Goal: Task Accomplishment & Management: Use online tool/utility

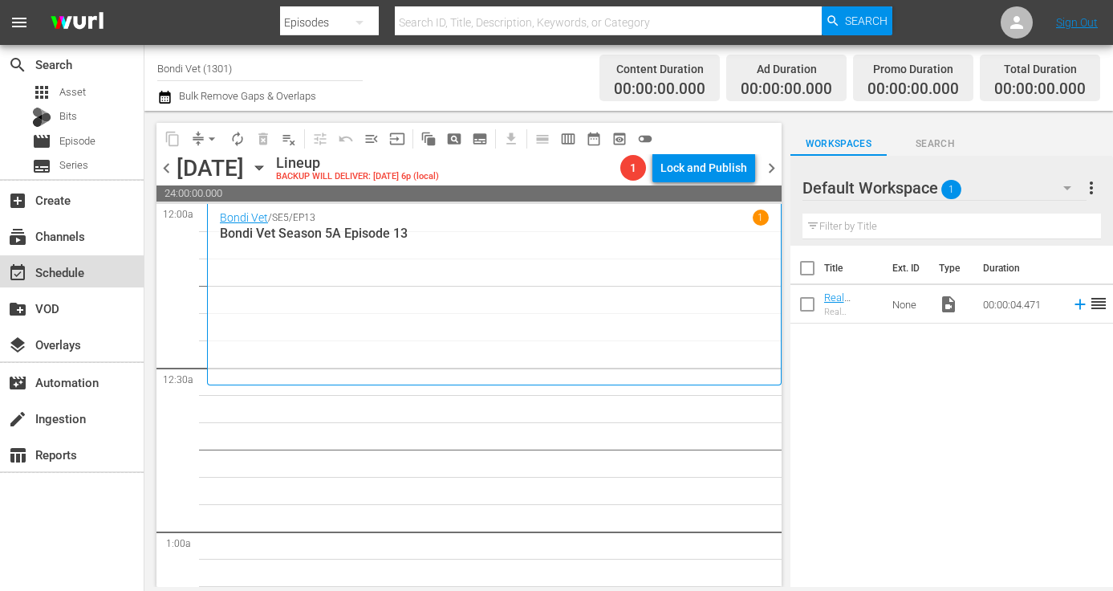
click at [61, 273] on div "event_available Schedule" at bounding box center [45, 269] width 90 height 14
click at [295, 81] on input "Bondi Vet (1301)" at bounding box center [259, 68] width 205 height 39
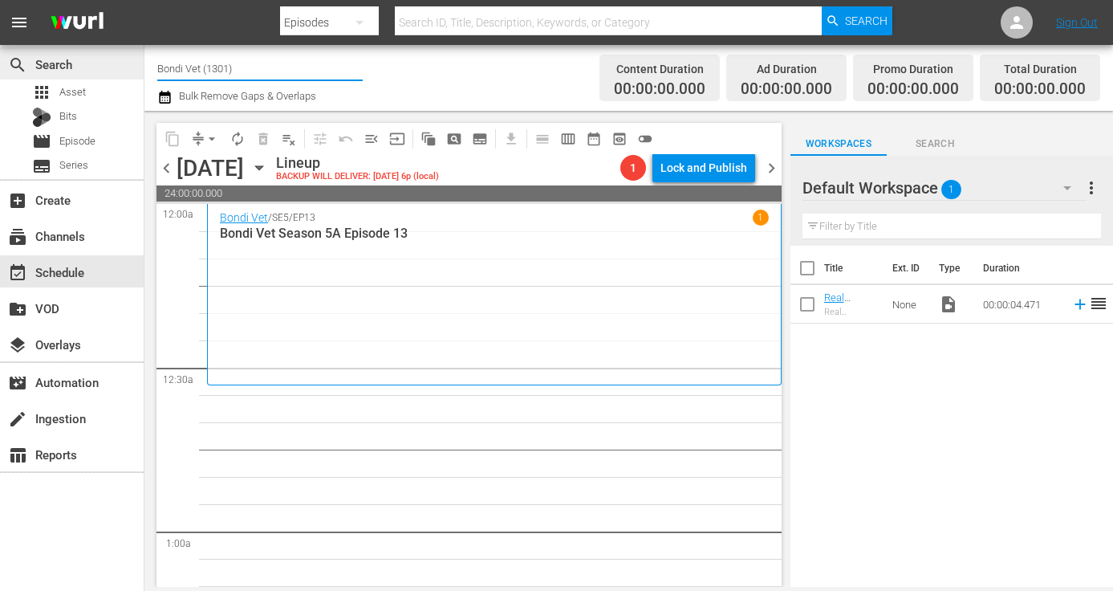
drag, startPoint x: 207, startPoint y: 68, endPoint x: 75, endPoint y: 60, distance: 132.7
click at [144, 0] on div "search Search apps Asset Bits movie Episode subtitles Series add_box Create sub…" at bounding box center [628, 0] width 969 height 0
type input "life"
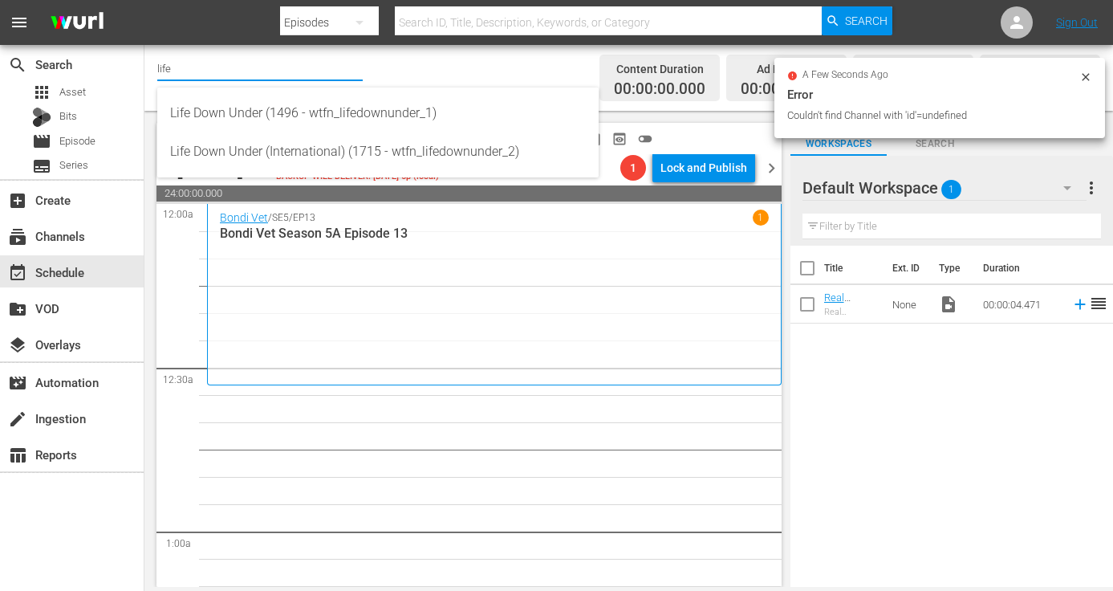
drag, startPoint x: 189, startPoint y: 63, endPoint x: 151, endPoint y: 71, distance: 39.4
click at [151, 71] on div "Channel Title life Bulk Remove Gaps & Overlaps Content Duration 00:00:00.000 Ad…" at bounding box center [628, 78] width 969 height 66
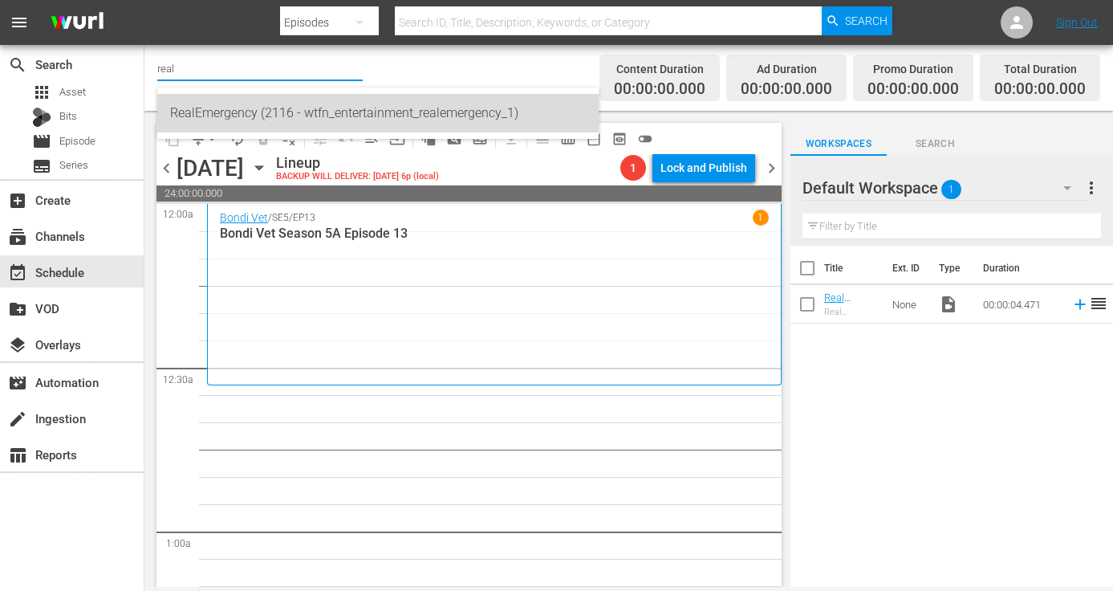
click at [210, 102] on div "RealEmergency (2116 - wtfn_entertainment_realemergency_1)" at bounding box center [378, 113] width 416 height 39
type input "RealEmergency (2116 - wtfn_entertainment_realemergency_1)"
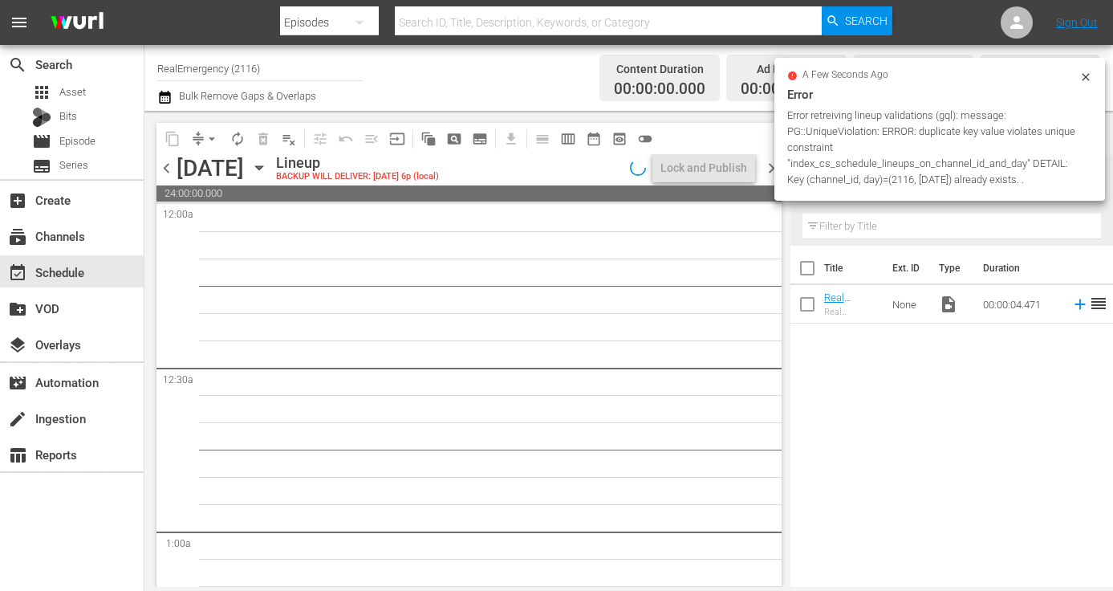
click at [262, 167] on icon "button" at bounding box center [258, 168] width 7 height 4
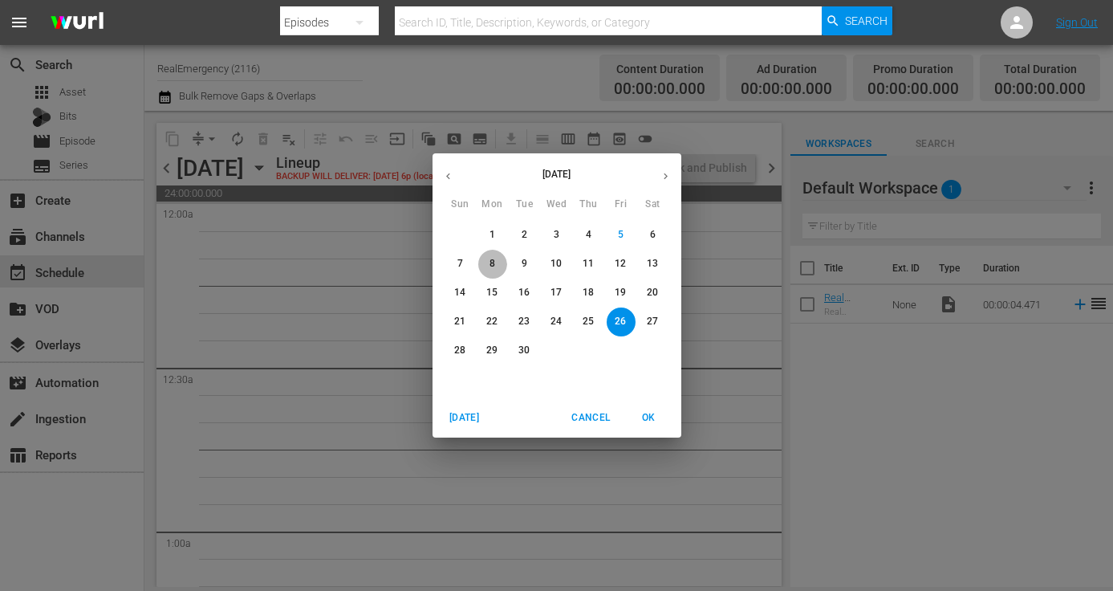
click at [490, 267] on p "8" at bounding box center [493, 264] width 6 height 14
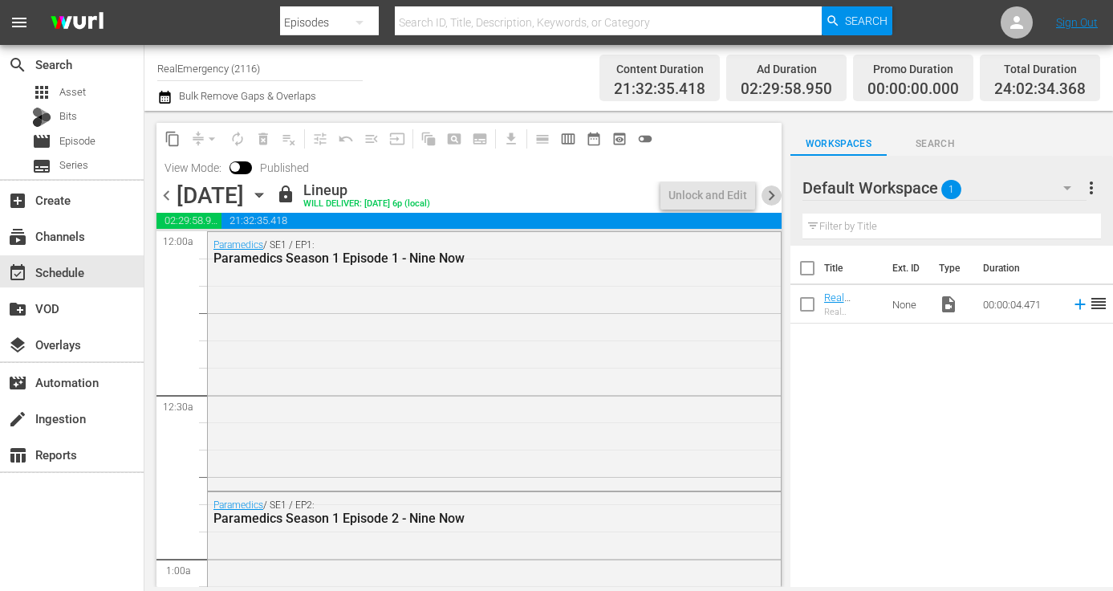
click at [775, 198] on span "chevron_right" at bounding box center [772, 195] width 20 height 20
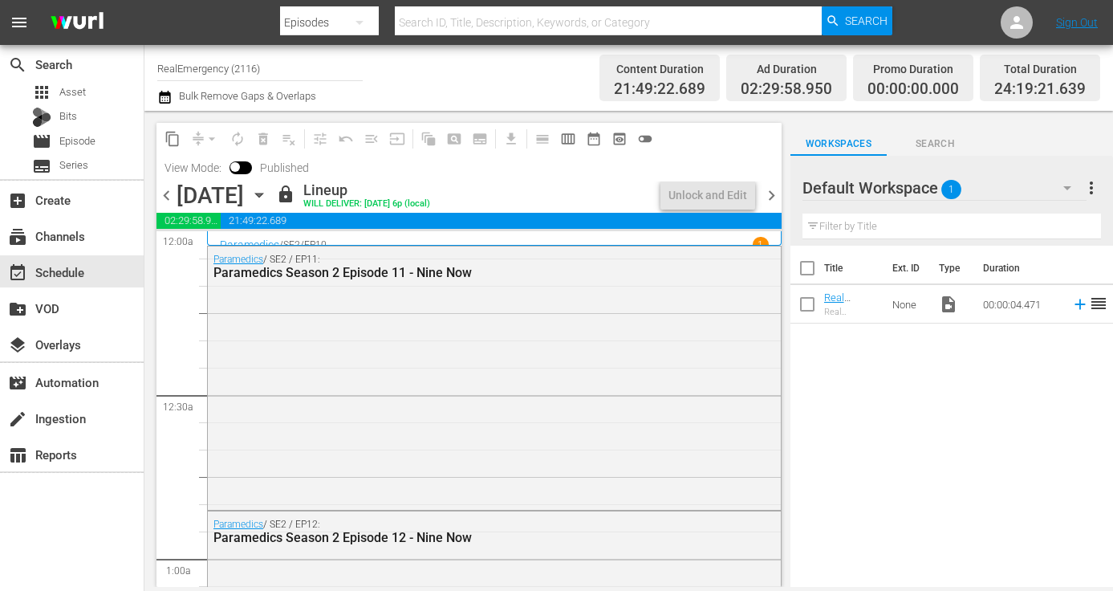
click at [775, 198] on span "chevron_right" at bounding box center [772, 195] width 20 height 20
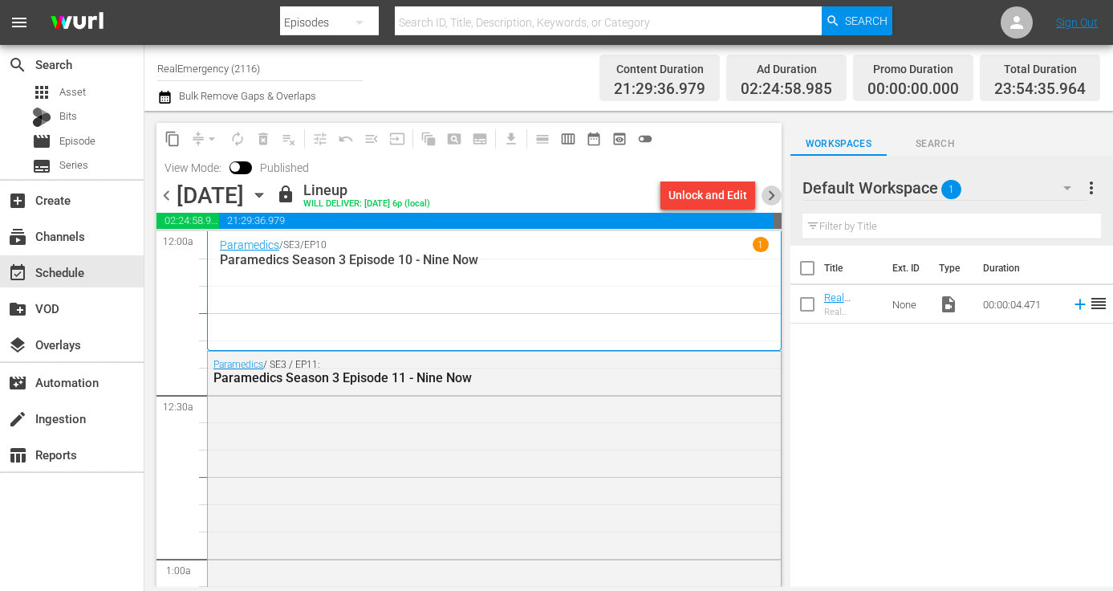
click at [774, 197] on span "chevron_right" at bounding box center [772, 195] width 20 height 20
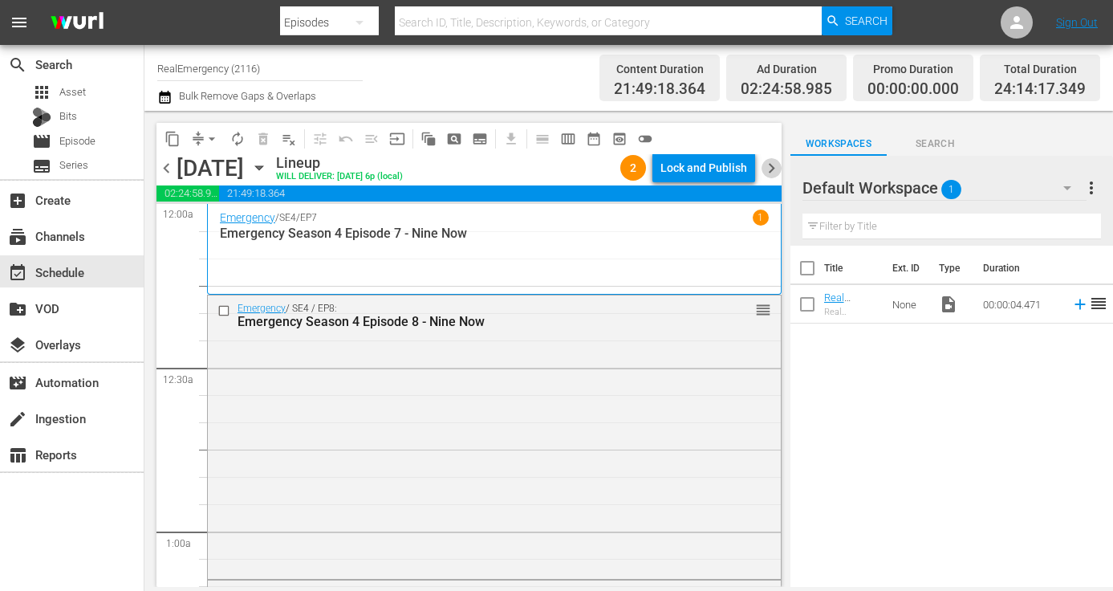
click at [771, 169] on span "chevron_right" at bounding box center [772, 168] width 20 height 20
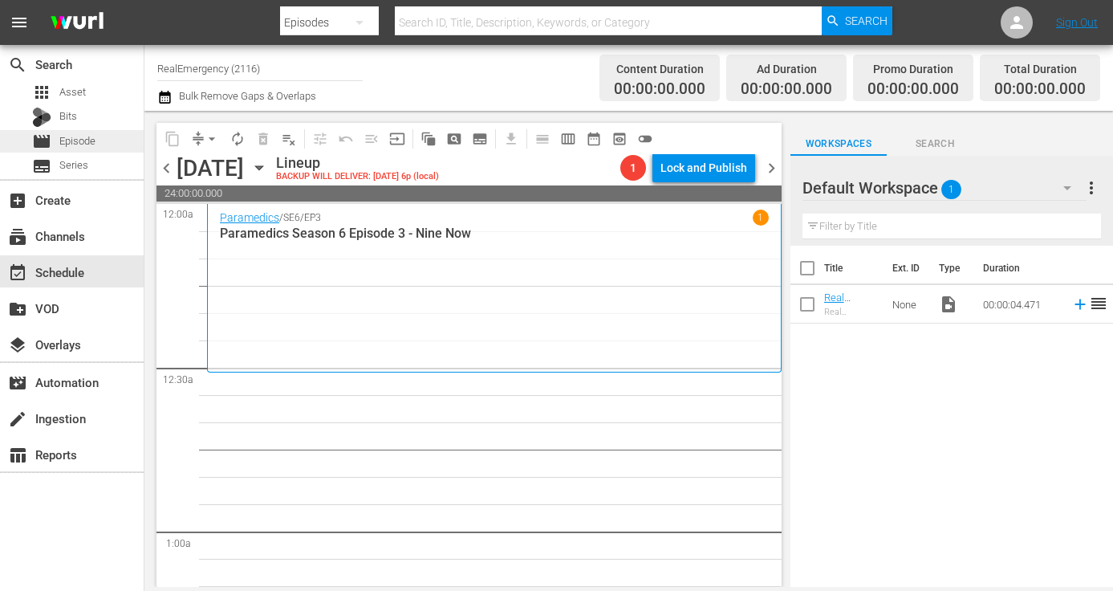
click at [67, 140] on span "Episode" at bounding box center [77, 141] width 36 height 16
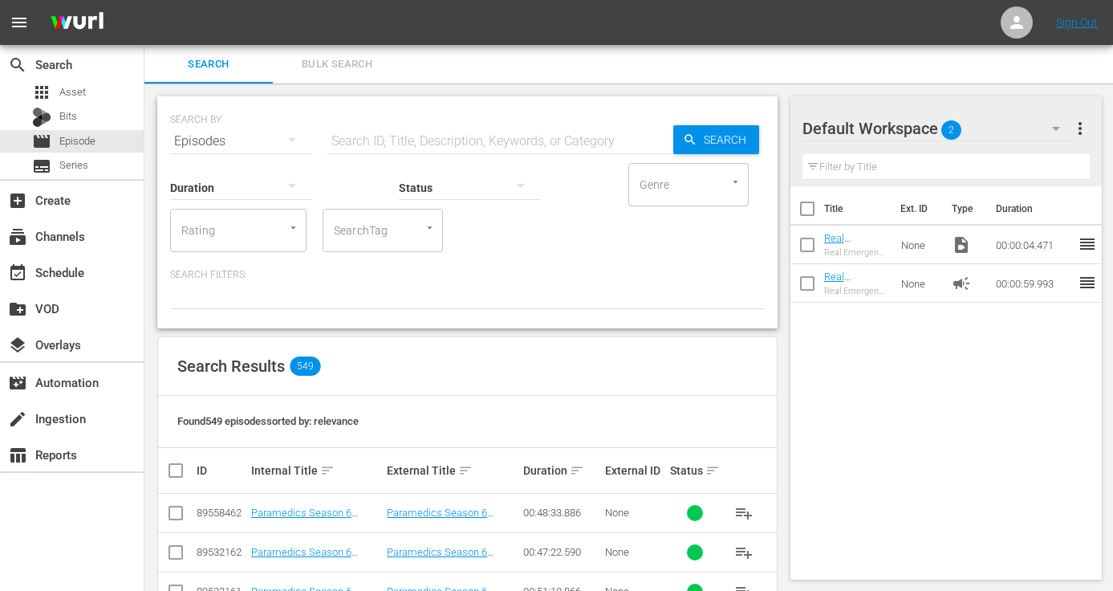
click at [1080, 127] on span "more_vert" at bounding box center [1080, 128] width 19 height 19
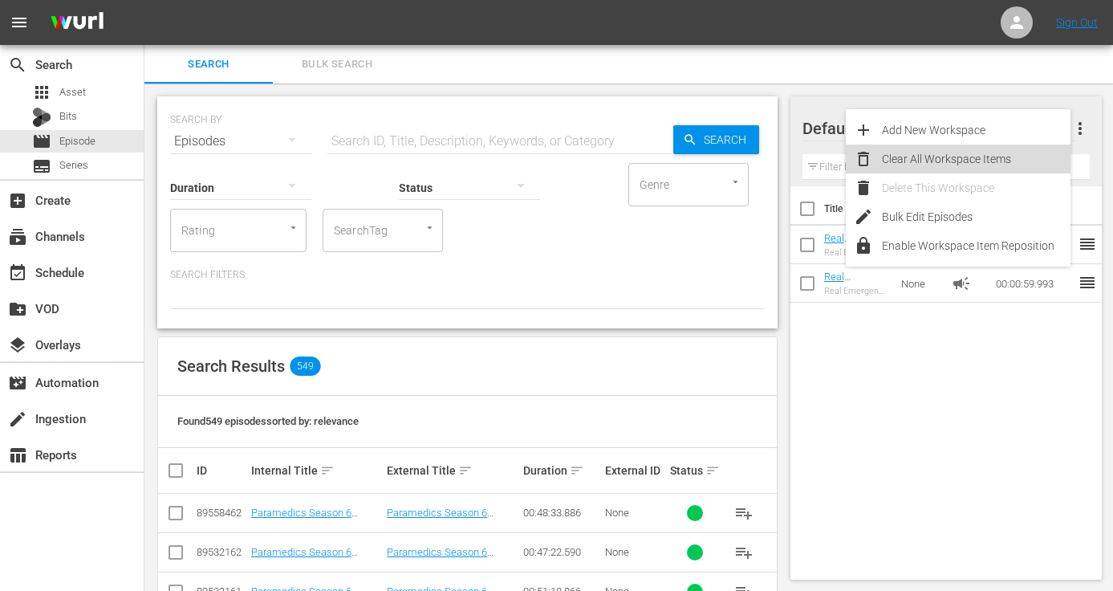
click at [963, 158] on div "Clear All Workspace Items" at bounding box center [976, 158] width 189 height 29
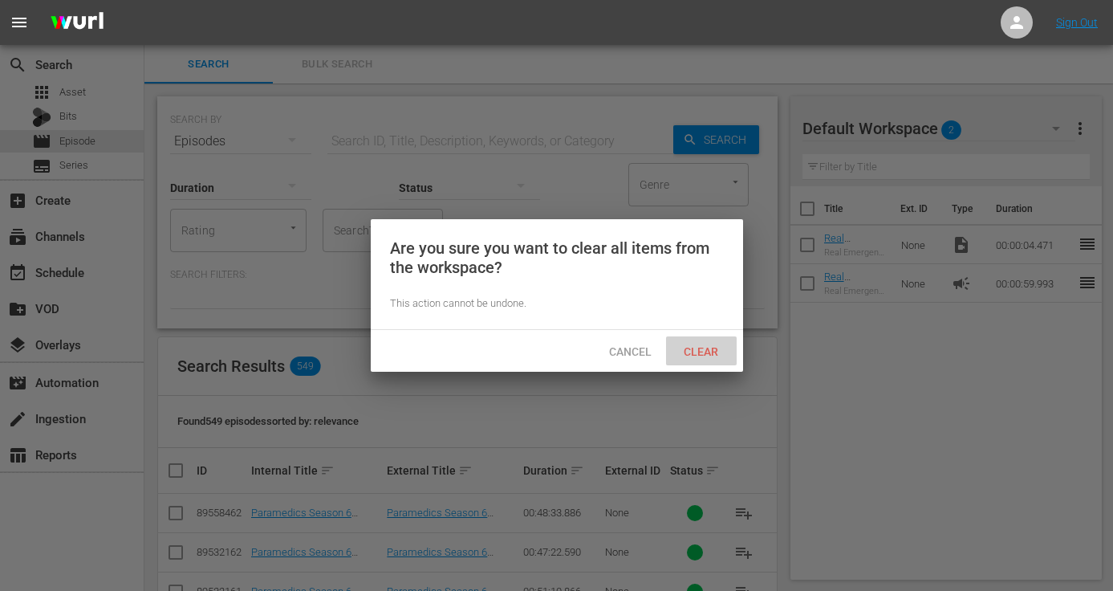
click at [709, 348] on span "Clear" at bounding box center [701, 351] width 60 height 13
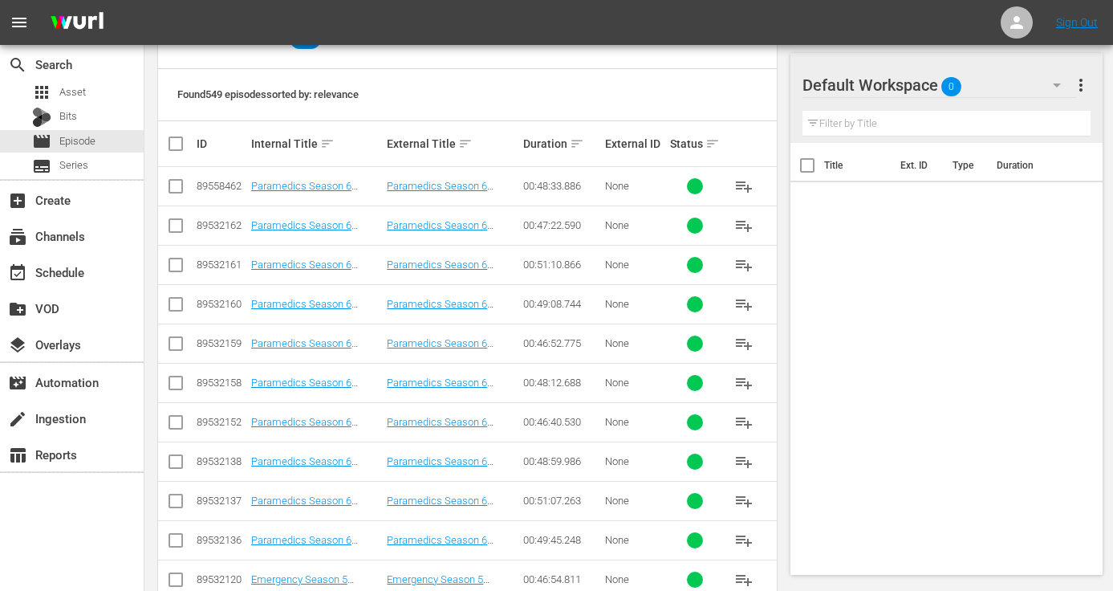
scroll to position [325, 0]
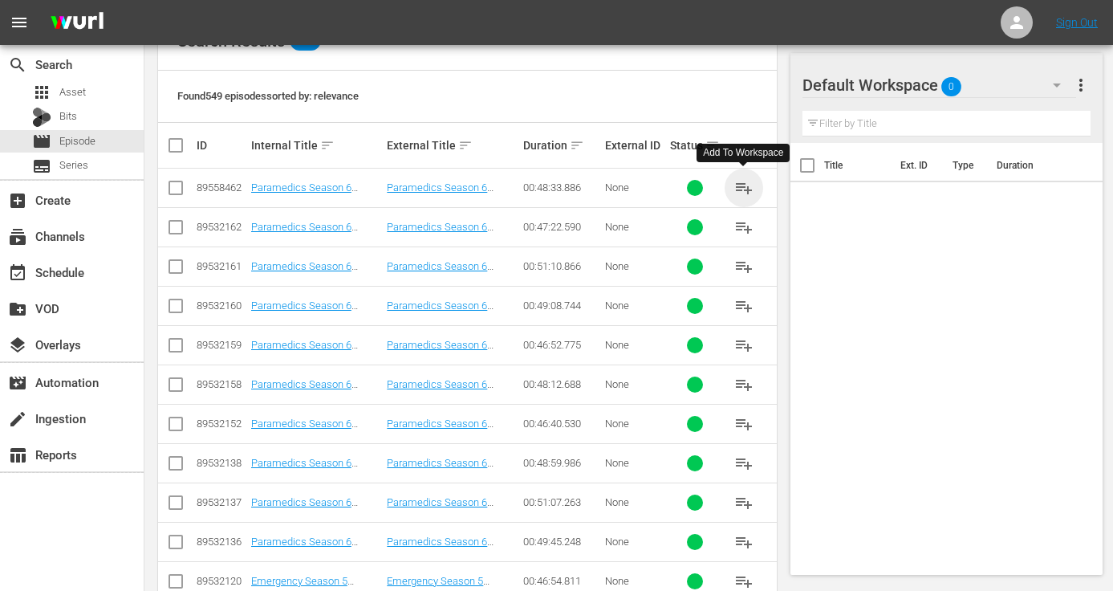
click at [747, 185] on span "playlist_add" at bounding box center [743, 187] width 19 height 19
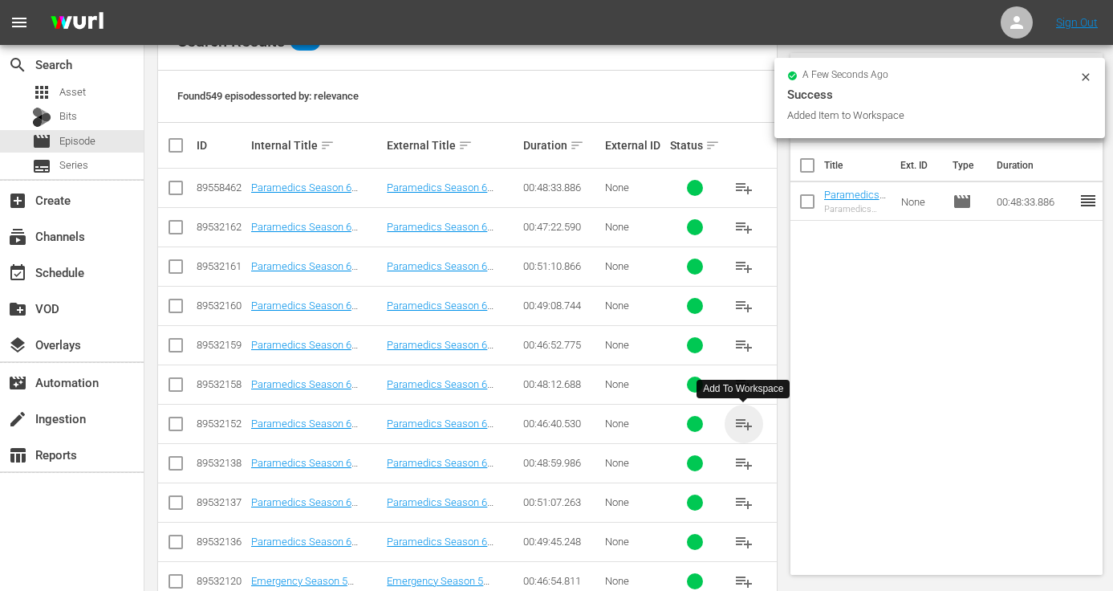
drag, startPoint x: 742, startPoint y: 425, endPoint x: 662, endPoint y: 417, distance: 80.7
click at [742, 425] on span "playlist_add" at bounding box center [743, 423] width 19 height 19
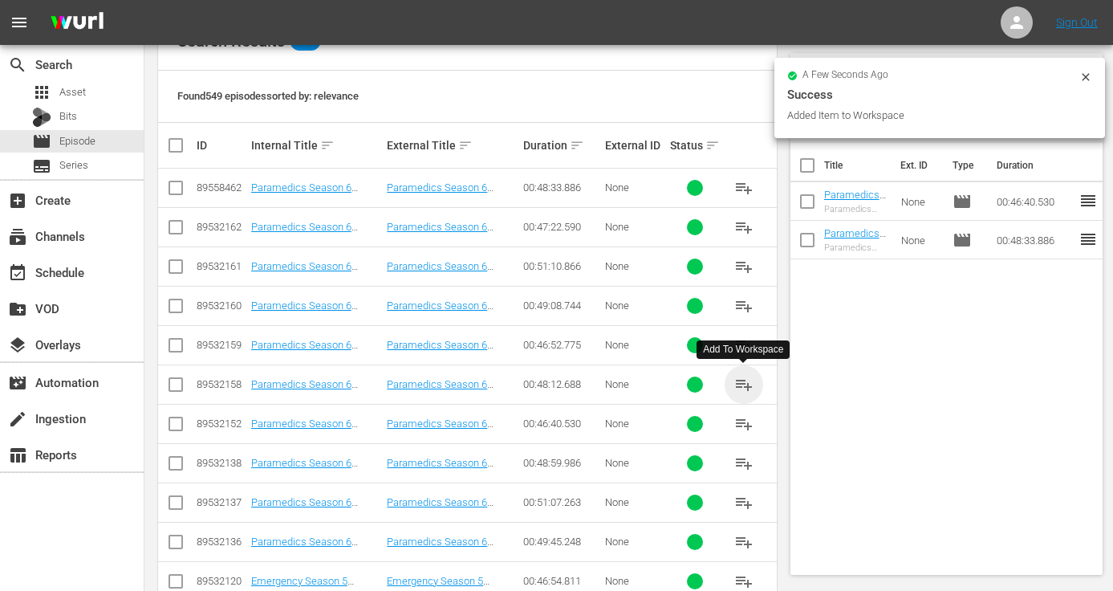
drag, startPoint x: 746, startPoint y: 380, endPoint x: 692, endPoint y: 379, distance: 54.6
click at [745, 380] on span "playlist_add" at bounding box center [743, 384] width 19 height 19
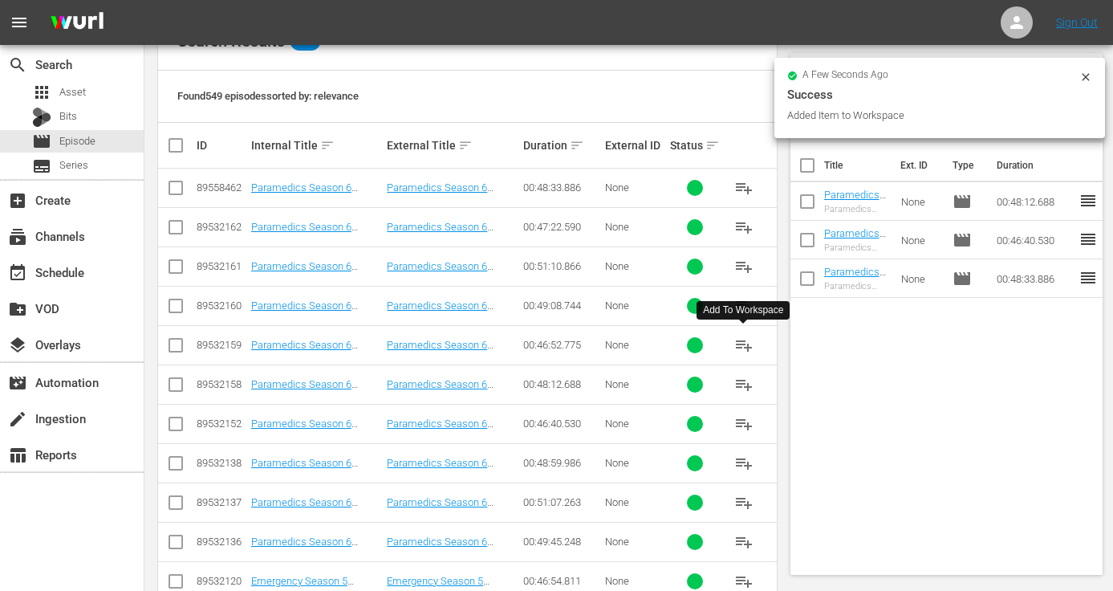
click at [750, 341] on span "playlist_add" at bounding box center [743, 345] width 19 height 19
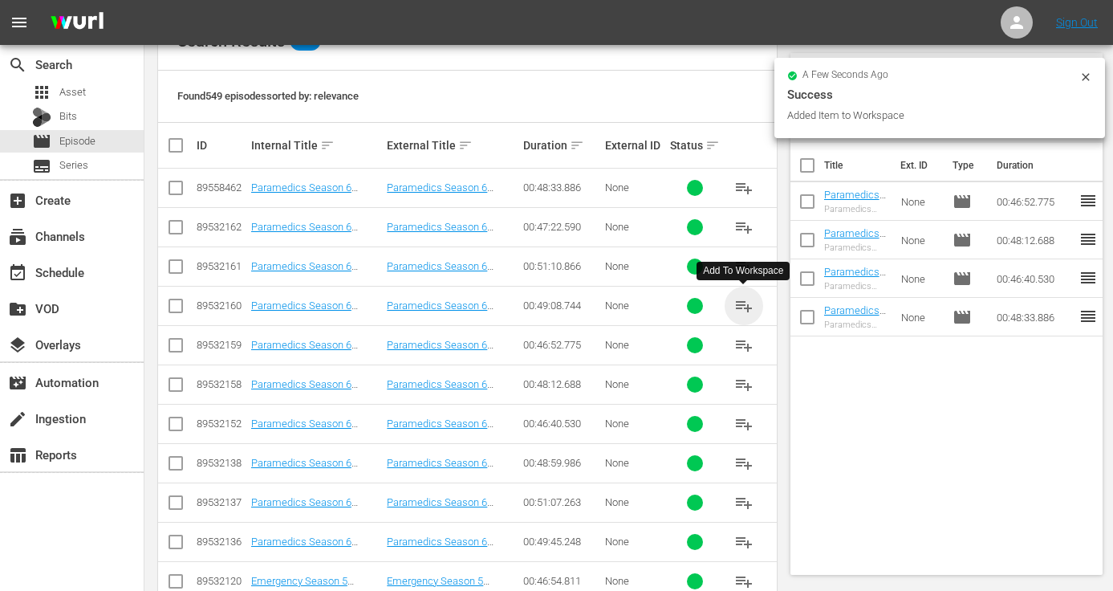
drag, startPoint x: 745, startPoint y: 303, endPoint x: 714, endPoint y: 302, distance: 30.5
click at [745, 303] on span "playlist_add" at bounding box center [743, 305] width 19 height 19
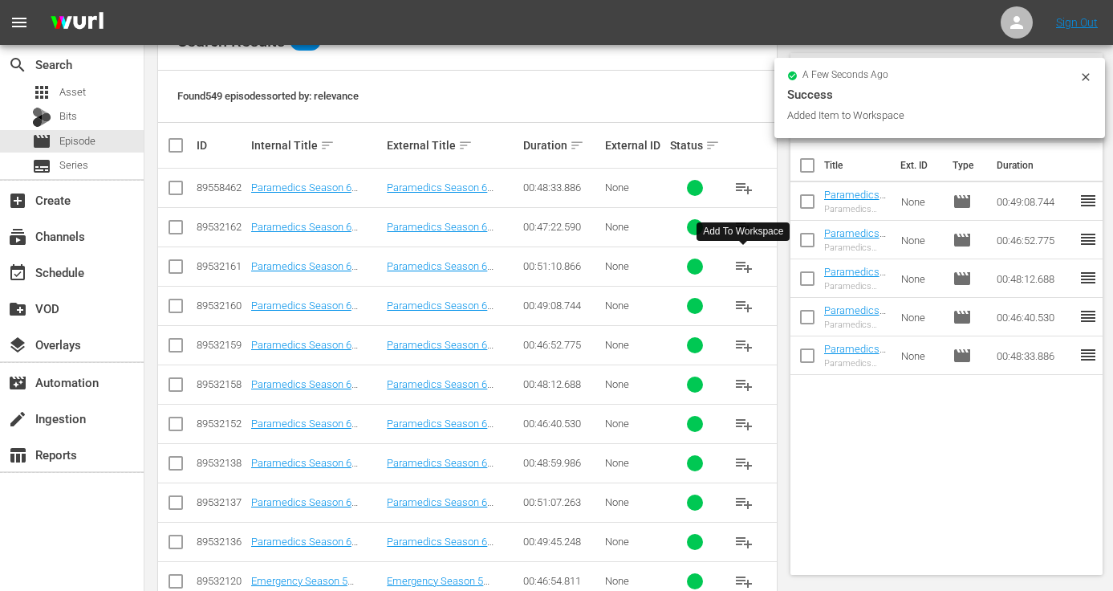
click at [742, 263] on span "playlist_add" at bounding box center [743, 266] width 19 height 19
click at [747, 225] on span "playlist_add" at bounding box center [743, 227] width 19 height 19
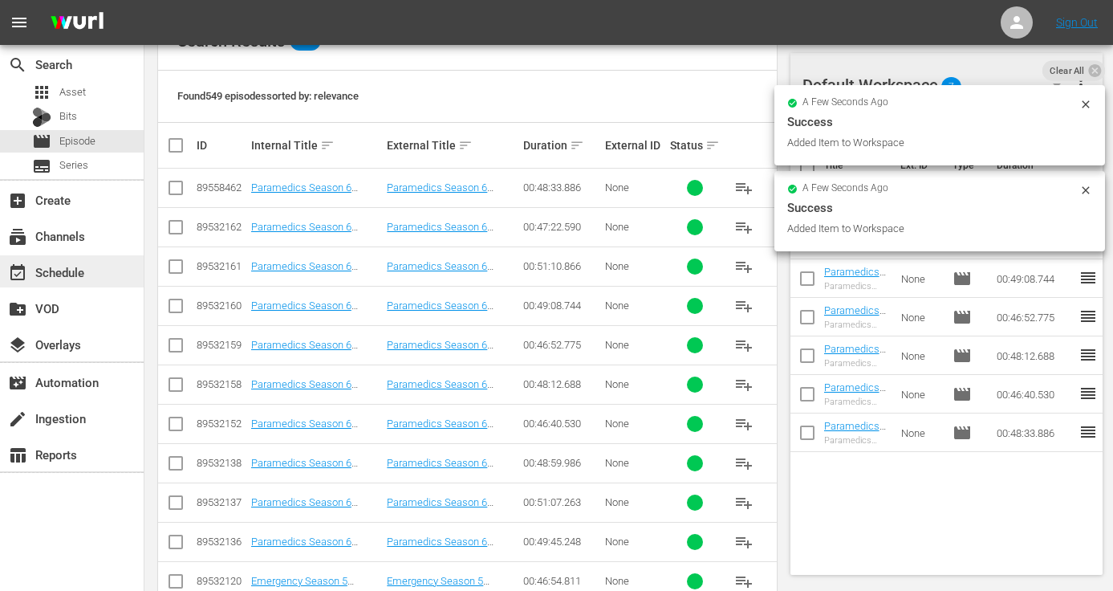
click at [75, 271] on div "event_available Schedule" at bounding box center [45, 269] width 90 height 14
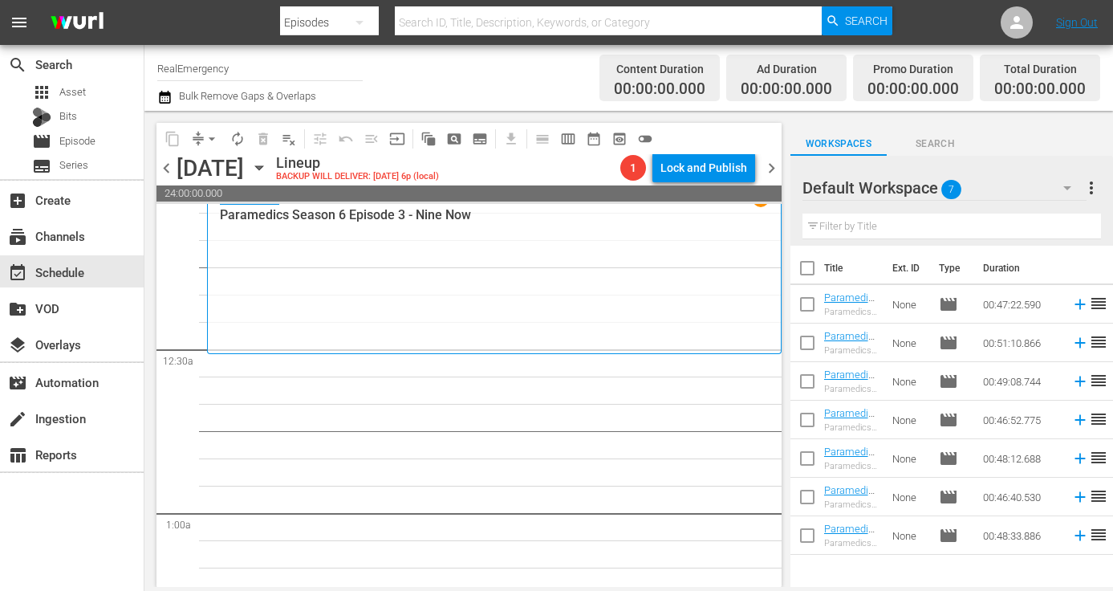
scroll to position [26, 0]
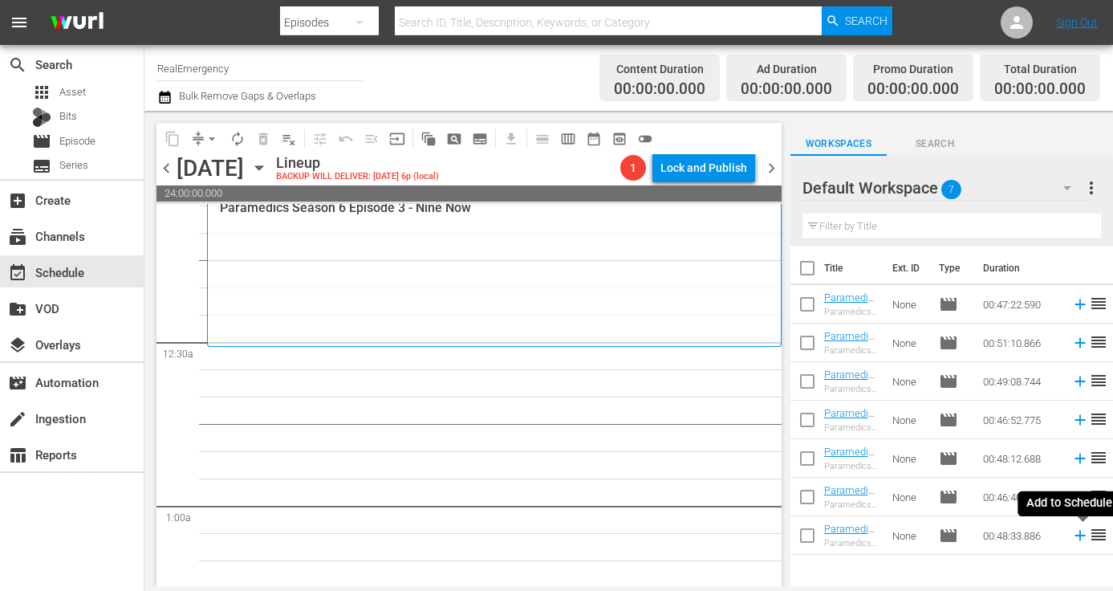
click at [1088, 535] on icon at bounding box center [1081, 536] width 18 height 18
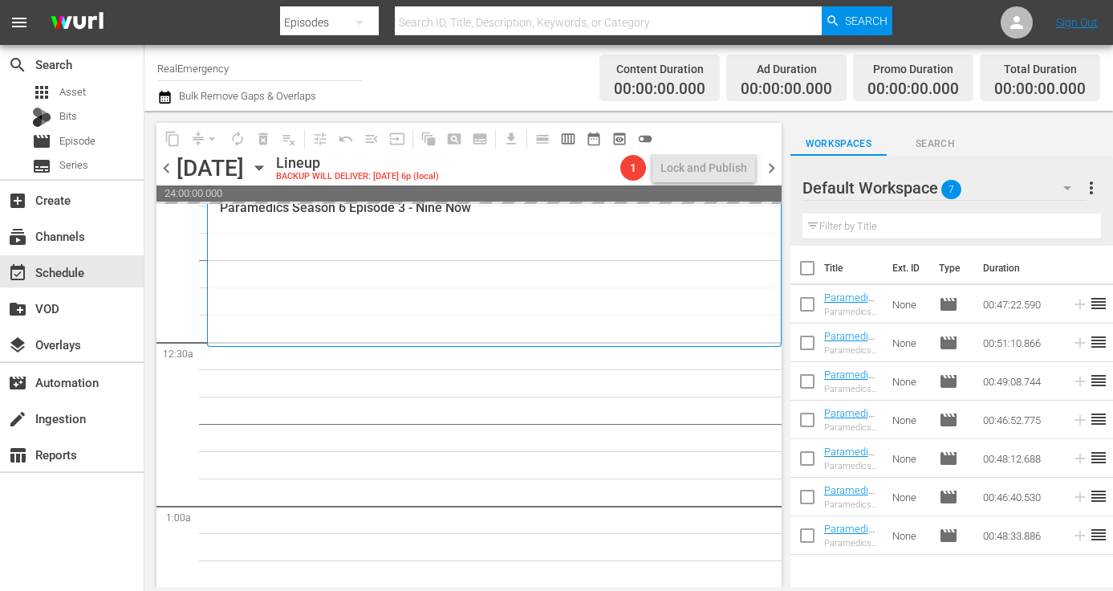
click at [166, 168] on span "chevron_left" at bounding box center [167, 168] width 20 height 20
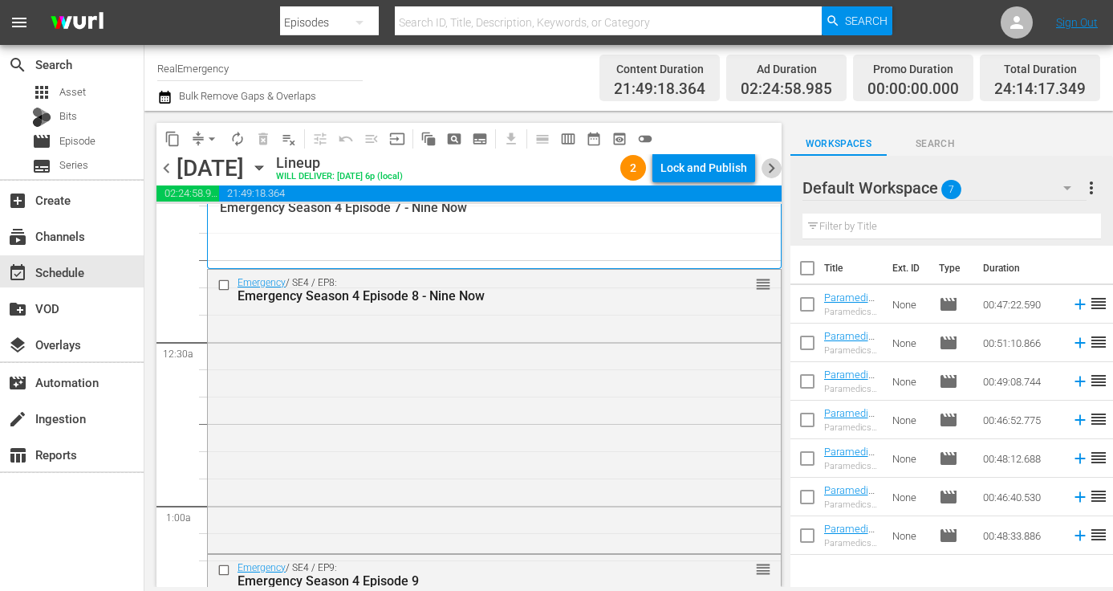
click at [769, 165] on span "chevron_right" at bounding box center [772, 168] width 20 height 20
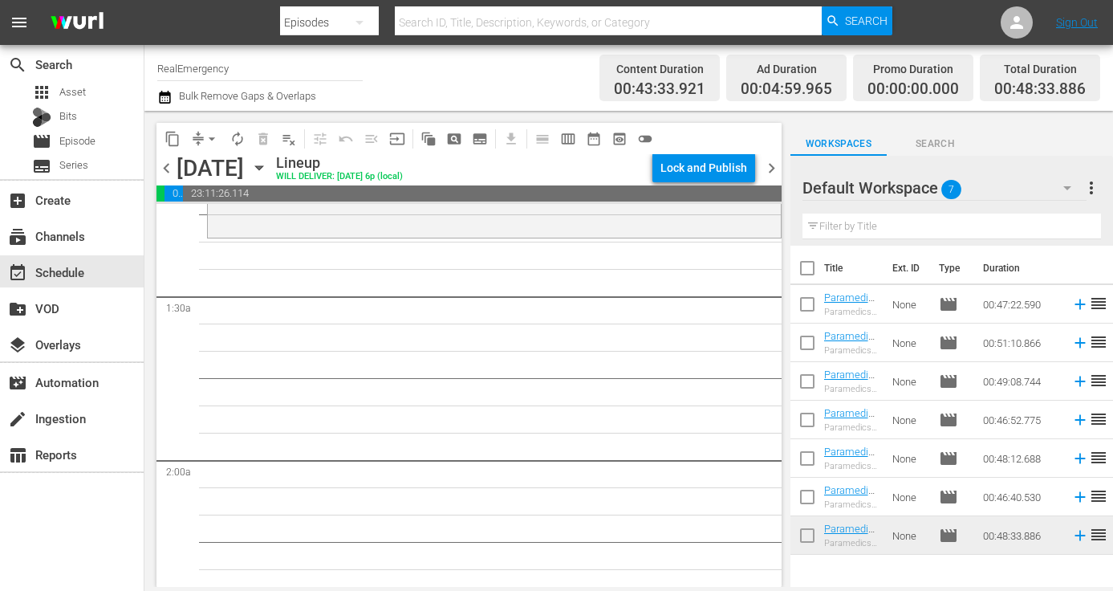
scroll to position [398, 0]
click at [1078, 497] on icon at bounding box center [1080, 497] width 10 height 10
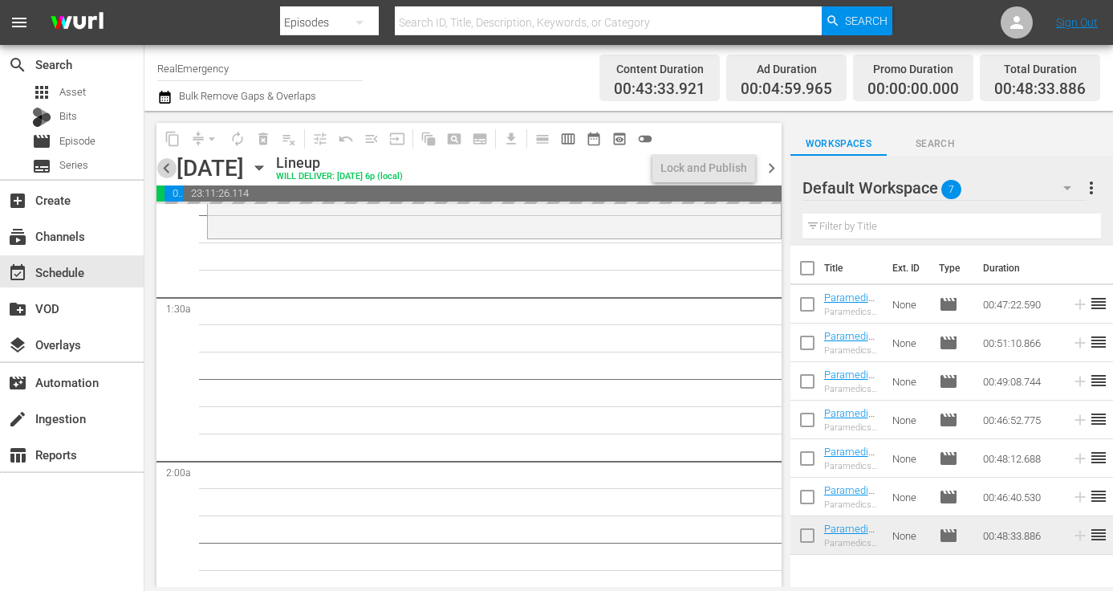
click at [165, 167] on span "chevron_left" at bounding box center [167, 168] width 20 height 20
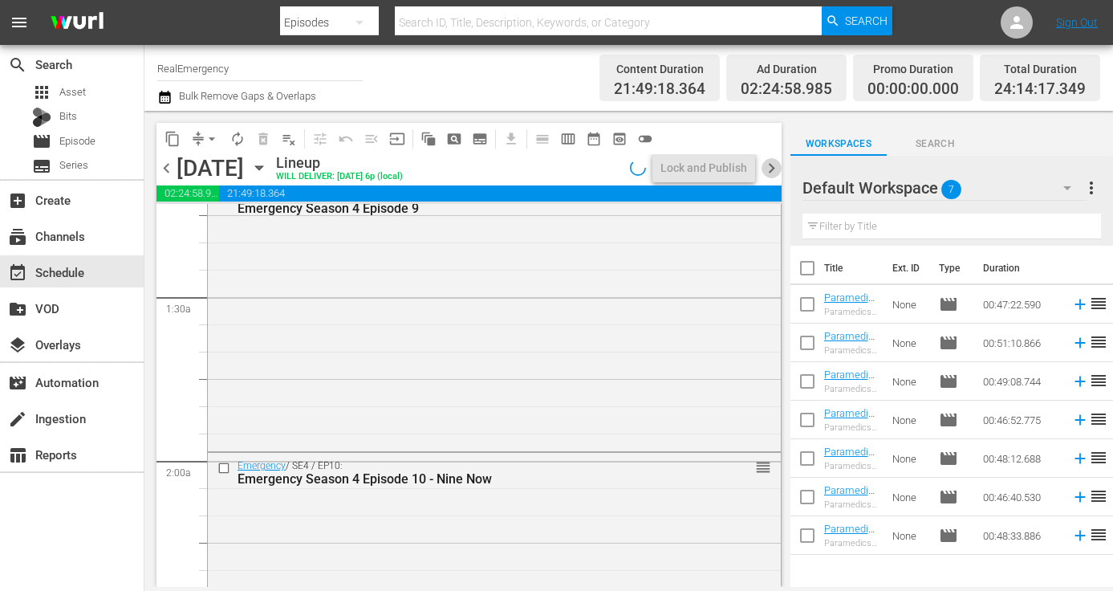
click at [775, 164] on span "chevron_right" at bounding box center [772, 168] width 20 height 20
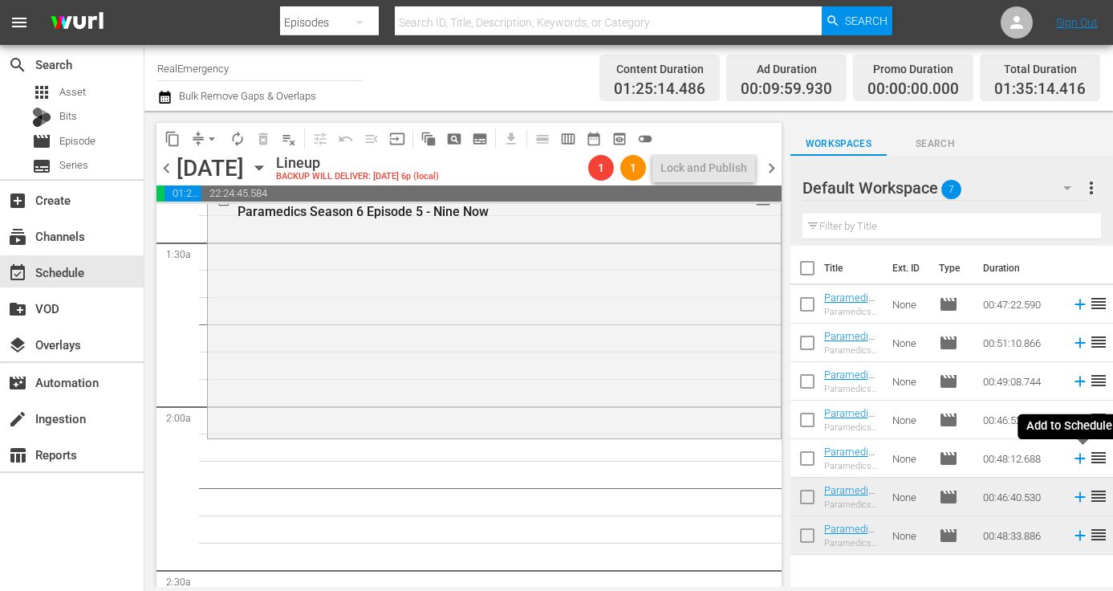
click at [1077, 458] on icon at bounding box center [1081, 458] width 18 height 18
click at [165, 169] on span "chevron_left" at bounding box center [167, 168] width 20 height 20
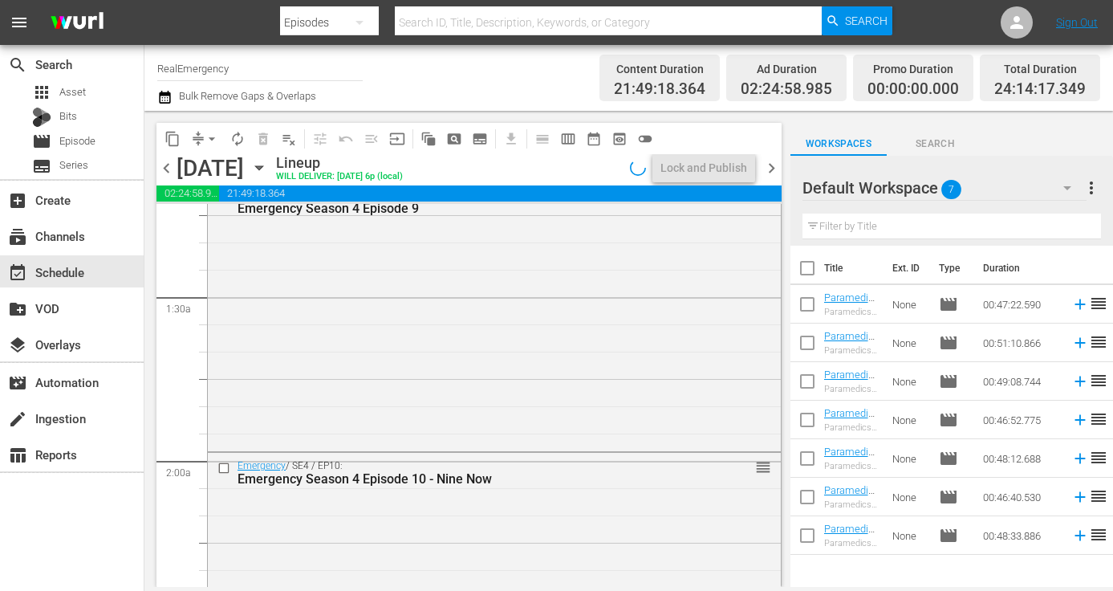
click at [776, 166] on span "chevron_right" at bounding box center [772, 168] width 20 height 20
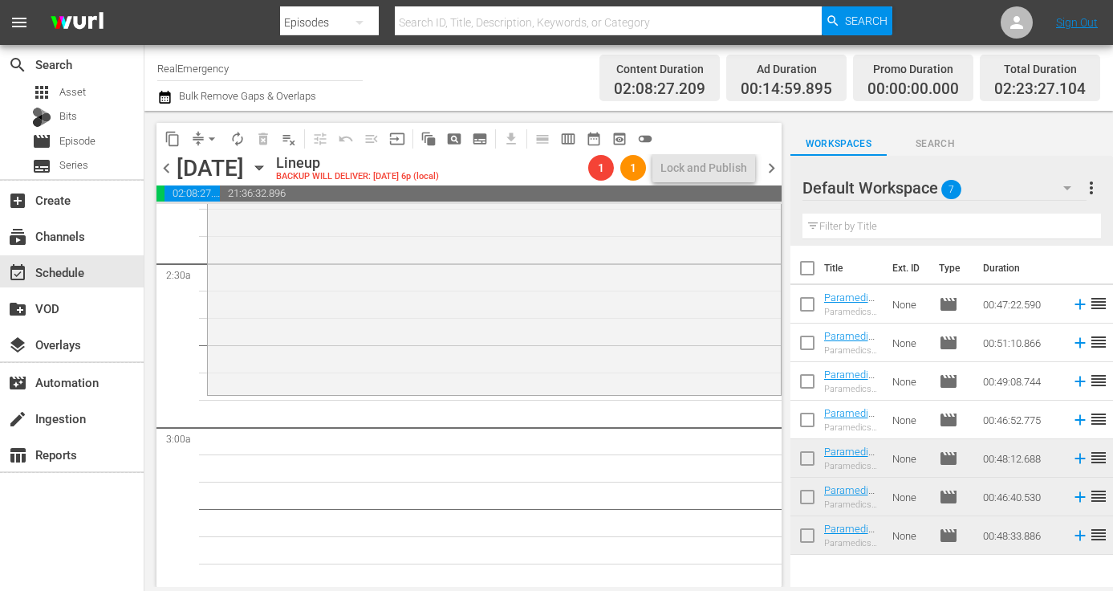
scroll to position [761, 0]
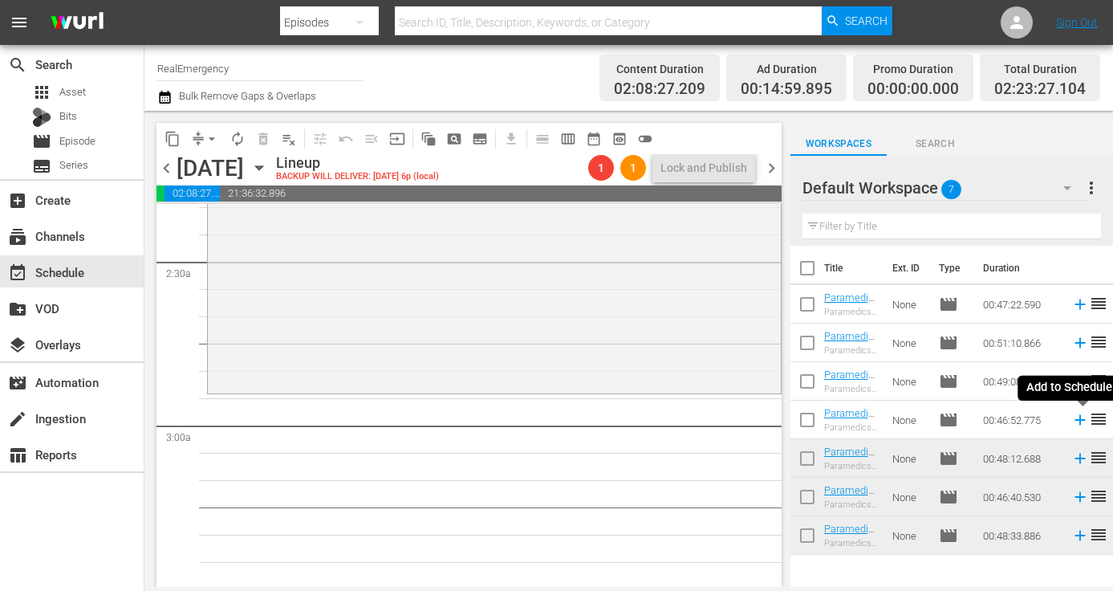
click at [1078, 417] on icon at bounding box center [1081, 420] width 18 height 18
click at [167, 166] on span "chevron_left" at bounding box center [167, 168] width 20 height 20
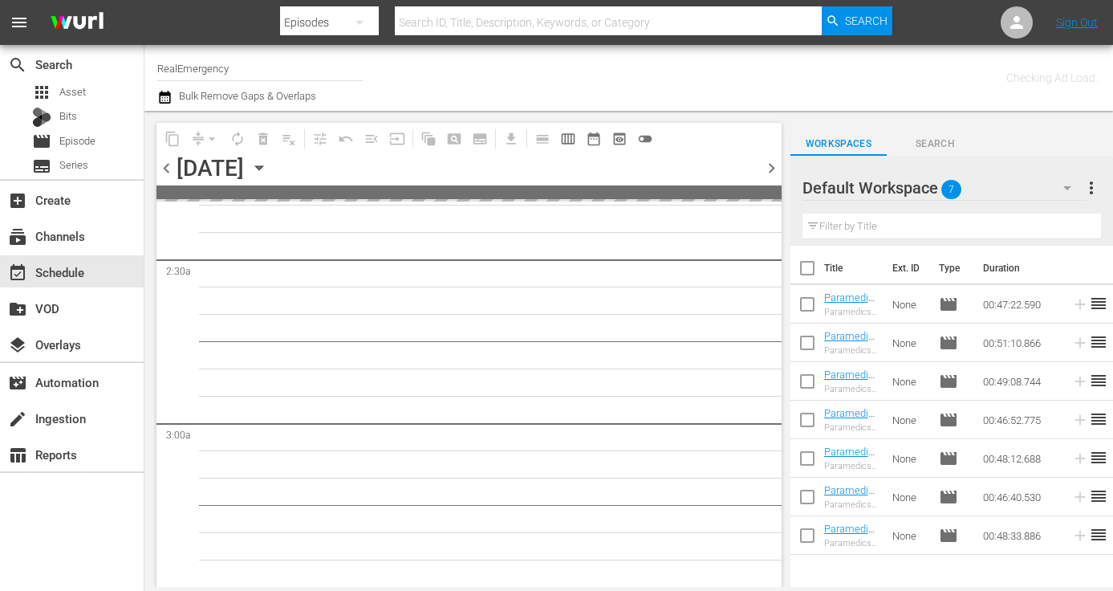
scroll to position [788, 0]
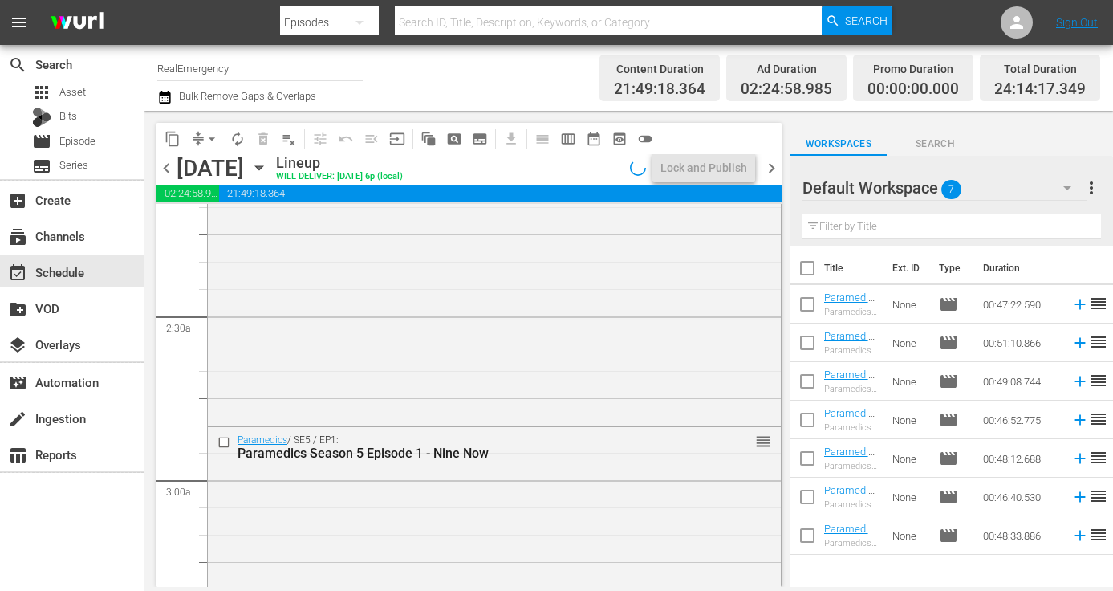
click at [774, 166] on span "chevron_right" at bounding box center [772, 168] width 20 height 20
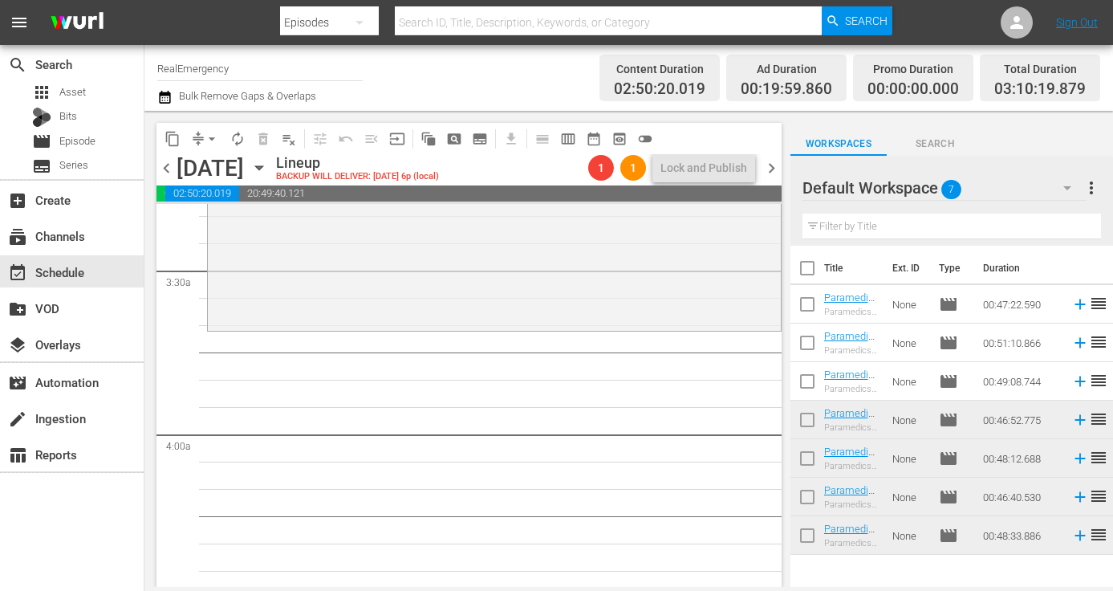
scroll to position [1085, 0]
click at [1080, 381] on icon at bounding box center [1080, 381] width 10 height 10
click at [162, 164] on span "chevron_left" at bounding box center [167, 168] width 20 height 20
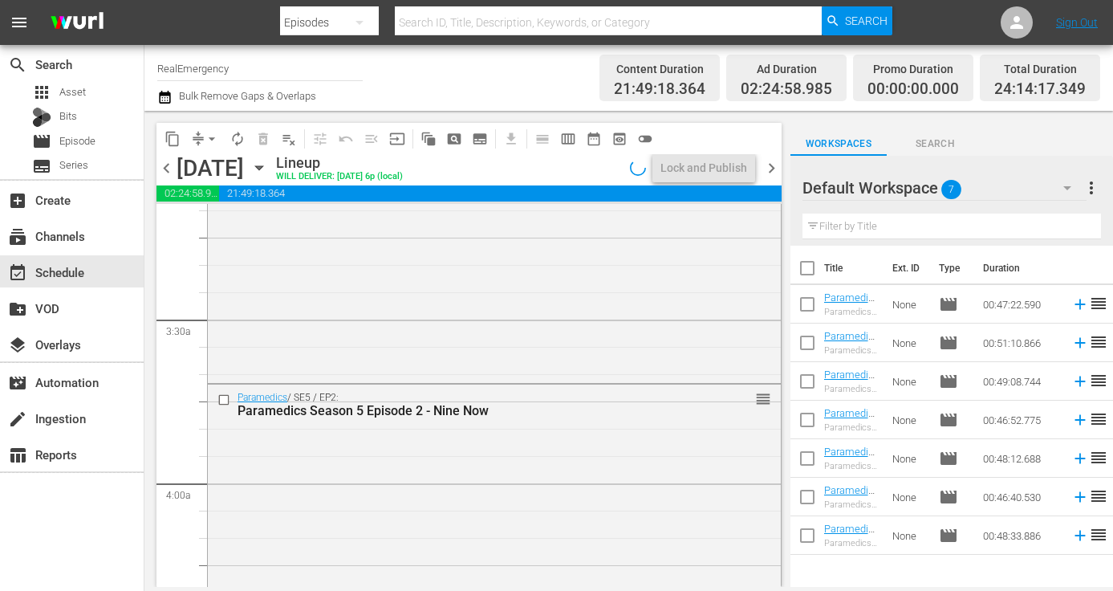
click at [774, 163] on span "chevron_right" at bounding box center [772, 168] width 20 height 20
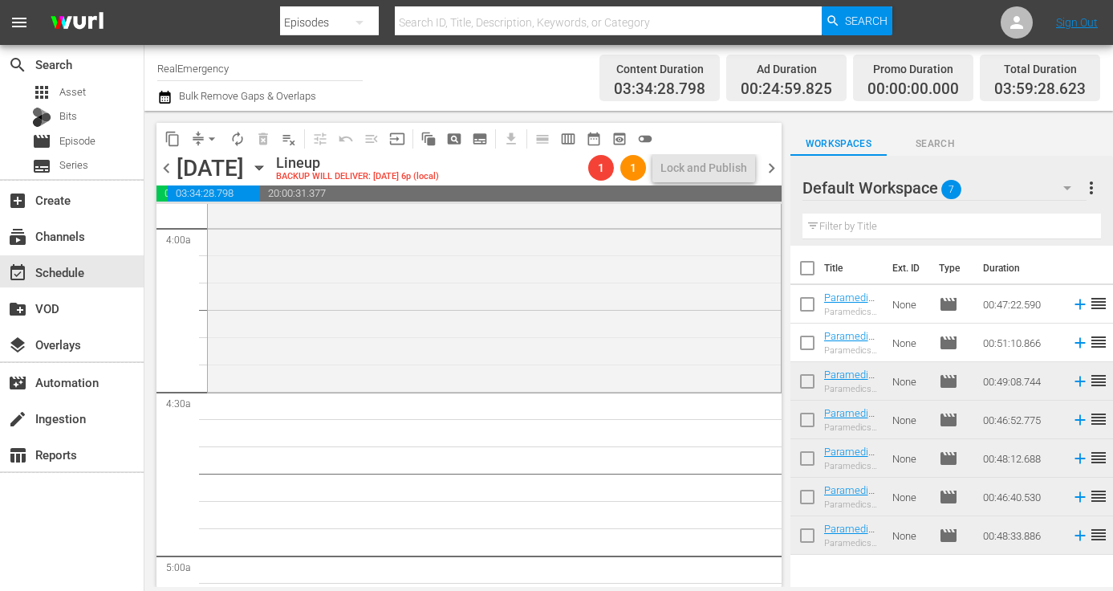
scroll to position [1316, 0]
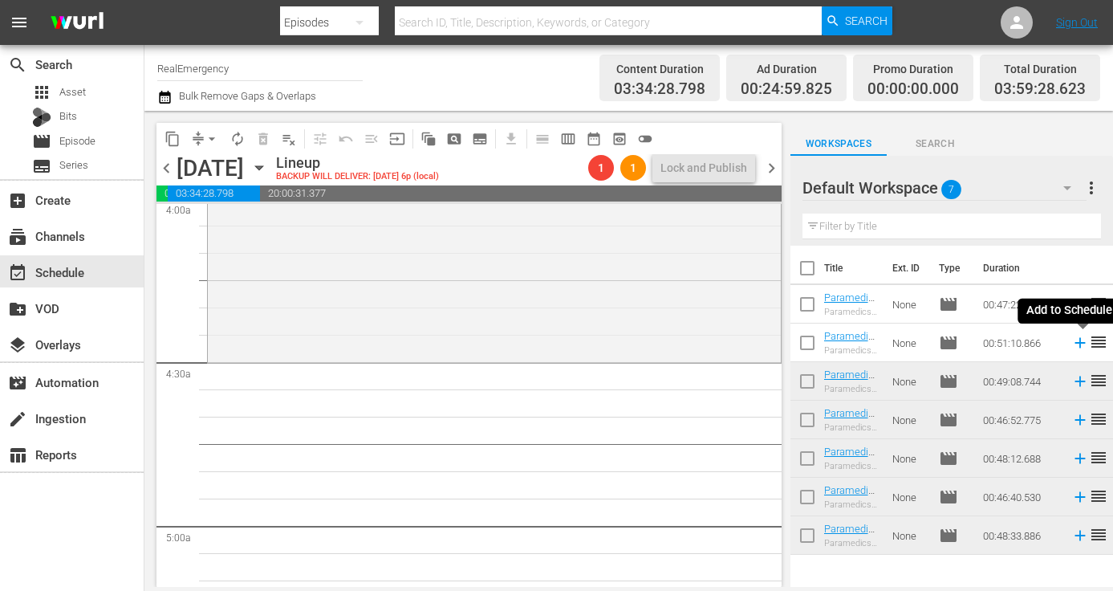
click at [1082, 342] on icon at bounding box center [1081, 343] width 18 height 18
click at [164, 169] on span "chevron_left" at bounding box center [167, 168] width 20 height 20
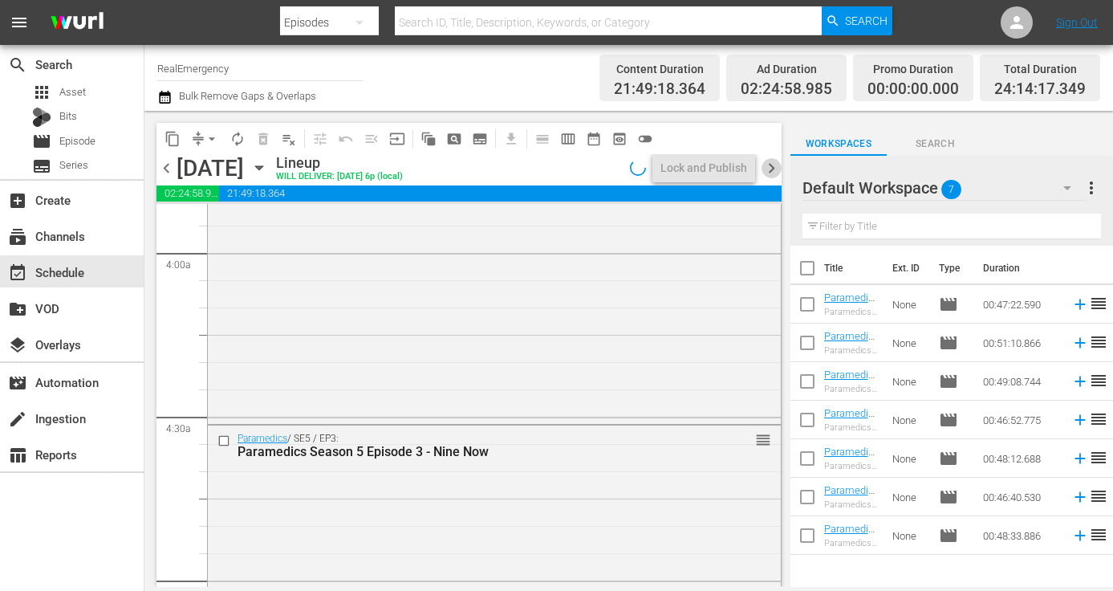
click at [772, 166] on span "chevron_right" at bounding box center [772, 168] width 20 height 20
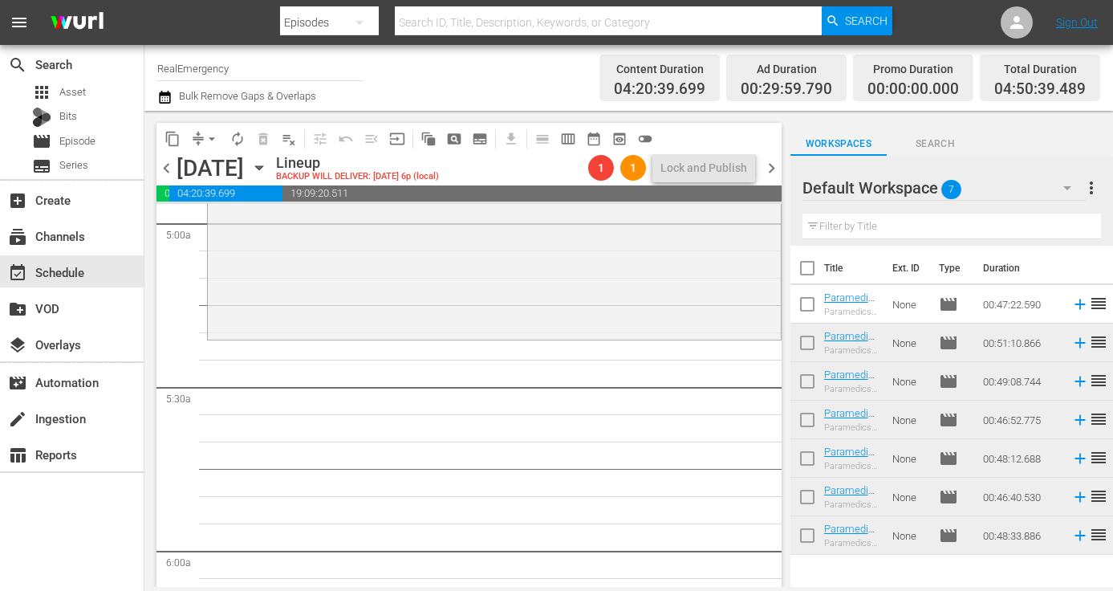
scroll to position [1626, 0]
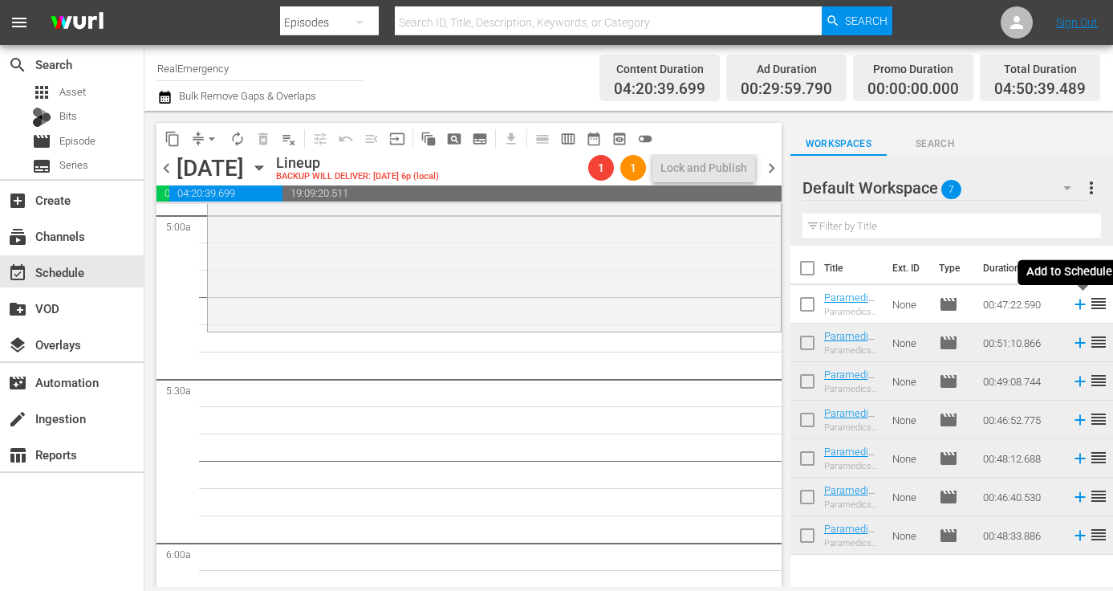
click at [1077, 306] on icon at bounding box center [1081, 304] width 18 height 18
click at [164, 165] on span "chevron_left" at bounding box center [167, 168] width 20 height 20
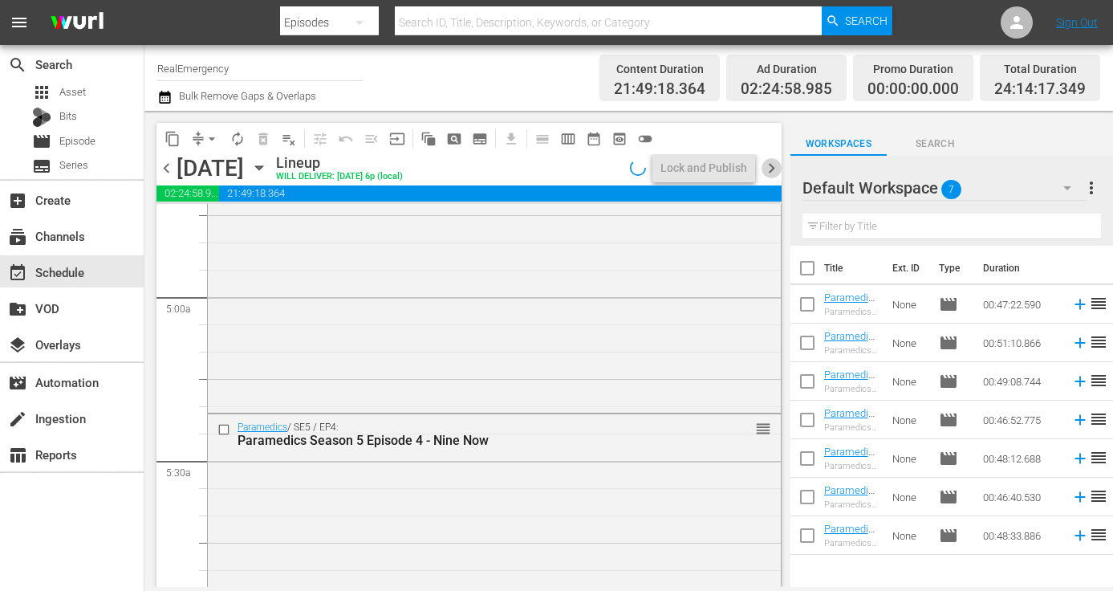
click at [773, 165] on span "chevron_right" at bounding box center [772, 168] width 20 height 20
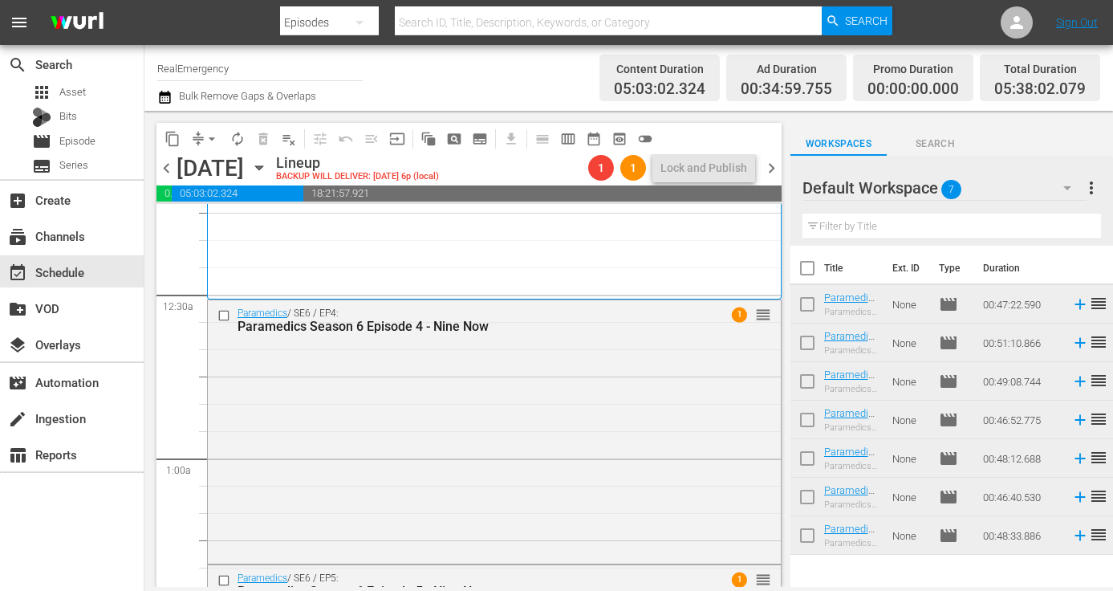
scroll to position [65, 0]
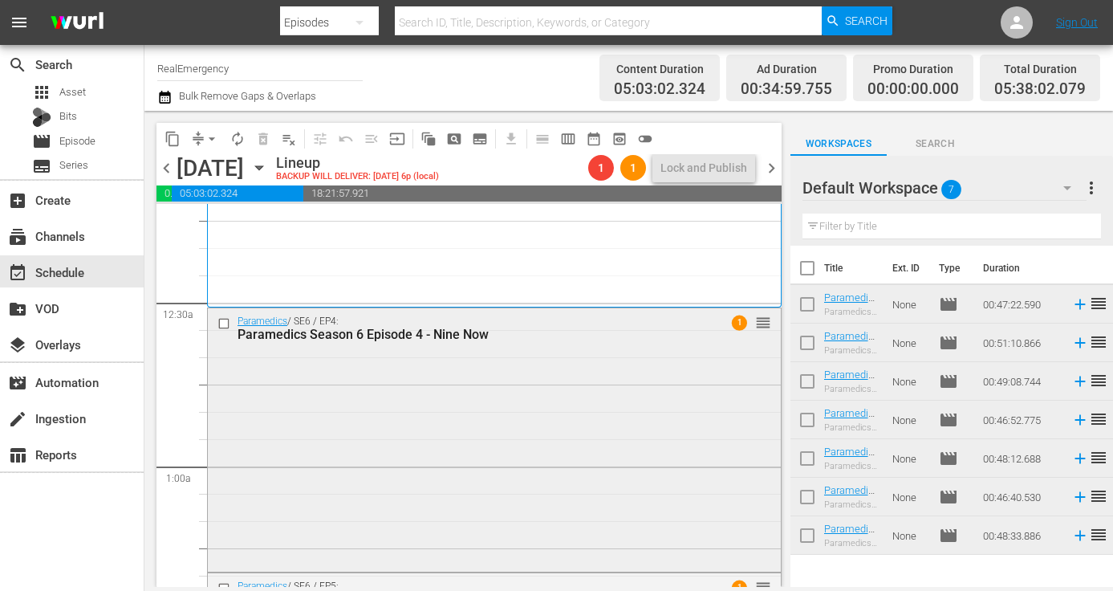
click at [371, 401] on div "Paramedics / SE6 / EP4: Paramedics Season 6 Episode 4 - Nine Now 1 reorder" at bounding box center [494, 438] width 573 height 260
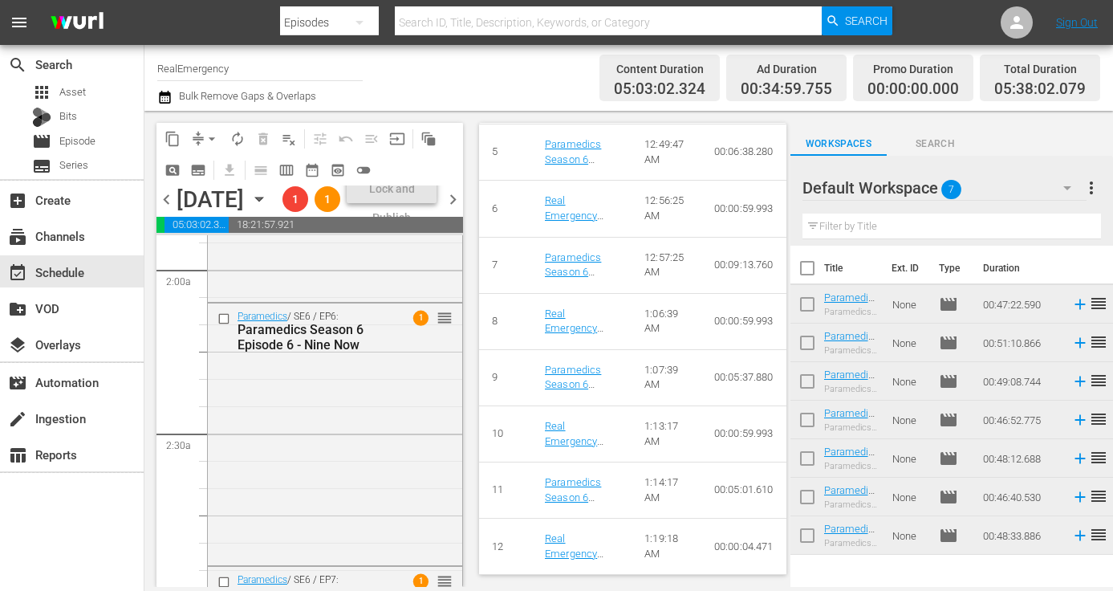
scroll to position [632, 0]
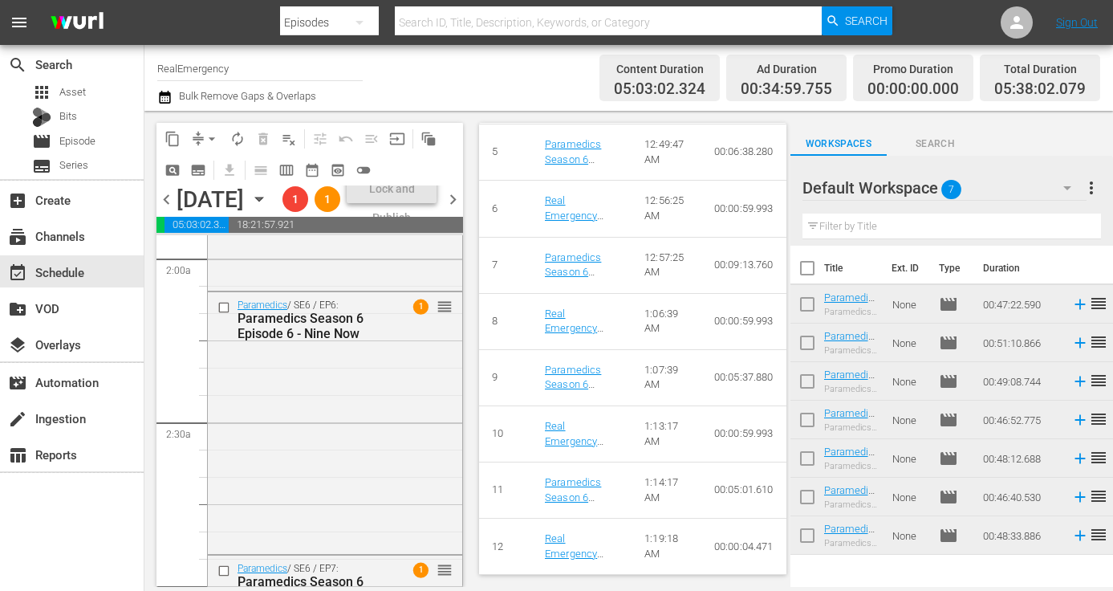
click at [346, 477] on div "Paramedics / SE6 / EP6: Paramedics Season 6 Episode 6 - Nine Now 1 reorder" at bounding box center [335, 421] width 254 height 258
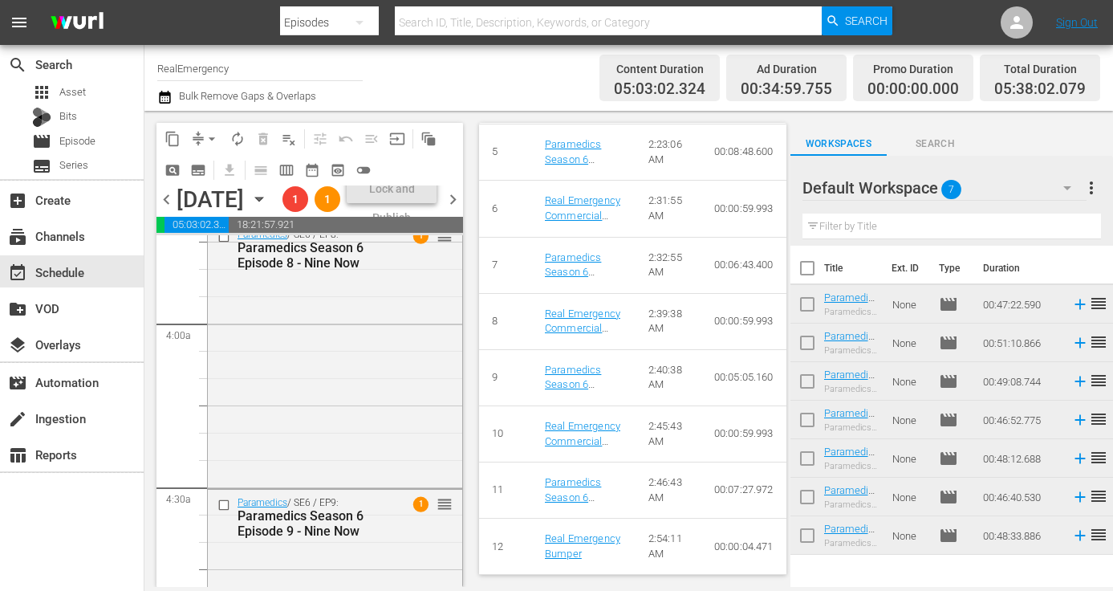
scroll to position [1229, 0]
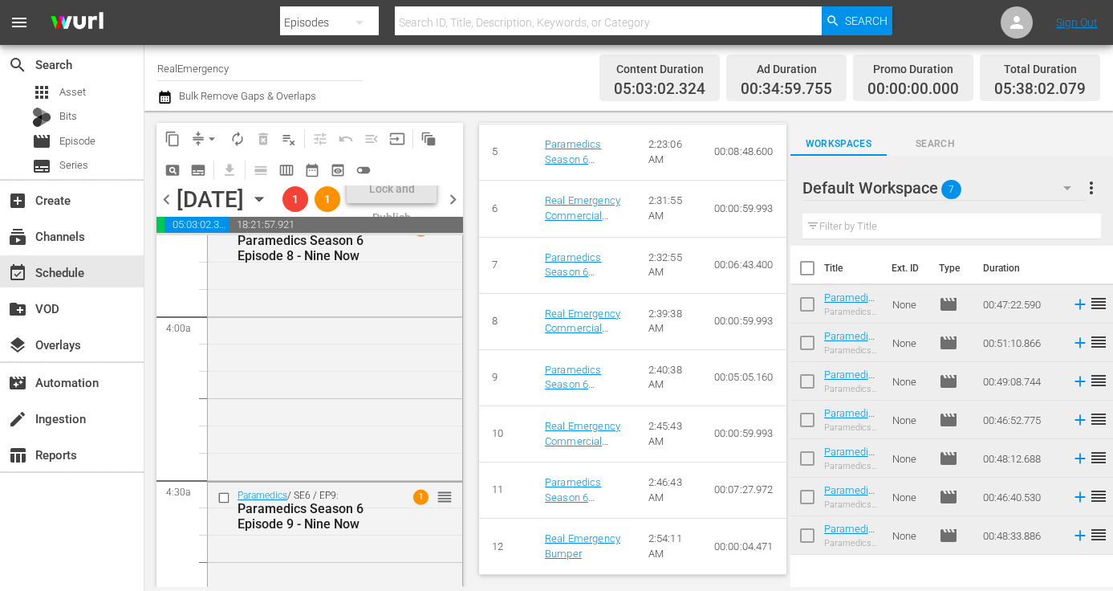
click at [361, 470] on div "Paramedics / SE6 / EP8: Paramedics Season 6 Episode 8 - Nine Now 1 reorder" at bounding box center [335, 345] width 254 height 263
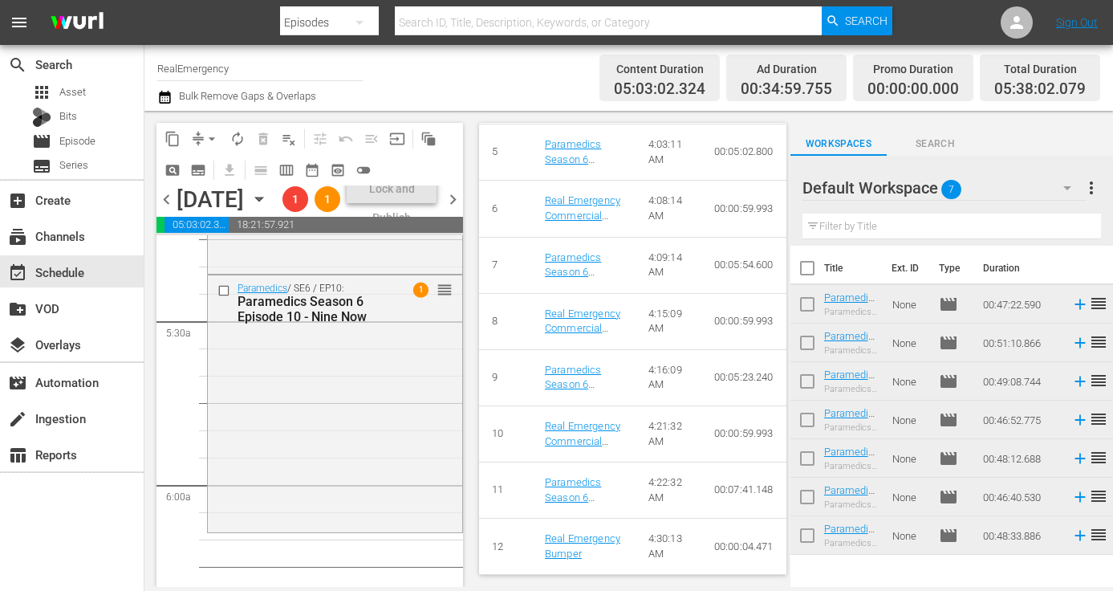
scroll to position [1718, 0]
click at [364, 466] on div "Paramedics / SE6 / EP10: Paramedics Season 6 Episode 10 - Nine Now 1 reorder" at bounding box center [335, 399] width 254 height 254
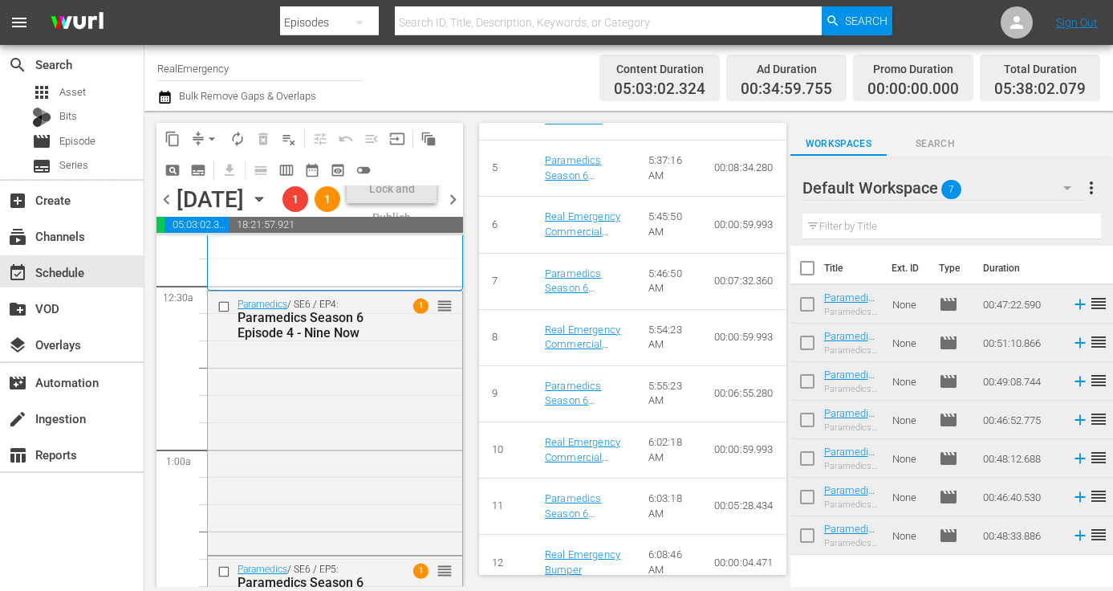
scroll to position [98, 0]
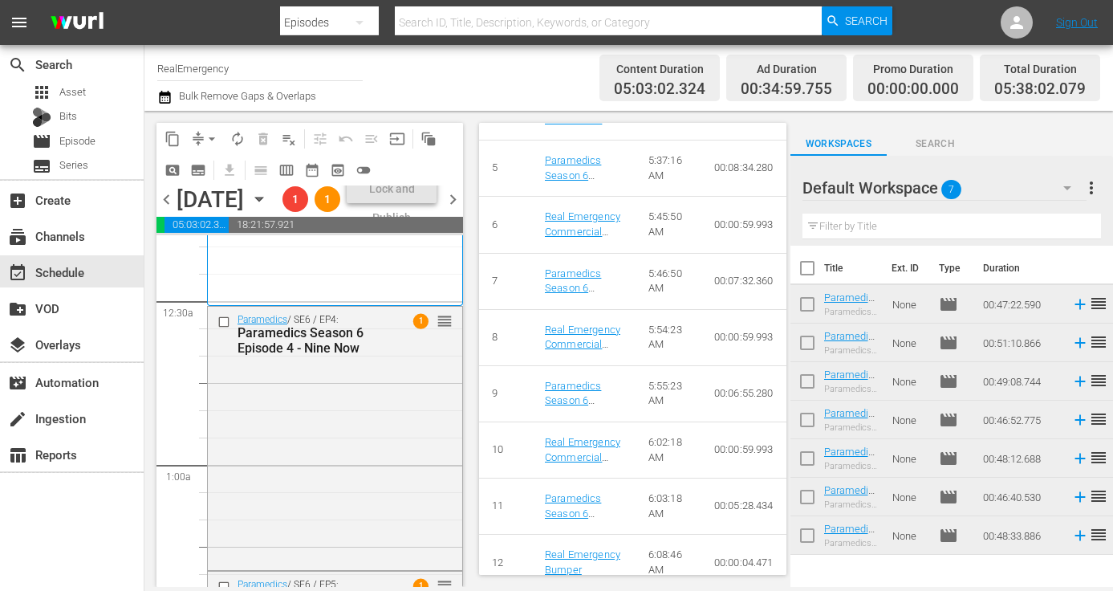
click at [371, 457] on div "Paramedics / SE6 / EP4: Paramedics Season 6 Episode 4 - Nine Now 1 reorder" at bounding box center [335, 437] width 254 height 260
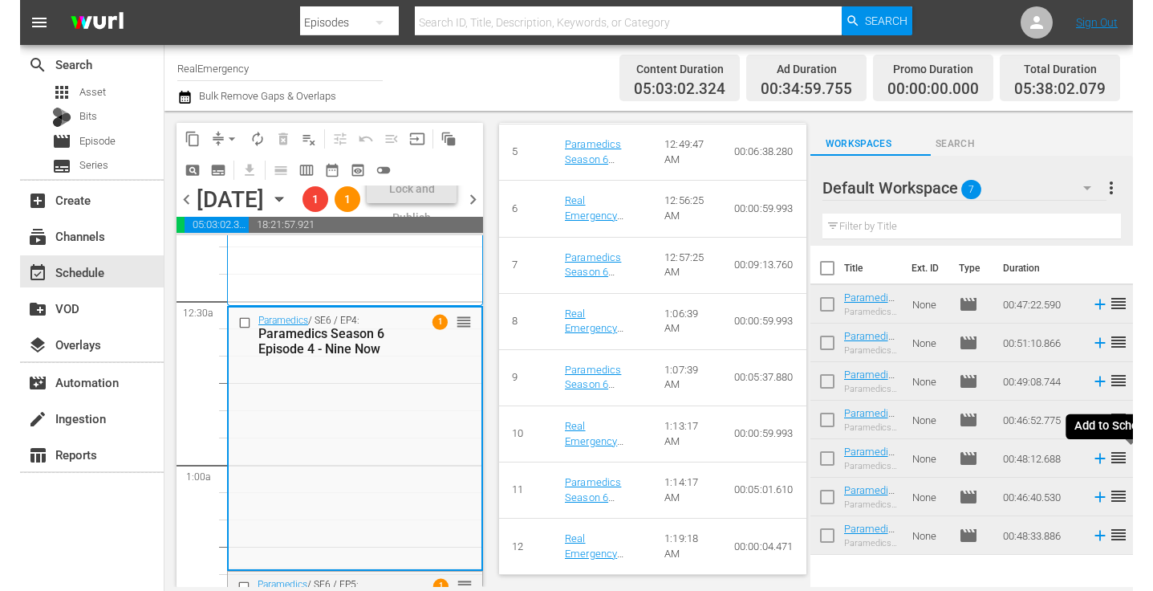
scroll to position [1136, 0]
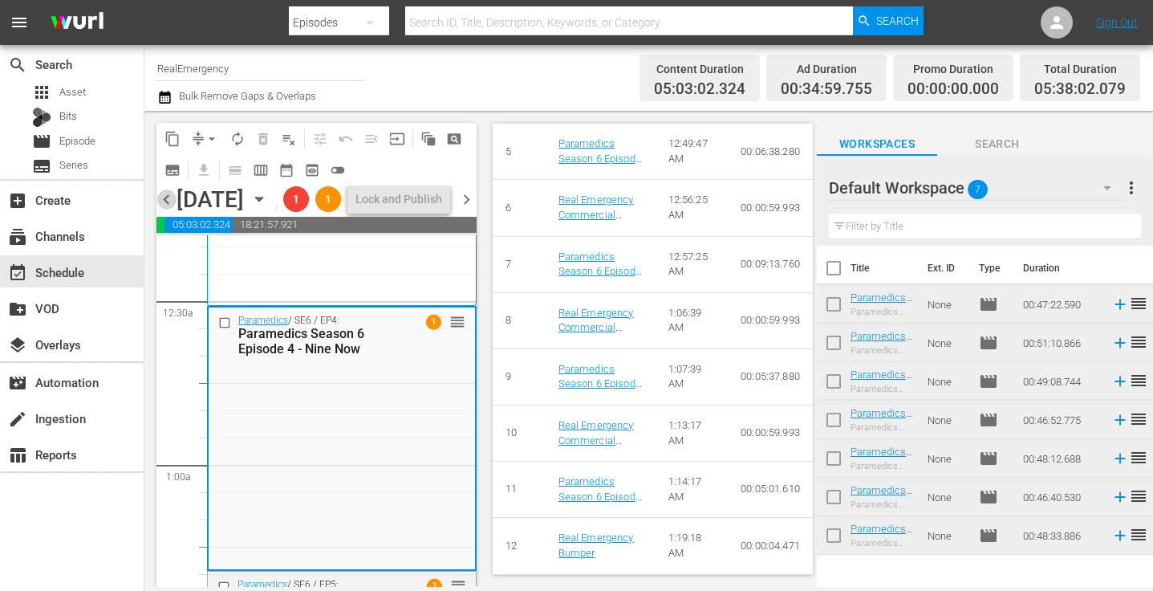
click at [168, 209] on span "chevron_left" at bounding box center [167, 199] width 20 height 20
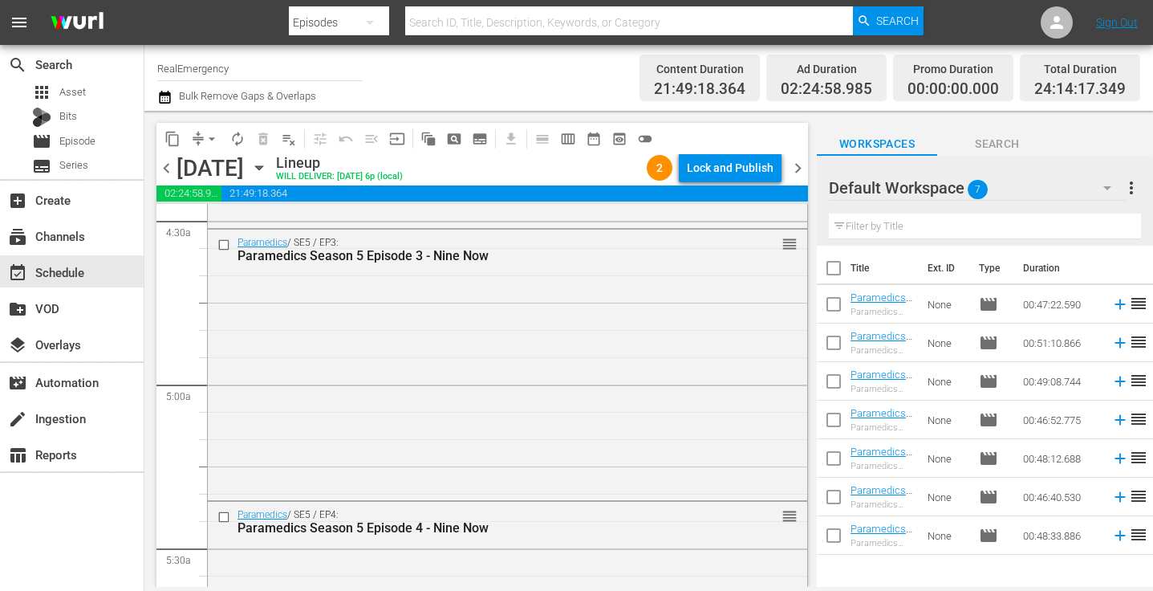
scroll to position [1487, 0]
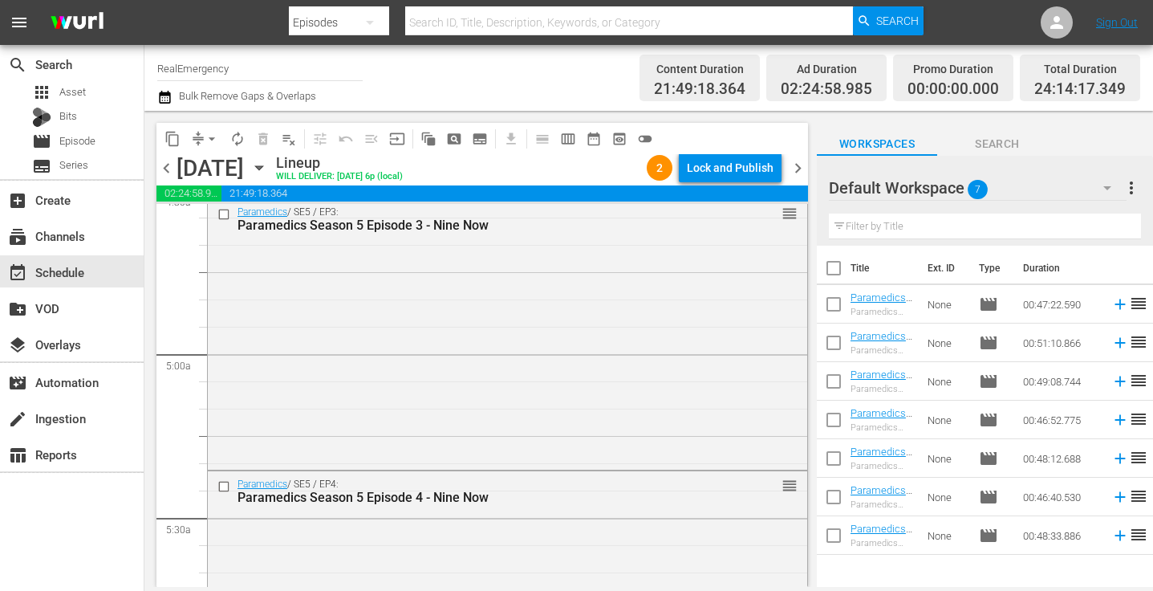
click at [1112, 185] on span "more_vert" at bounding box center [1131, 187] width 19 height 19
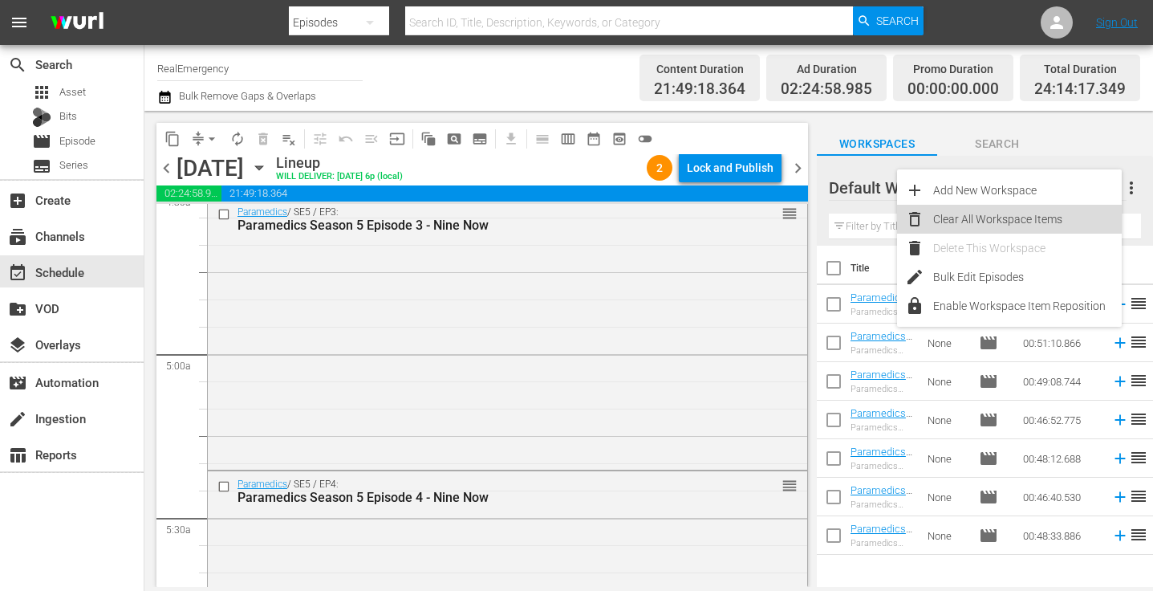
drag, startPoint x: 992, startPoint y: 219, endPoint x: 963, endPoint y: 224, distance: 29.3
click at [992, 219] on div "Clear All Workspace Items" at bounding box center [1027, 219] width 189 height 29
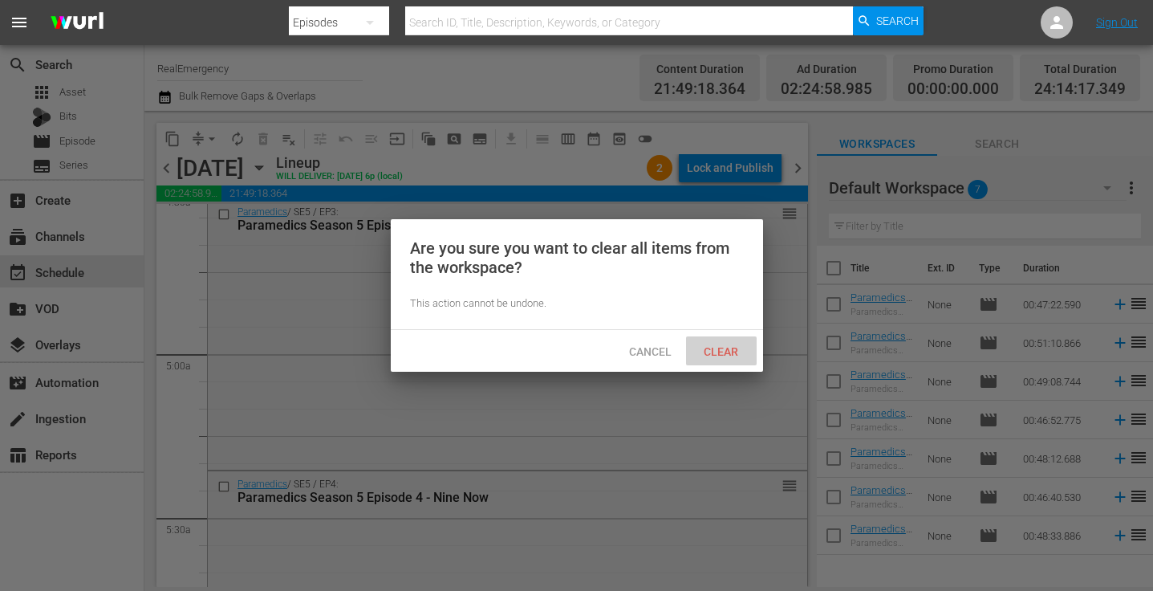
drag, startPoint x: 735, startPoint y: 346, endPoint x: 669, endPoint y: 344, distance: 66.6
click at [734, 346] on span "Clear" at bounding box center [721, 351] width 60 height 13
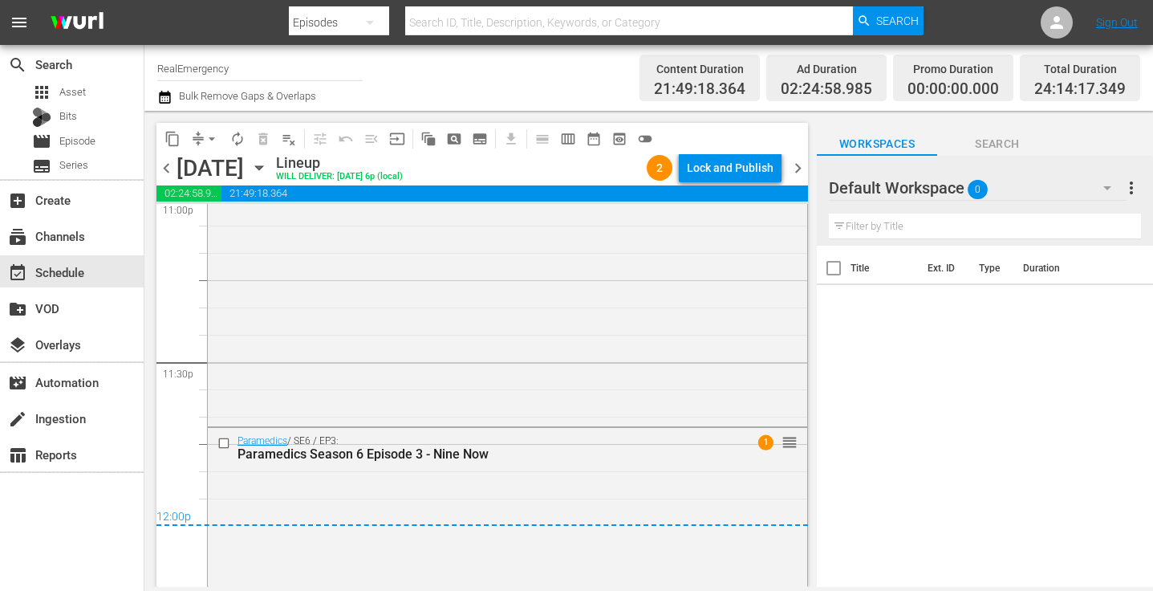
scroll to position [7645, 0]
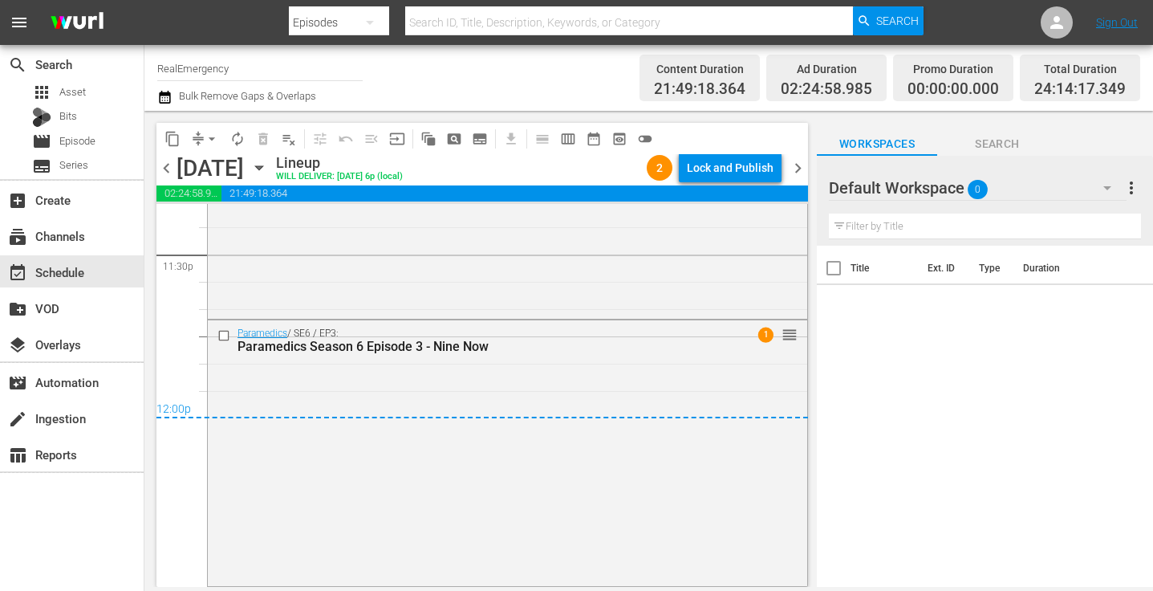
click at [799, 163] on span "chevron_right" at bounding box center [798, 168] width 20 height 20
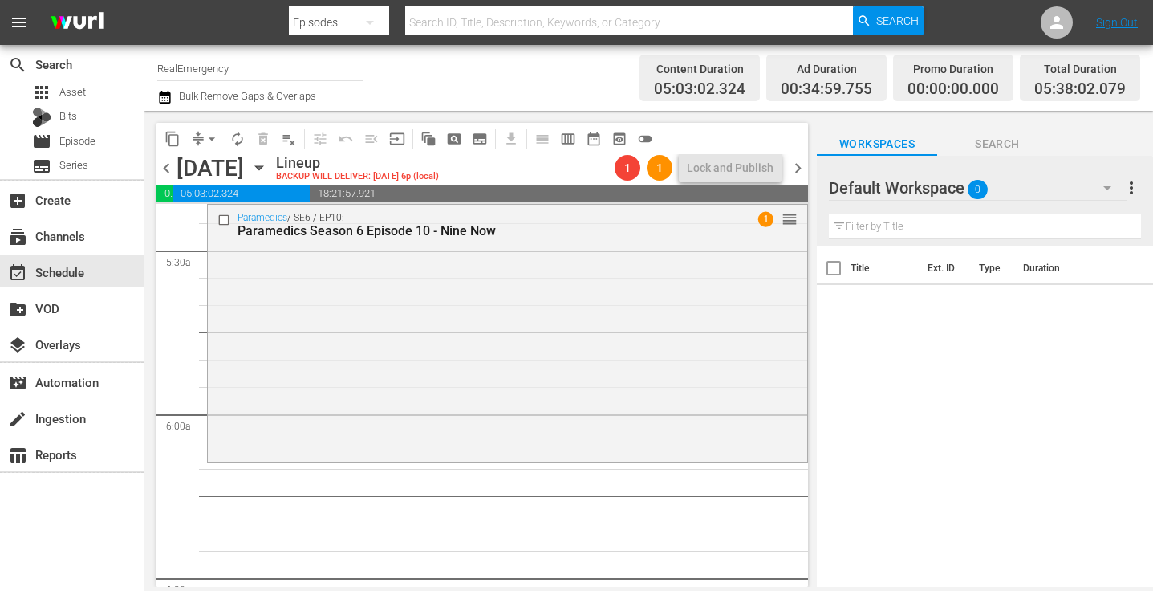
scroll to position [1747, 0]
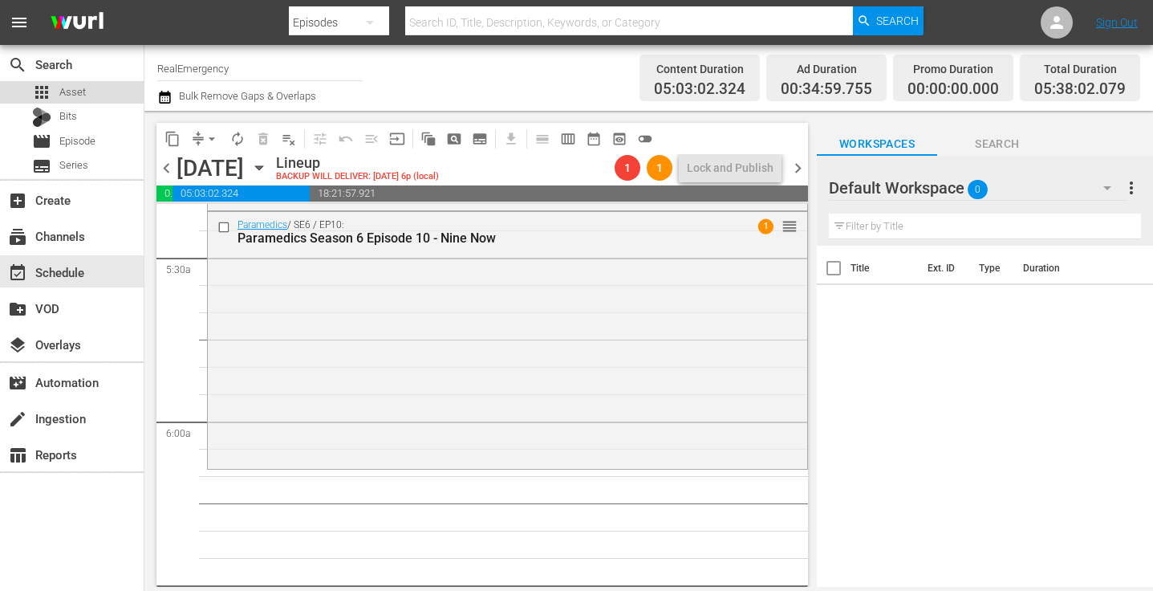
click at [79, 92] on span "Asset" at bounding box center [72, 92] width 26 height 16
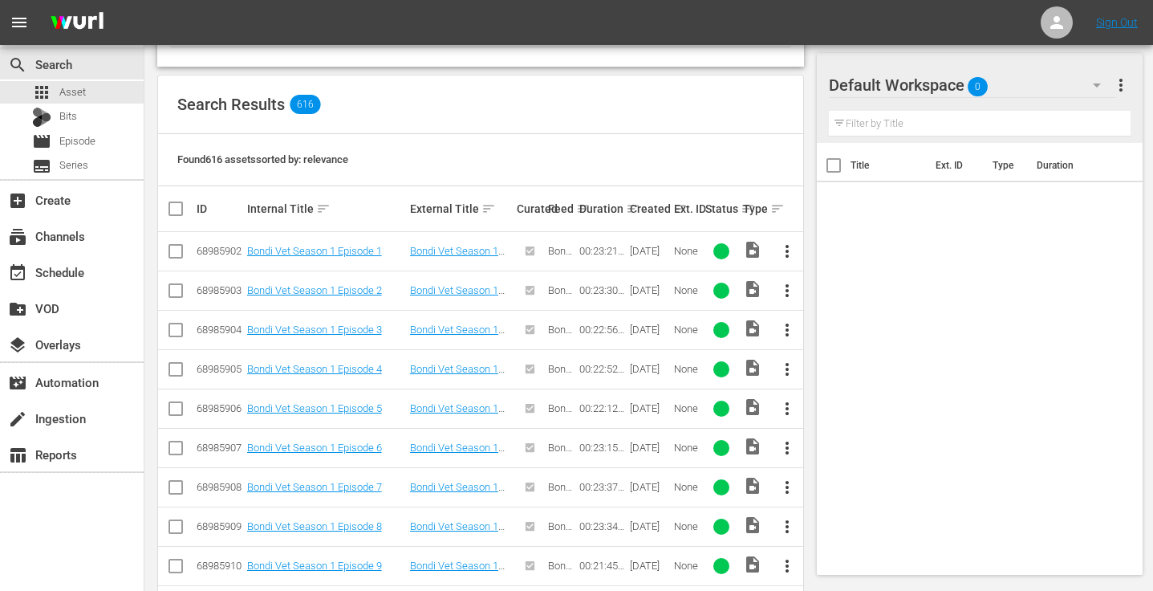
scroll to position [308, 0]
click at [69, 140] on span "Episode" at bounding box center [77, 141] width 36 height 16
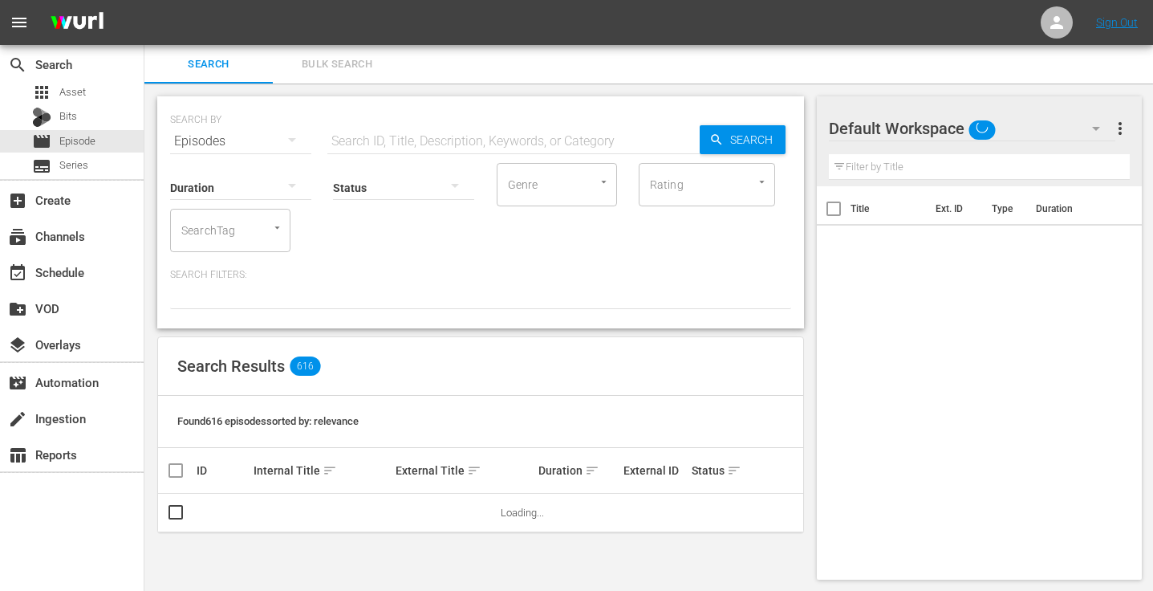
click at [371, 152] on div "Status" at bounding box center [403, 177] width 141 height 58
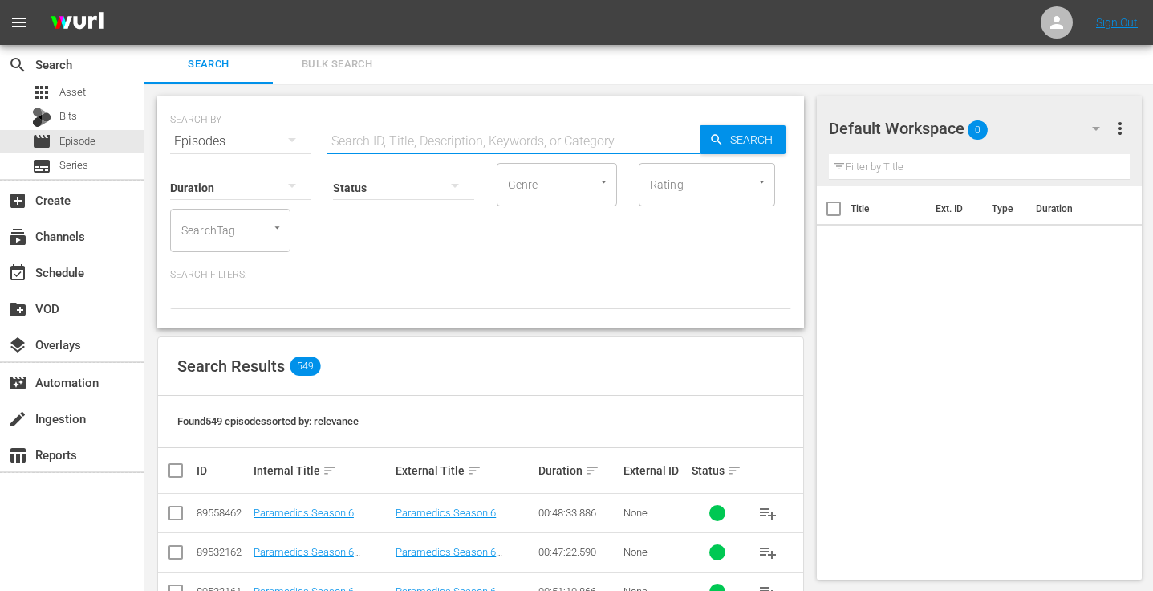
click at [379, 141] on input "text" at bounding box center [513, 141] width 372 height 39
type input "e"
type input "emergency season 1"
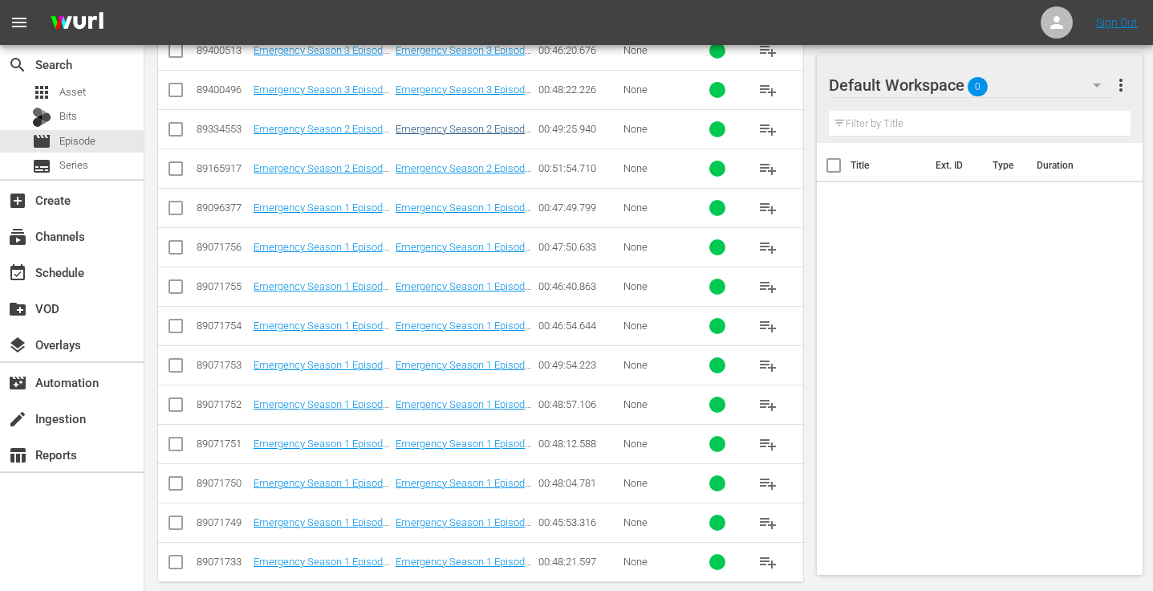
scroll to position [640, 0]
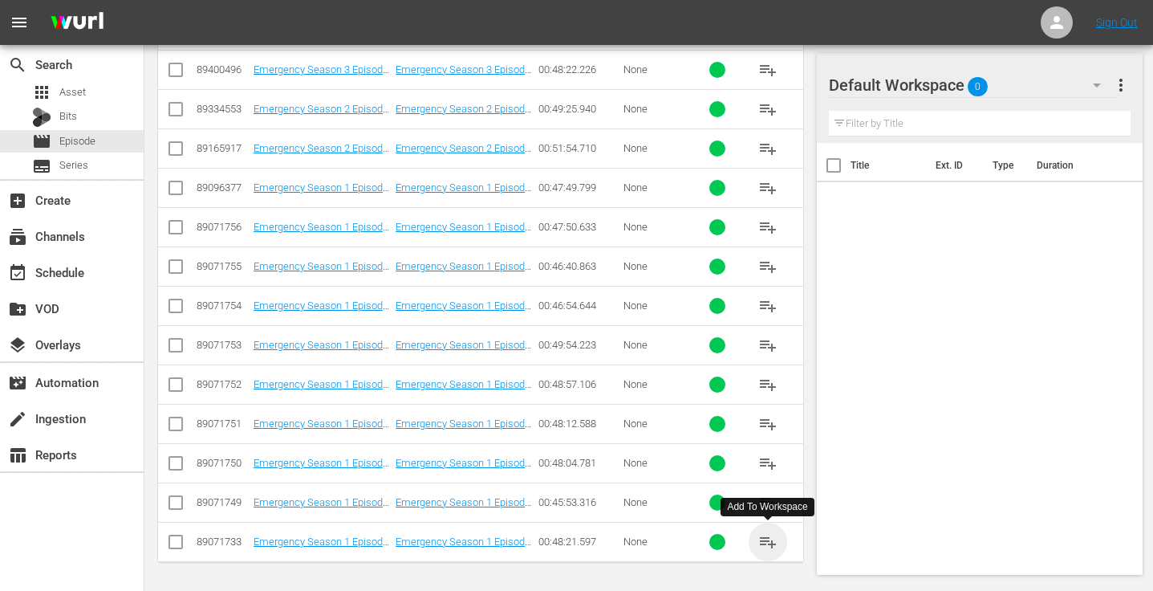
click at [771, 542] on span "playlist_add" at bounding box center [768, 541] width 19 height 19
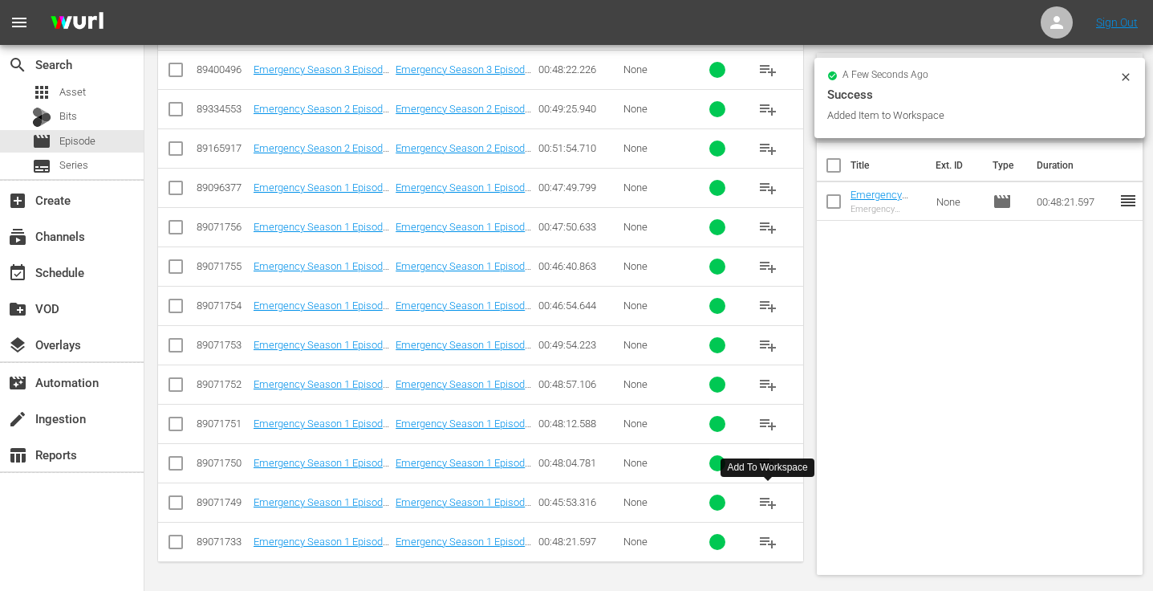
drag, startPoint x: 774, startPoint y: 501, endPoint x: 763, endPoint y: 499, distance: 11.4
click at [773, 501] on span "playlist_add" at bounding box center [768, 502] width 19 height 19
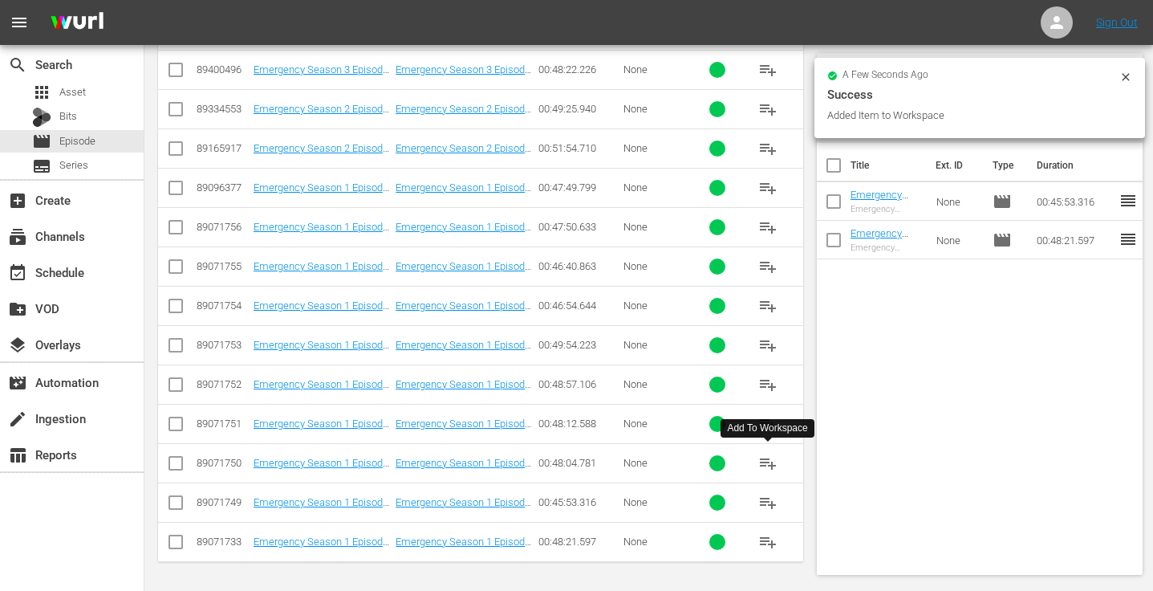
click at [770, 461] on span "playlist_add" at bounding box center [768, 462] width 19 height 19
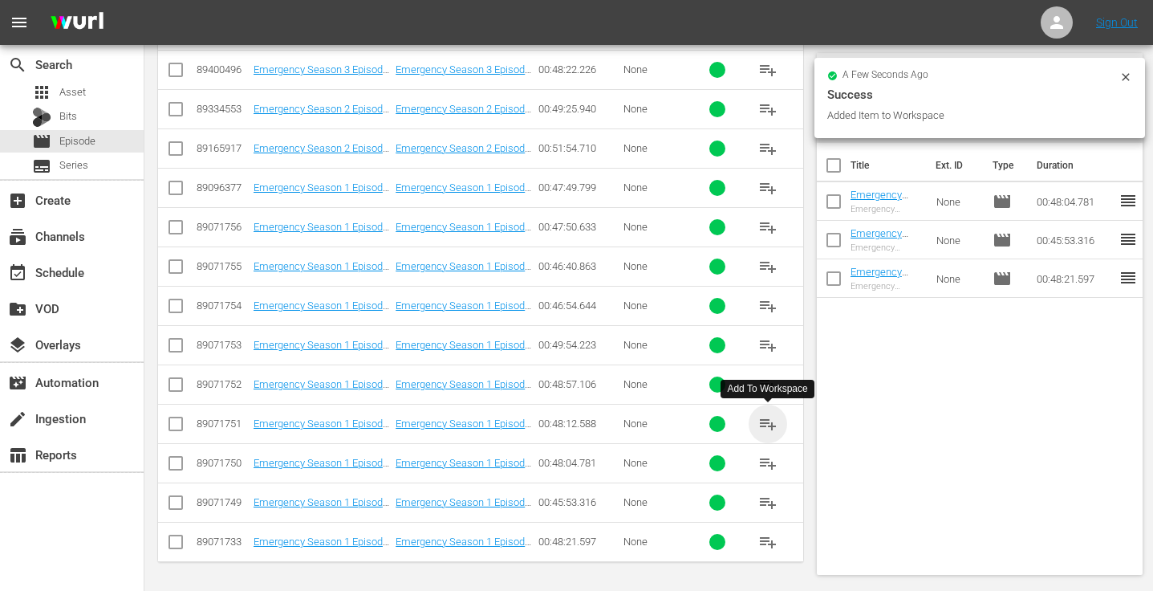
click at [767, 422] on span "playlist_add" at bounding box center [768, 423] width 19 height 19
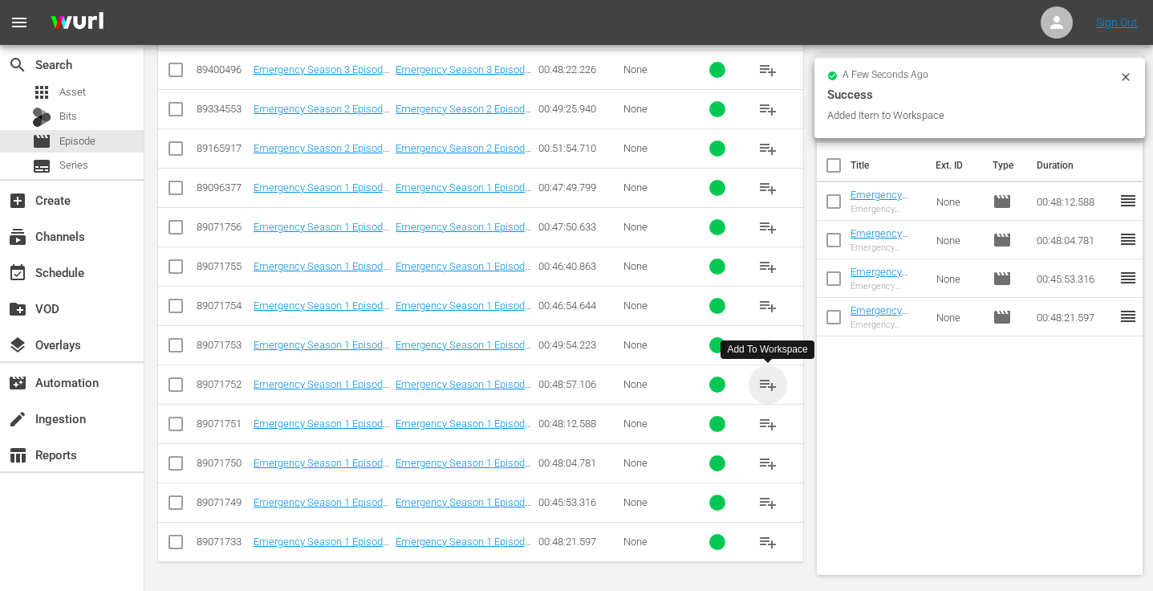
click at [772, 384] on span "playlist_add" at bounding box center [768, 384] width 19 height 19
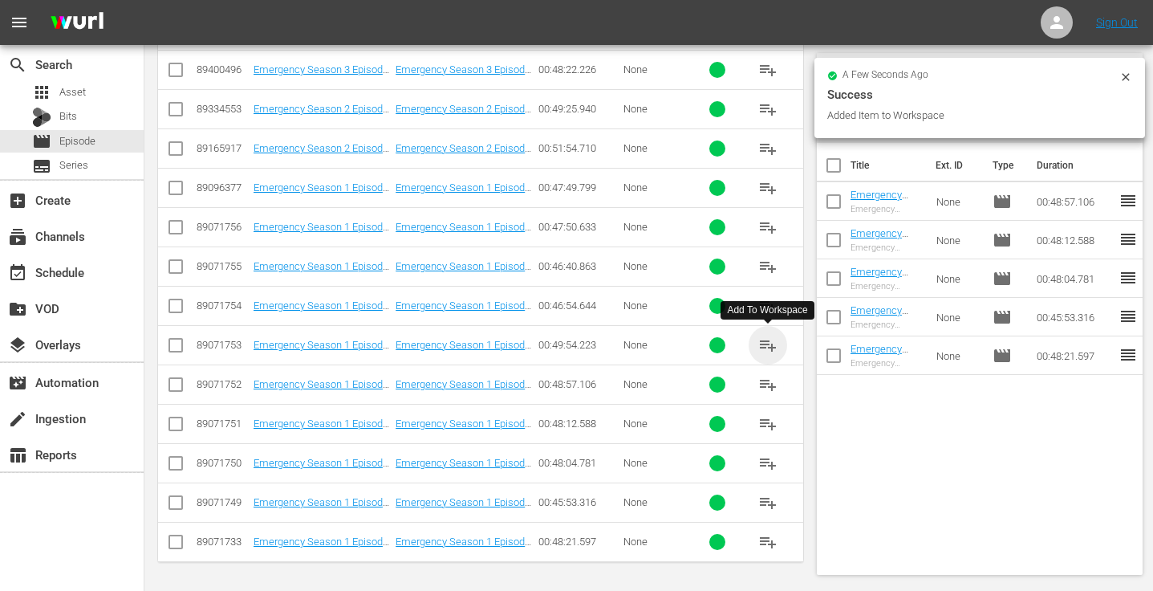
click at [771, 342] on span "playlist_add" at bounding box center [768, 345] width 19 height 19
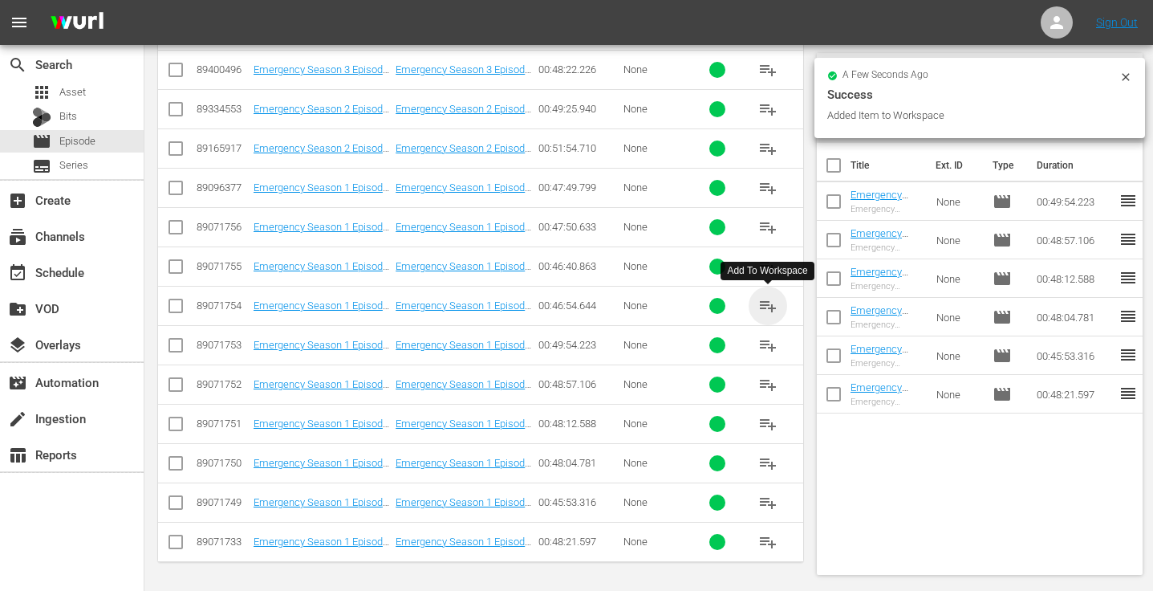
drag, startPoint x: 771, startPoint y: 298, endPoint x: 694, endPoint y: 295, distance: 76.3
click at [771, 298] on span "playlist_add" at bounding box center [768, 305] width 19 height 19
click at [767, 262] on span "playlist_add" at bounding box center [768, 266] width 19 height 19
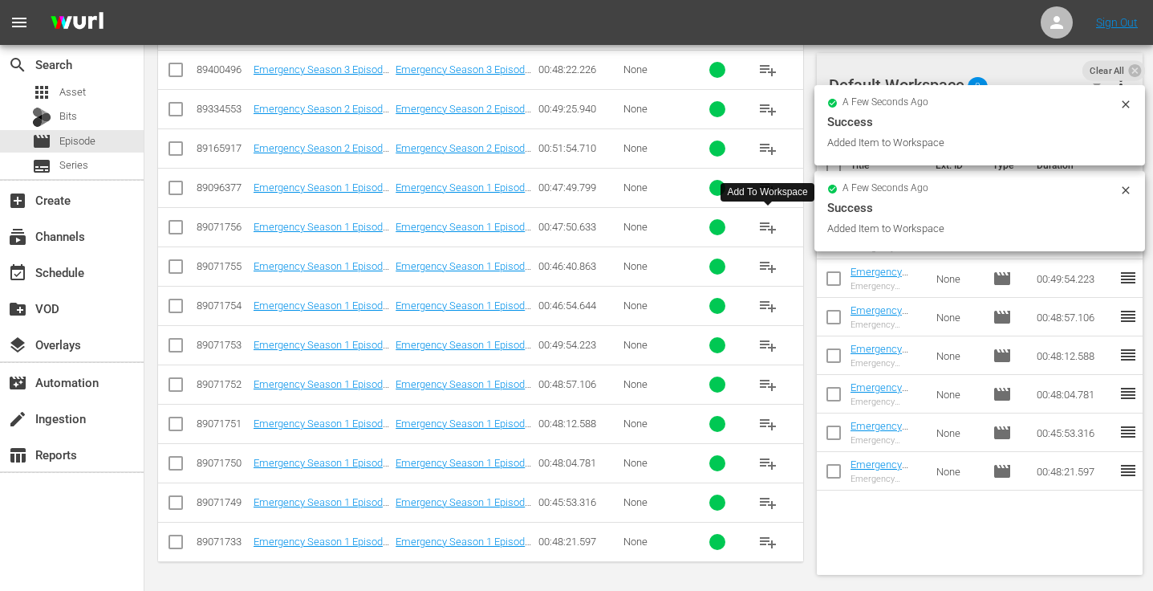
click at [769, 227] on span "playlist_add" at bounding box center [768, 227] width 19 height 19
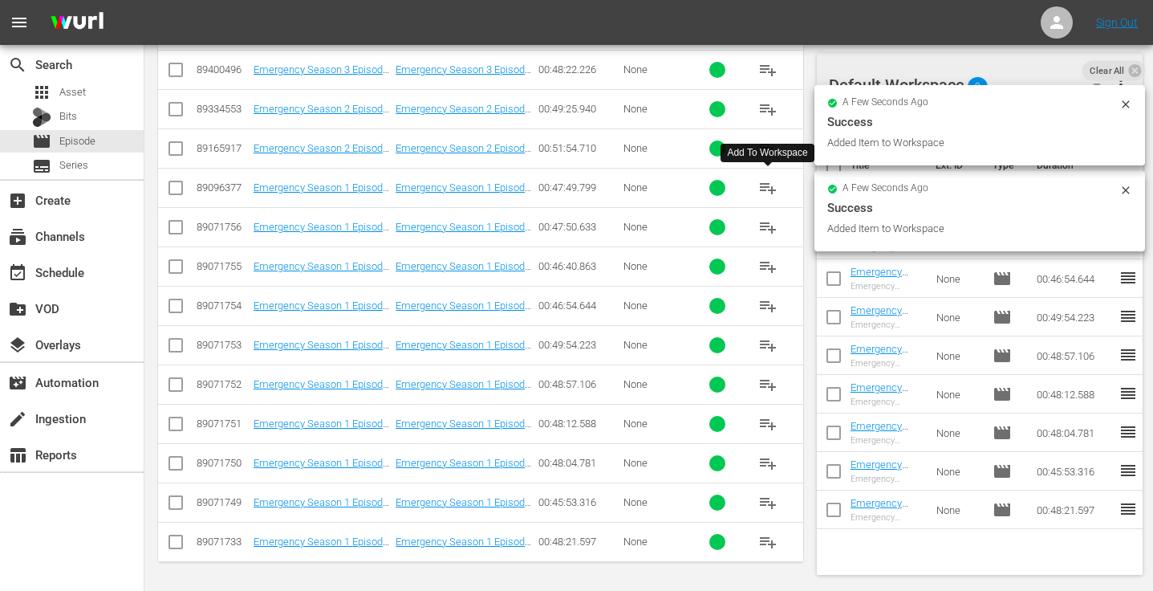
click at [770, 186] on span "playlist_add" at bounding box center [768, 187] width 19 height 19
click at [59, 269] on div "event_available Schedule" at bounding box center [45, 269] width 90 height 14
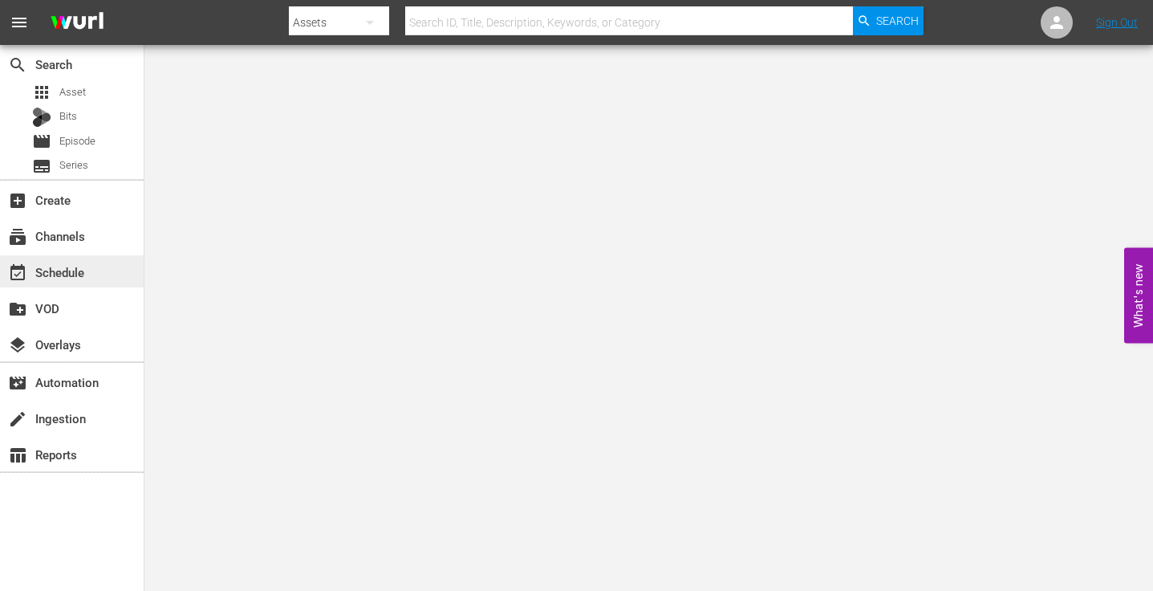
click at [47, 268] on div "event_available Schedule" at bounding box center [45, 269] width 90 height 14
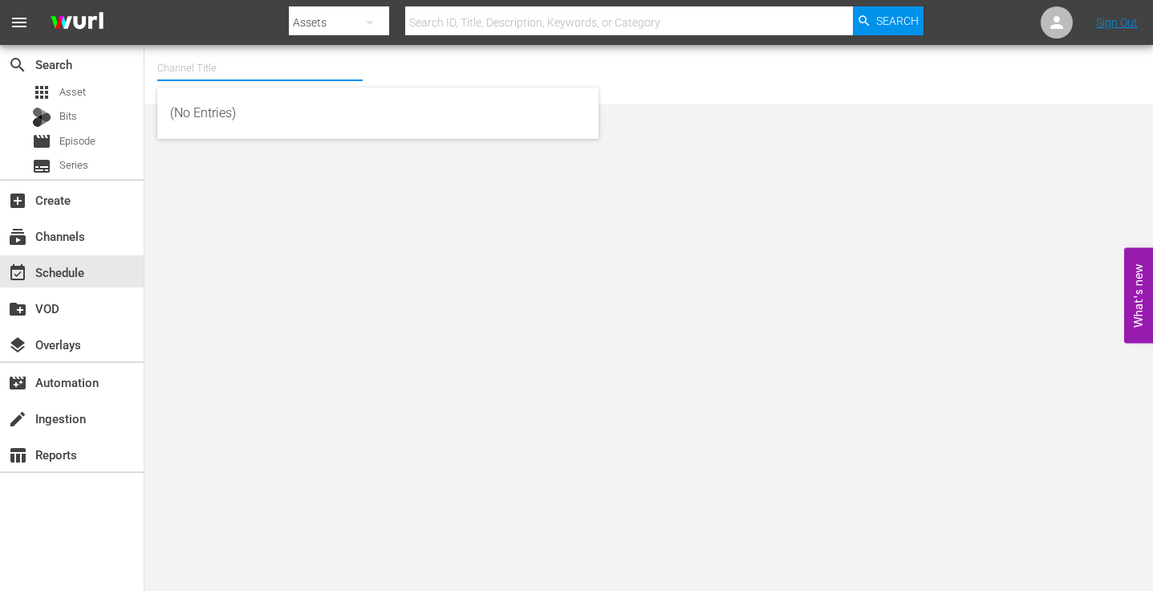
click at [231, 58] on input "text" at bounding box center [259, 68] width 205 height 39
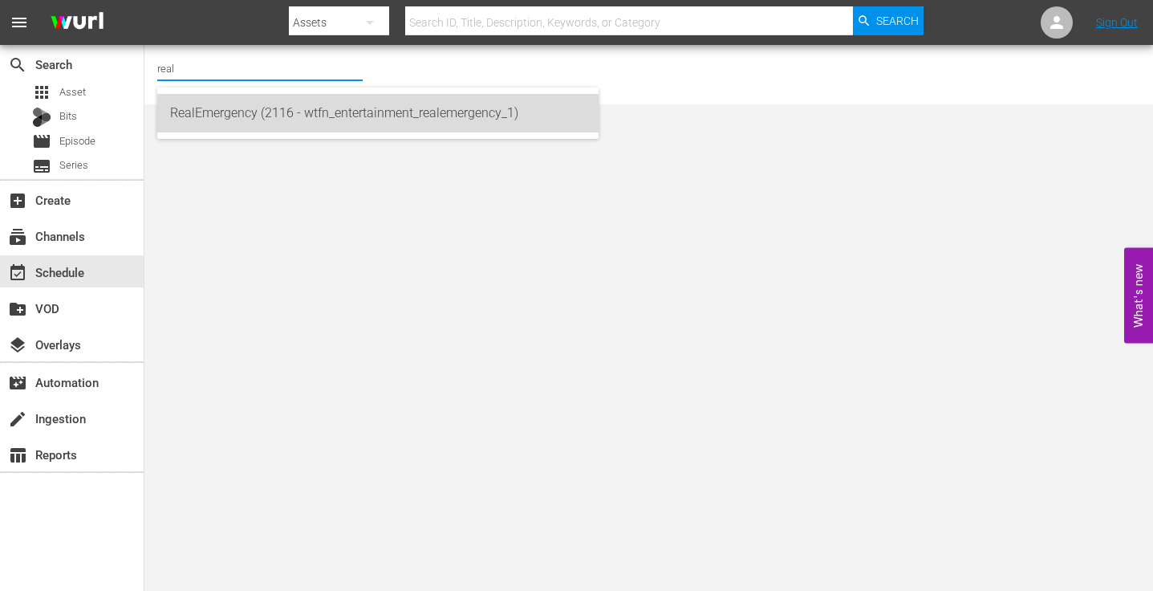
click at [228, 108] on div "RealEmergency (2116 - wtfn_entertainment_realemergency_1)" at bounding box center [378, 113] width 416 height 39
type input "RealEmergency (2116 - wtfn_entertainment_realemergency_1)"
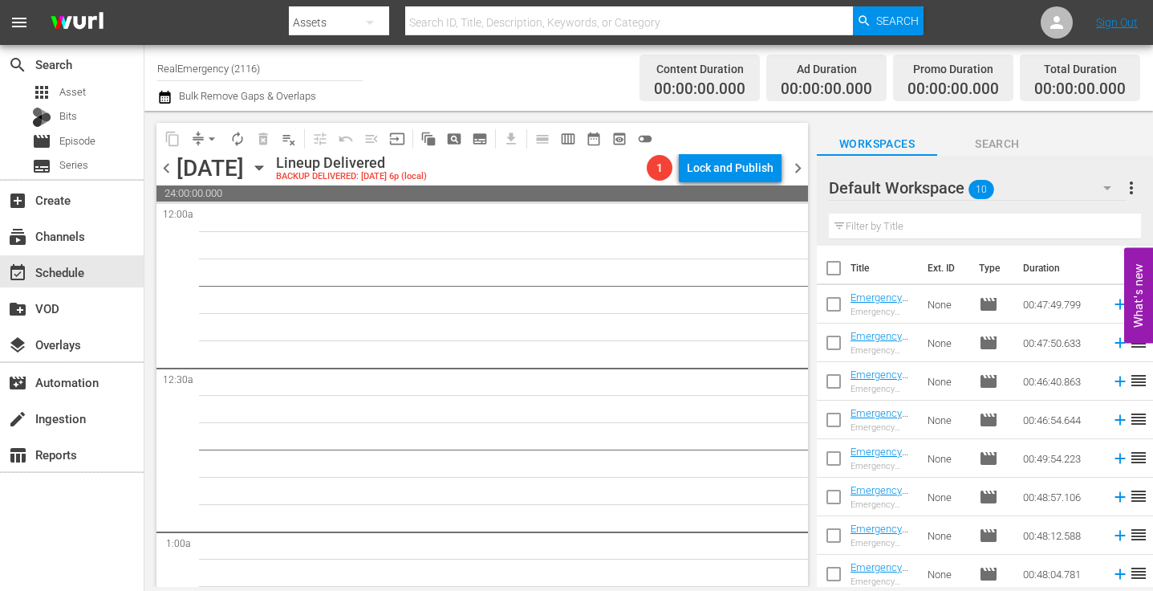
click at [799, 162] on span "chevron_right" at bounding box center [798, 168] width 20 height 20
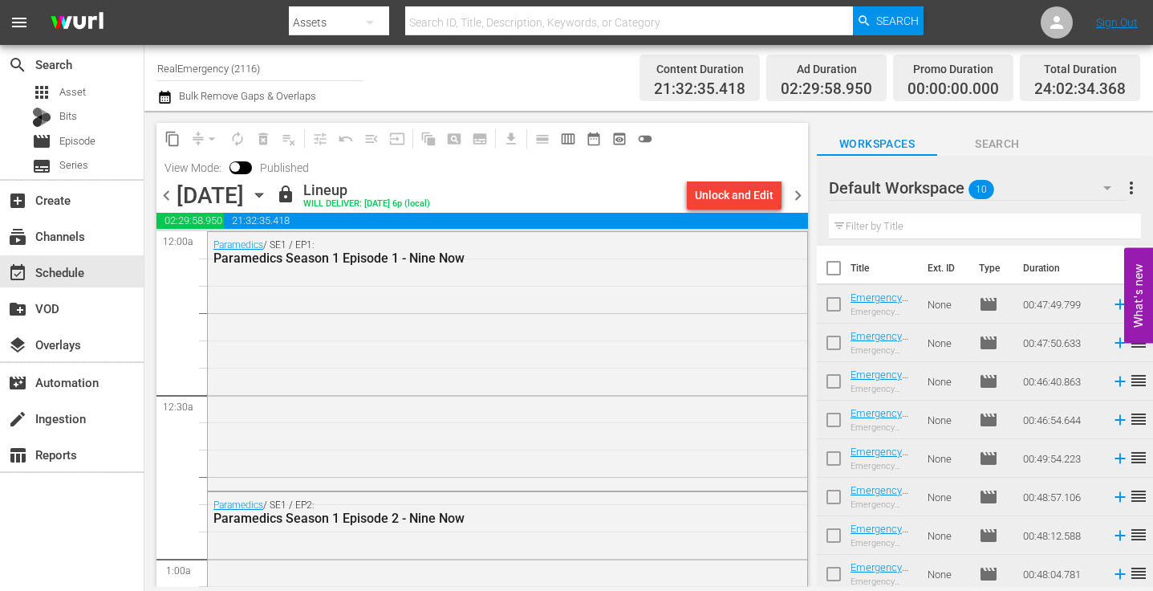
click at [798, 193] on span "chevron_right" at bounding box center [798, 195] width 20 height 20
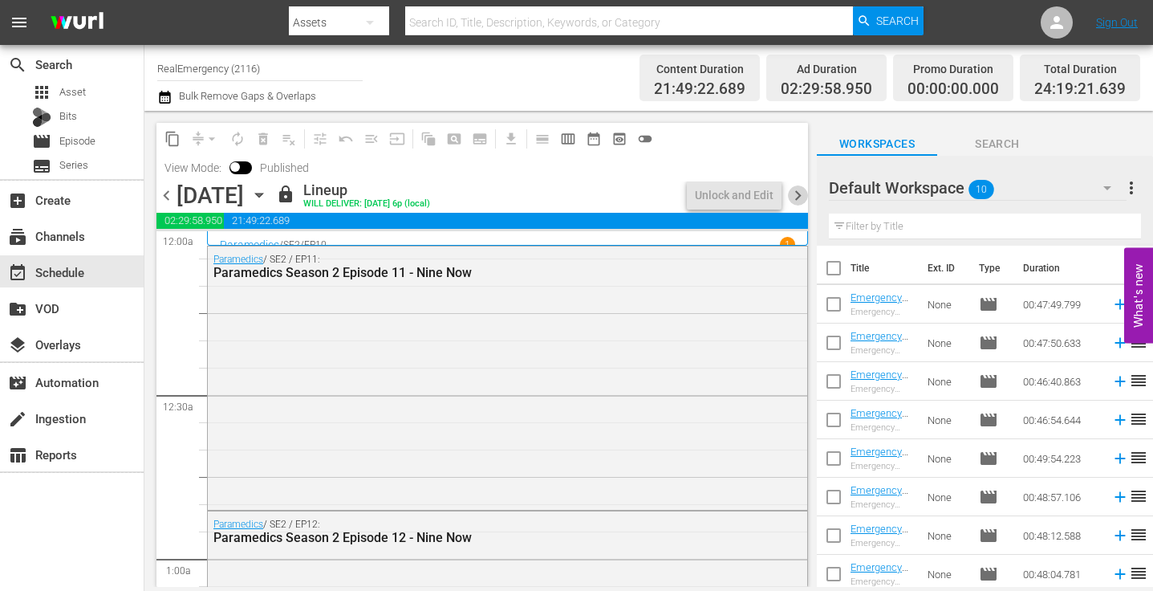
click at [798, 195] on span "chevron_right" at bounding box center [798, 195] width 20 height 20
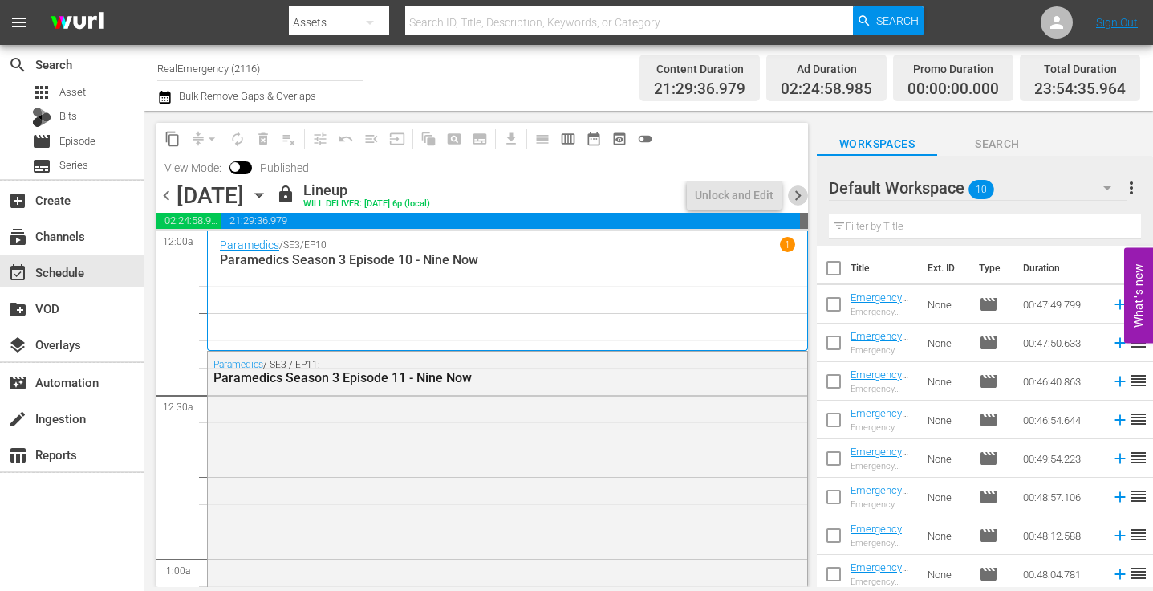
click at [798, 195] on span "chevron_right" at bounding box center [798, 195] width 20 height 20
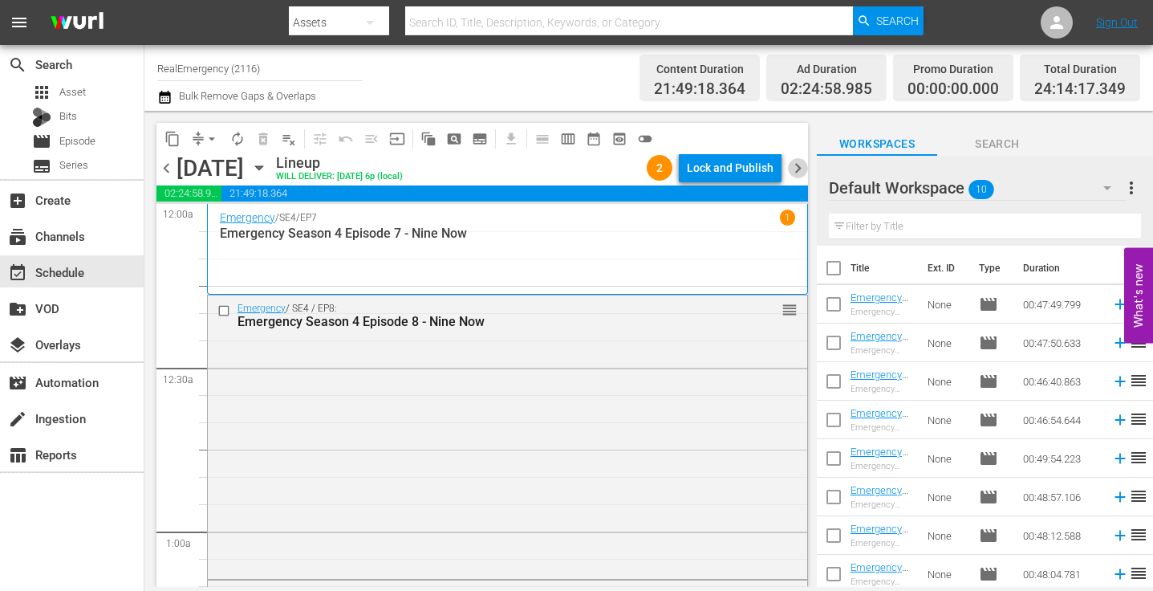
click at [798, 167] on span "chevron_right" at bounding box center [798, 168] width 20 height 20
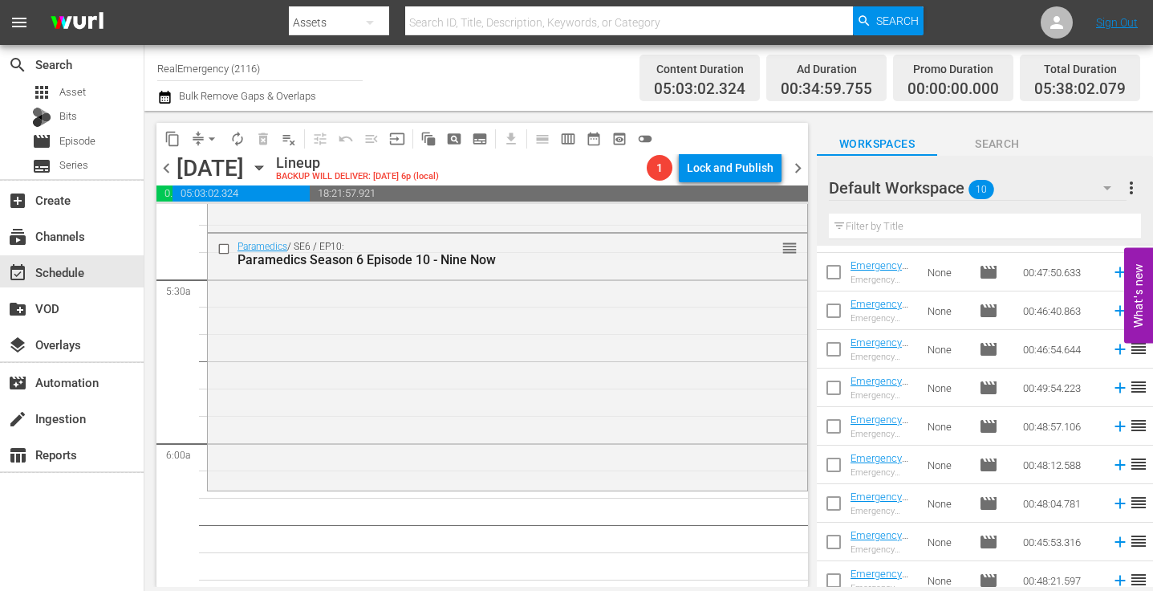
scroll to position [81, 0]
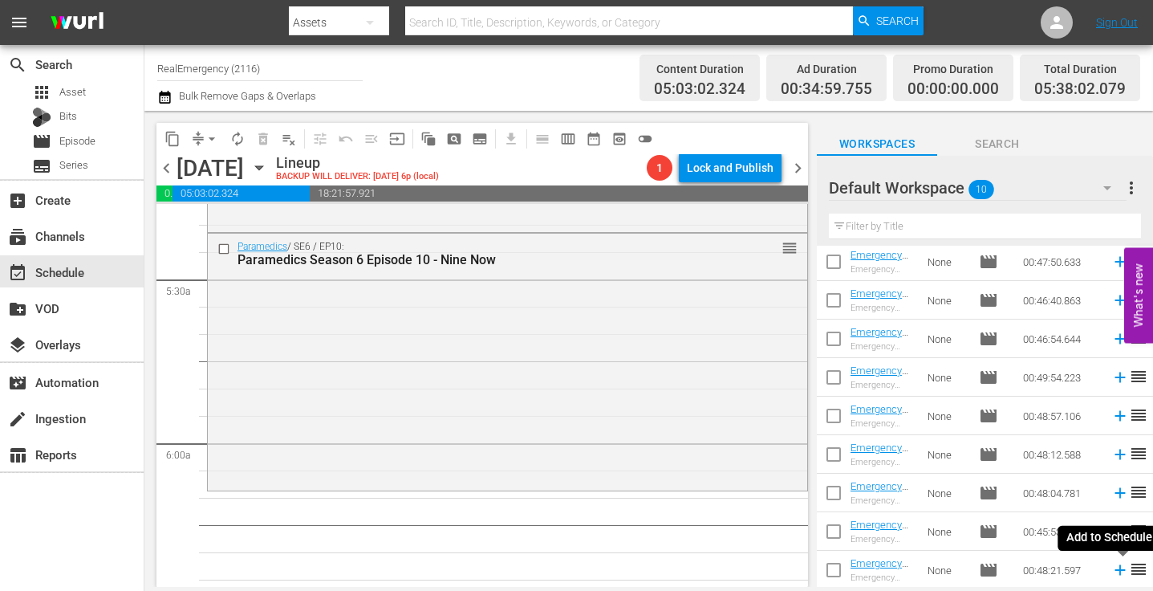
click at [1119, 567] on icon at bounding box center [1121, 570] width 18 height 18
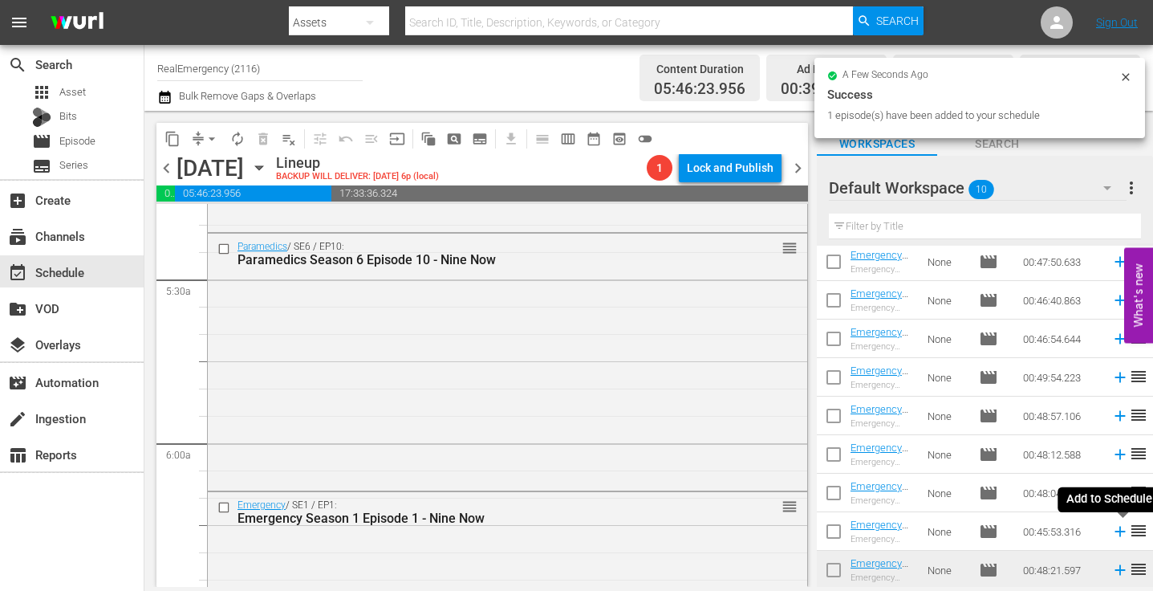
click at [1119, 533] on icon at bounding box center [1121, 532] width 18 height 18
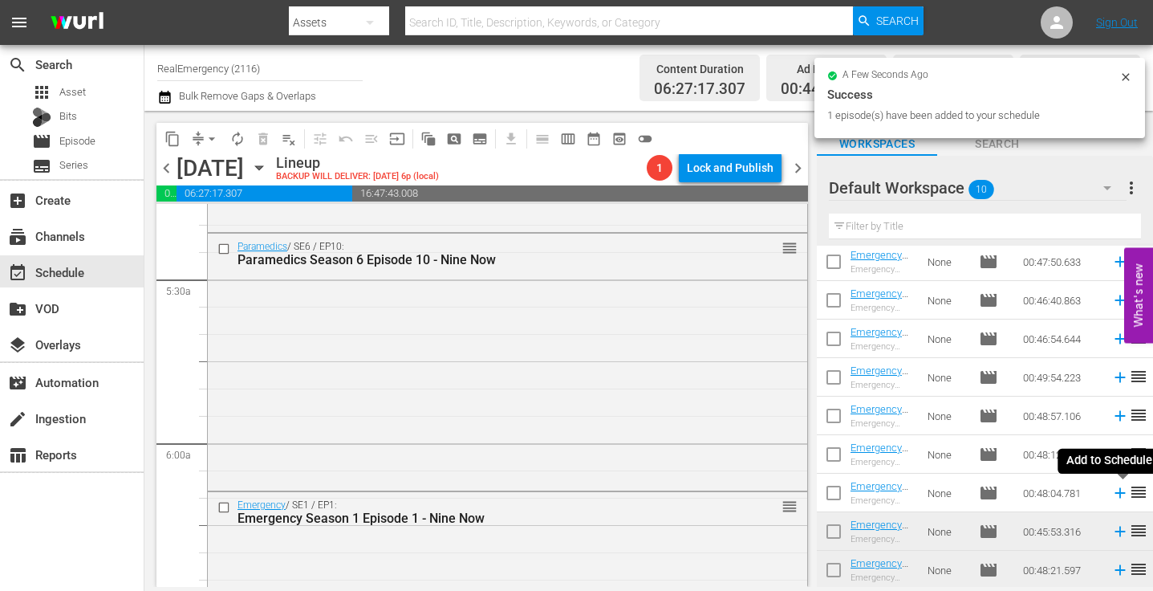
click at [1120, 494] on icon at bounding box center [1120, 493] width 10 height 10
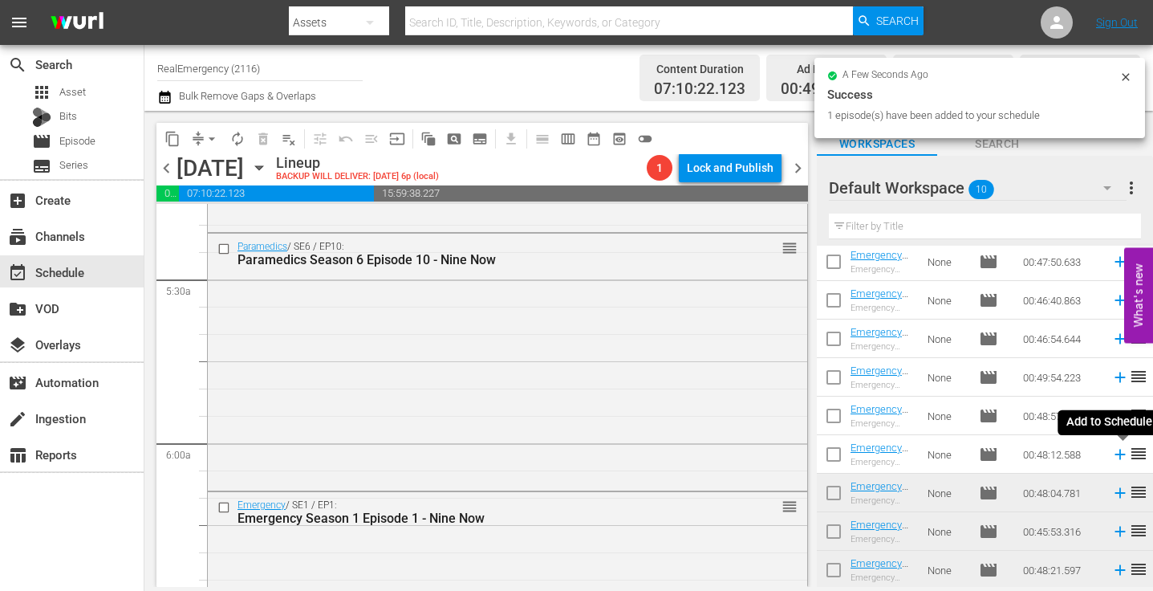
click at [1121, 455] on icon at bounding box center [1120, 454] width 10 height 10
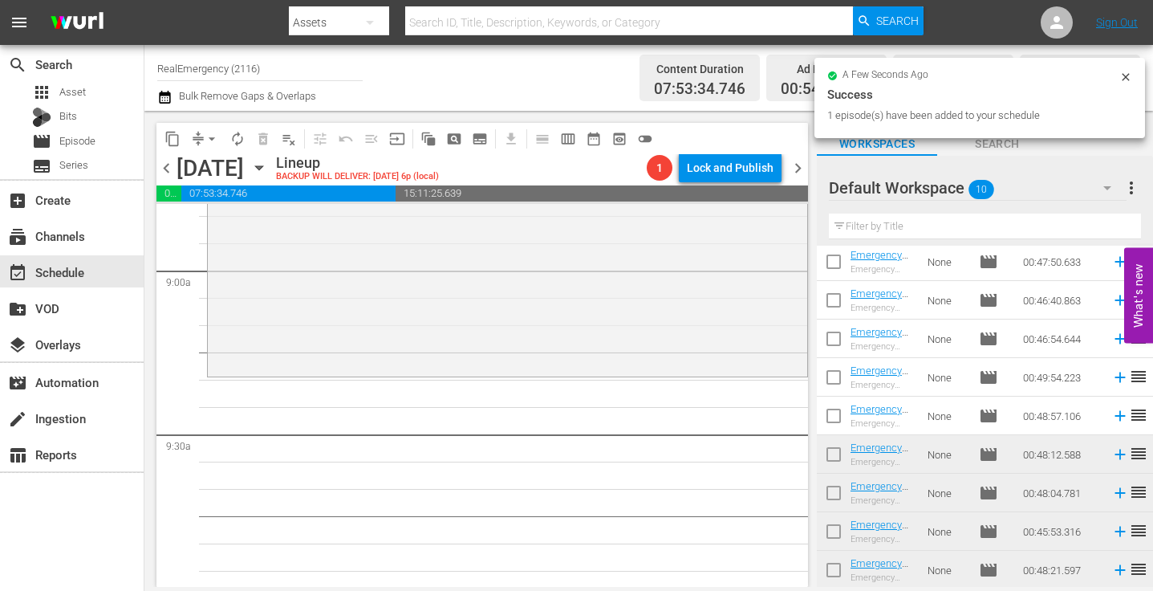
scroll to position [2882, 0]
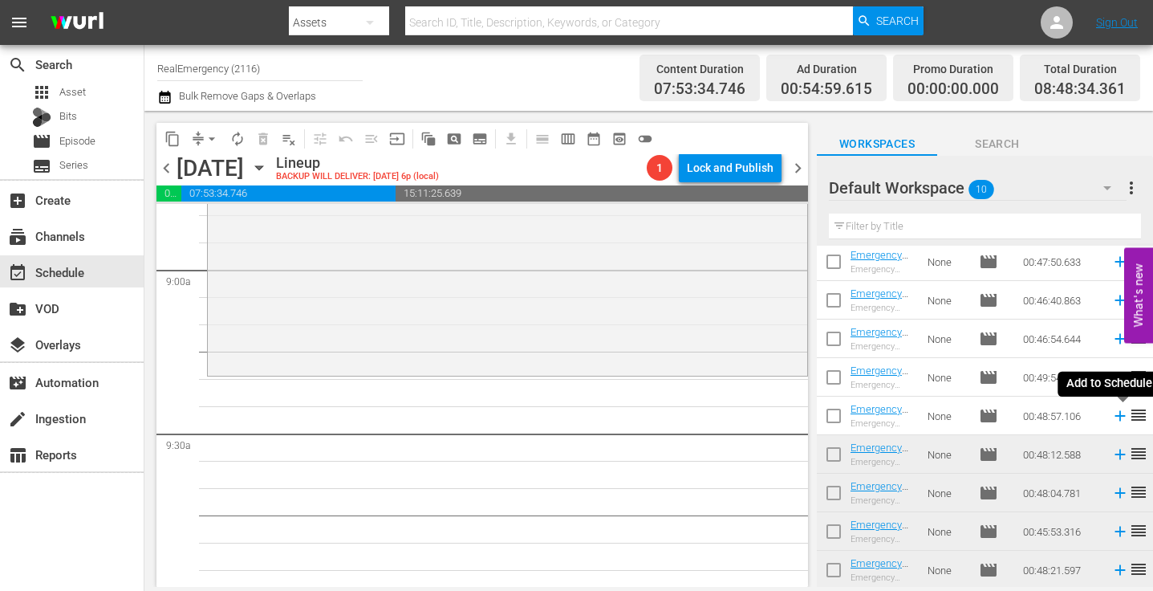
click at [1117, 414] on icon at bounding box center [1121, 416] width 18 height 18
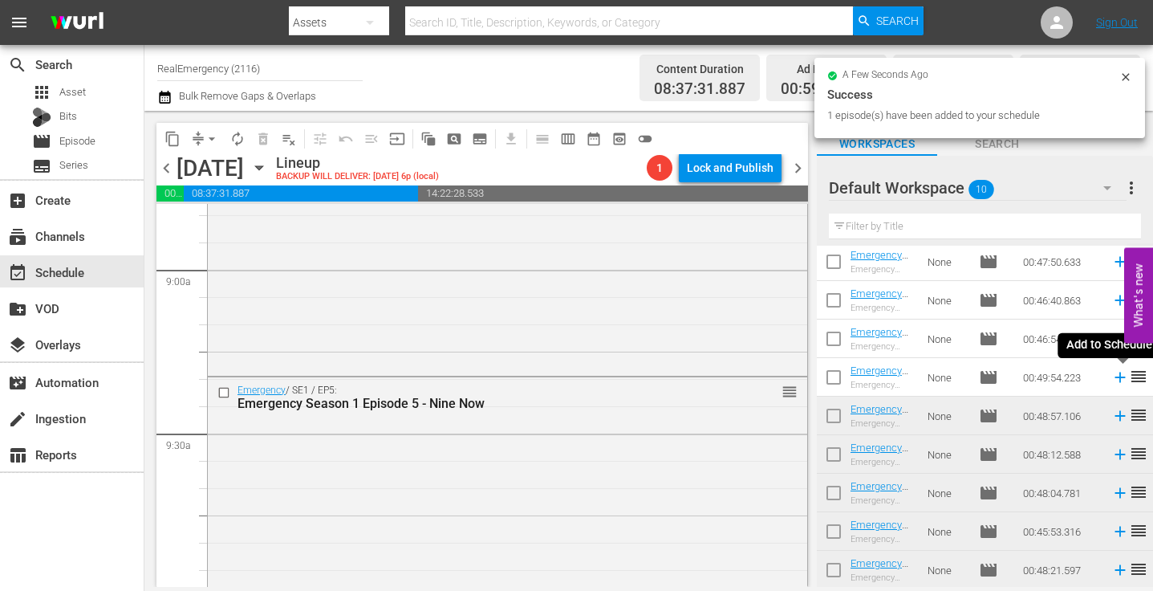
click at [1118, 377] on icon at bounding box center [1120, 377] width 10 height 10
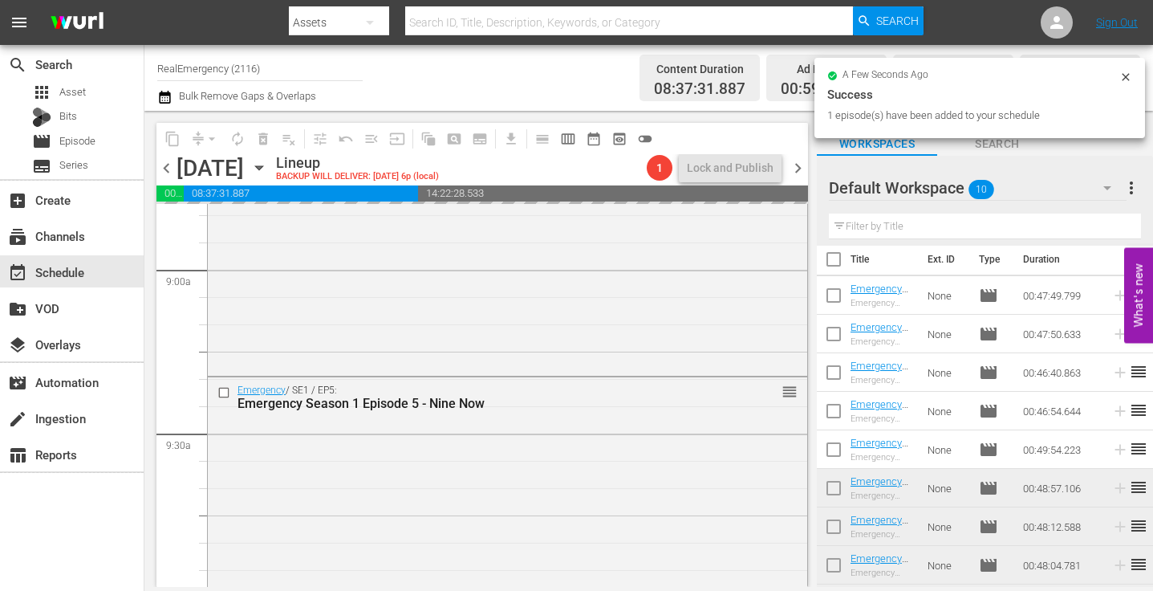
scroll to position [0, 0]
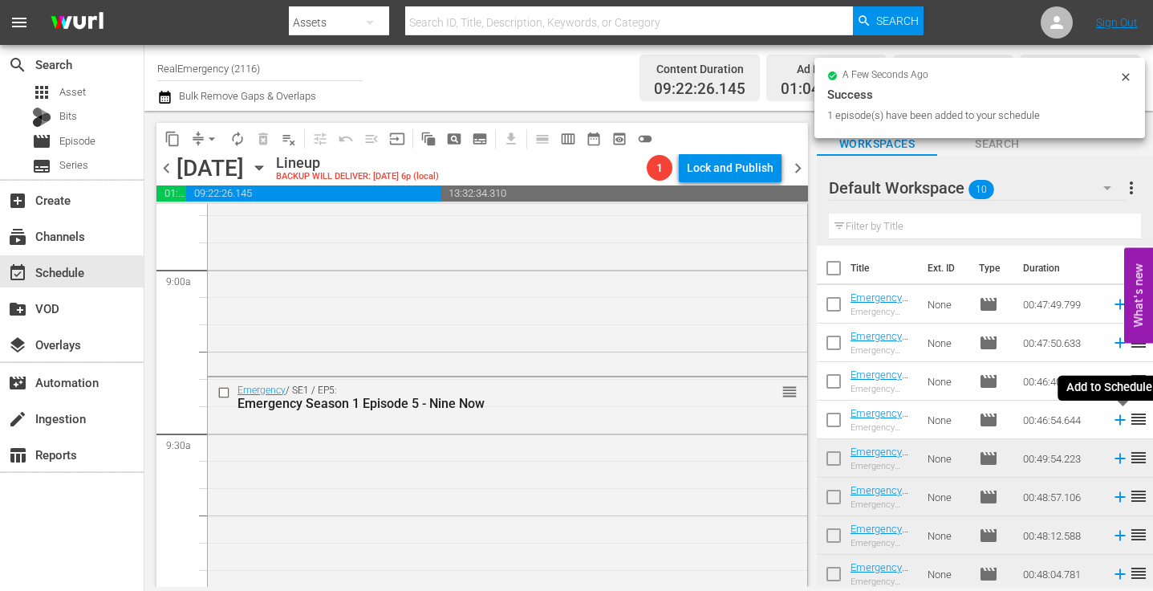
click at [1119, 420] on icon at bounding box center [1120, 420] width 10 height 10
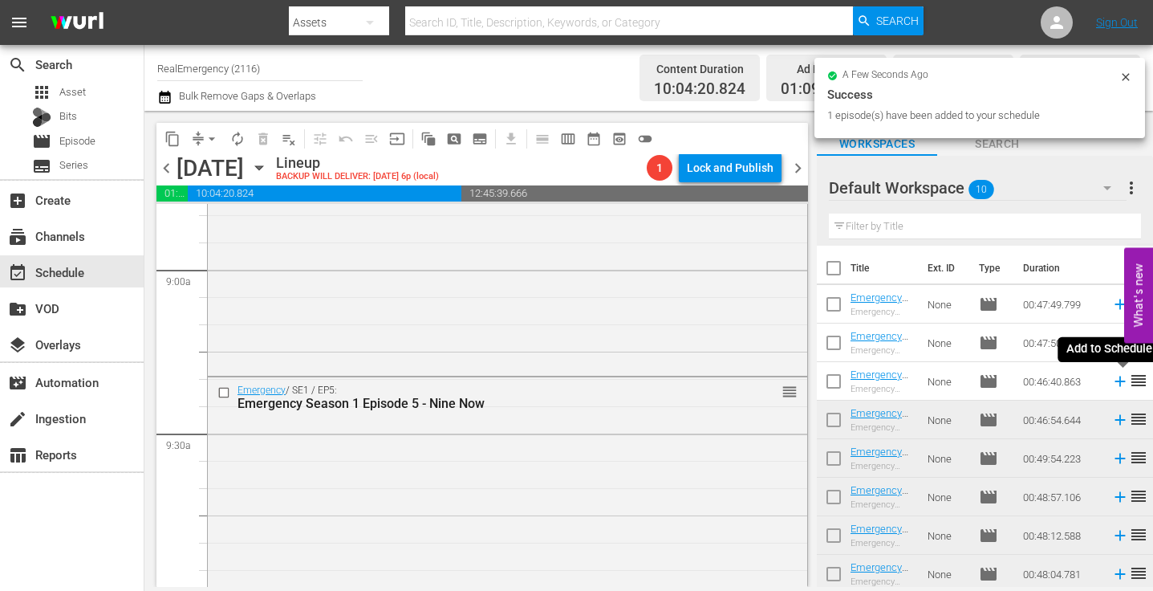
click at [1118, 380] on icon at bounding box center [1121, 381] width 18 height 18
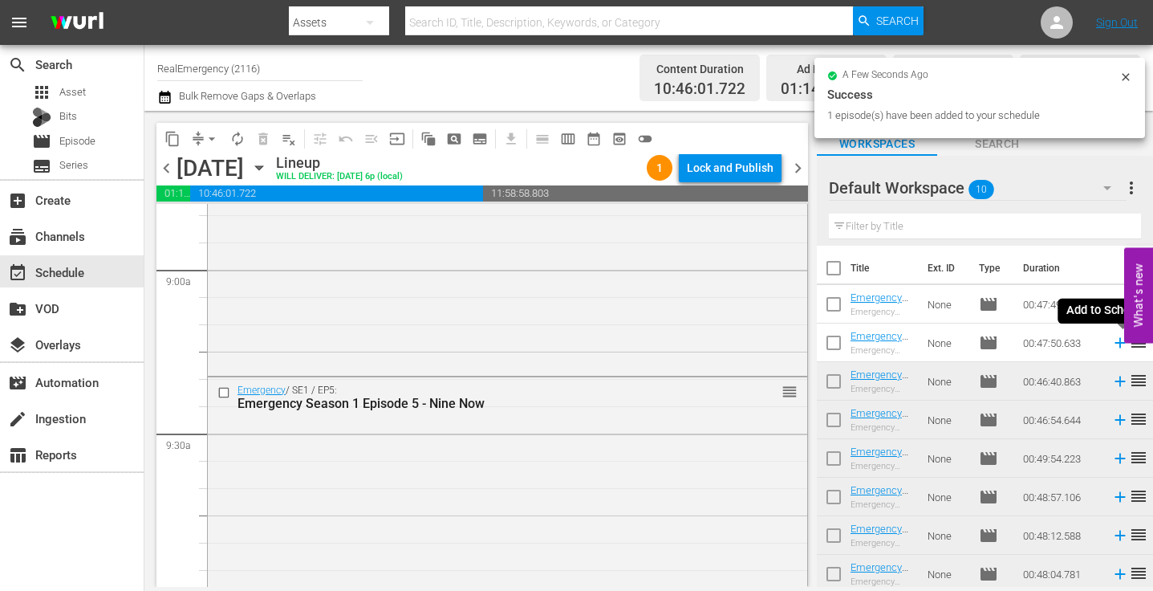
click at [1119, 343] on icon at bounding box center [1120, 343] width 10 height 10
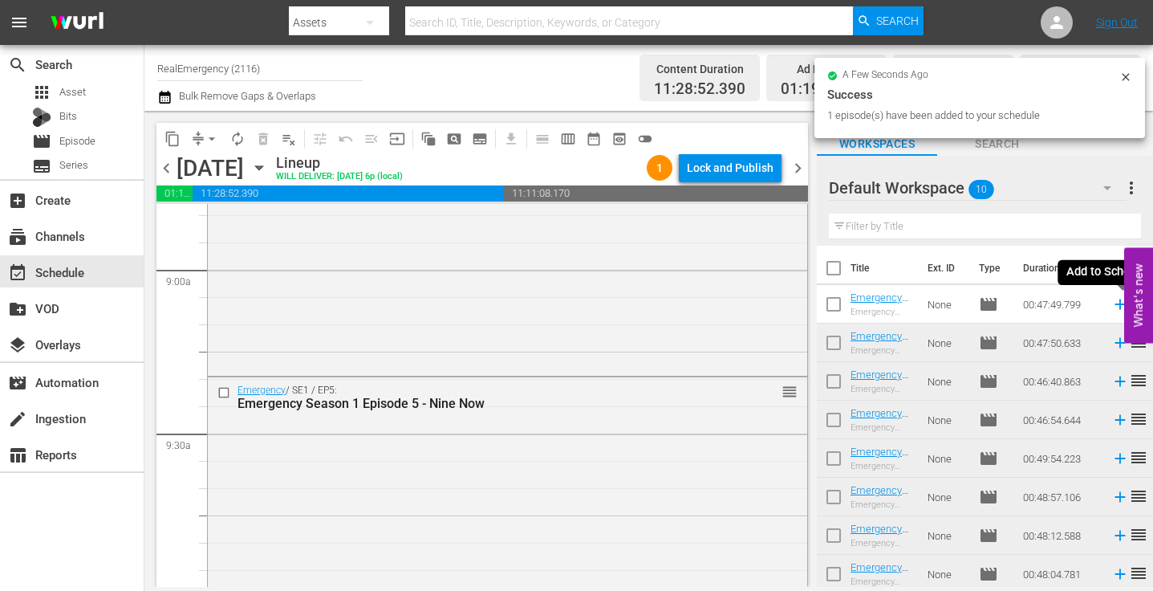
click at [1119, 306] on icon at bounding box center [1120, 304] width 10 height 10
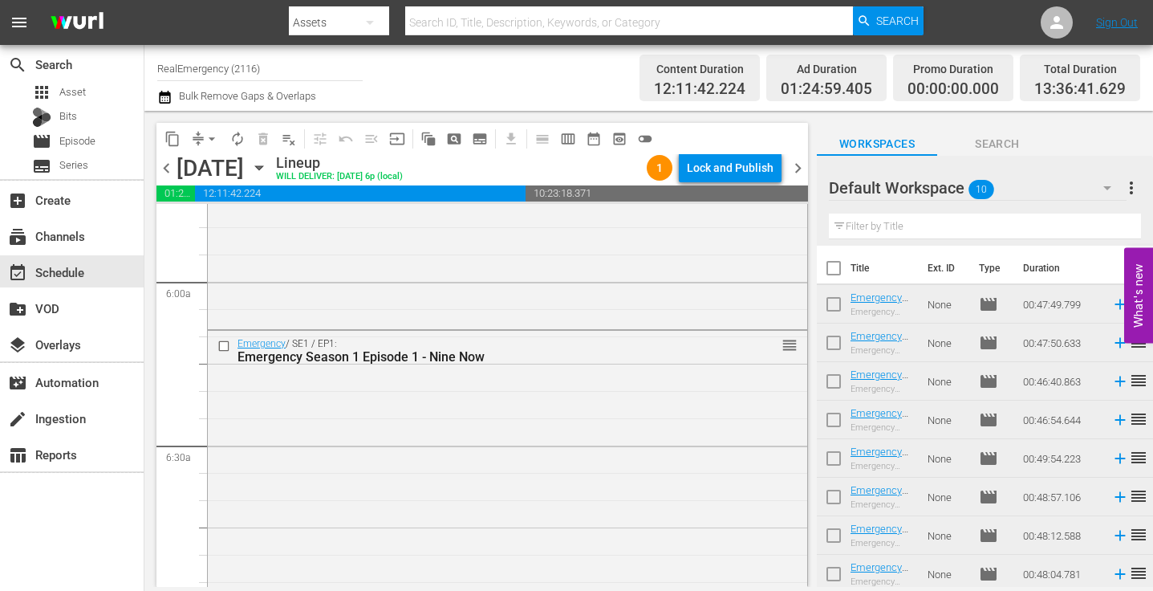
scroll to position [1861, 0]
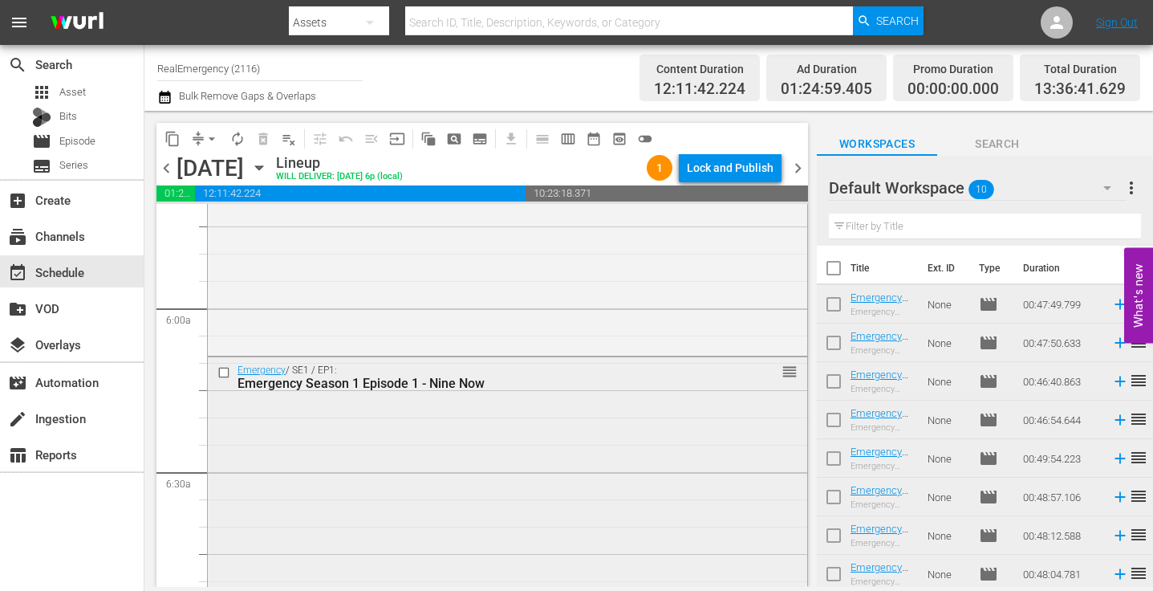
click at [428, 435] on div "Emergency / SE1 / EP1: Emergency Season 1 Episode 1 - Nine Now reorder" at bounding box center [508, 486] width 600 height 259
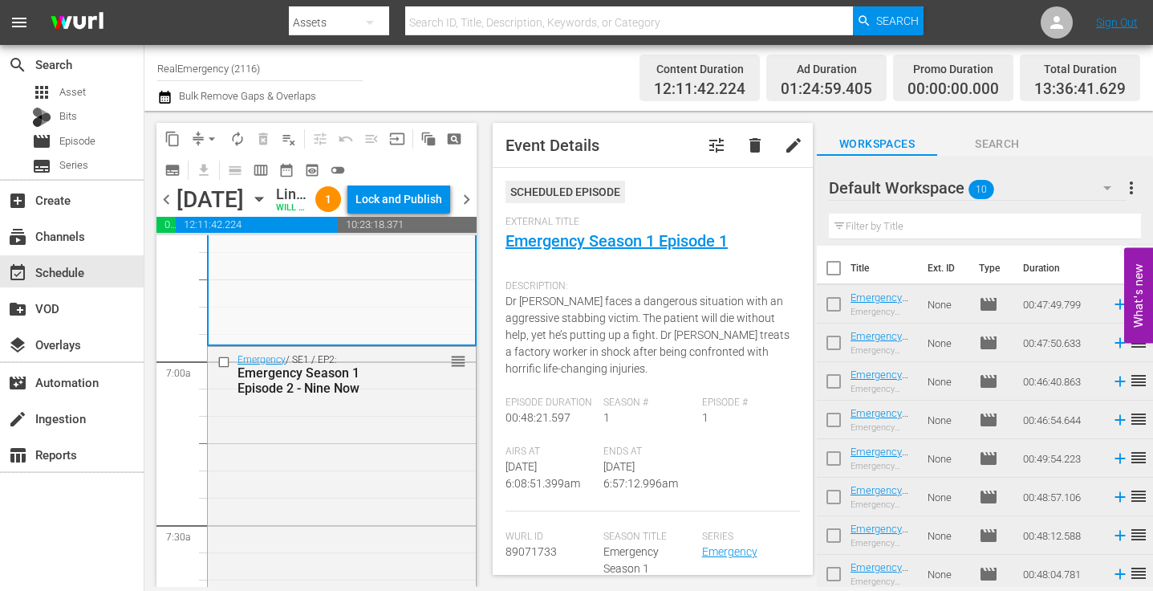
scroll to position [2195, 0]
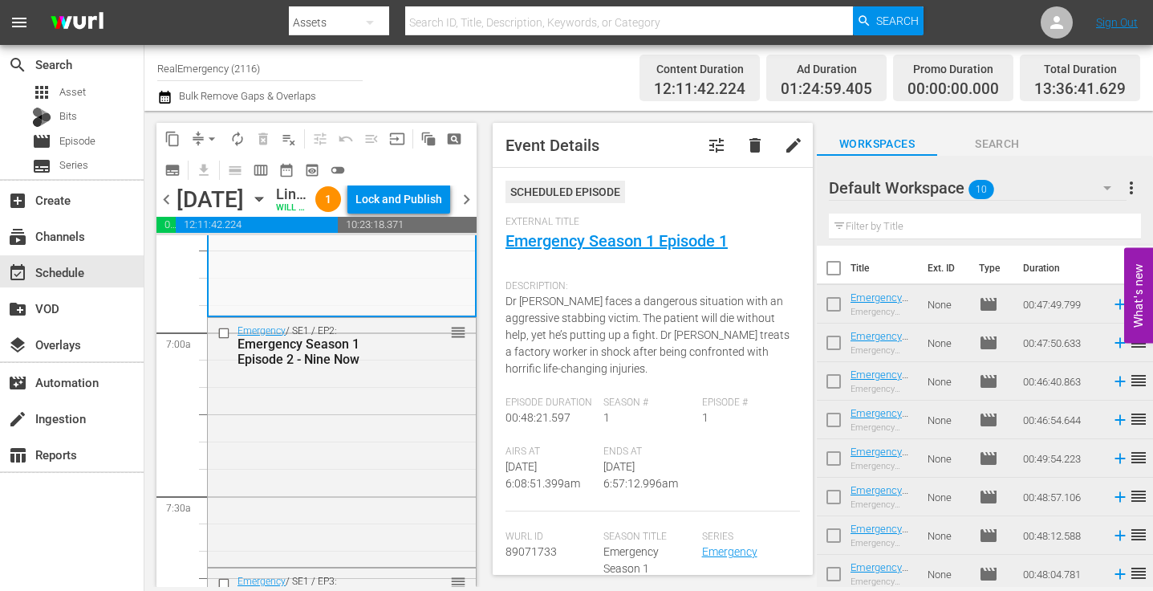
click at [423, 462] on div "Emergency / SE1 / EP2: Emergency Season 1 Episode 2 - Nine Now reorder" at bounding box center [342, 441] width 268 height 246
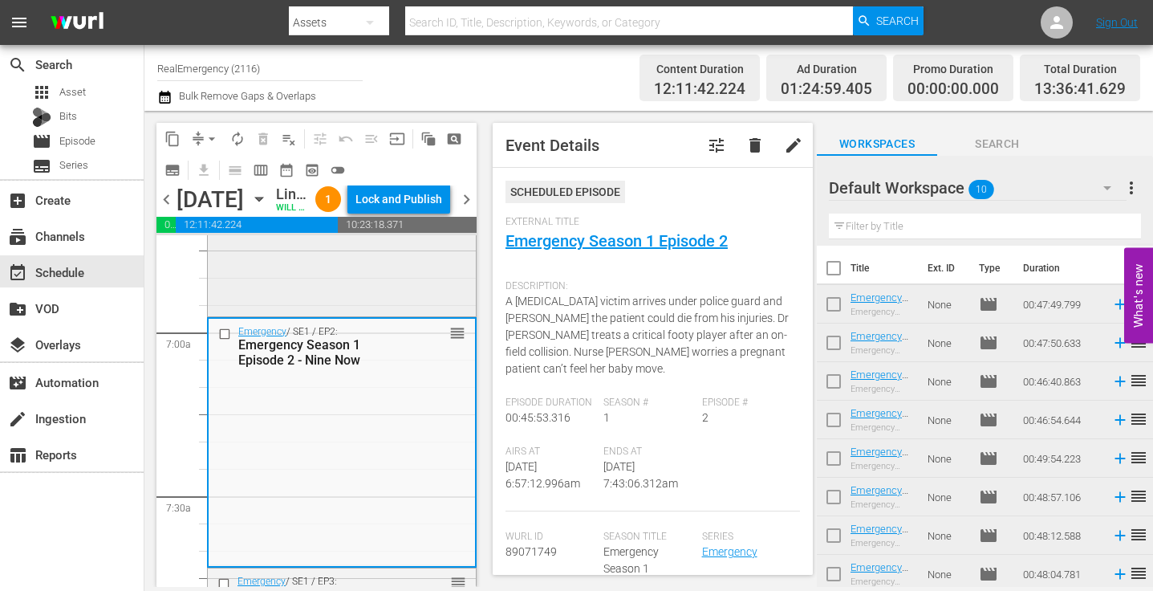
click at [390, 313] on div "Emergency / SE1 / EP1: Emergency Season 1 Episode 1 - Nine Now reorder" at bounding box center [342, 183] width 268 height 259
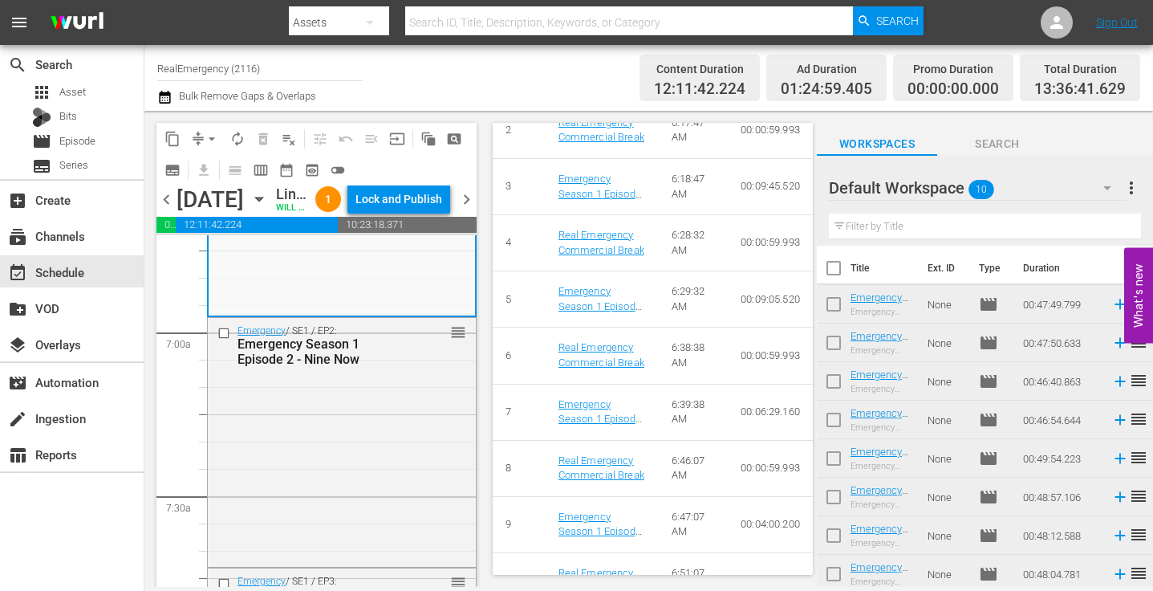
scroll to position [872, 0]
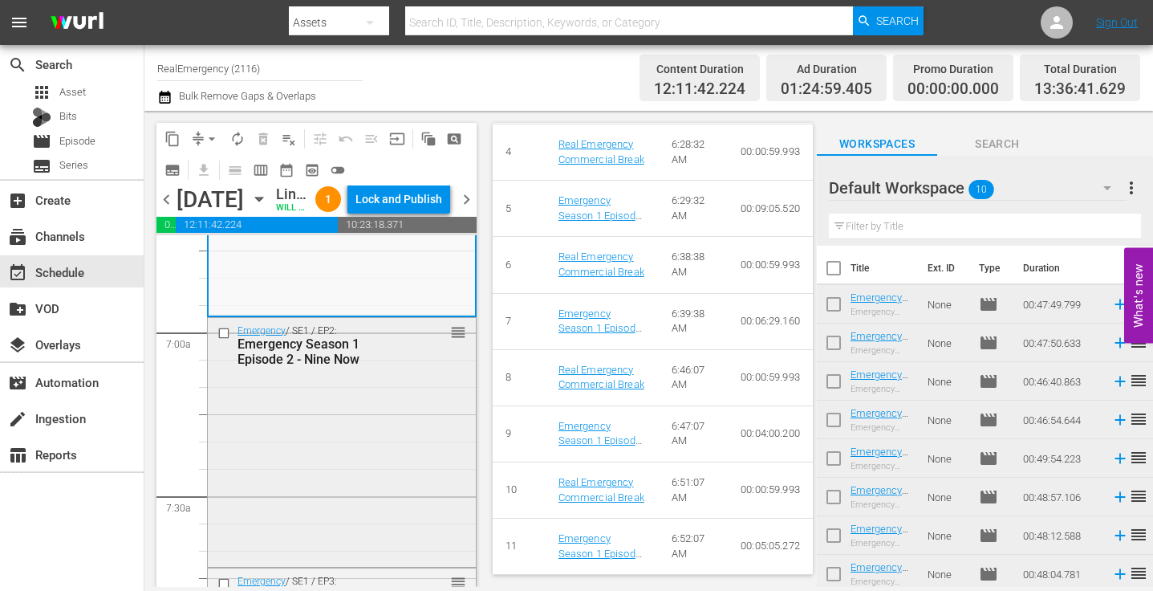
click at [370, 468] on div "Emergency / SE1 / EP2: Emergency Season 1 Episode 2 - Nine Now reorder" at bounding box center [342, 441] width 268 height 246
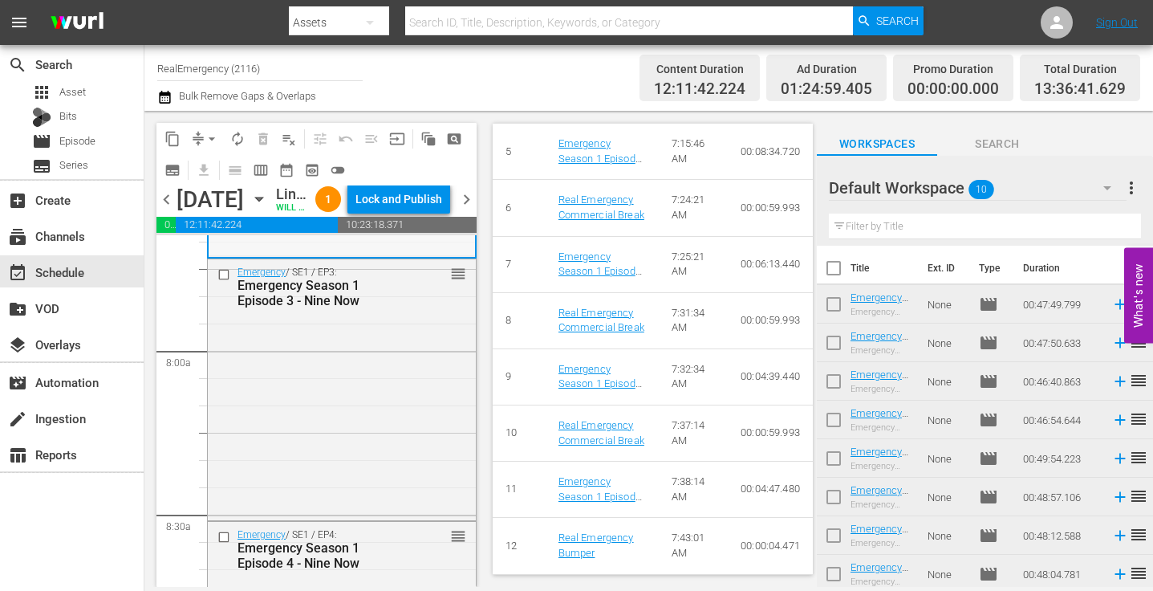
scroll to position [2497, 0]
click at [371, 468] on div "Emergency / SE1 / EP3: Emergency Season 1 Episode 3 - Nine Now reorder" at bounding box center [342, 391] width 268 height 258
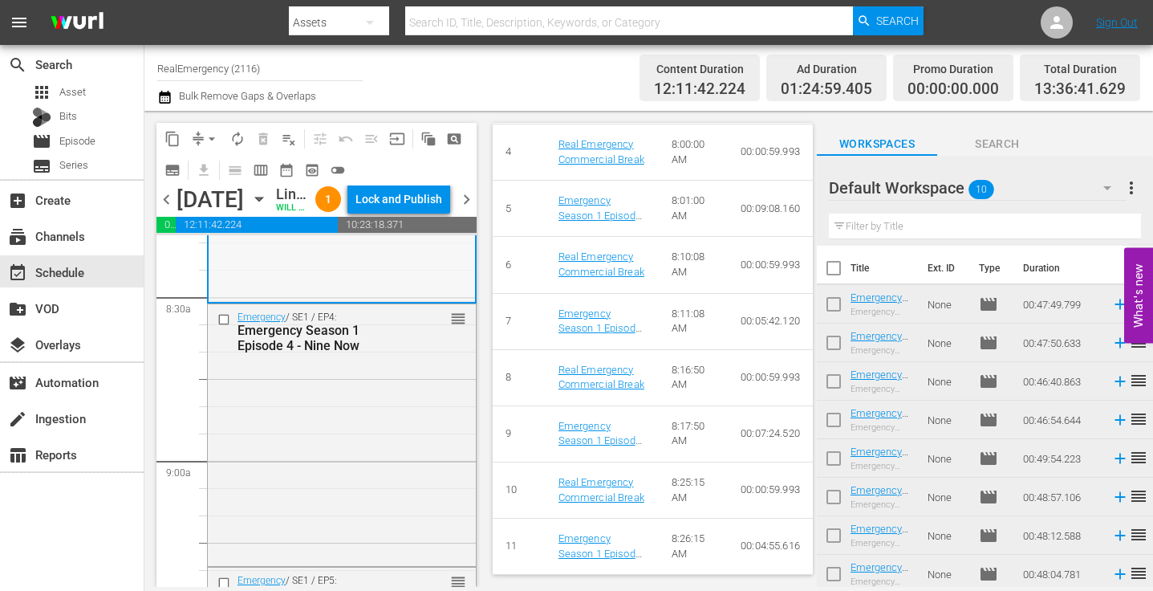
scroll to position [2723, 0]
click at [391, 470] on div "Emergency / SE1 / EP4: Emergency Season 1 Episode 4 - Nine Now reorder" at bounding box center [342, 432] width 268 height 258
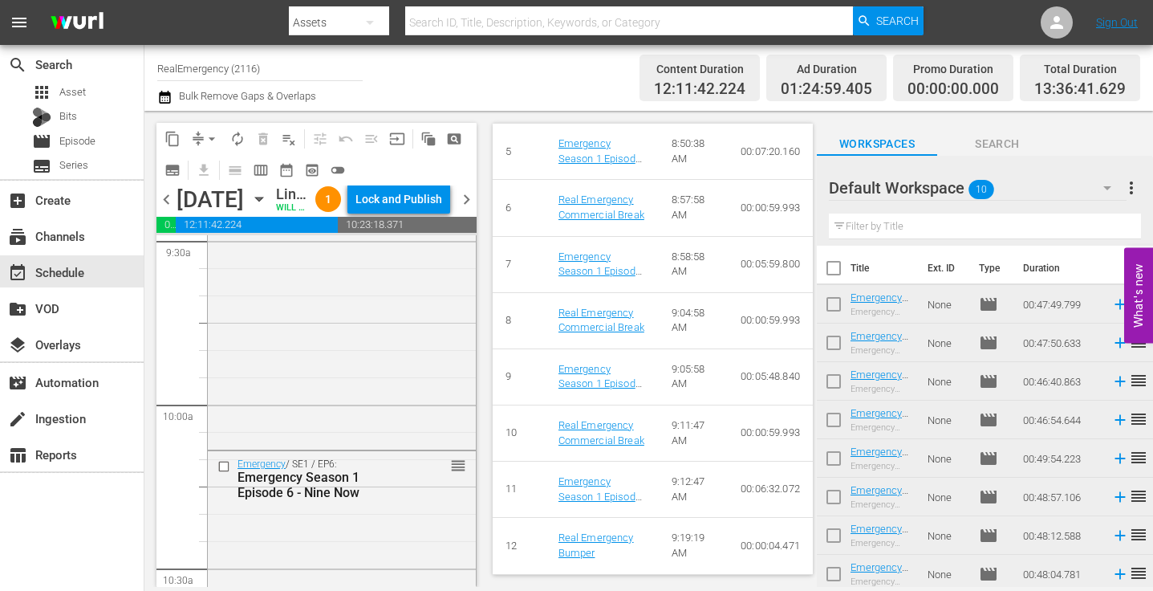
scroll to position [3120, 0]
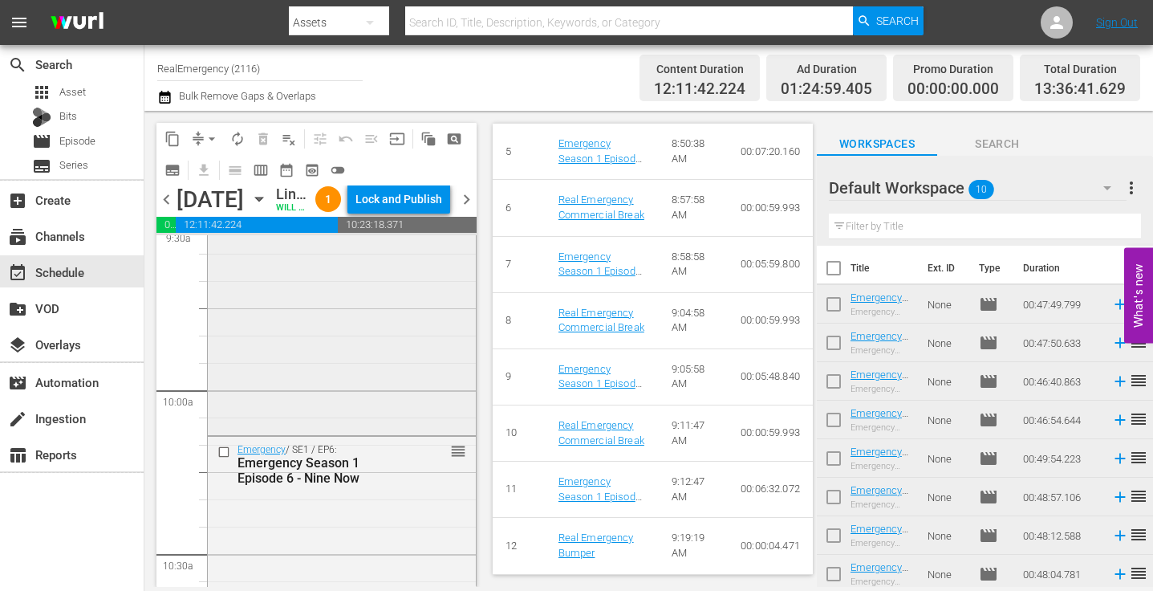
click at [395, 432] on div "Emergency / SE1 / EP5: Emergency Season 1 Episode 5 - Nine Now reorder" at bounding box center [342, 300] width 268 height 262
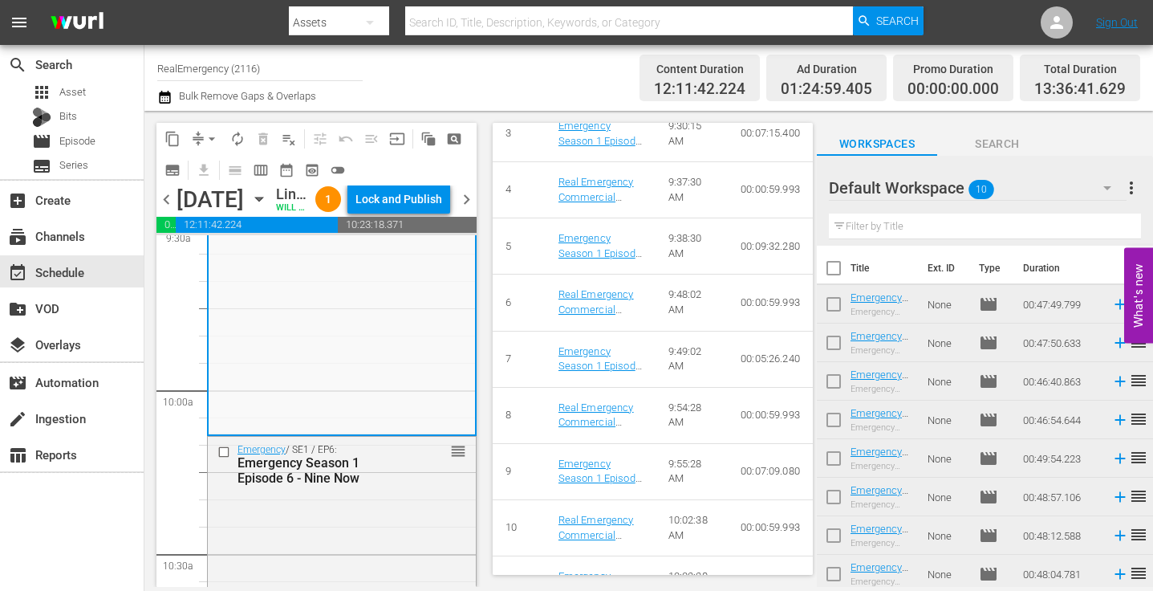
scroll to position [872, 0]
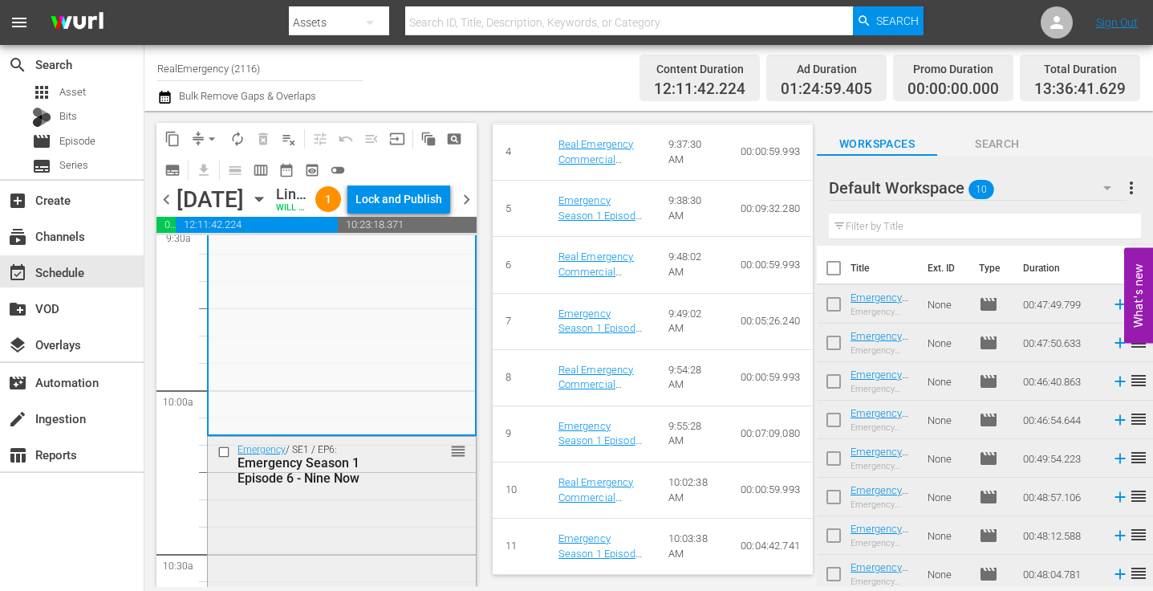
click at [372, 486] on div "Emergency Season 1 Episode 6 - Nine Now" at bounding box center [320, 470] width 164 height 31
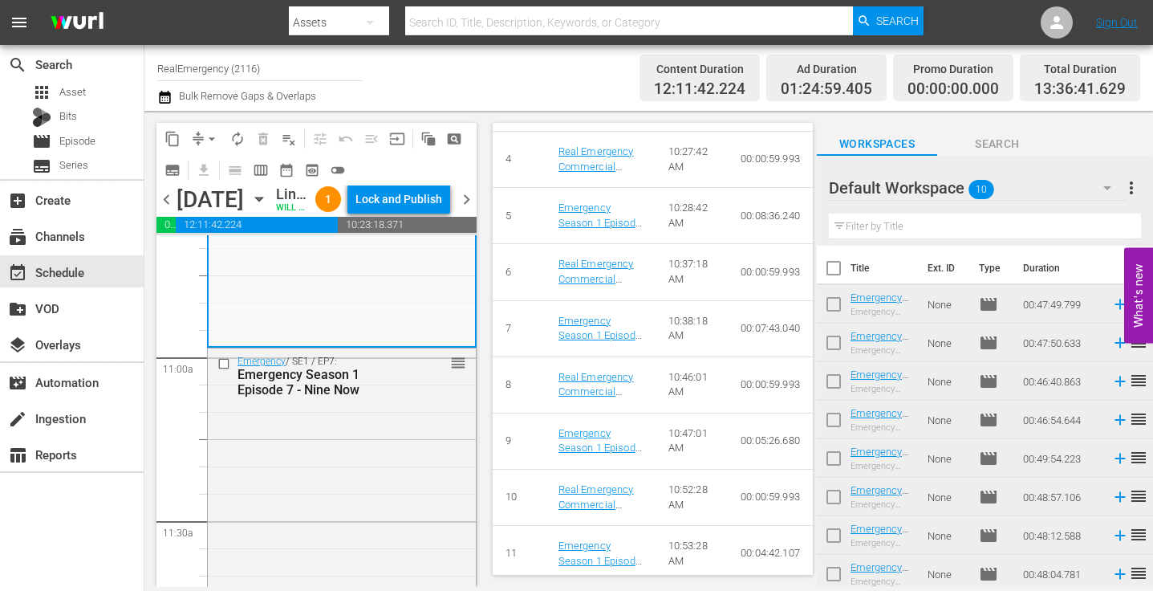
scroll to position [928, 0]
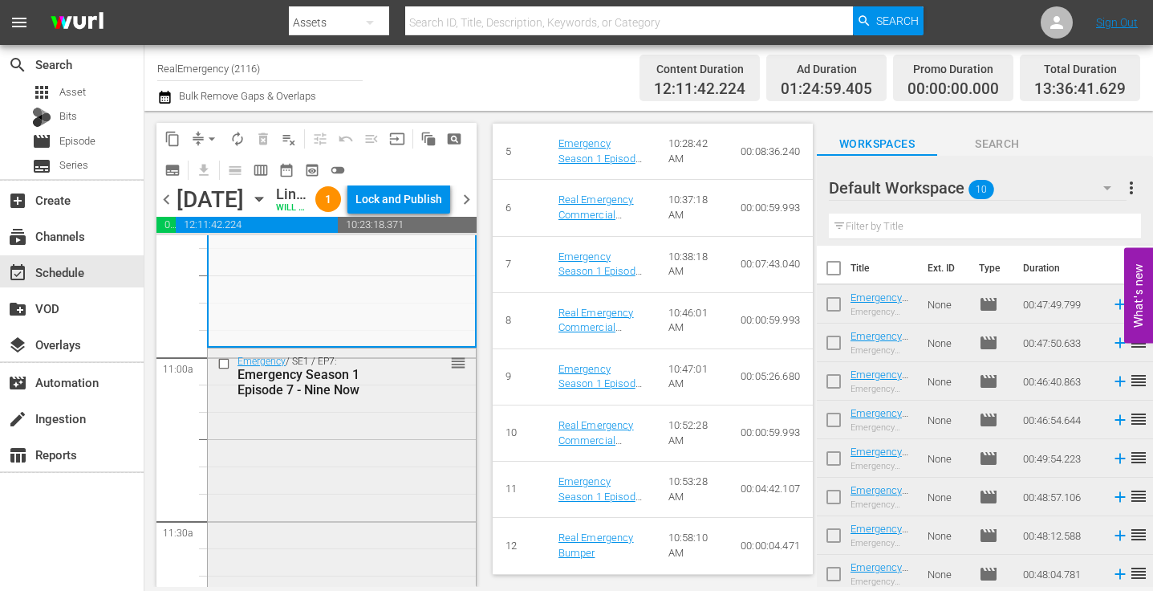
click at [404, 515] on div "Emergency / SE1 / EP7: Emergency Season 1 Episode 7 - Nine Now reorder" at bounding box center [342, 473] width 268 height 251
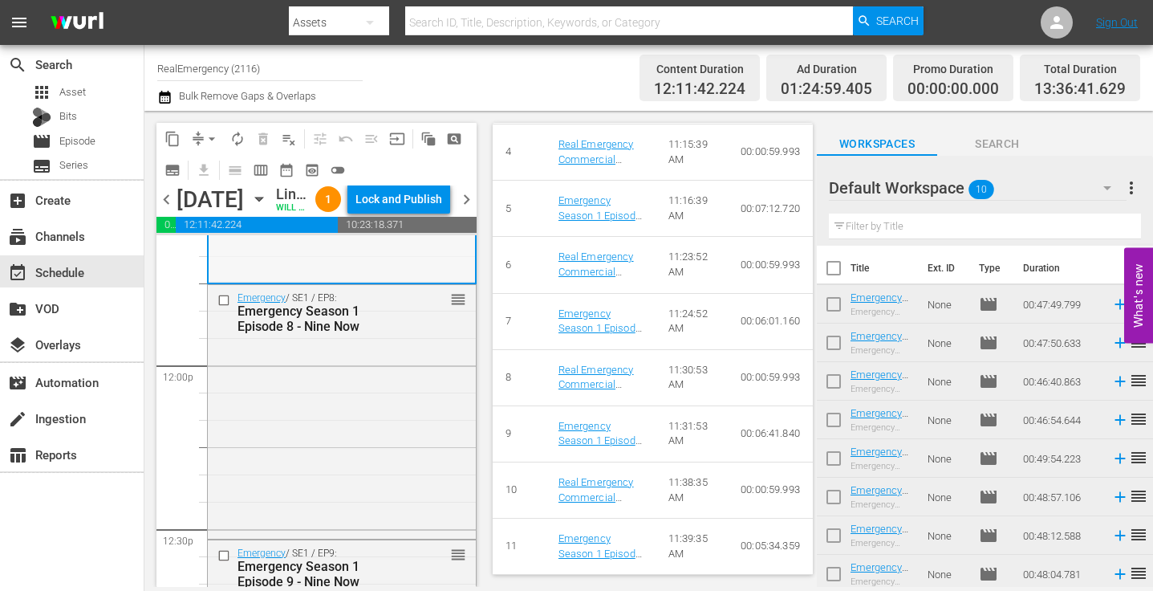
scroll to position [3801, 0]
click at [398, 502] on div "Emergency / SE1 / EP8: Emergency Season 1 Episode 8 - Nine Now reorder" at bounding box center [342, 409] width 268 height 250
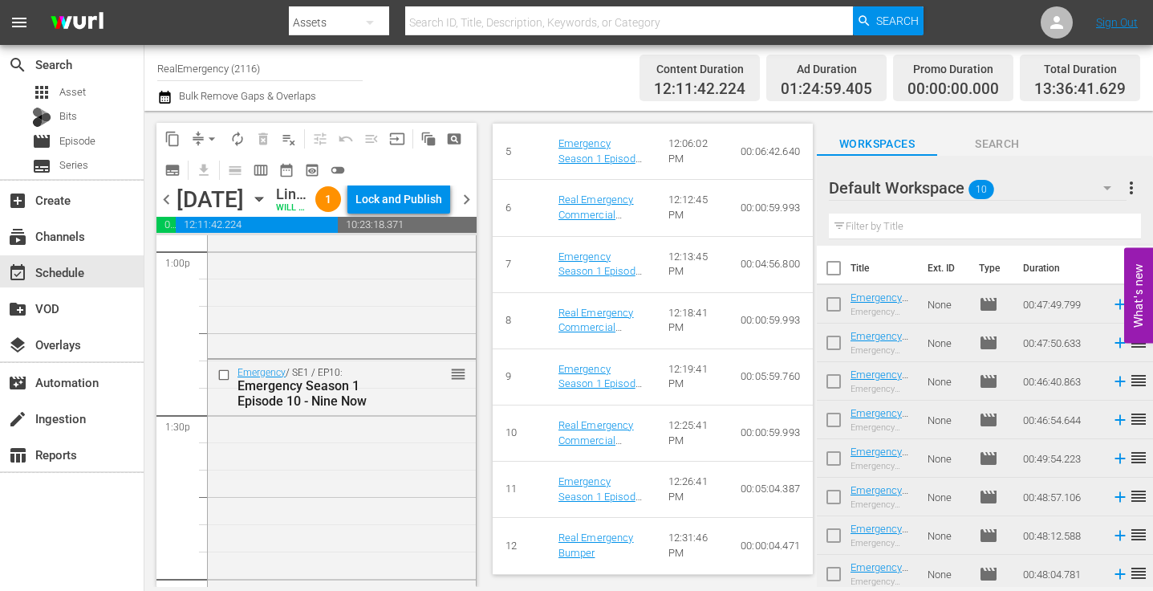
scroll to position [4295, 0]
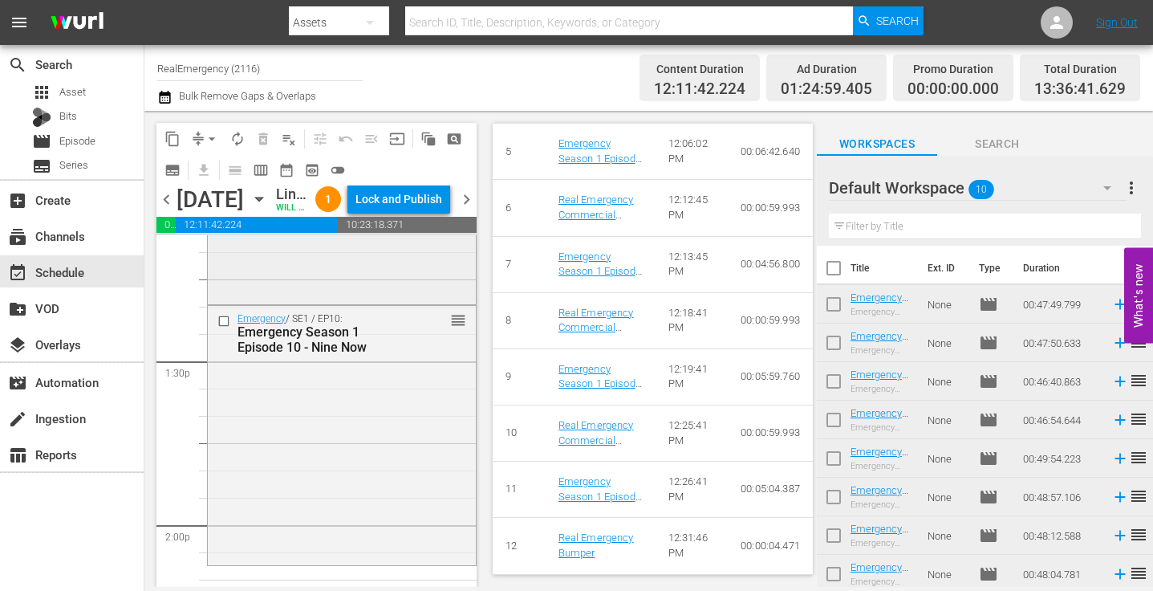
click at [390, 301] on div "Emergency / SE1 / EP9: Emergency Season 1 Episode 9 - Nine Now reorder" at bounding box center [342, 173] width 268 height 256
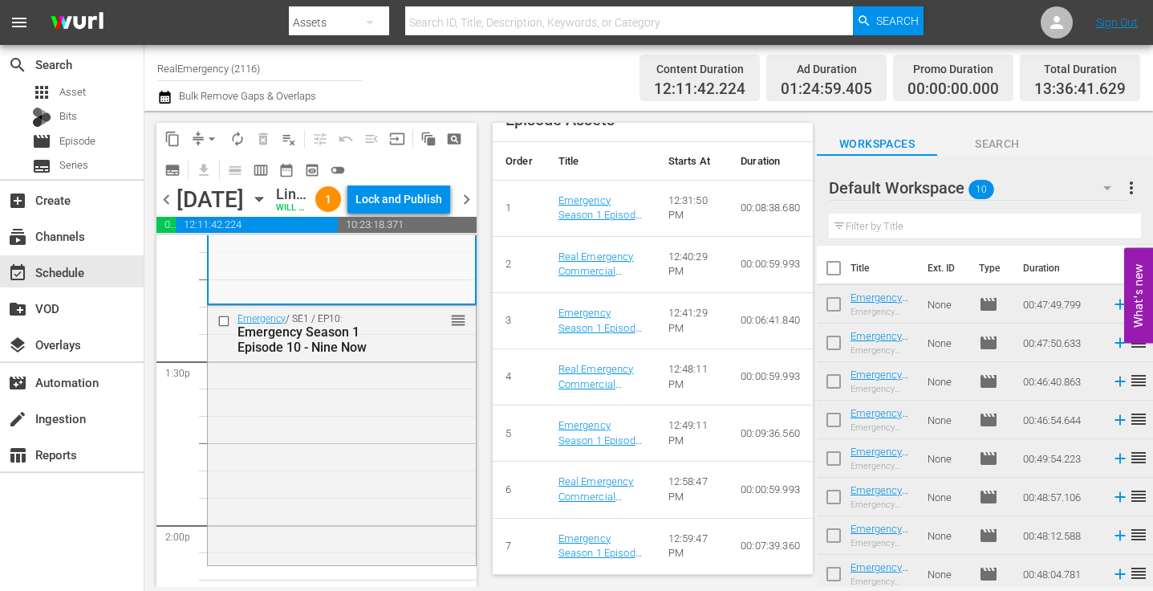
scroll to position [889, 0]
click at [391, 482] on div "Emergency / SE1 / EP10: Emergency Season 1 Episode 10 - Nine Now reorder" at bounding box center [342, 434] width 268 height 256
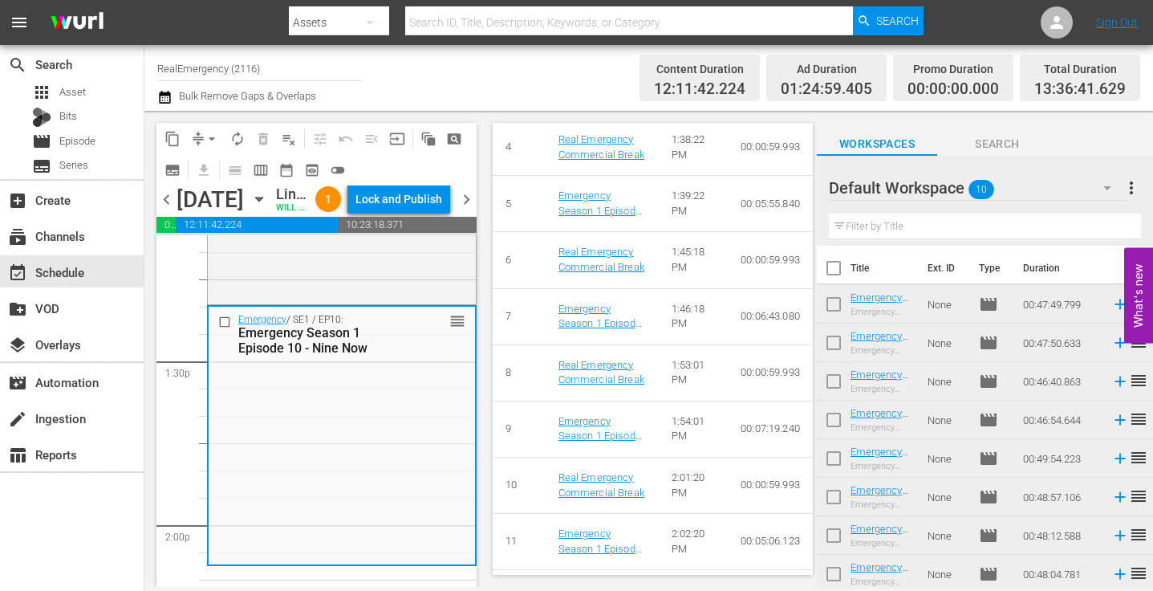
scroll to position [928, 0]
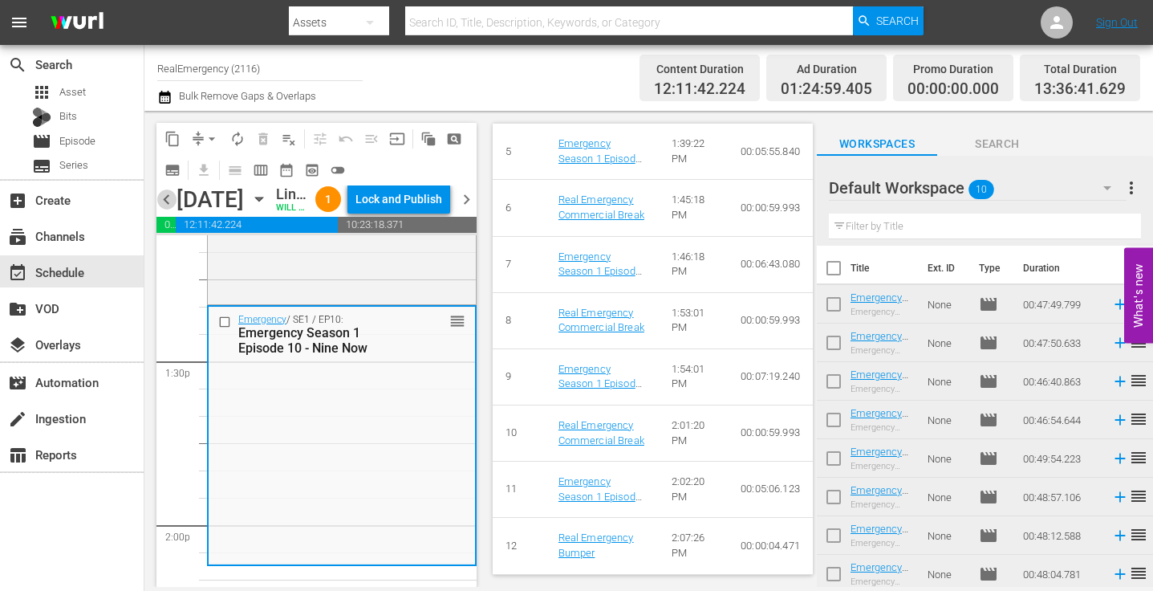
click at [169, 209] on span "chevron_left" at bounding box center [167, 199] width 20 height 20
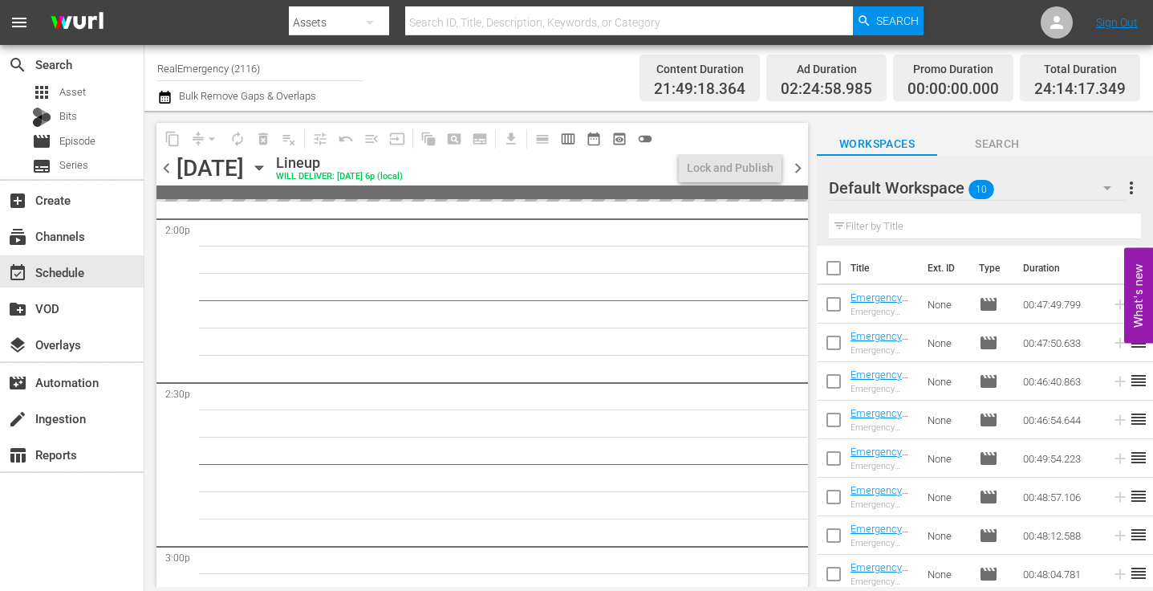
scroll to position [4322, 0]
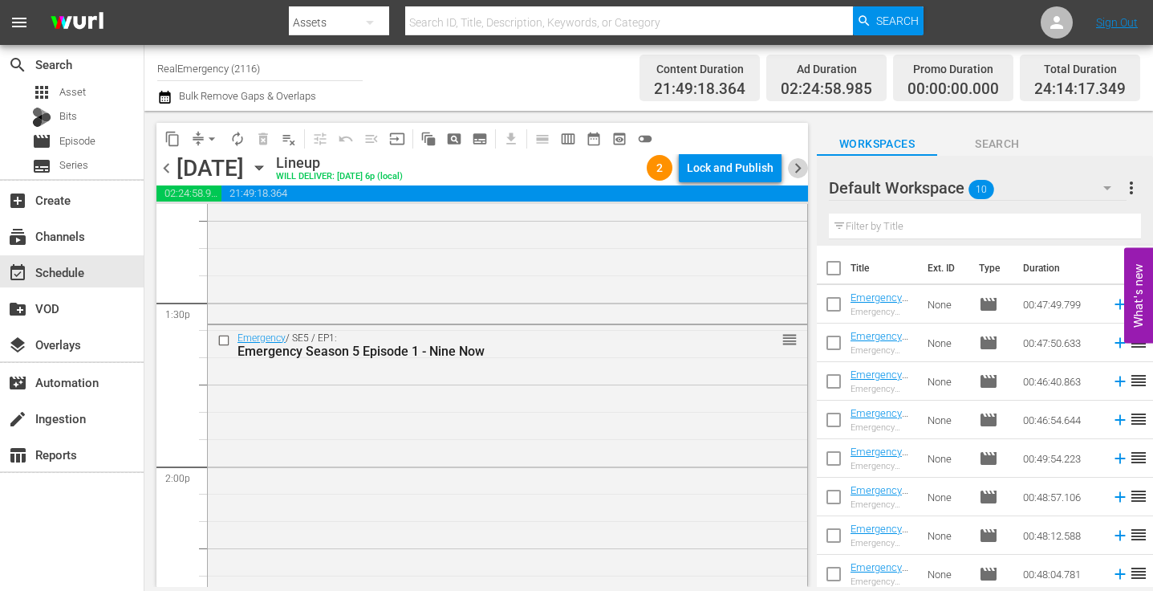
click at [798, 163] on span "chevron_right" at bounding box center [798, 168] width 20 height 20
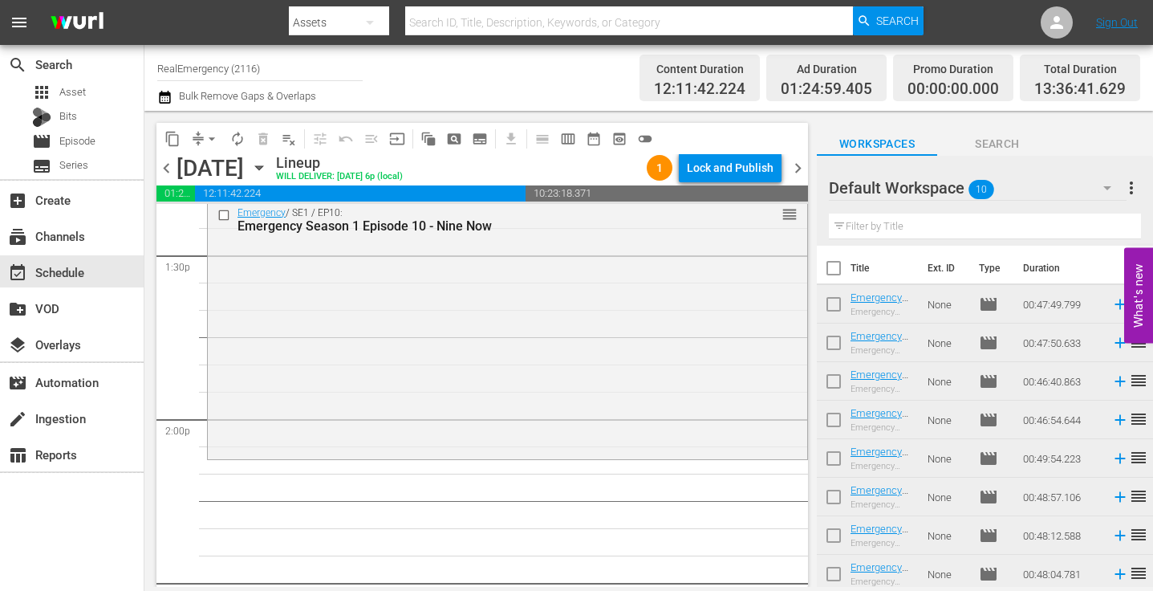
scroll to position [4371, 0]
click at [1133, 187] on span "more_vert" at bounding box center [1131, 187] width 19 height 19
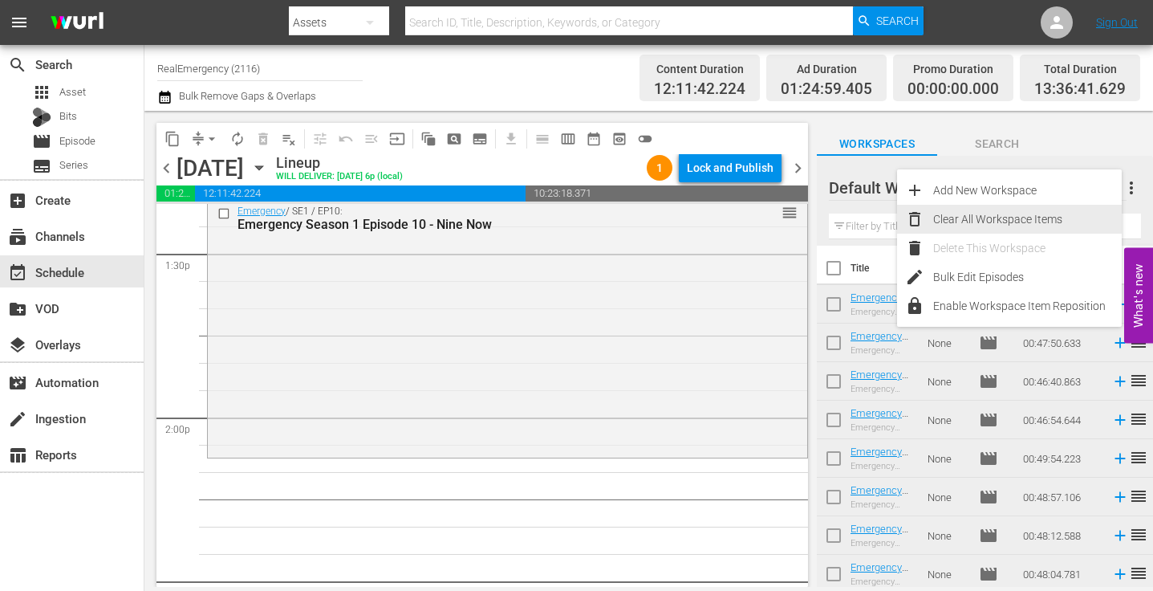
click at [983, 221] on div "Clear All Workspace Items" at bounding box center [1027, 219] width 189 height 29
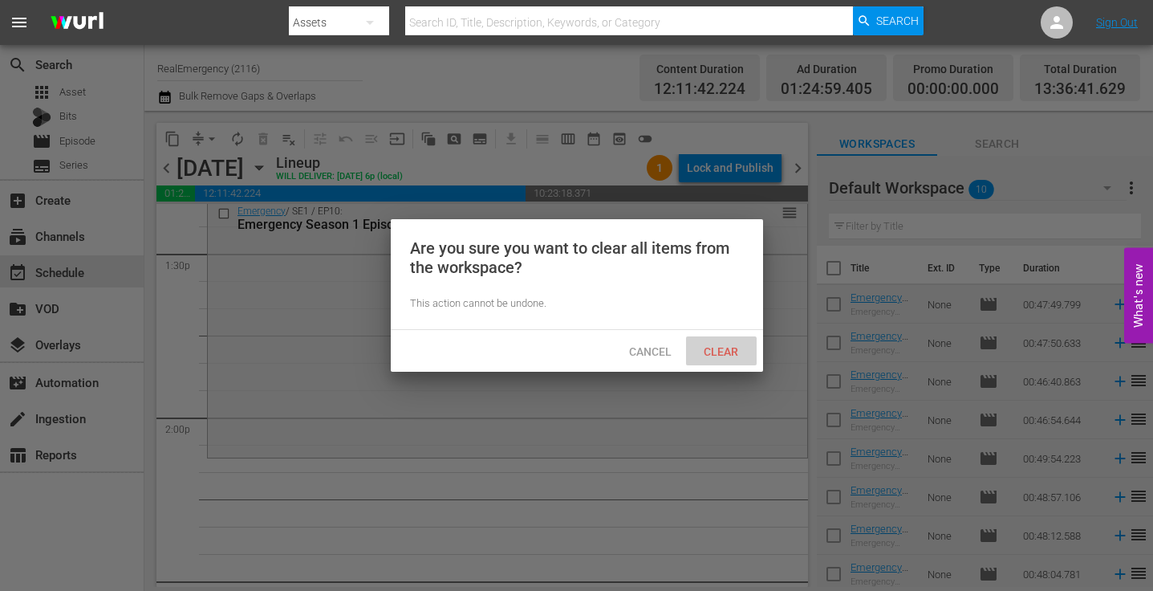
click at [719, 352] on span "Clear" at bounding box center [721, 351] width 60 height 13
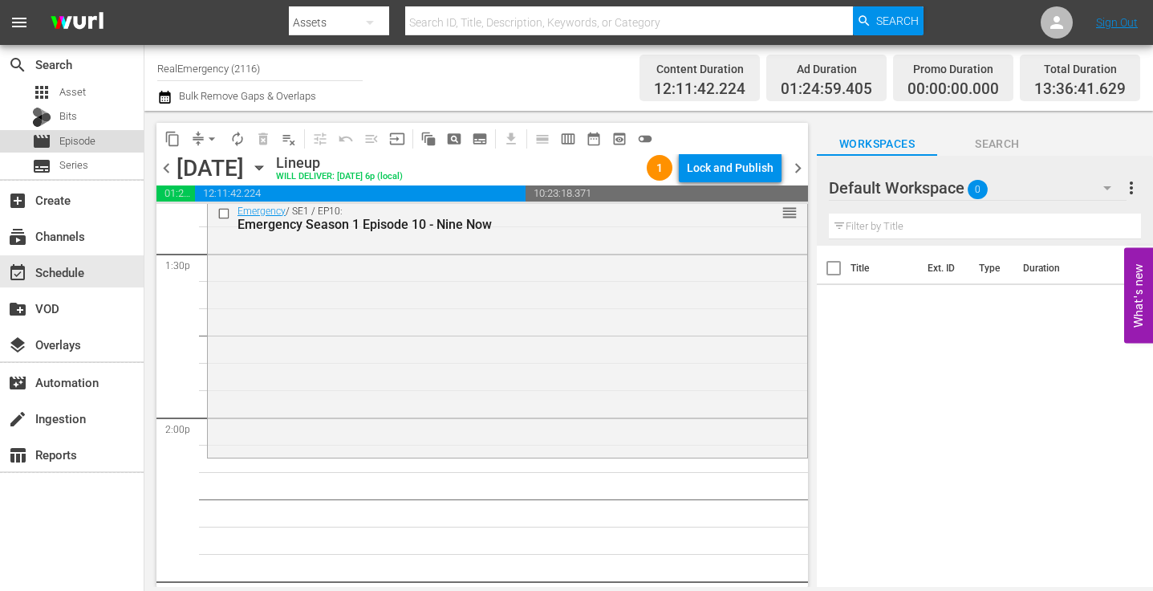
click at [64, 141] on span "Episode" at bounding box center [77, 141] width 36 height 16
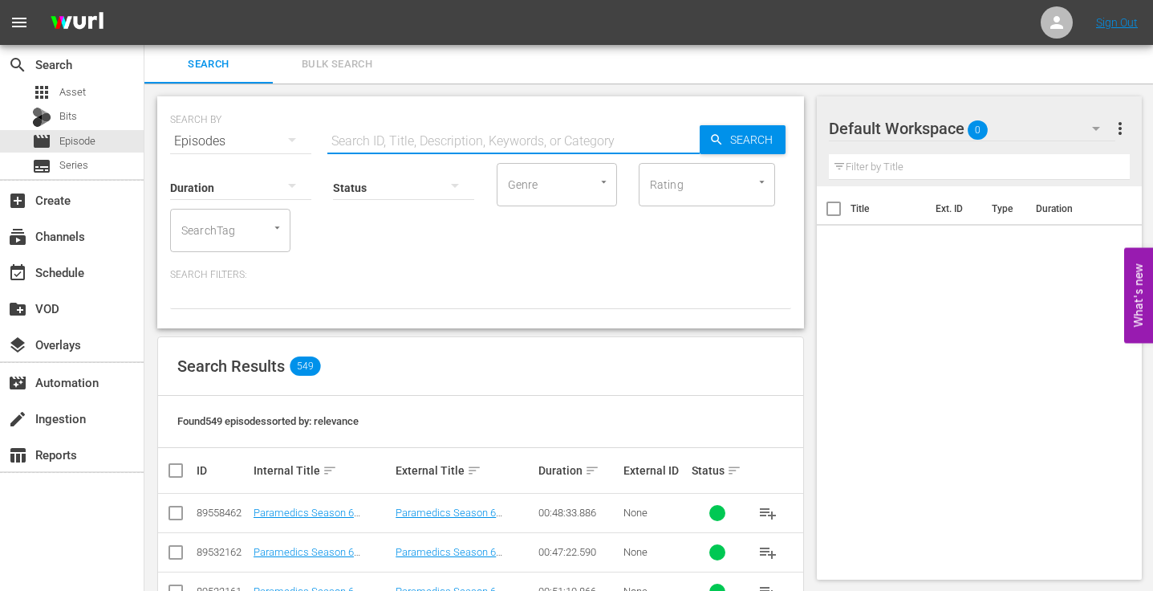
click at [592, 134] on input "text" at bounding box center [513, 141] width 372 height 39
type input "paramedics season 2"
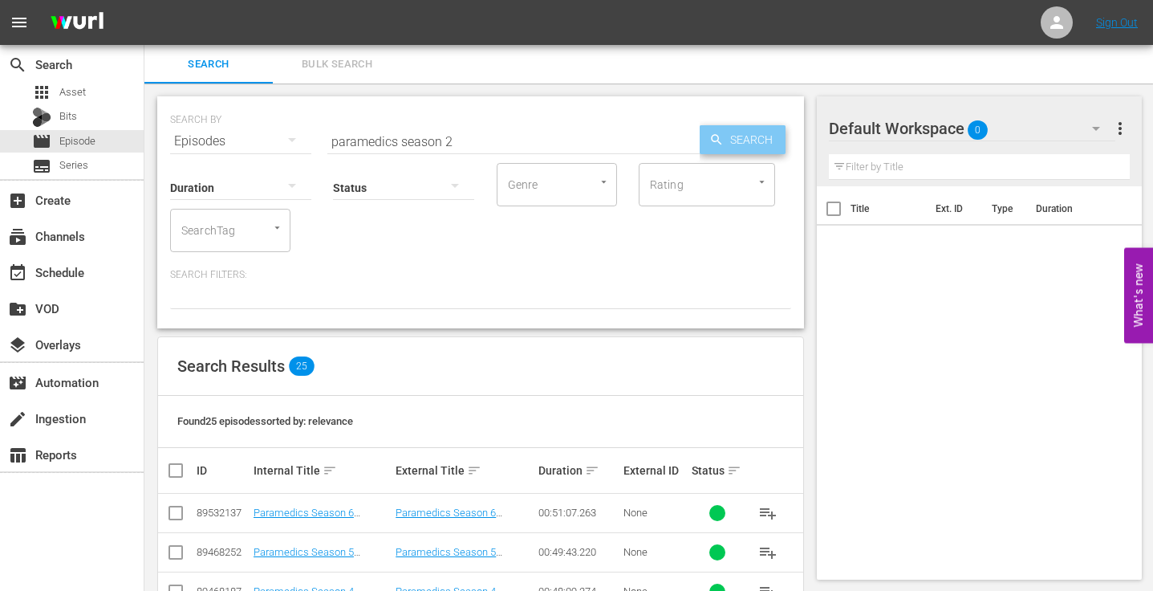
click at [750, 140] on span "Search" at bounding box center [755, 139] width 62 height 29
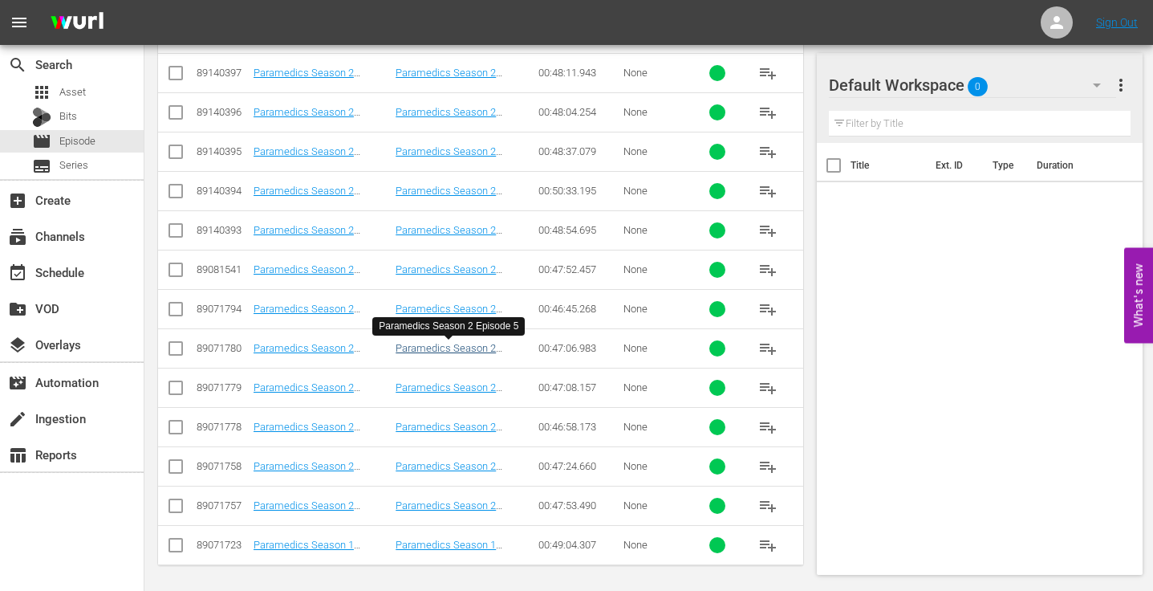
scroll to position [915, 0]
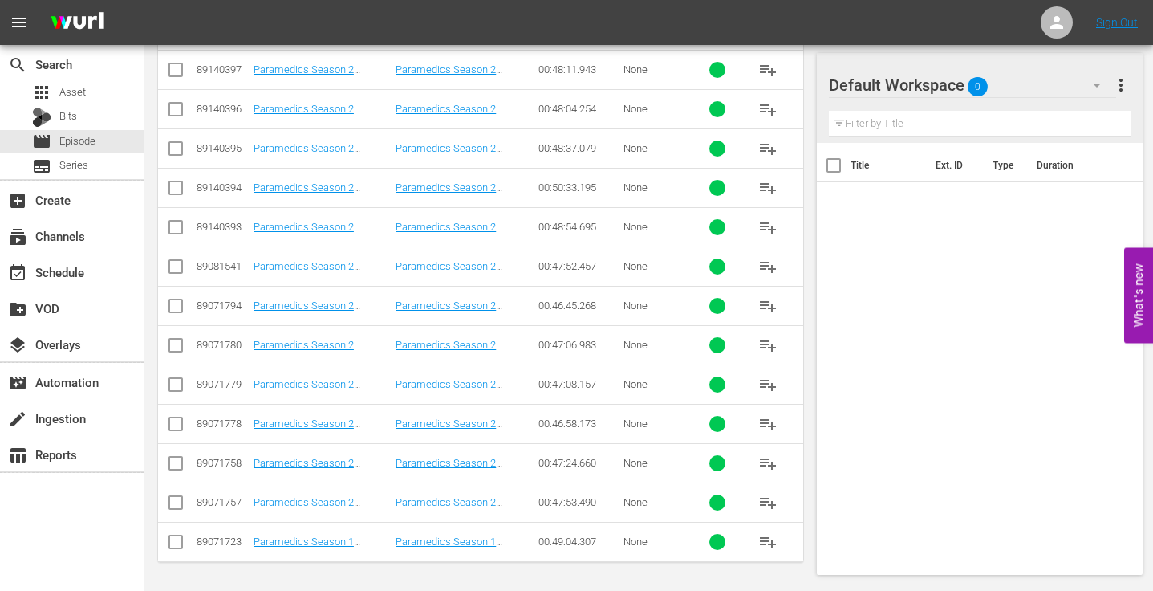
click at [765, 502] on span "playlist_add" at bounding box center [768, 502] width 19 height 19
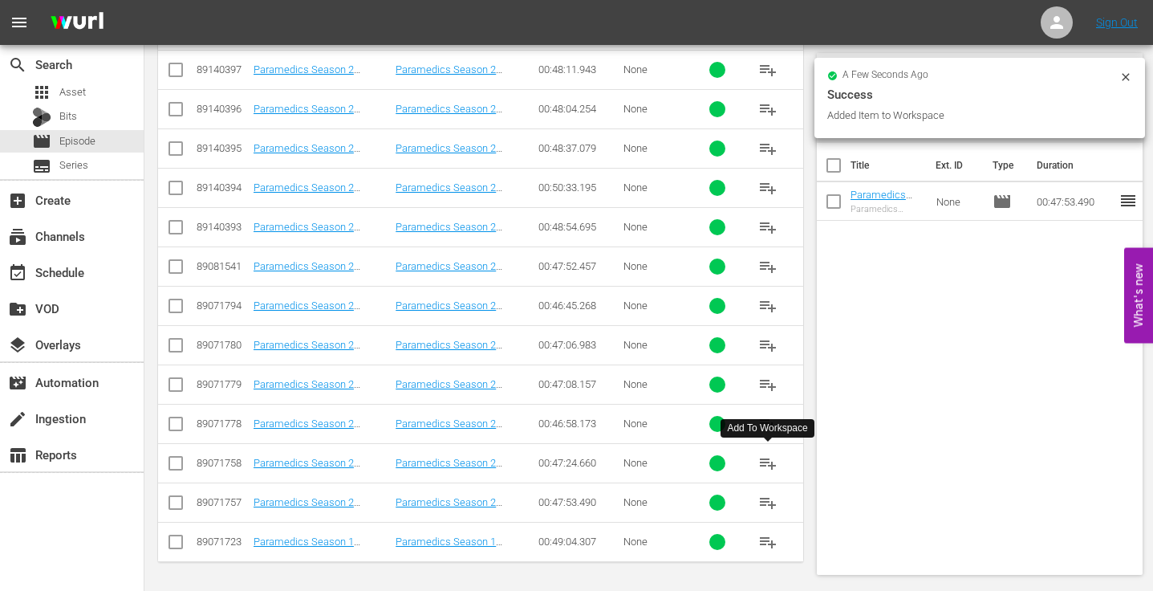
click at [768, 461] on span "playlist_add" at bounding box center [768, 462] width 19 height 19
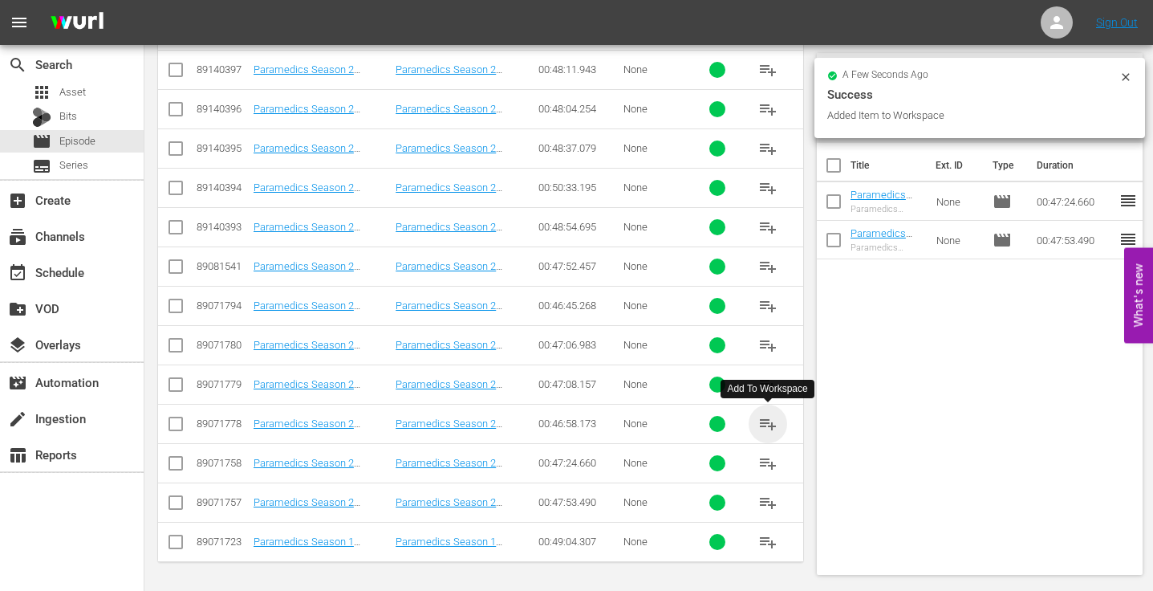
drag, startPoint x: 773, startPoint y: 424, endPoint x: 732, endPoint y: 421, distance: 41.0
click at [773, 424] on span "playlist_add" at bounding box center [768, 423] width 19 height 19
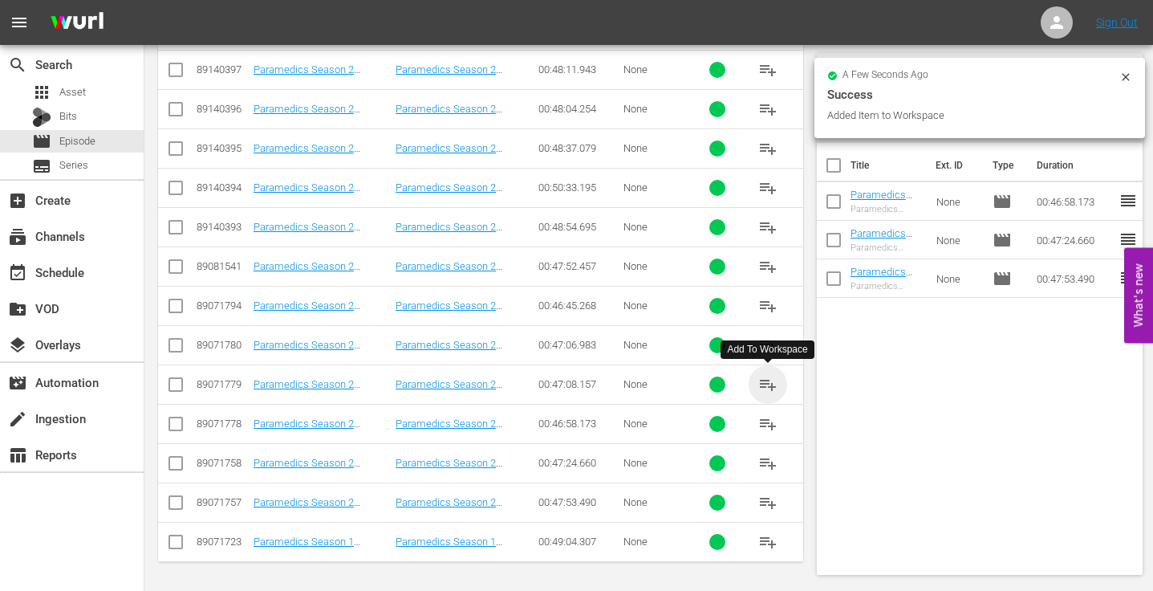
click at [776, 382] on span "playlist_add" at bounding box center [768, 384] width 19 height 19
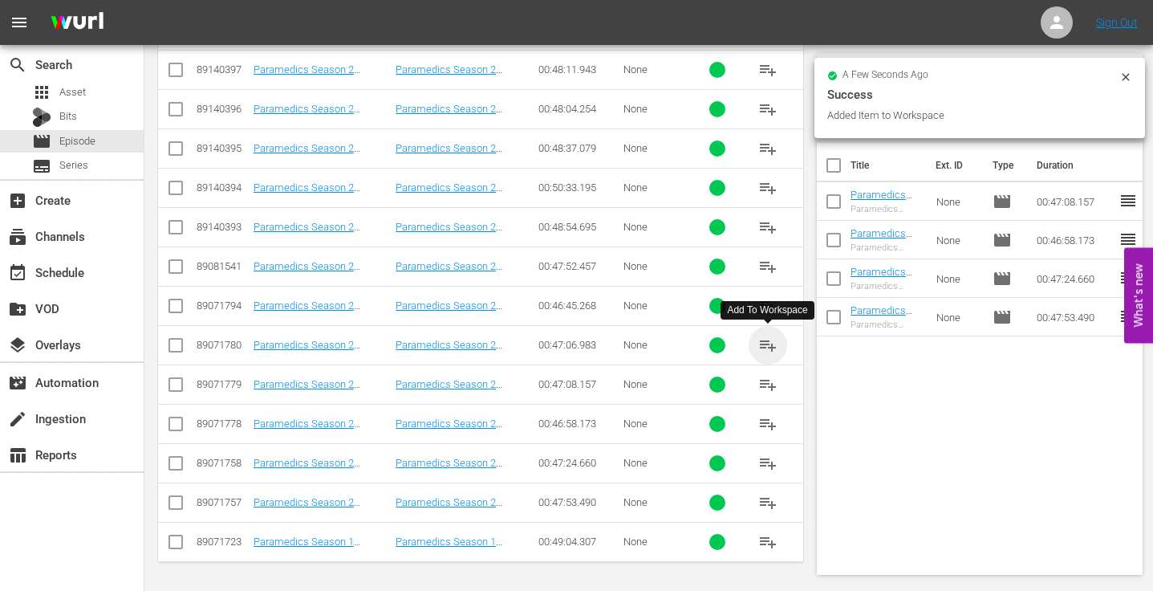
drag, startPoint x: 773, startPoint y: 344, endPoint x: 720, endPoint y: 338, distance: 53.4
click at [773, 344] on span "playlist_add" at bounding box center [768, 345] width 19 height 19
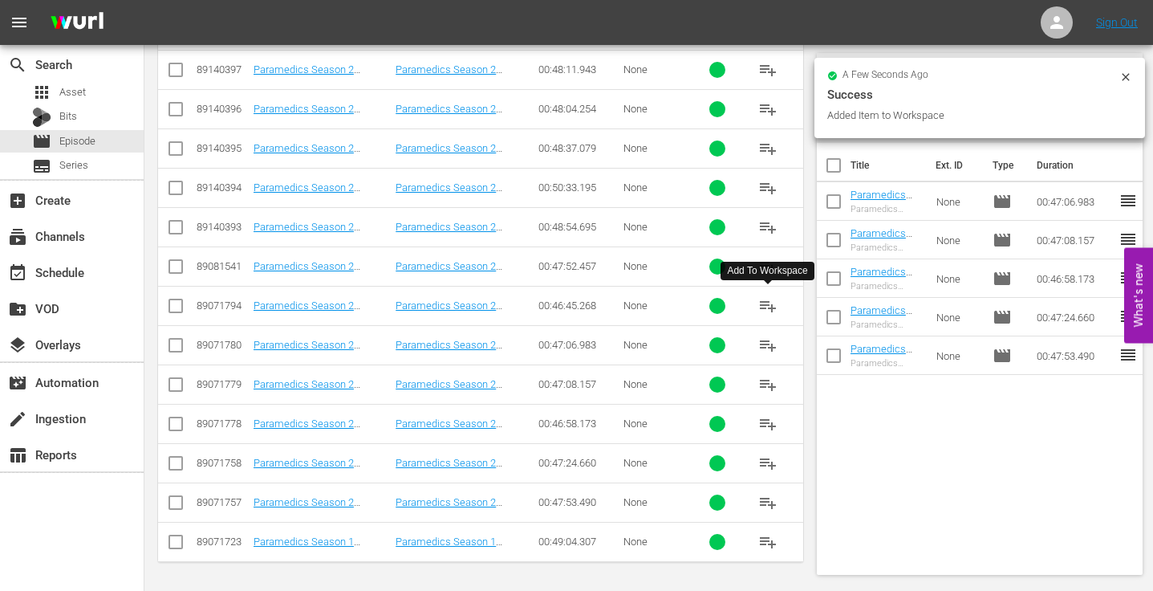
click at [771, 301] on span "playlist_add" at bounding box center [768, 305] width 19 height 19
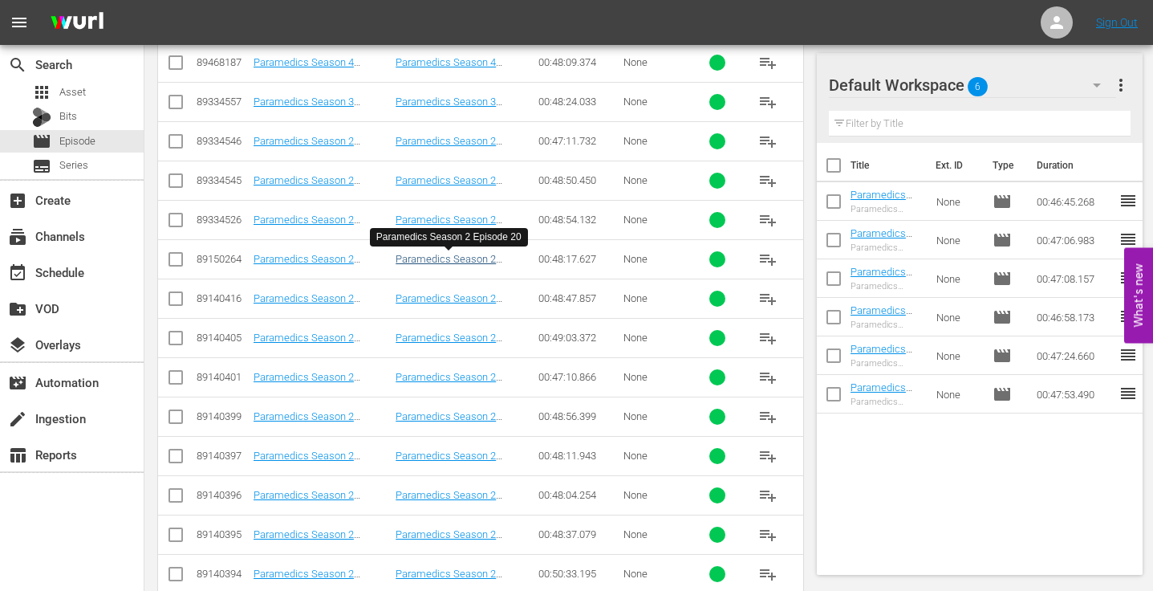
scroll to position [510, 0]
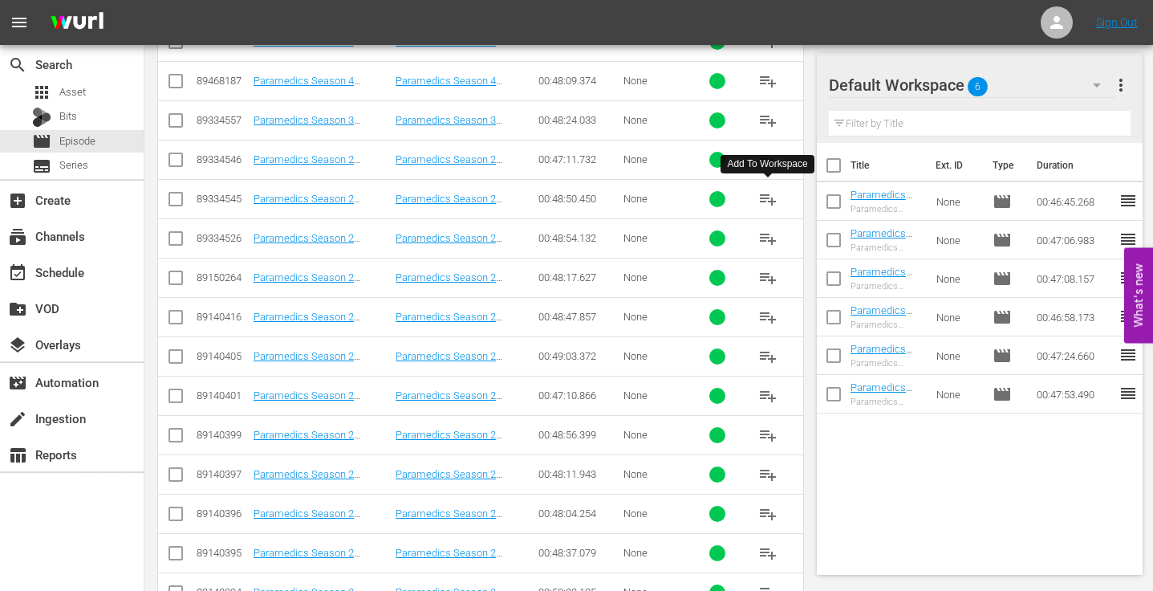
drag, startPoint x: 771, startPoint y: 196, endPoint x: 750, endPoint y: 202, distance: 21.1
click at [771, 196] on span "playlist_add" at bounding box center [768, 198] width 19 height 19
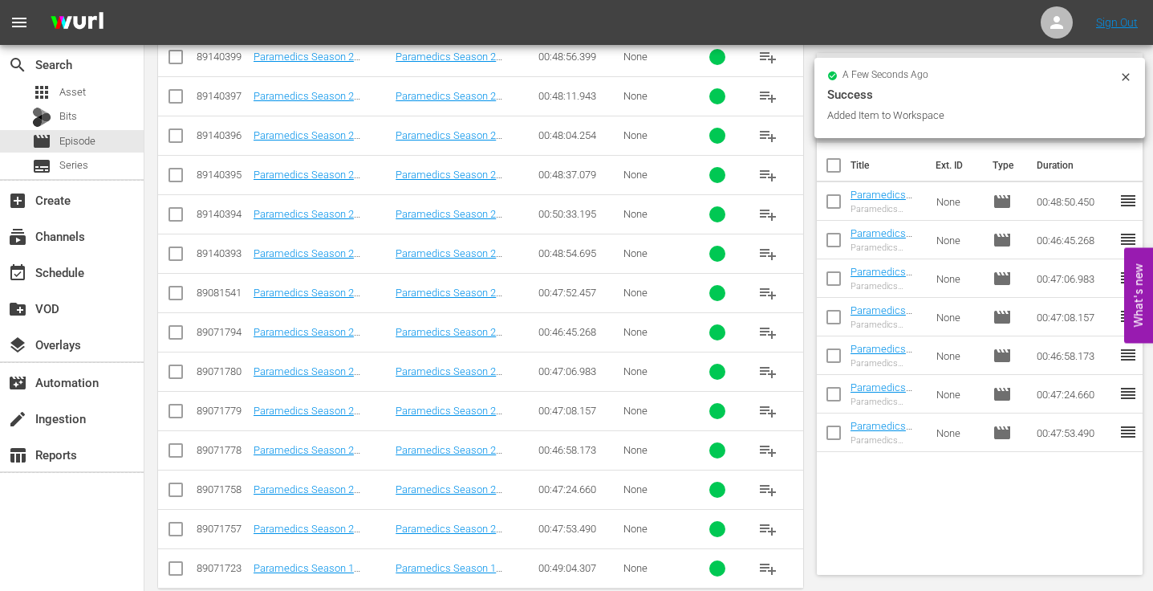
scroll to position [915, 0]
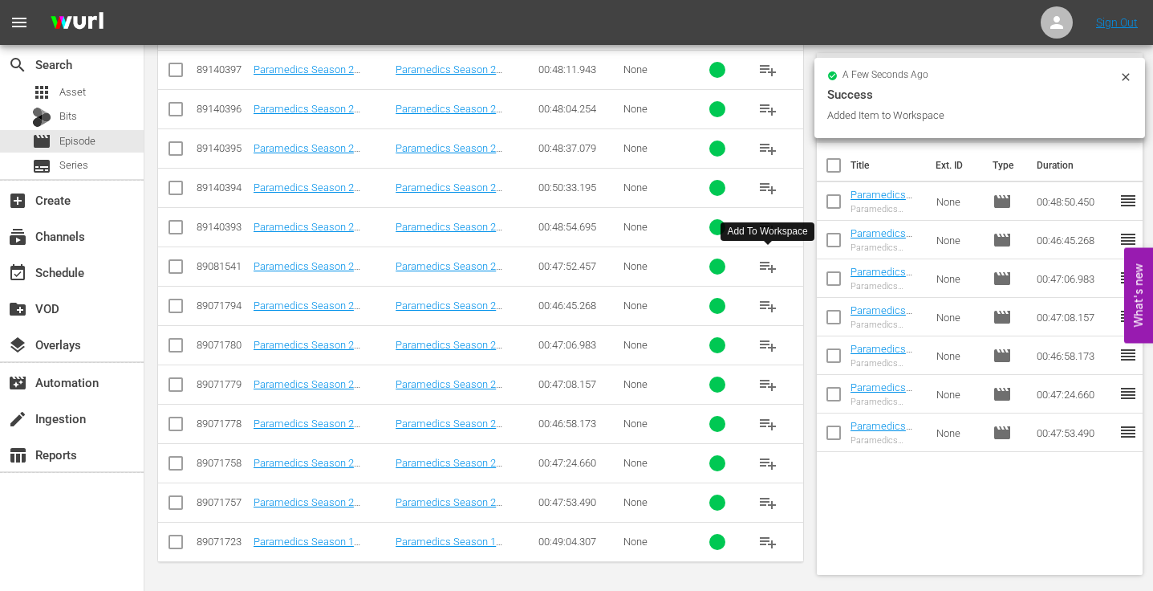
click at [769, 265] on span "playlist_add" at bounding box center [768, 266] width 19 height 19
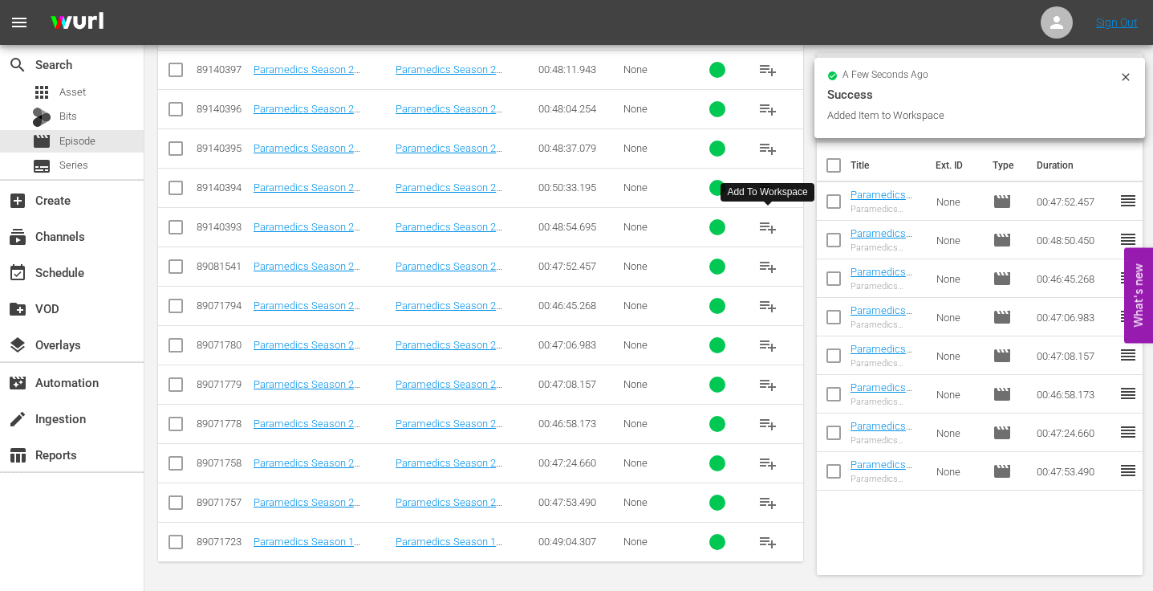
click at [764, 224] on span "playlist_add" at bounding box center [768, 227] width 19 height 19
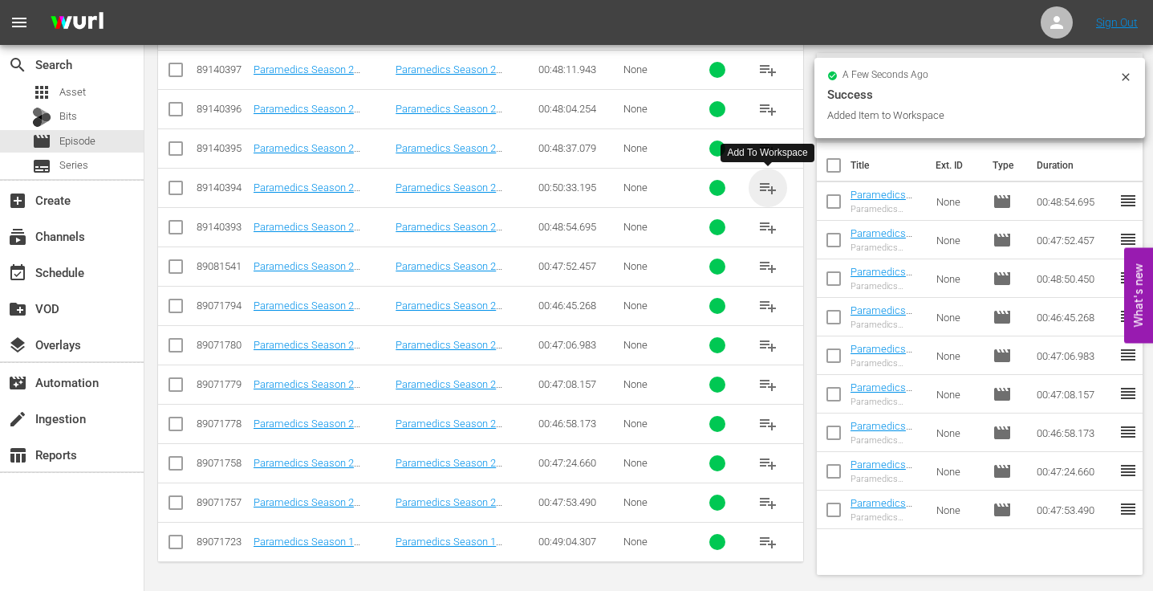
drag, startPoint x: 766, startPoint y: 182, endPoint x: 672, endPoint y: 193, distance: 94.6
click at [766, 182] on span "playlist_add" at bounding box center [768, 187] width 19 height 19
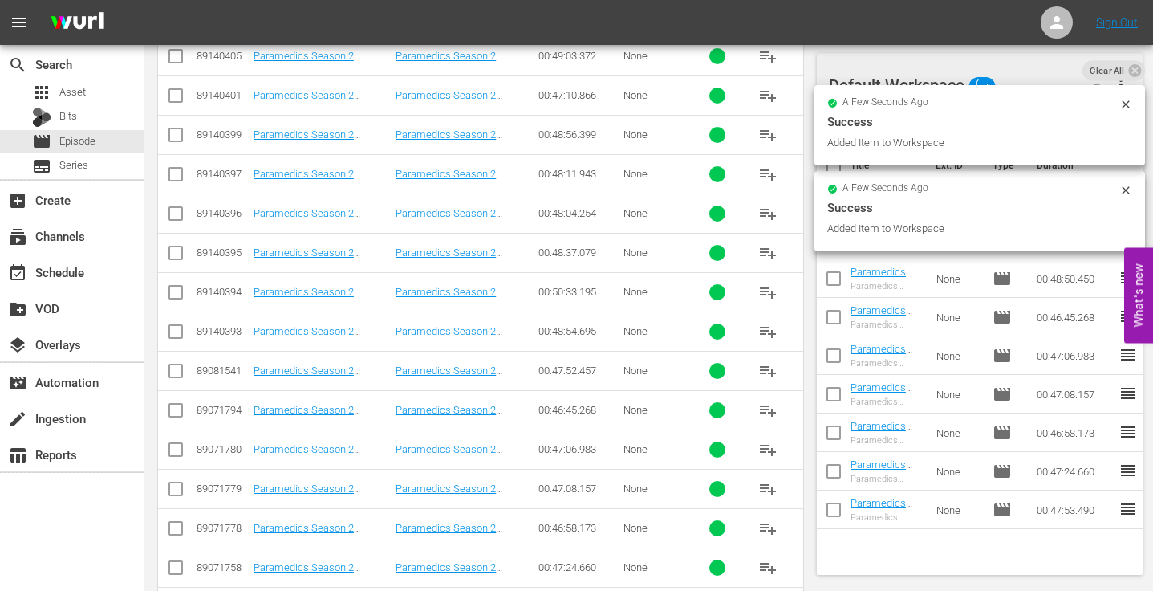
scroll to position [807, 0]
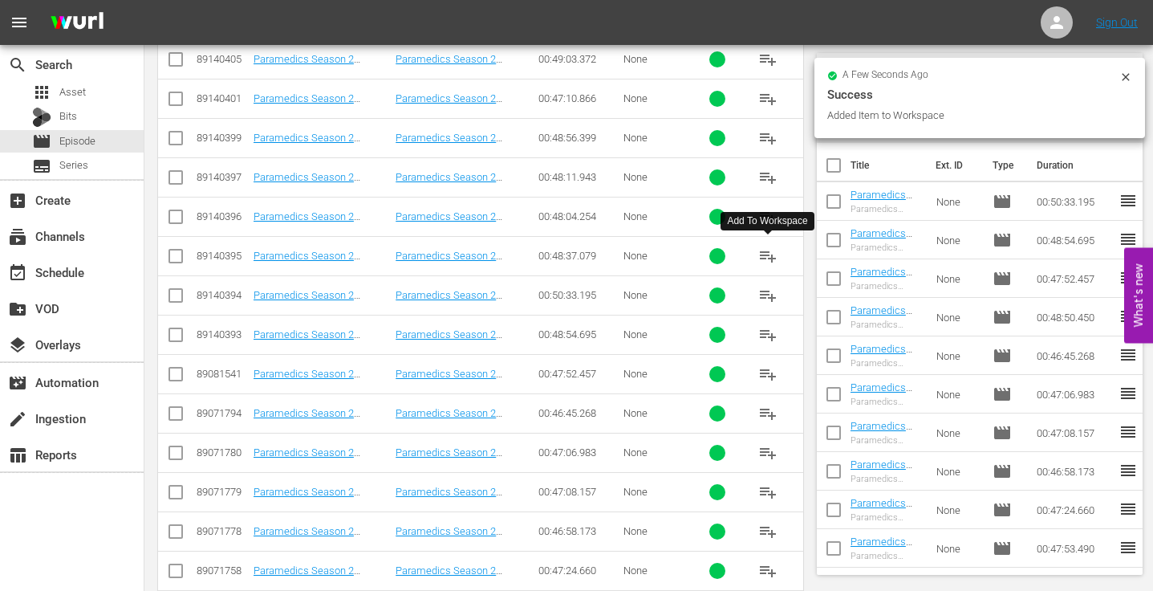
click at [773, 258] on span "playlist_add" at bounding box center [768, 255] width 19 height 19
click at [766, 214] on span "playlist_add" at bounding box center [768, 216] width 19 height 19
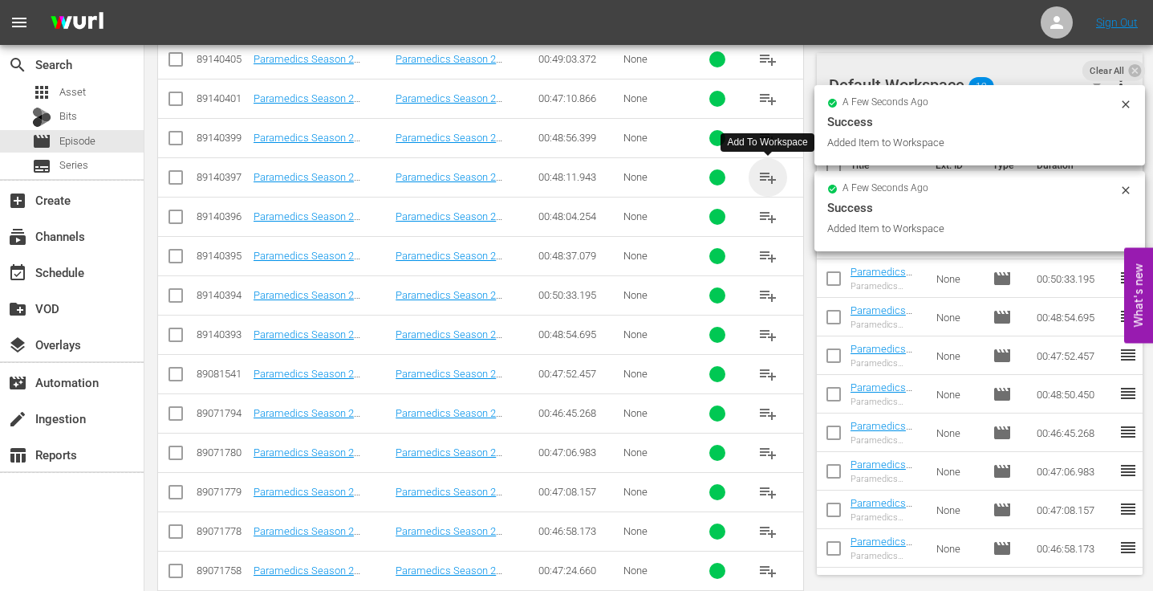
click at [767, 173] on span "playlist_add" at bounding box center [768, 177] width 19 height 19
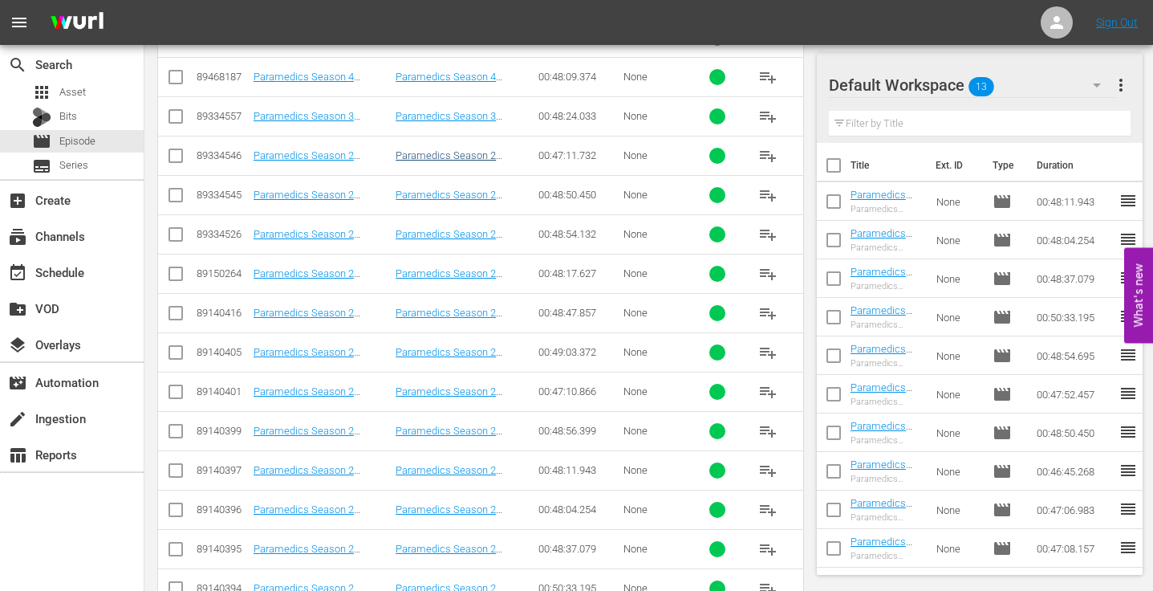
scroll to position [510, 0]
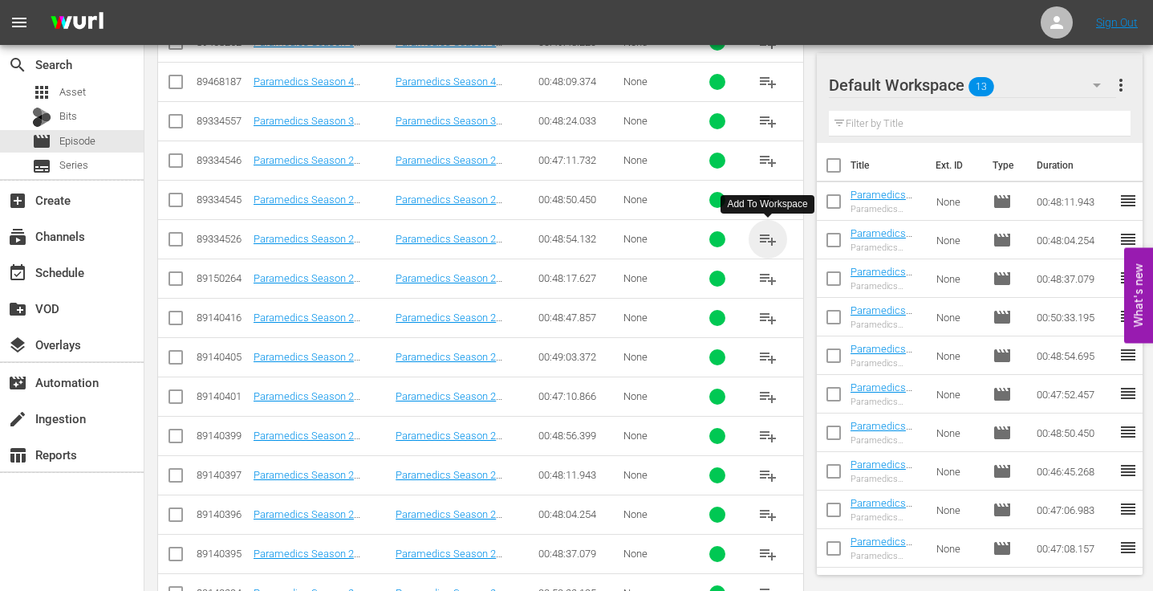
click at [766, 240] on span "playlist_add" at bounding box center [768, 239] width 19 height 19
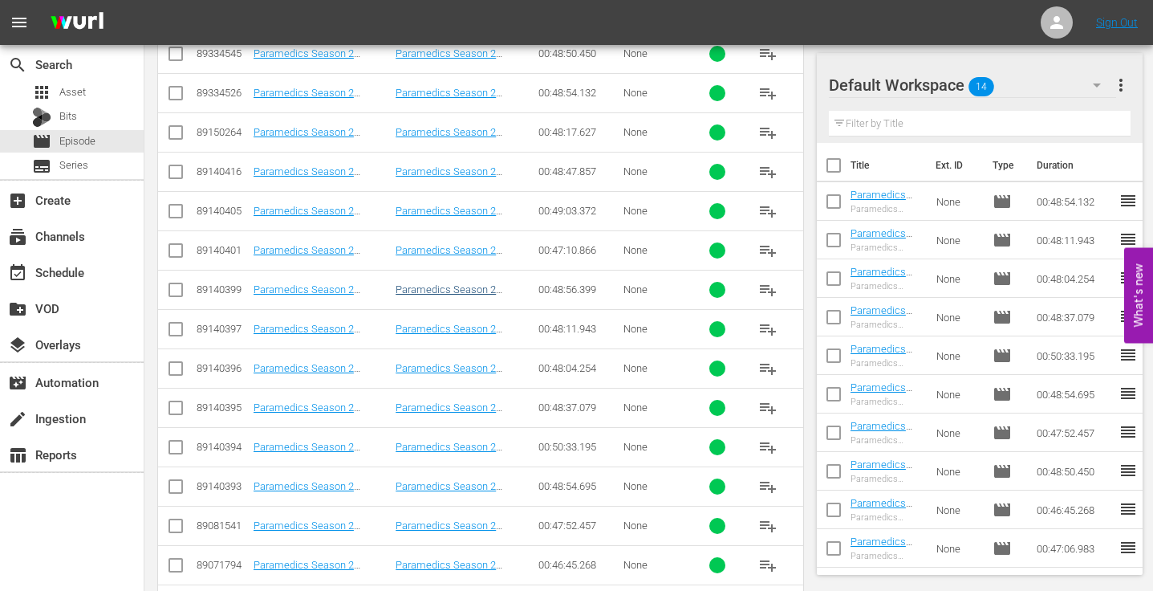
scroll to position [657, 0]
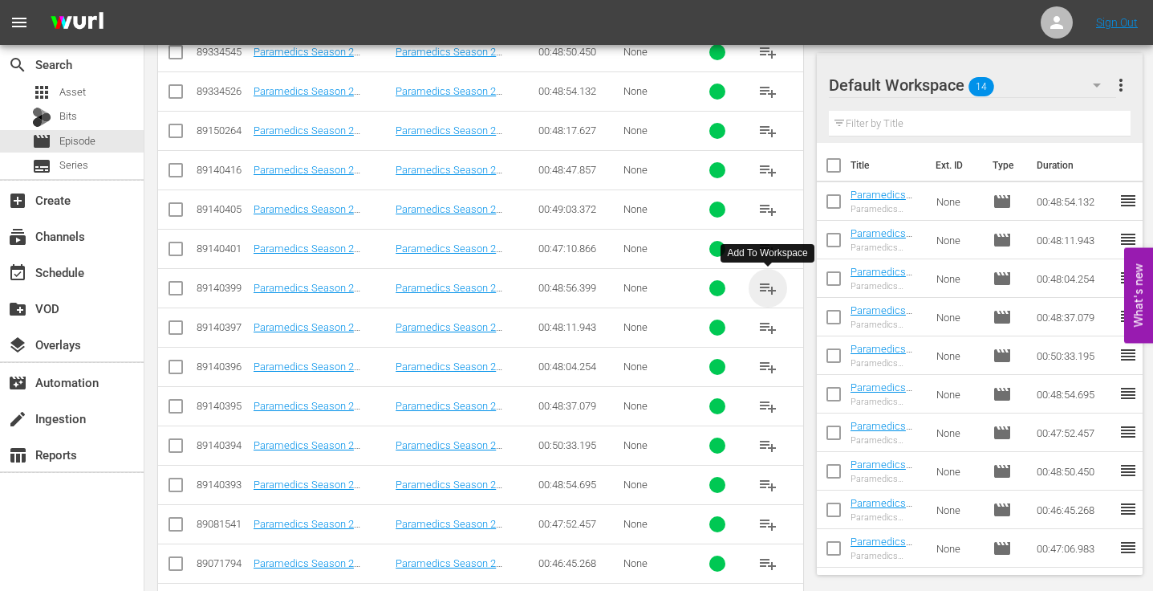
click at [771, 287] on span "playlist_add" at bounding box center [768, 288] width 19 height 19
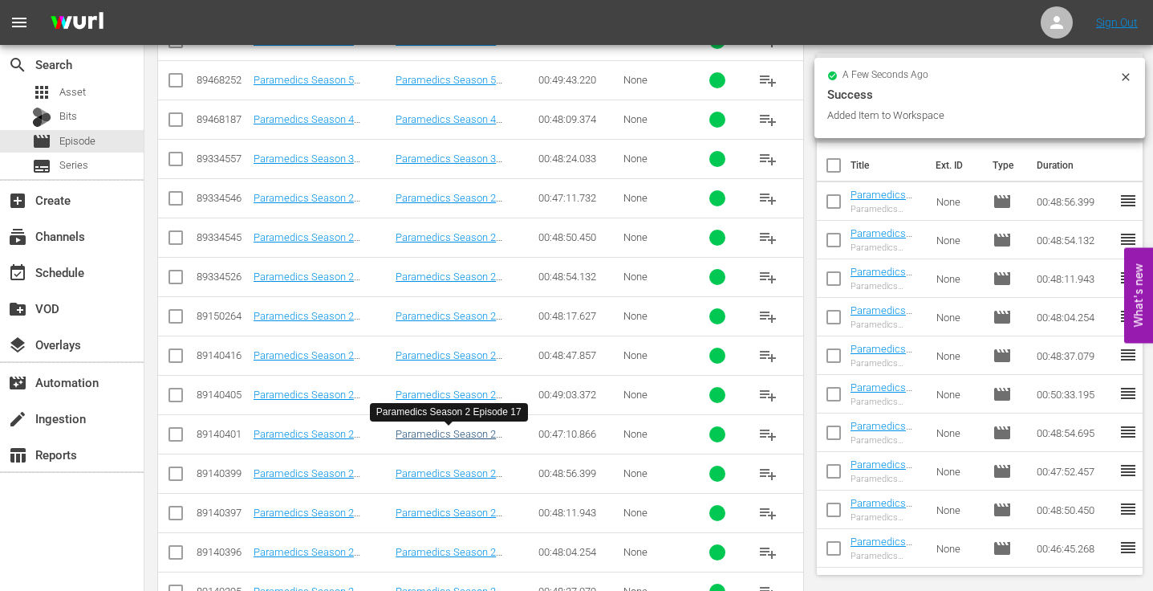
scroll to position [446, 0]
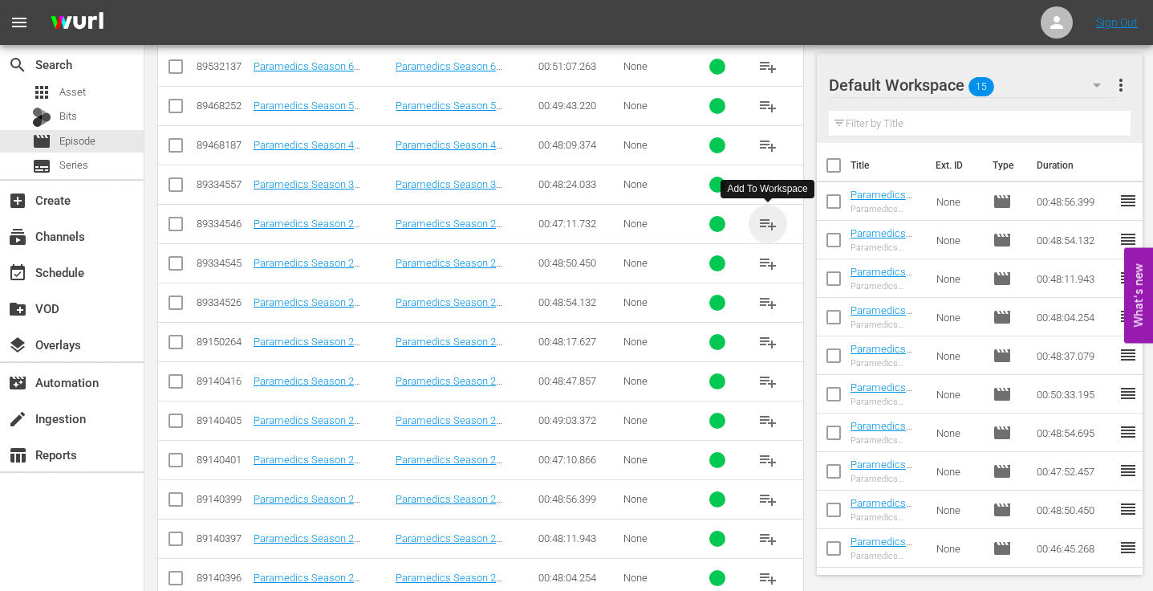
drag, startPoint x: 771, startPoint y: 222, endPoint x: 750, endPoint y: 236, distance: 24.3
click at [771, 222] on span "playlist_add" at bounding box center [768, 223] width 19 height 19
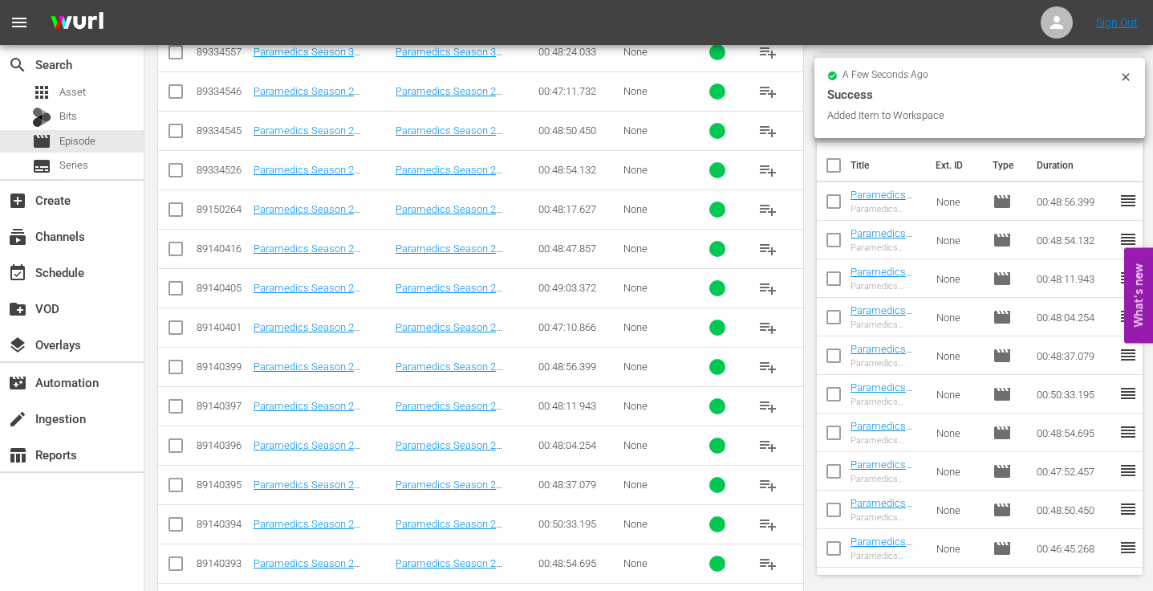
scroll to position [593, 0]
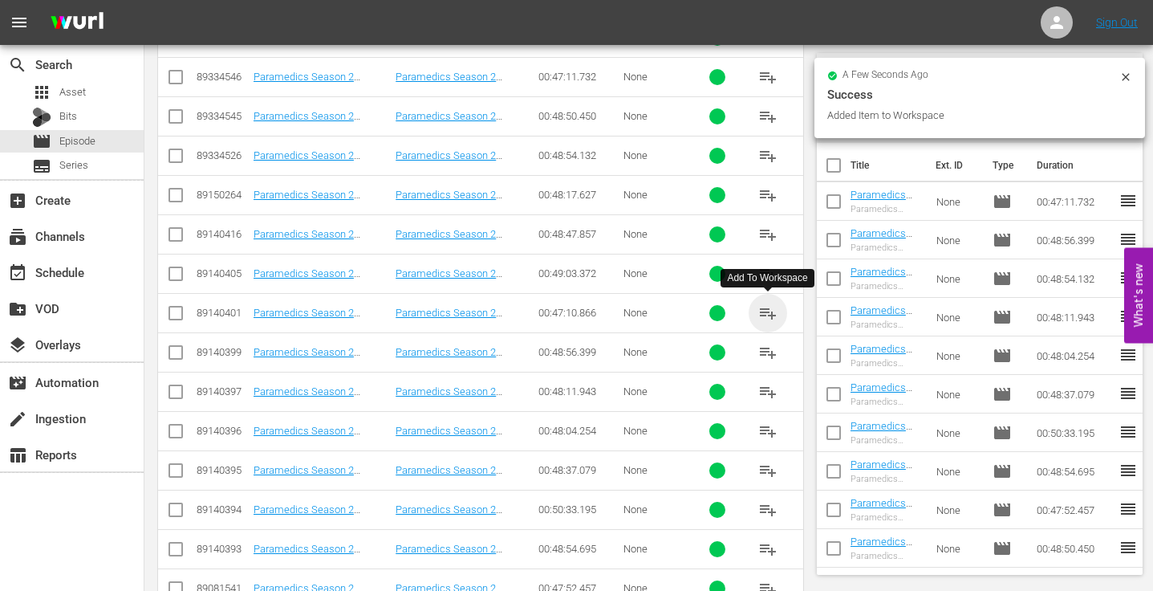
drag, startPoint x: 768, startPoint y: 312, endPoint x: 622, endPoint y: 299, distance: 146.6
click at [767, 312] on span "playlist_add" at bounding box center [768, 312] width 19 height 19
drag, startPoint x: 772, startPoint y: 272, endPoint x: 632, endPoint y: 251, distance: 141.2
click at [771, 272] on span "playlist_add" at bounding box center [768, 273] width 19 height 19
drag, startPoint x: 774, startPoint y: 230, endPoint x: 757, endPoint y: 231, distance: 16.9
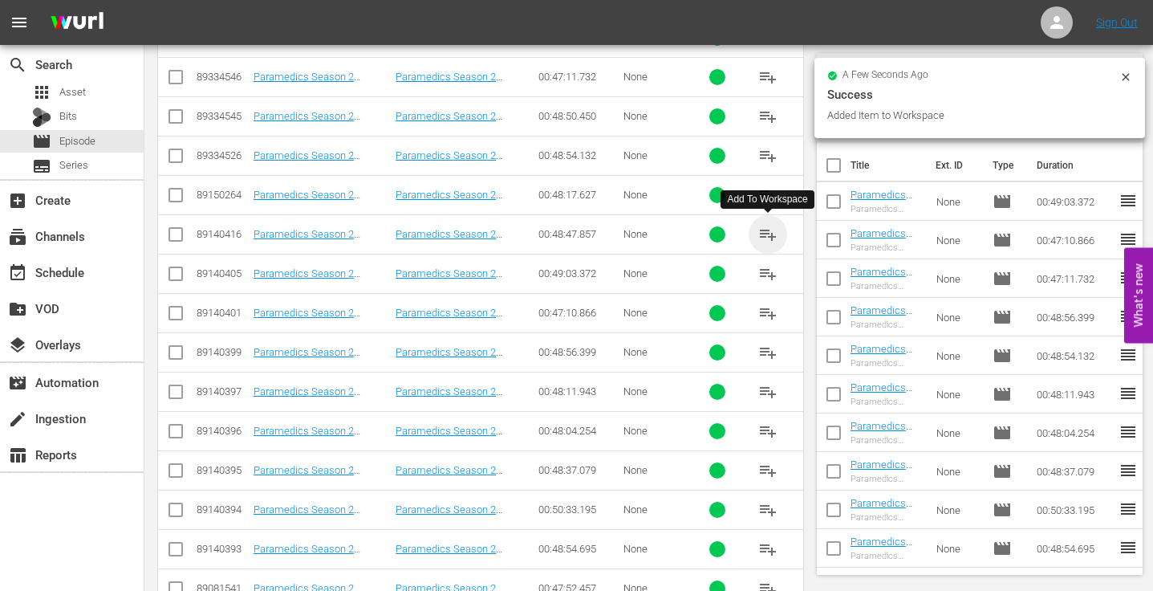
click at [774, 230] on span "playlist_add" at bounding box center [768, 234] width 19 height 19
click at [776, 192] on span "playlist_add" at bounding box center [768, 194] width 19 height 19
click at [79, 267] on div "event_available Schedule" at bounding box center [45, 269] width 90 height 14
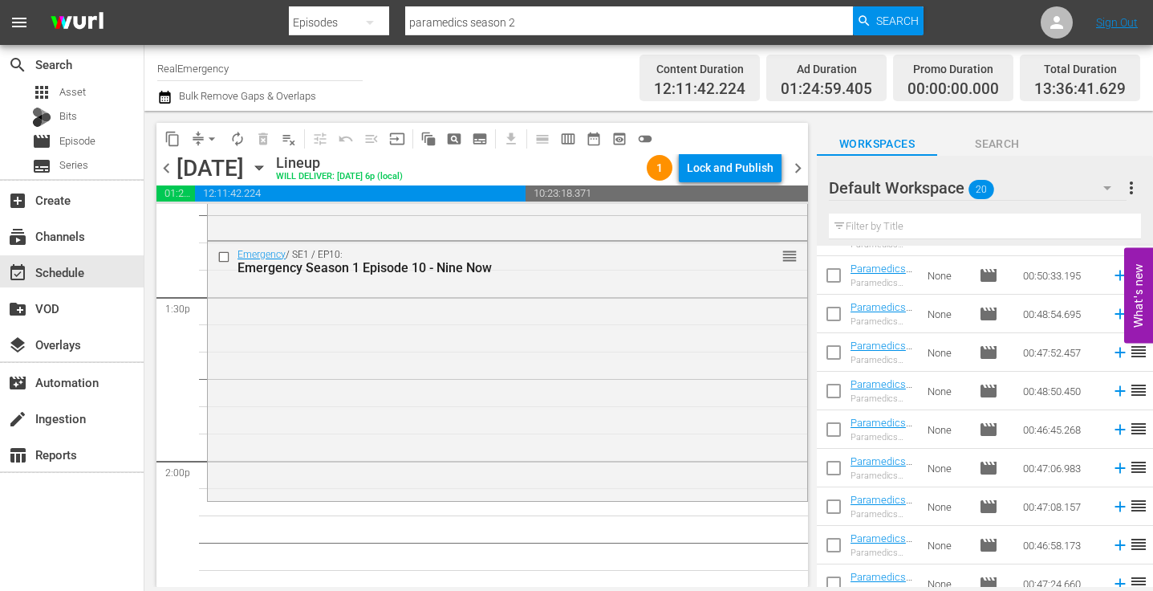
scroll to position [466, 0]
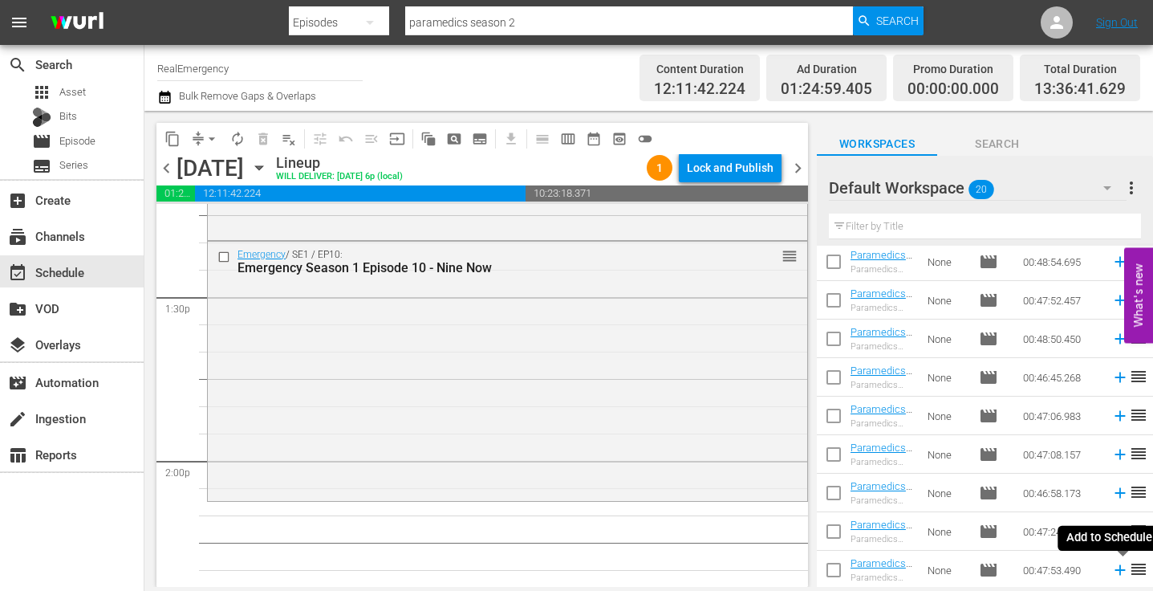
click at [1120, 569] on icon at bounding box center [1120, 570] width 10 height 10
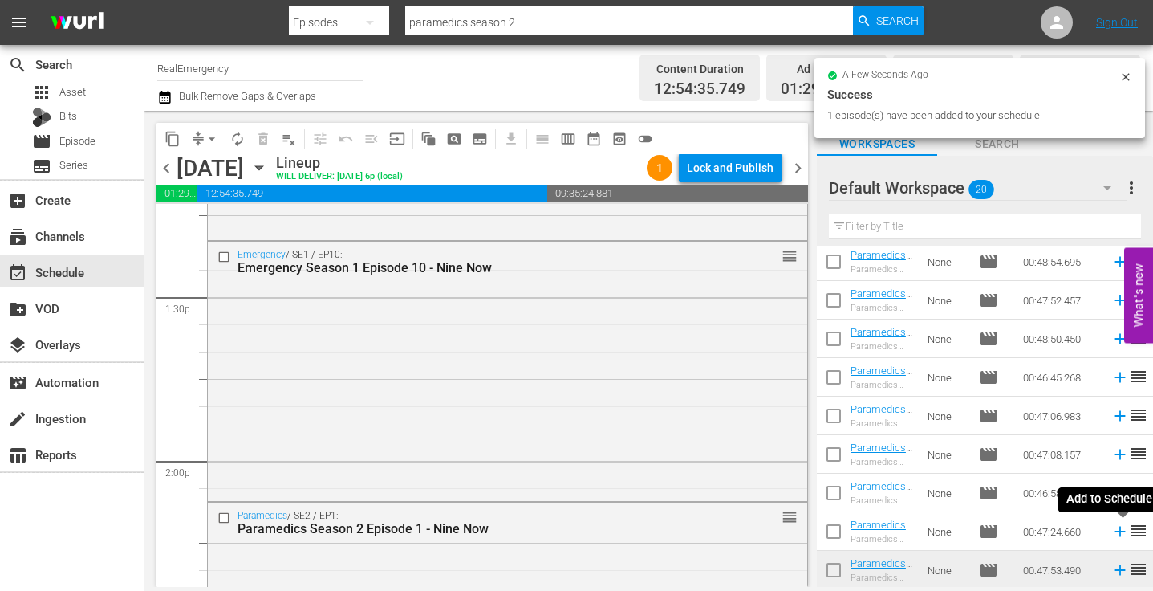
click at [1119, 529] on icon at bounding box center [1120, 532] width 10 height 10
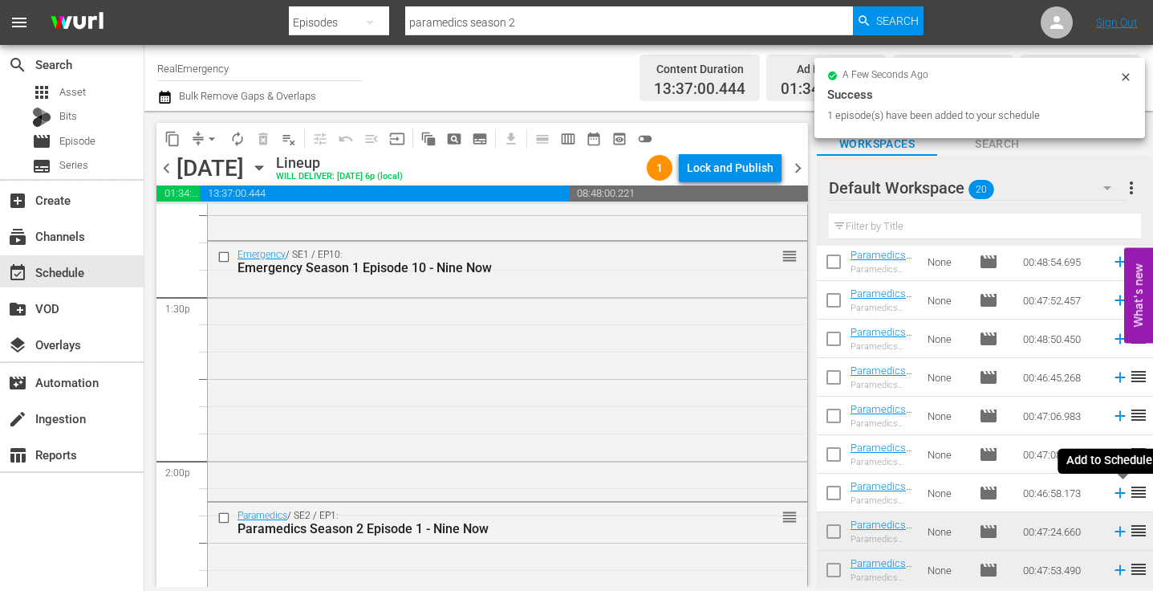
drag, startPoint x: 1120, startPoint y: 492, endPoint x: 1098, endPoint y: 490, distance: 22.6
click at [1120, 492] on icon at bounding box center [1120, 493] width 10 height 10
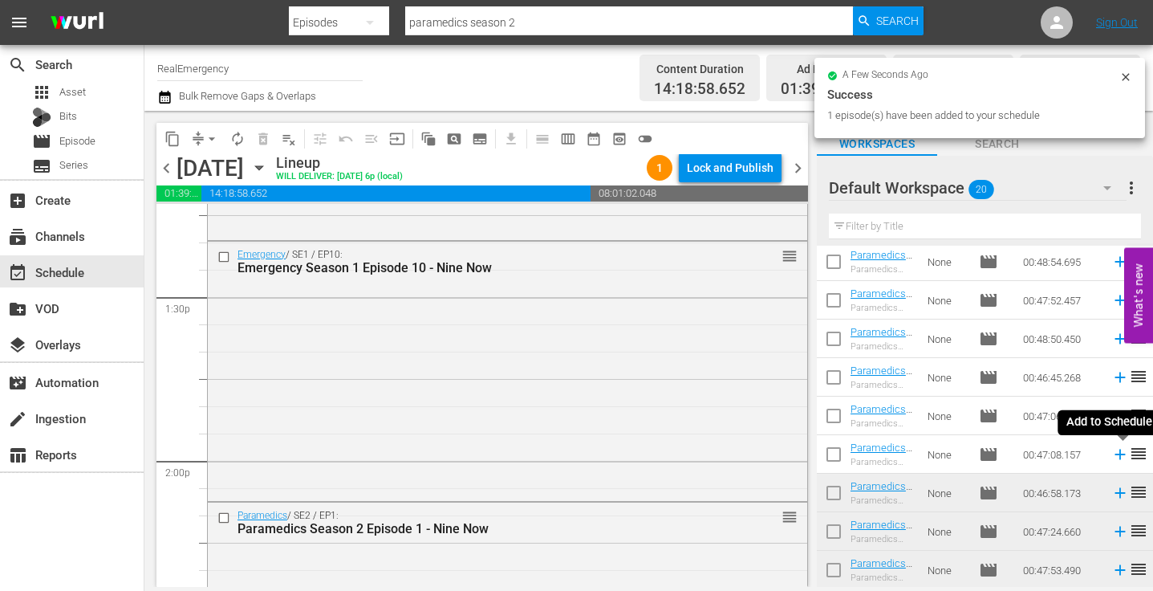
click at [1122, 453] on icon at bounding box center [1121, 454] width 18 height 18
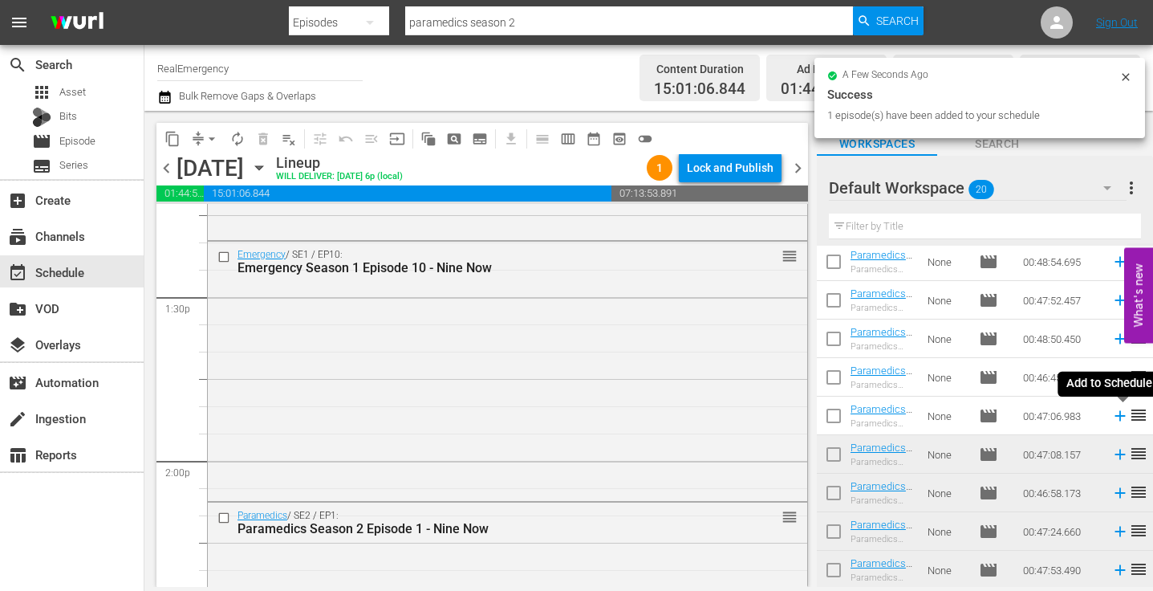
click at [1123, 416] on icon at bounding box center [1120, 416] width 10 height 10
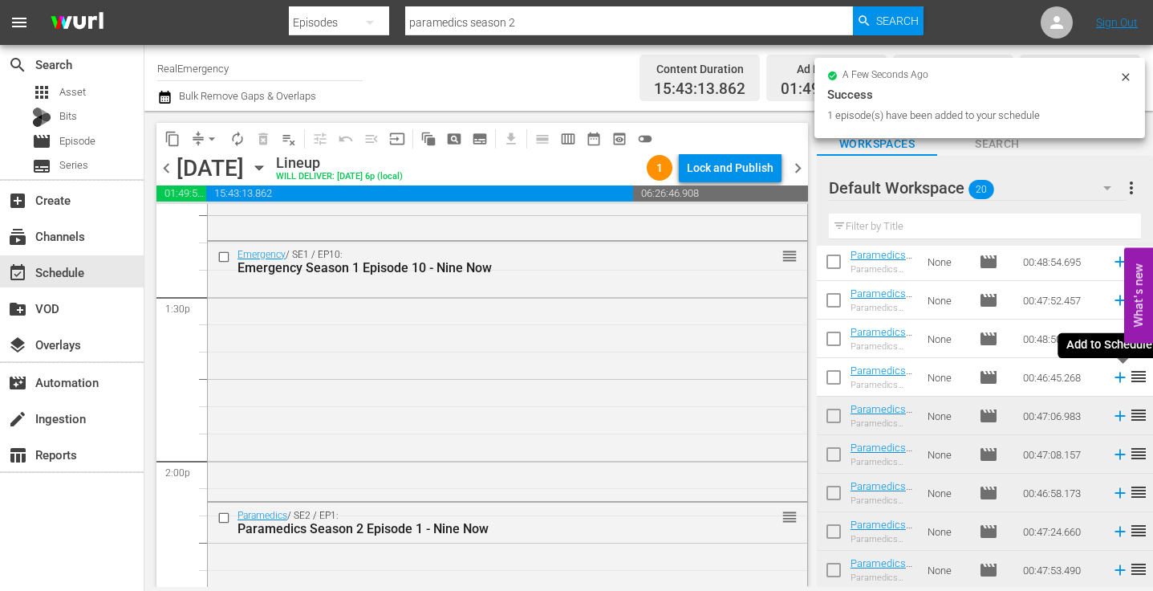
click at [1121, 379] on icon at bounding box center [1121, 377] width 18 height 18
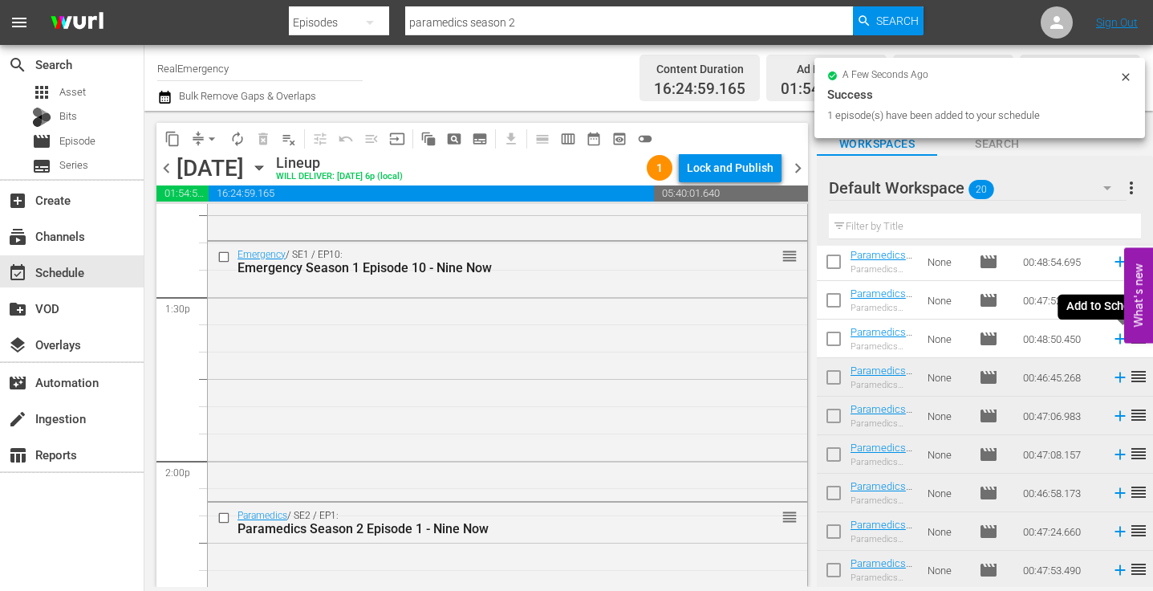
click at [1120, 340] on icon at bounding box center [1120, 339] width 10 height 10
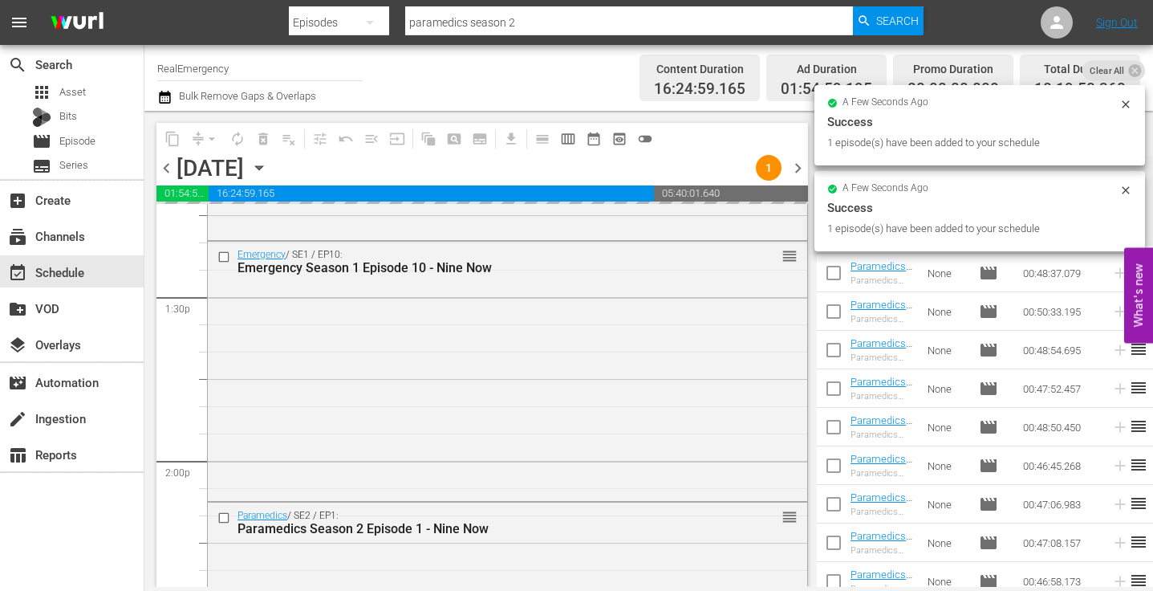
scroll to position [364, 0]
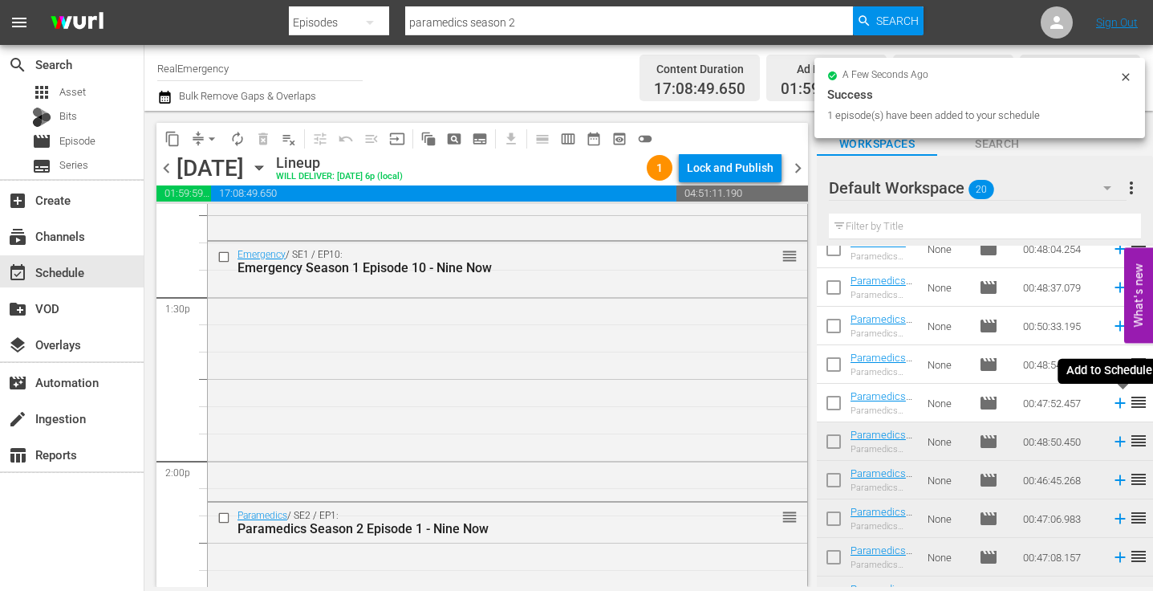
click at [1122, 403] on icon at bounding box center [1120, 403] width 10 height 10
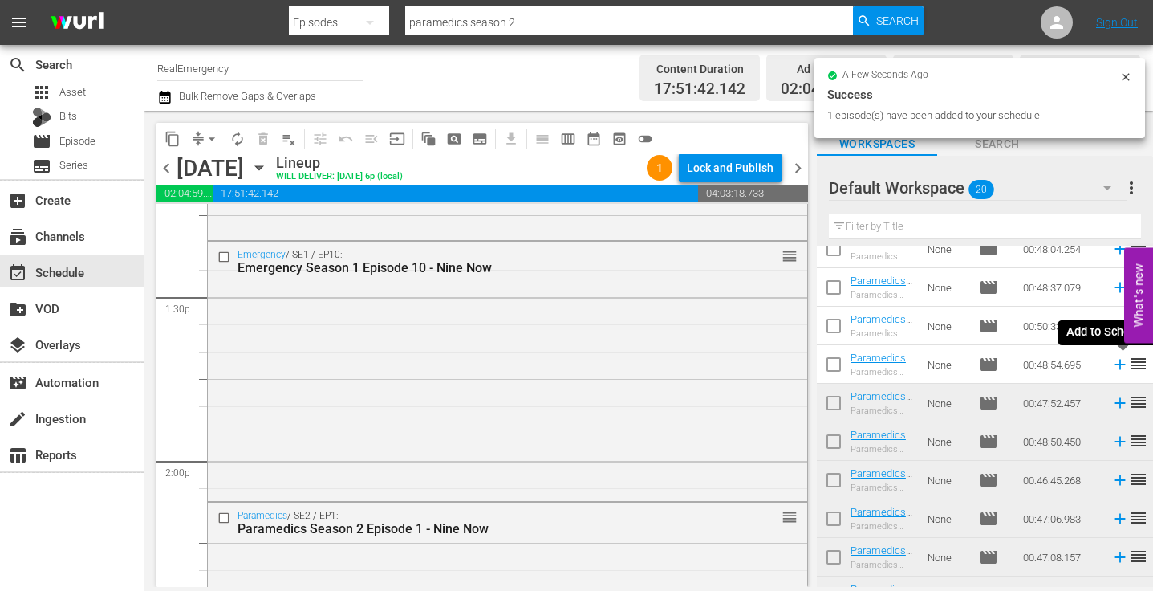
click at [1123, 363] on icon at bounding box center [1121, 365] width 18 height 18
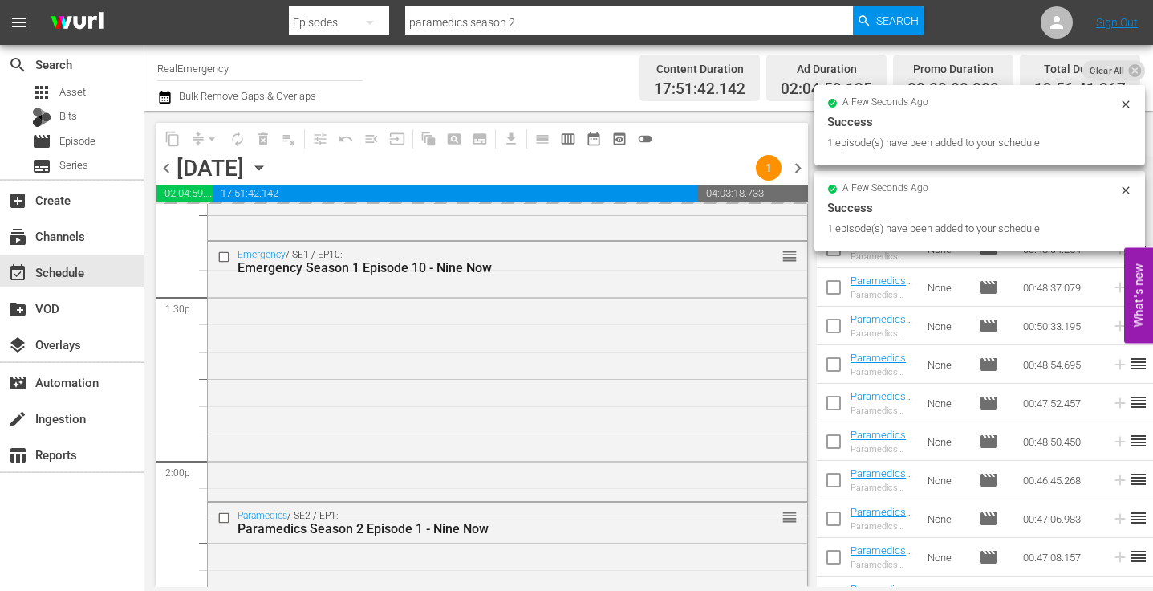
scroll to position [207, 0]
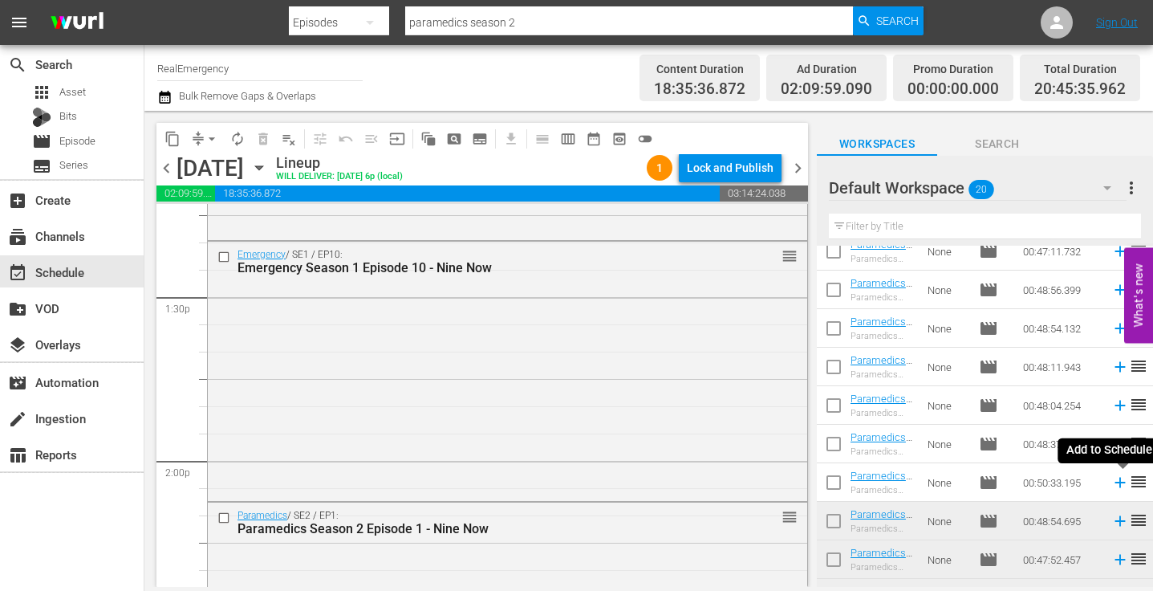
click at [1122, 482] on icon at bounding box center [1121, 483] width 18 height 18
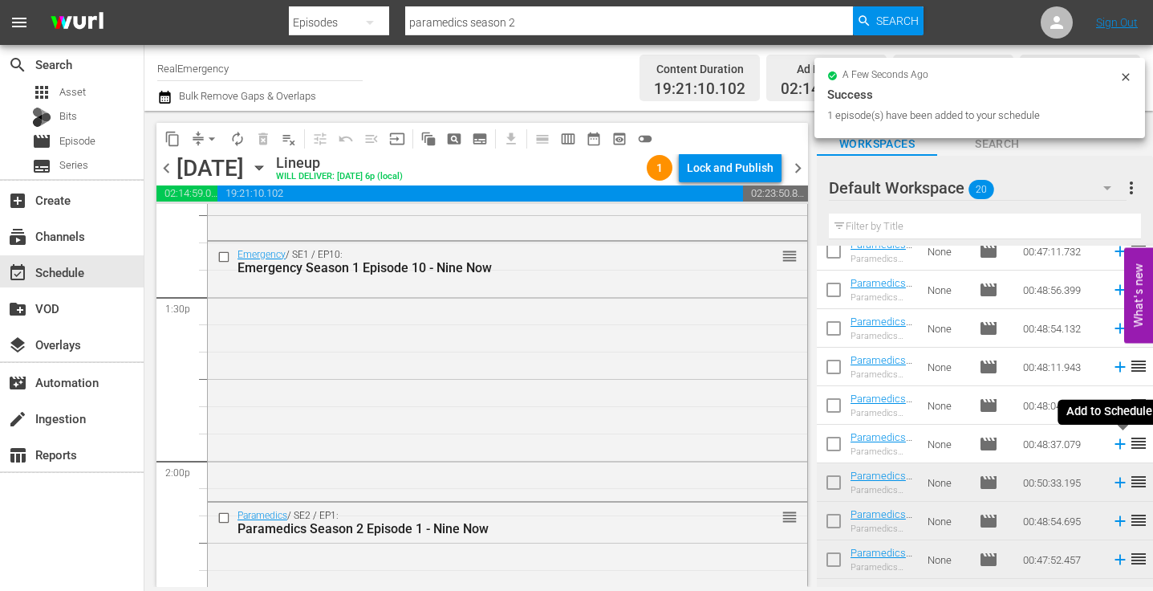
click at [1120, 444] on icon at bounding box center [1120, 444] width 10 height 10
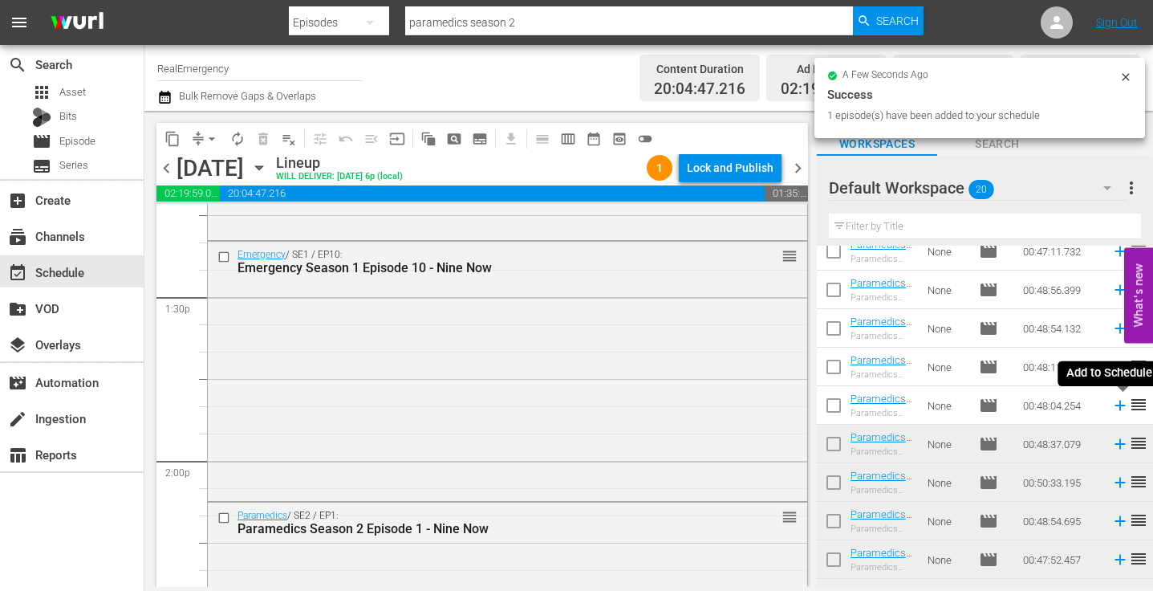
click at [1123, 405] on icon at bounding box center [1120, 406] width 10 height 10
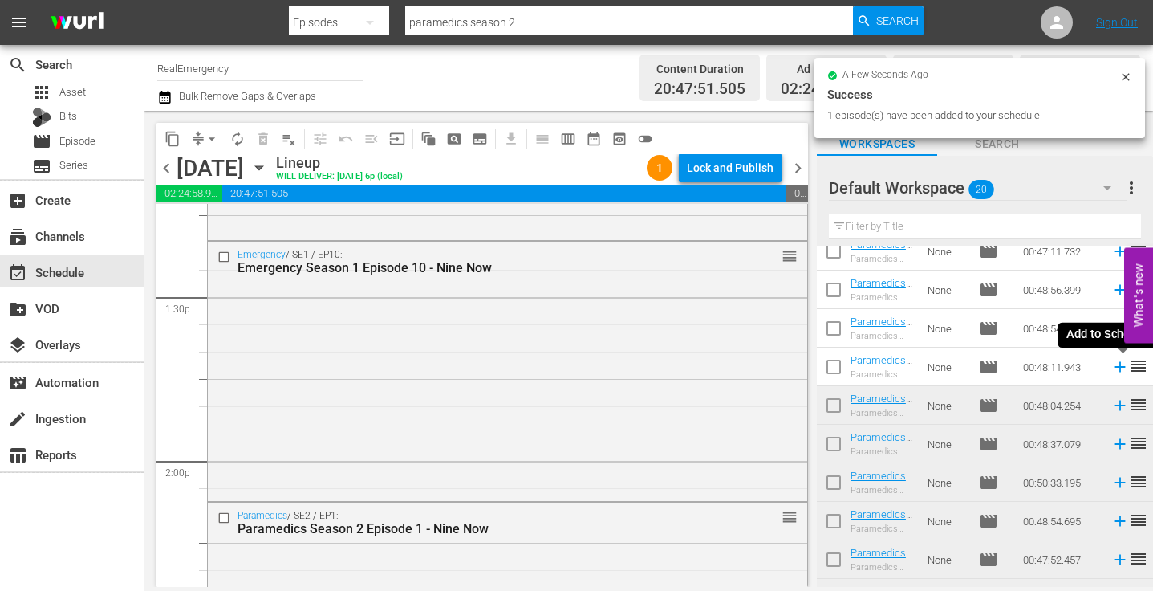
click at [1121, 363] on icon at bounding box center [1121, 367] width 18 height 18
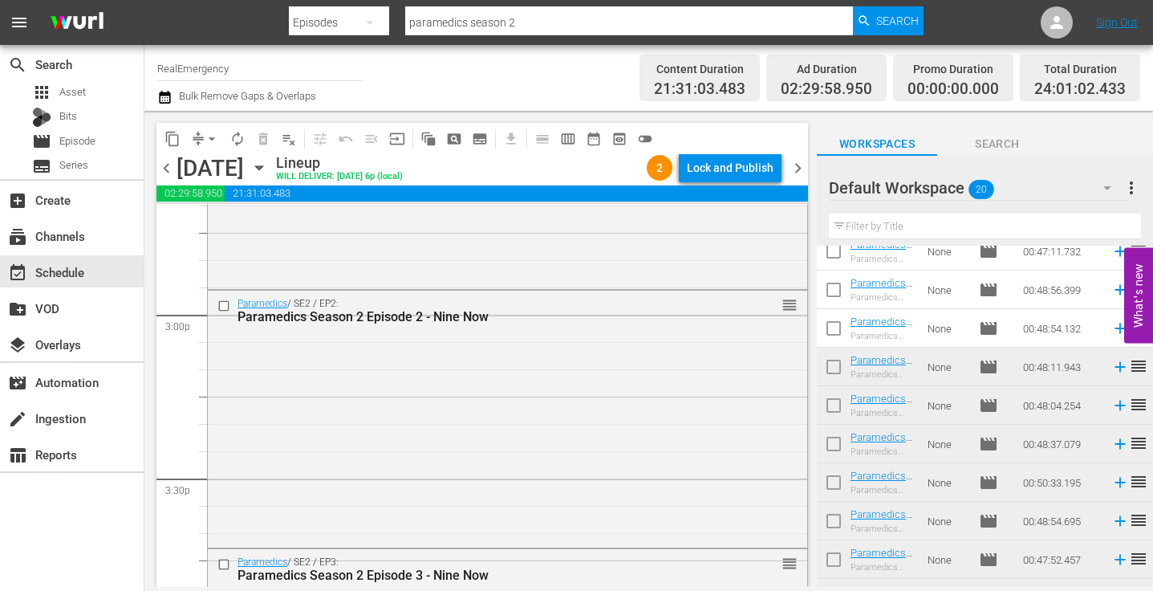
scroll to position [4843, 0]
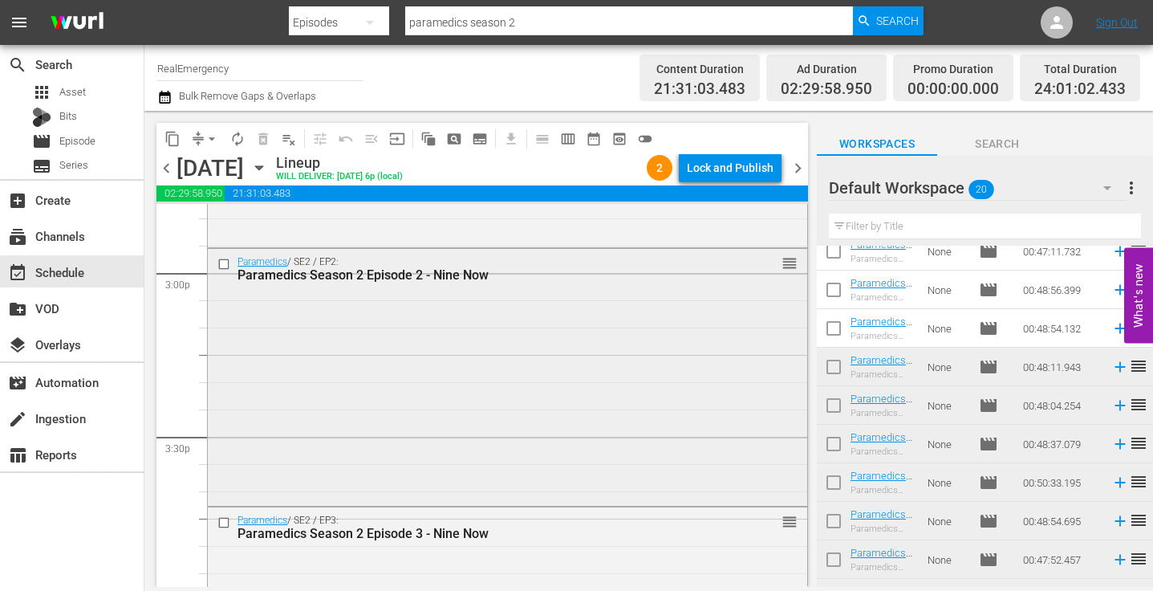
click at [367, 369] on div "Paramedics / SE2 / EP2: Paramedics Season 2 Episode 2 - Nine Now reorder" at bounding box center [508, 376] width 600 height 254
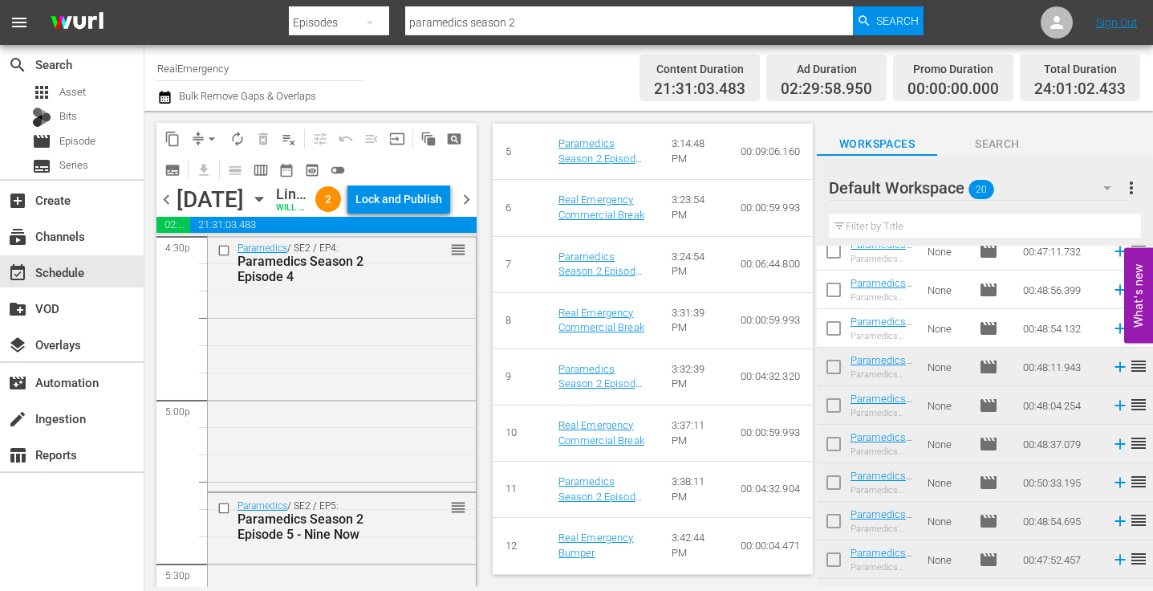
scroll to position [5427, 0]
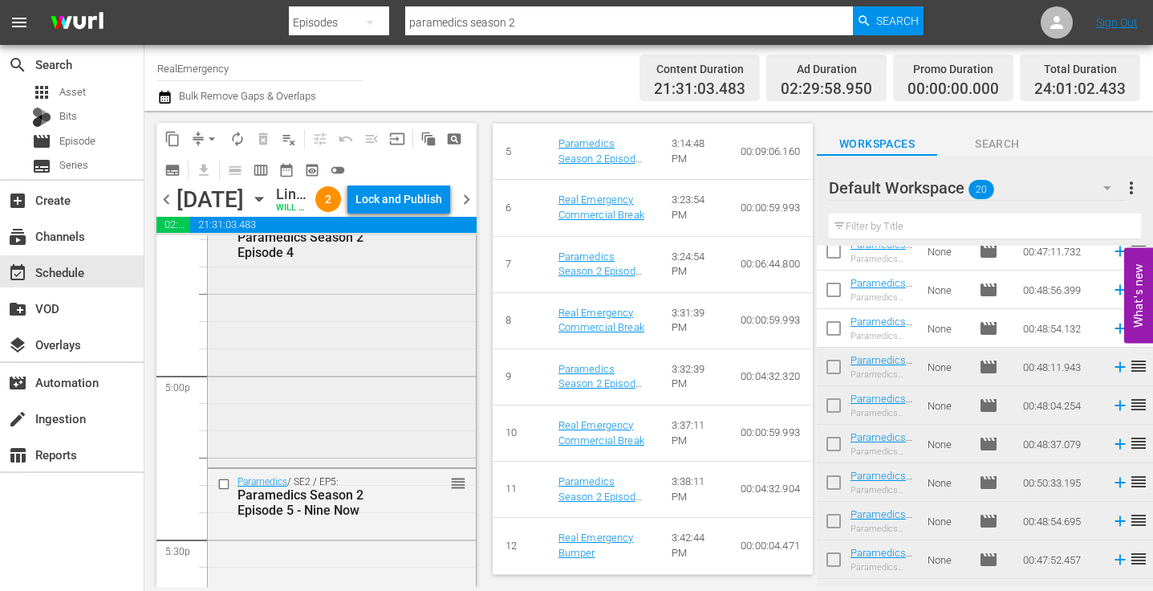
click at [354, 387] on div "Paramedics / SE2 / EP4: Paramedics Season 2 Episode 4 reorder" at bounding box center [342, 337] width 268 height 253
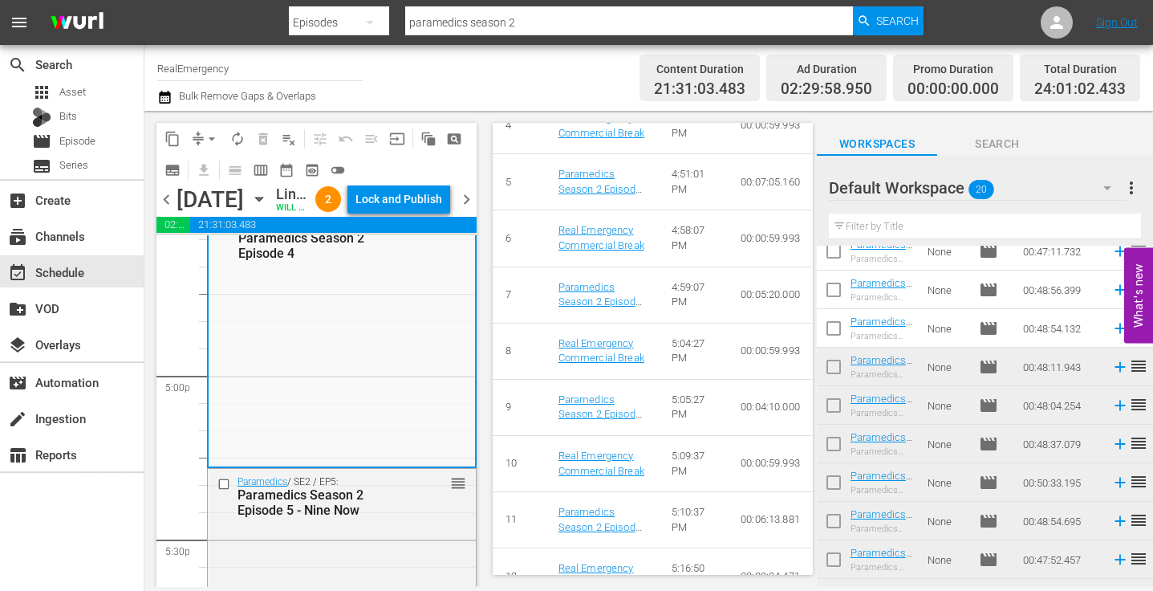
scroll to position [1093, 0]
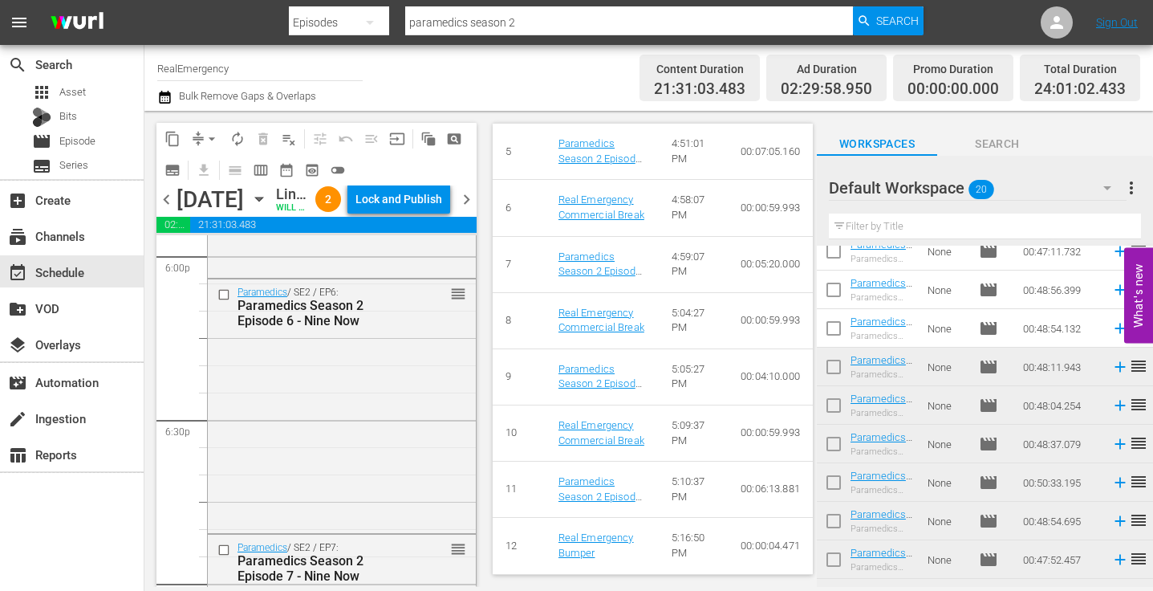
click at [377, 393] on div "Paramedics / SE2 / EP6: Paramedics Season 2 Episode 6 - Nine Now reorder" at bounding box center [342, 404] width 268 height 250
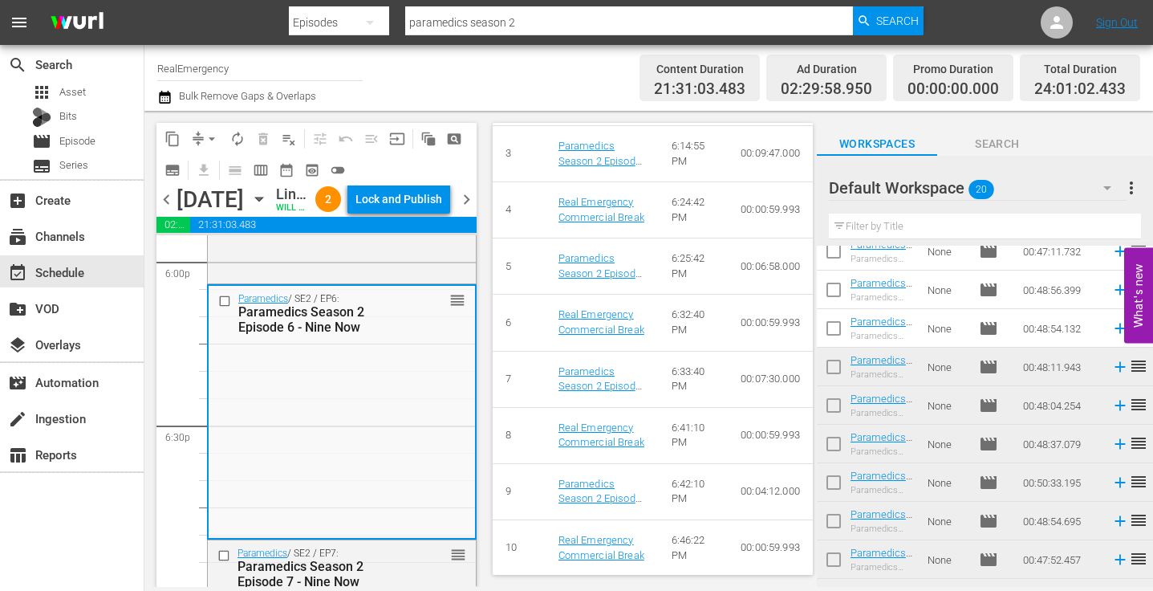
scroll to position [945, 0]
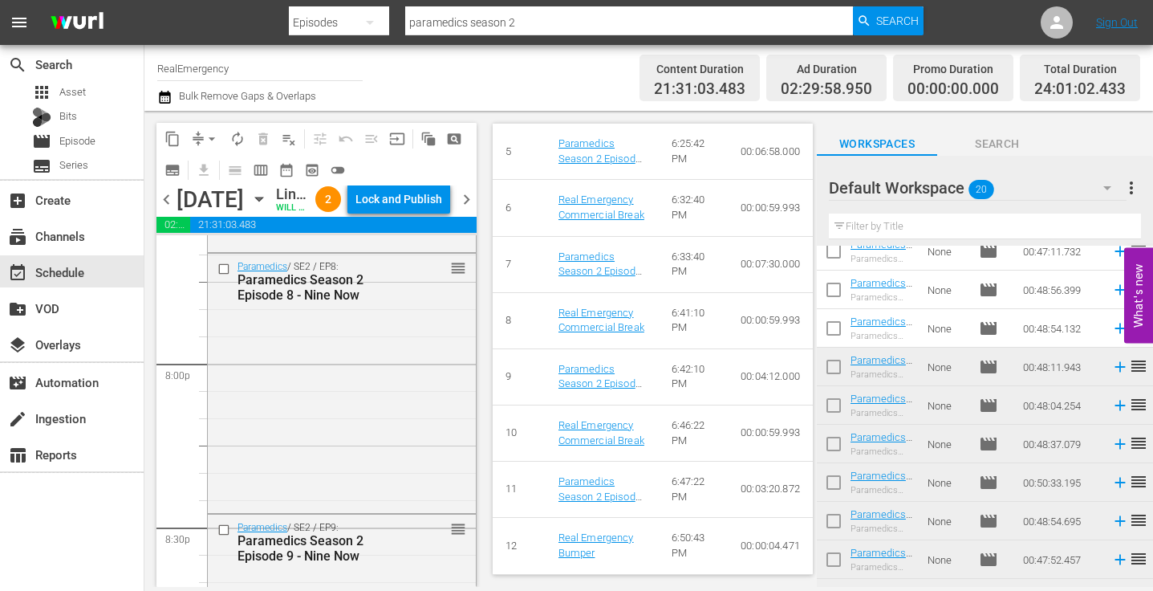
click at [392, 404] on div "Paramedics / SE2 / EP8: Paramedics Season 2 Episode 8 - Nine Now reorder" at bounding box center [342, 382] width 268 height 257
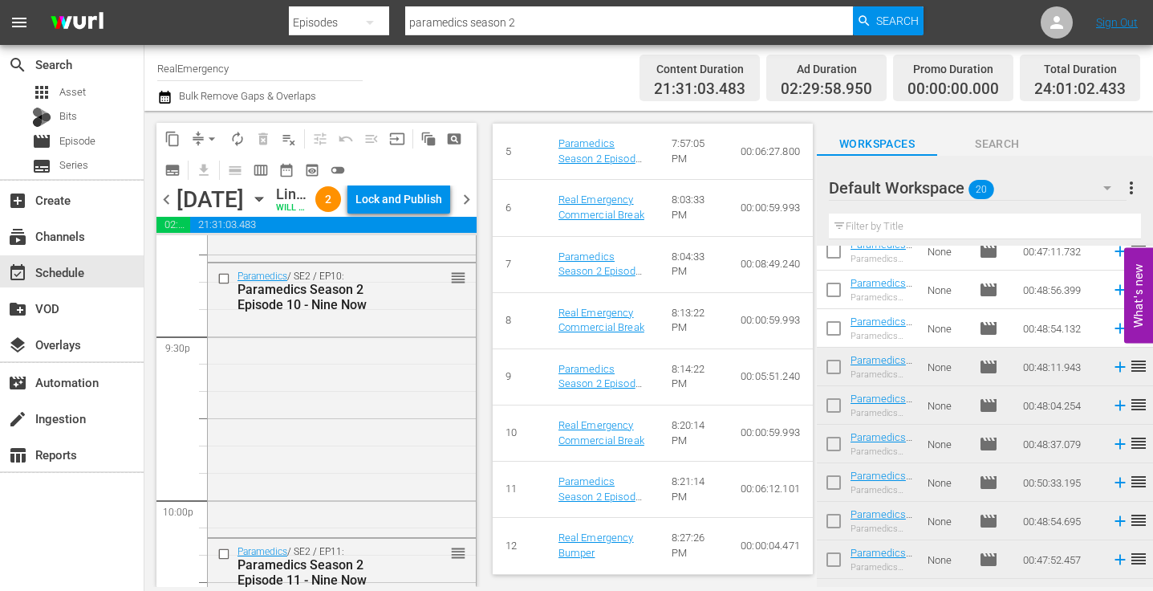
scroll to position [6948, 0]
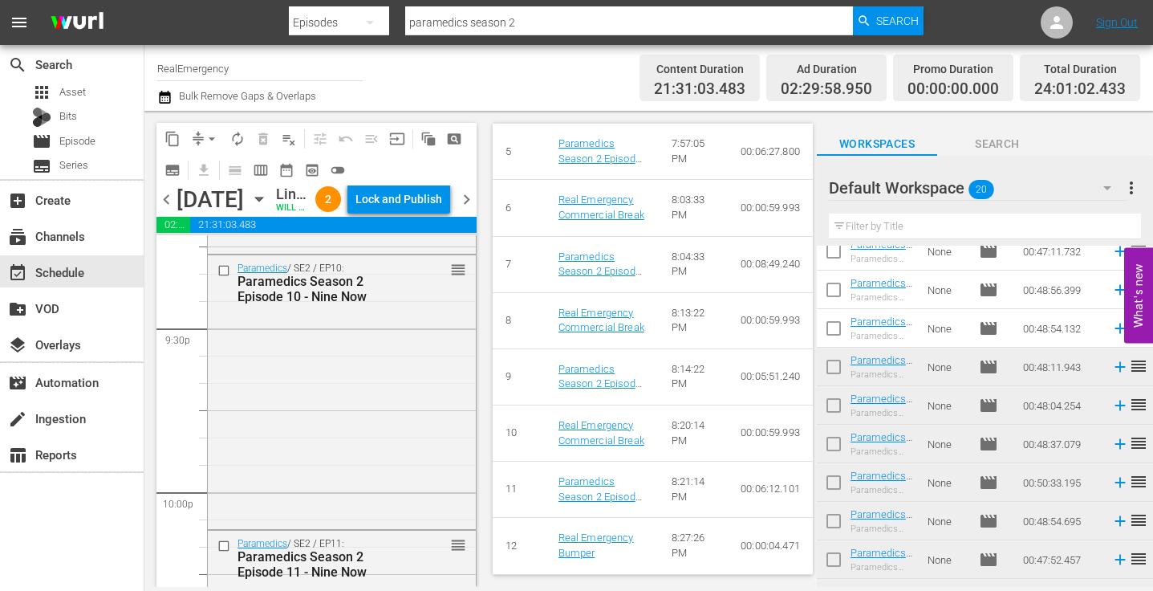
click at [355, 426] on div "Paramedics / SE2 / EP10: Paramedics Season 2 Episode 10 - Nine Now reorder" at bounding box center [342, 390] width 268 height 271
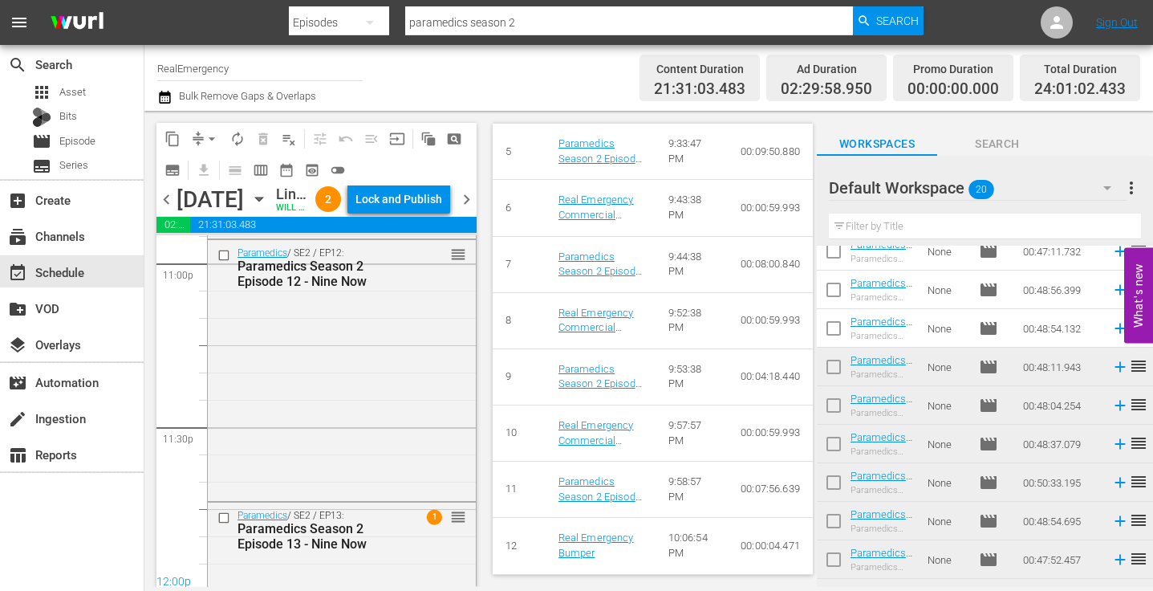
scroll to position [7509, 0]
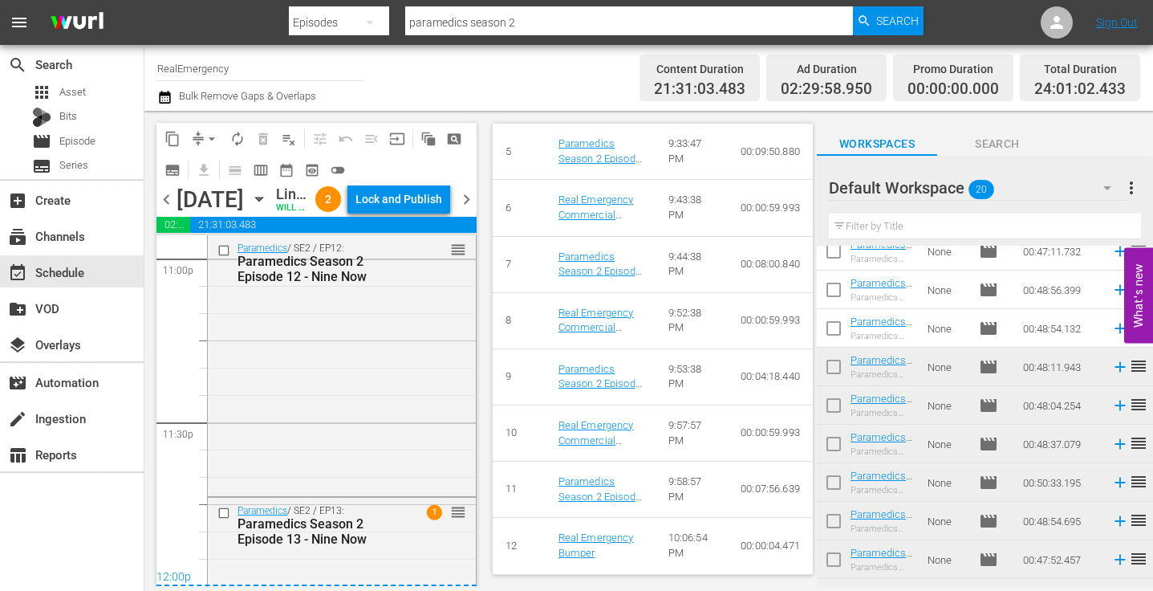
click at [354, 431] on div "Paramedics / SE2 / EP12: Paramedics Season 2 Episode 12 - Nine Now reorder" at bounding box center [342, 364] width 268 height 258
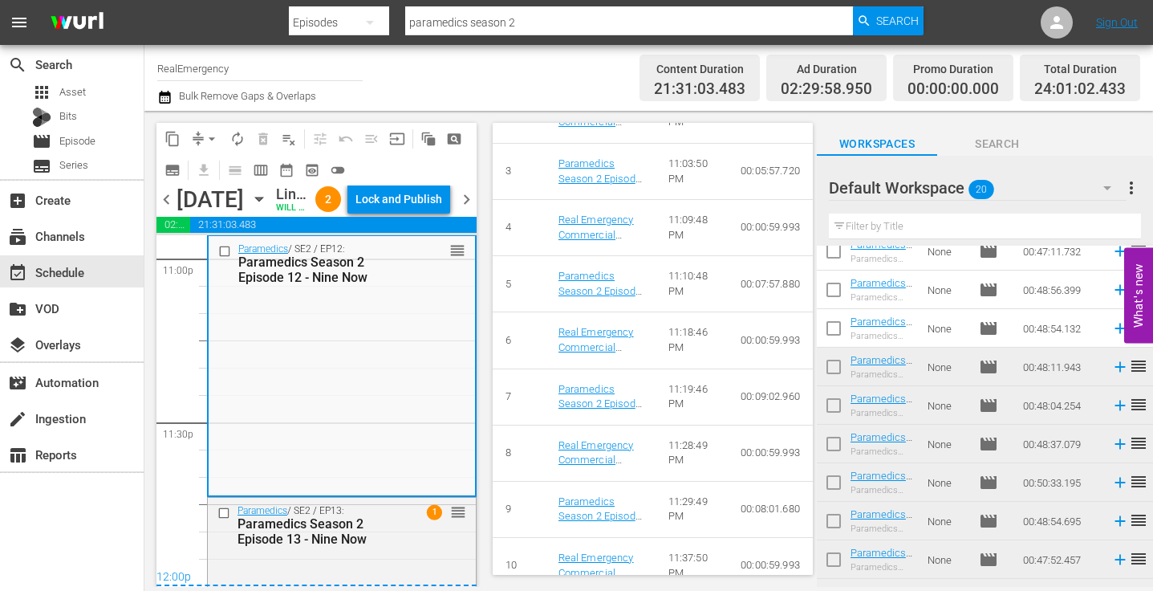
scroll to position [945, 0]
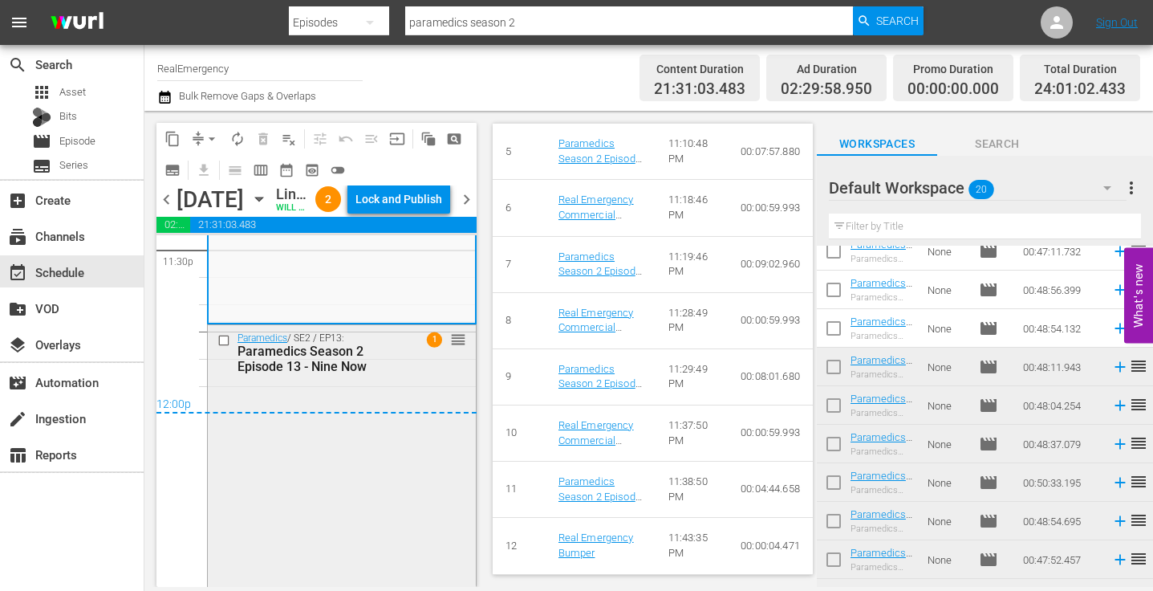
click at [403, 413] on div "Paramedics / SE2 / EP13: Paramedics Season 2 Episode 13 - Nine Now 1 reorder" at bounding box center [342, 454] width 268 height 258
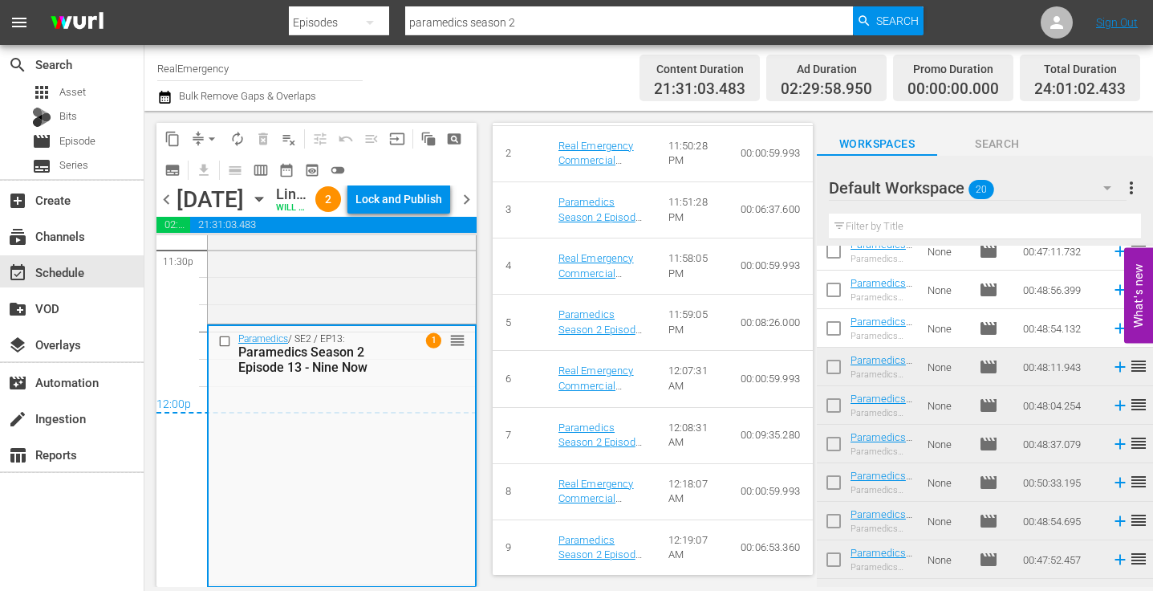
scroll to position [943, 0]
click at [470, 209] on span "chevron_right" at bounding box center [467, 199] width 20 height 20
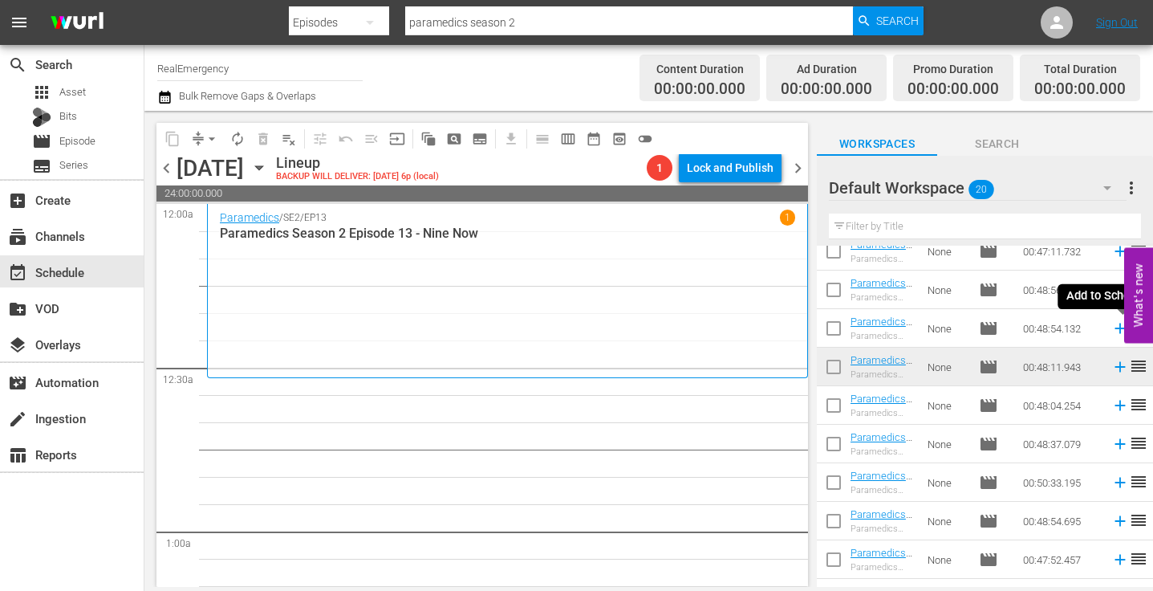
click at [1119, 328] on icon at bounding box center [1120, 328] width 10 height 10
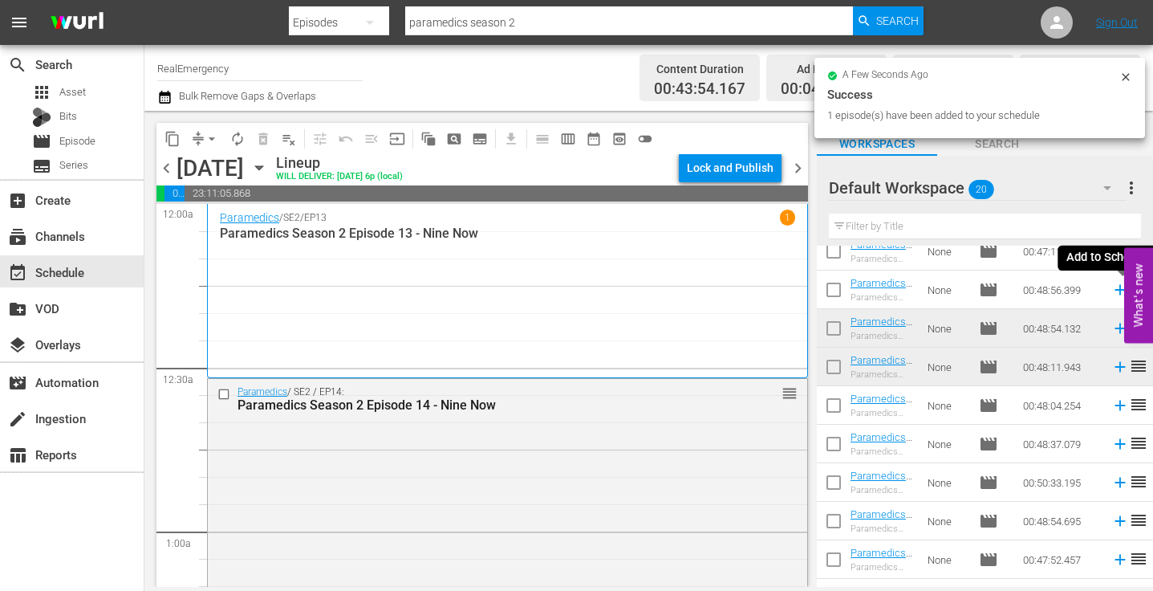
drag, startPoint x: 1117, startPoint y: 287, endPoint x: 1060, endPoint y: 296, distance: 57.8
click at [1117, 287] on icon at bounding box center [1121, 290] width 18 height 18
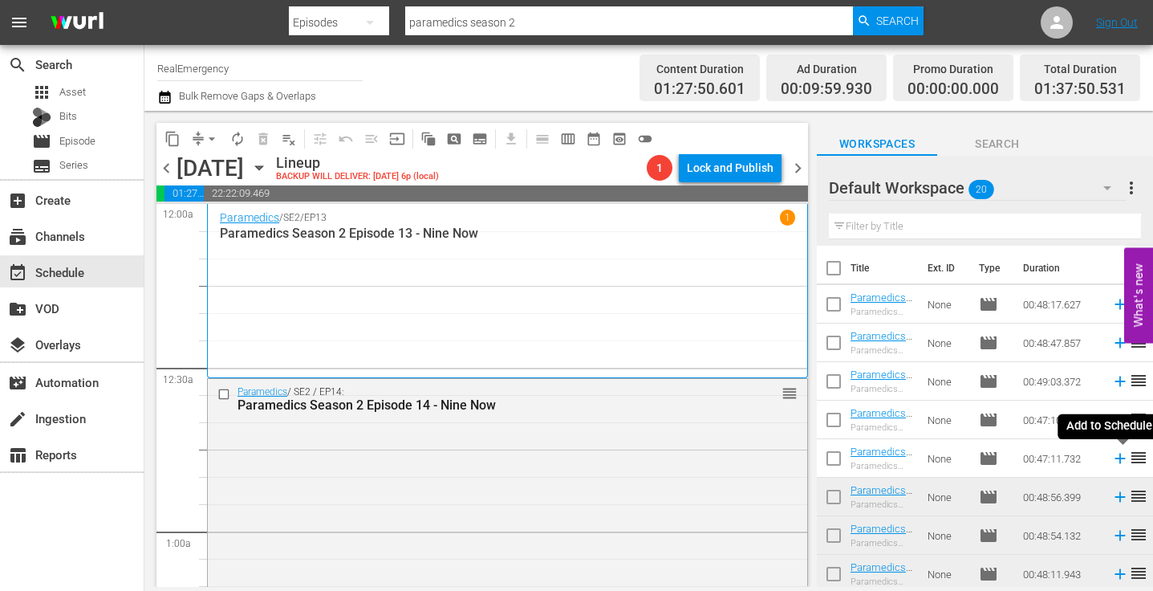
click at [1120, 458] on icon at bounding box center [1120, 458] width 10 height 10
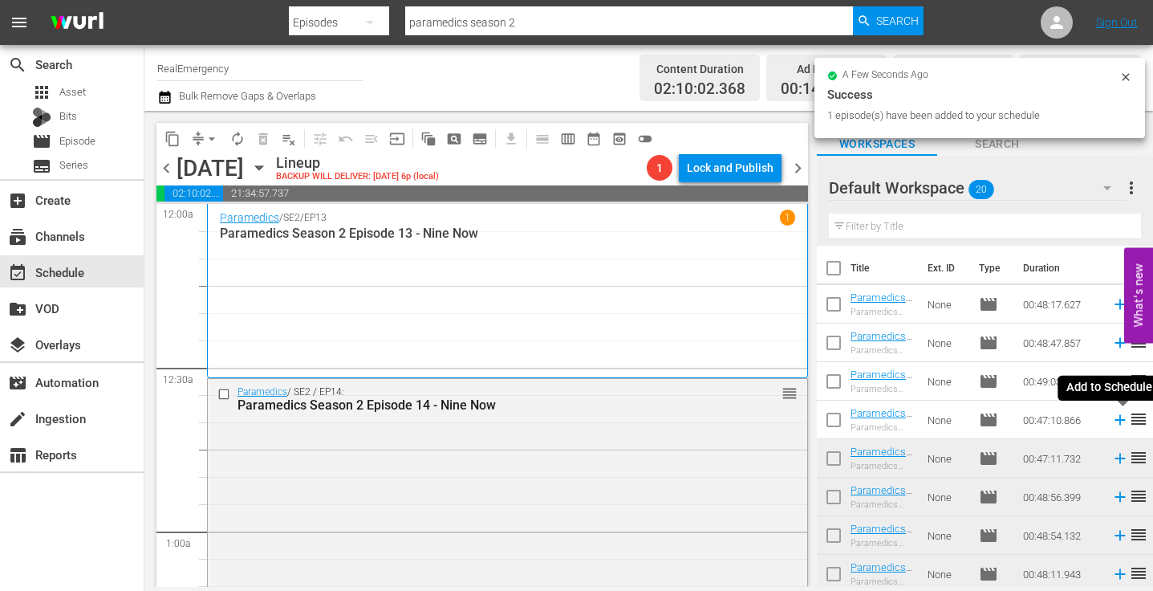
click at [1119, 418] on icon at bounding box center [1121, 420] width 18 height 18
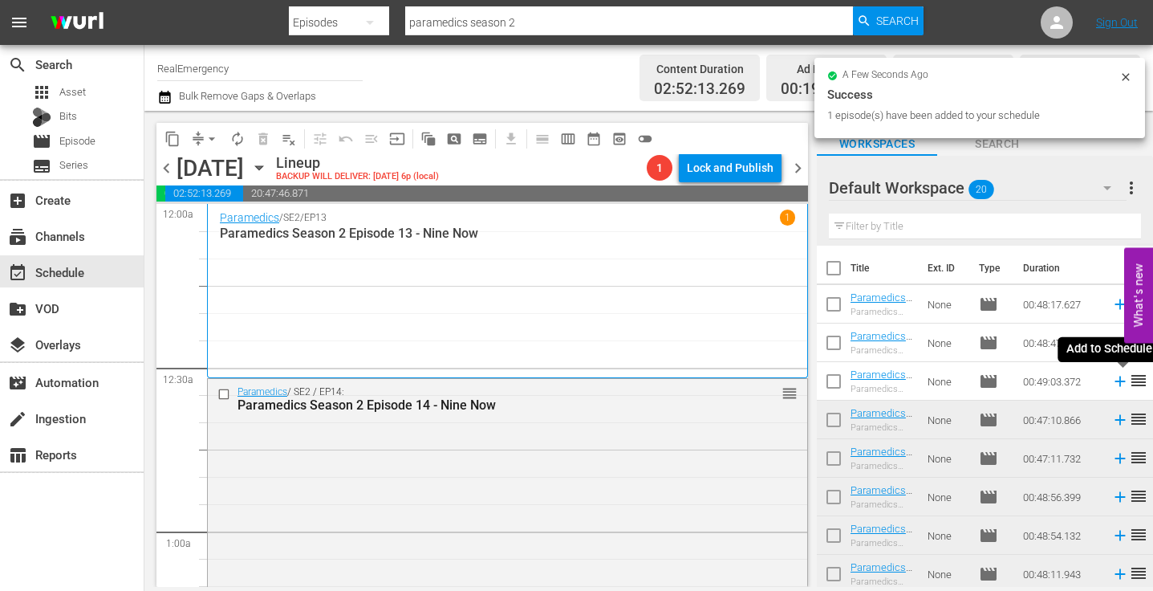
click at [1121, 383] on icon at bounding box center [1121, 381] width 18 height 18
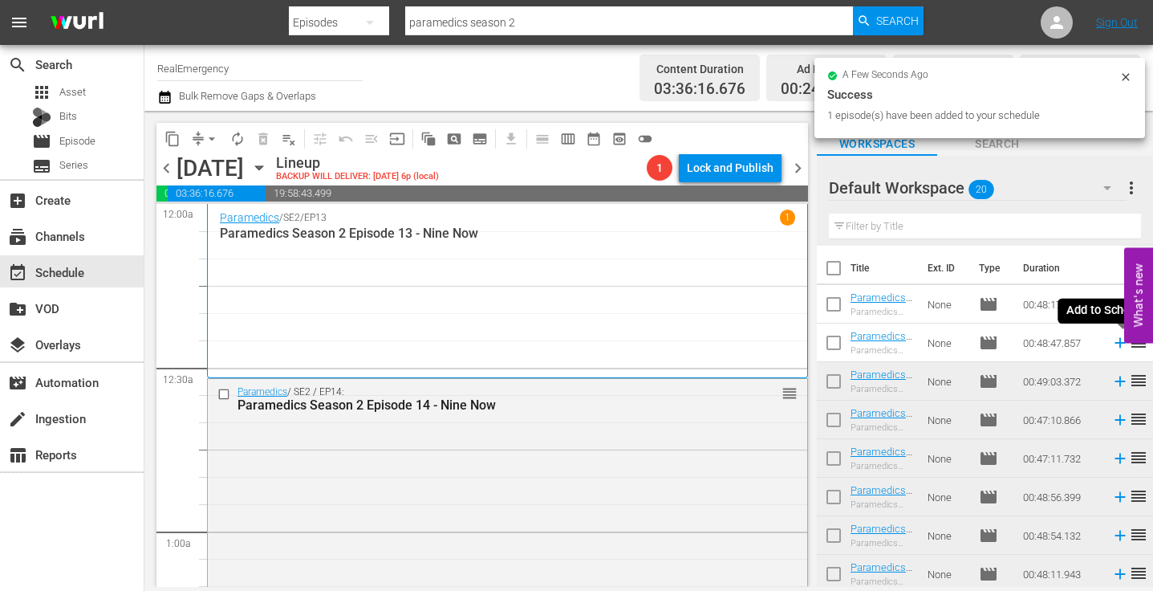
click at [1122, 342] on icon at bounding box center [1120, 343] width 10 height 10
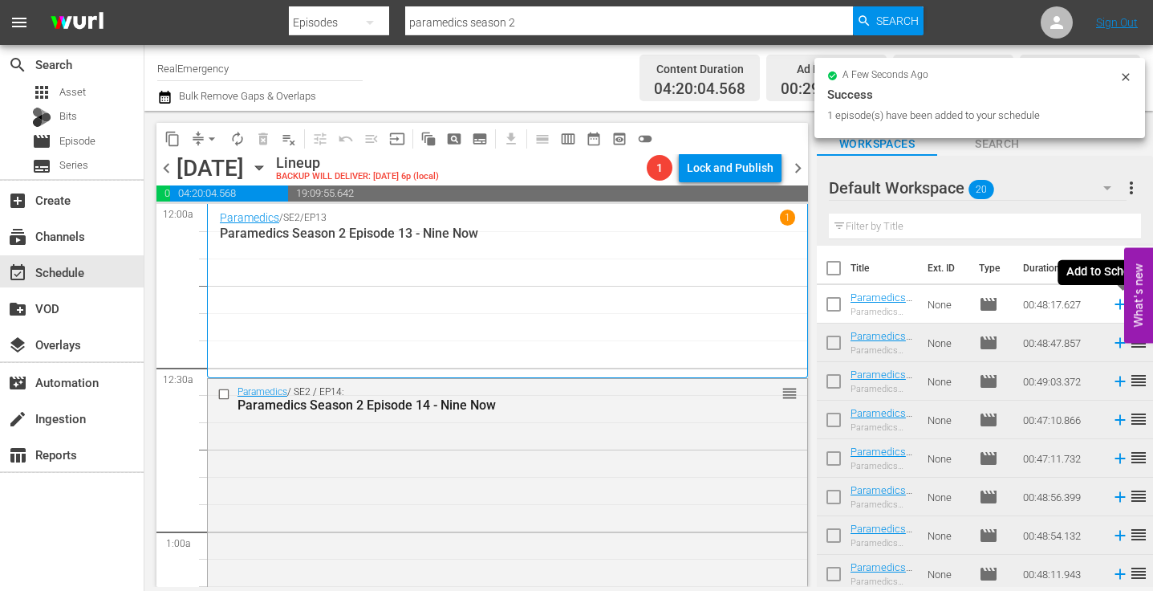
click at [1120, 306] on icon at bounding box center [1120, 304] width 10 height 10
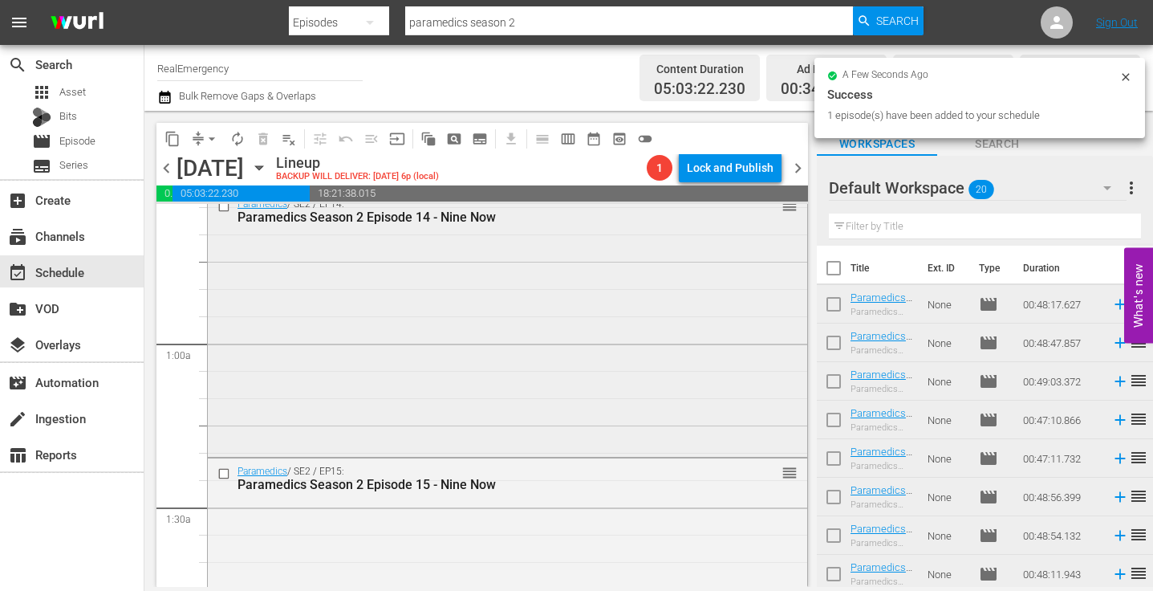
scroll to position [191, 0]
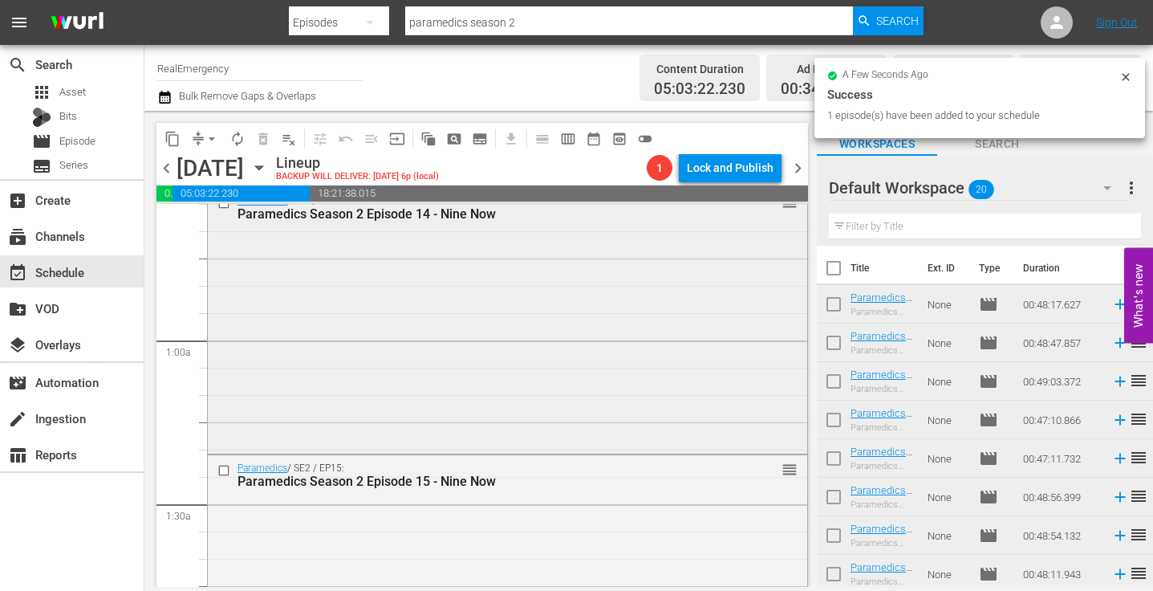
click at [437, 326] on div "Paramedics / SE2 / EP14: Paramedics Season 2 Episode 14 - Nine Now reorder" at bounding box center [508, 319] width 600 height 262
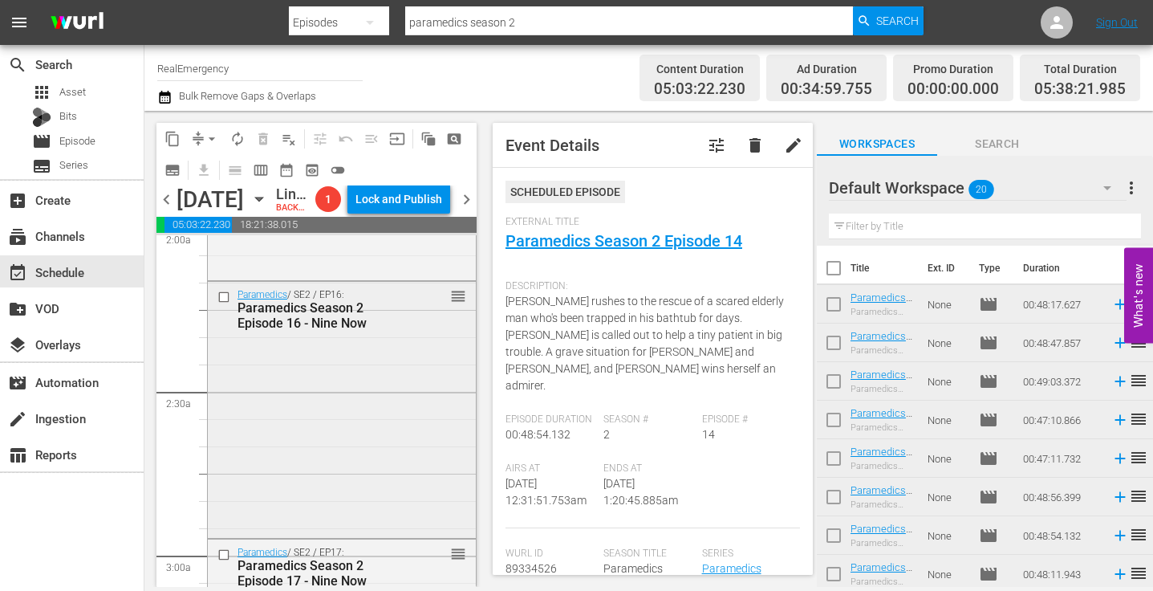
scroll to position [670, 0]
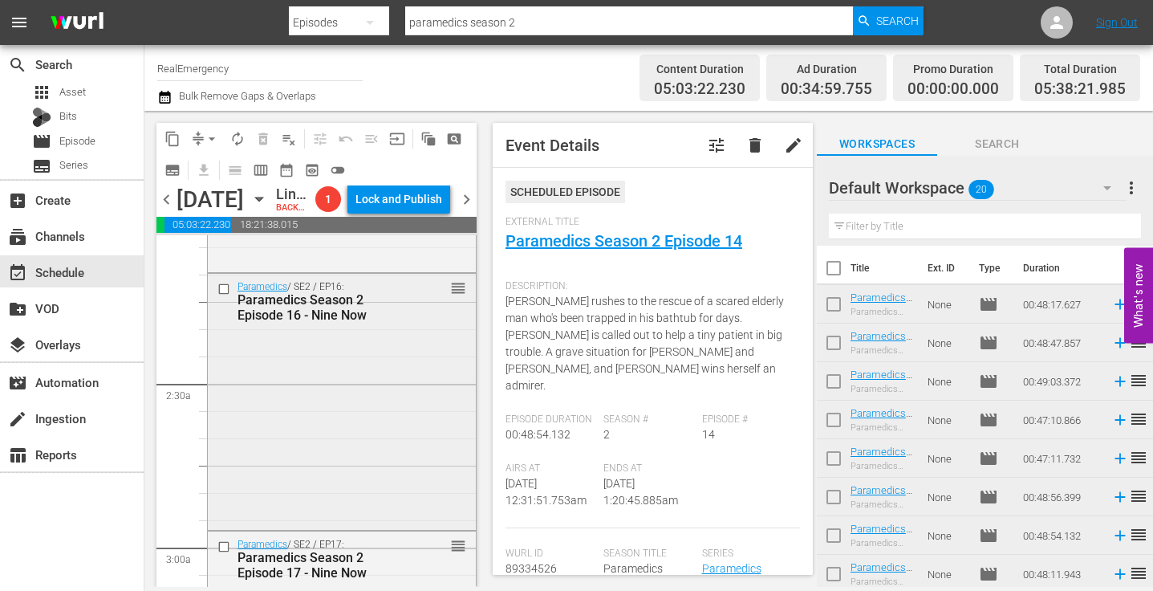
click at [351, 415] on div "Paramedics / SE2 / EP16: Paramedics Season 2 Episode 16 - Nine Now reorder" at bounding box center [342, 400] width 268 height 253
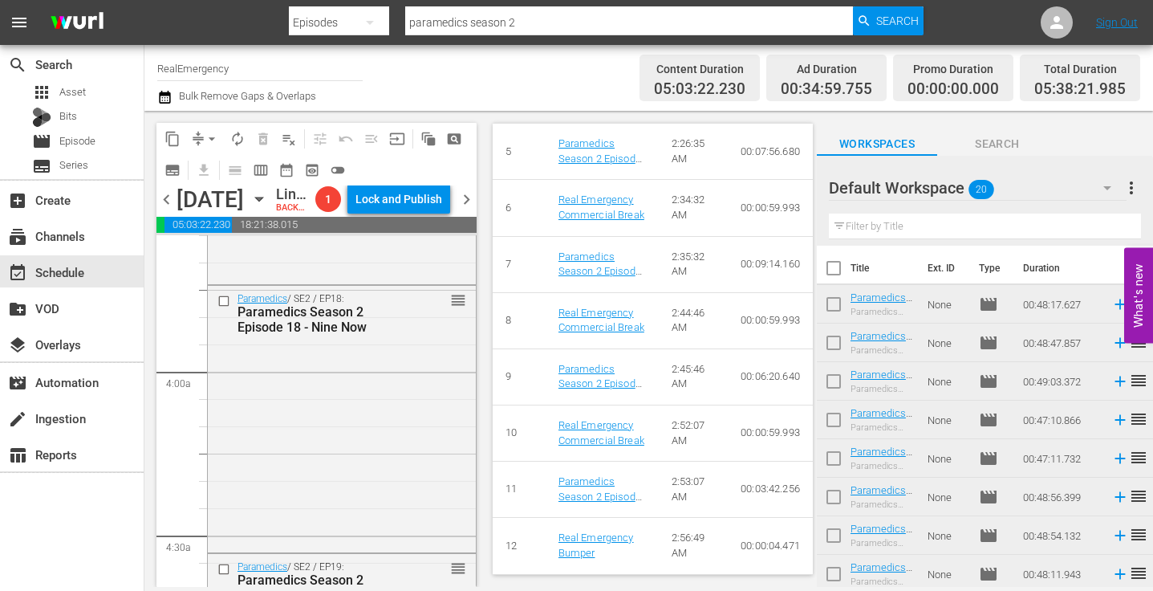
scroll to position [1196, 0]
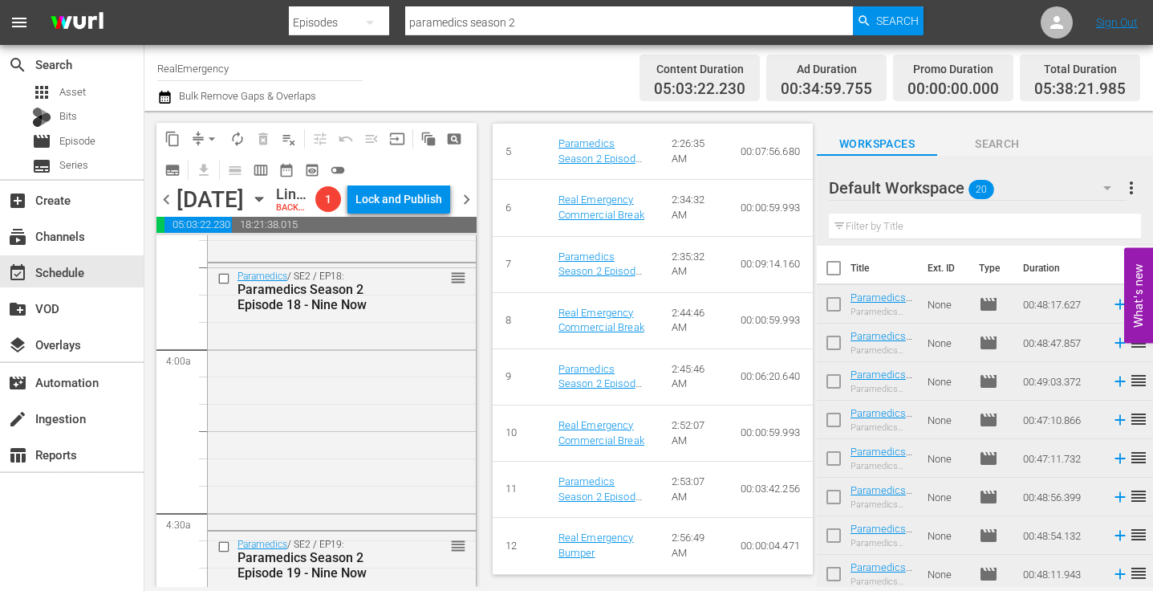
click at [368, 425] on div "Paramedics / SE2 / EP18: Paramedics Season 2 Episode 18 - Nine Now reorder" at bounding box center [342, 394] width 268 height 263
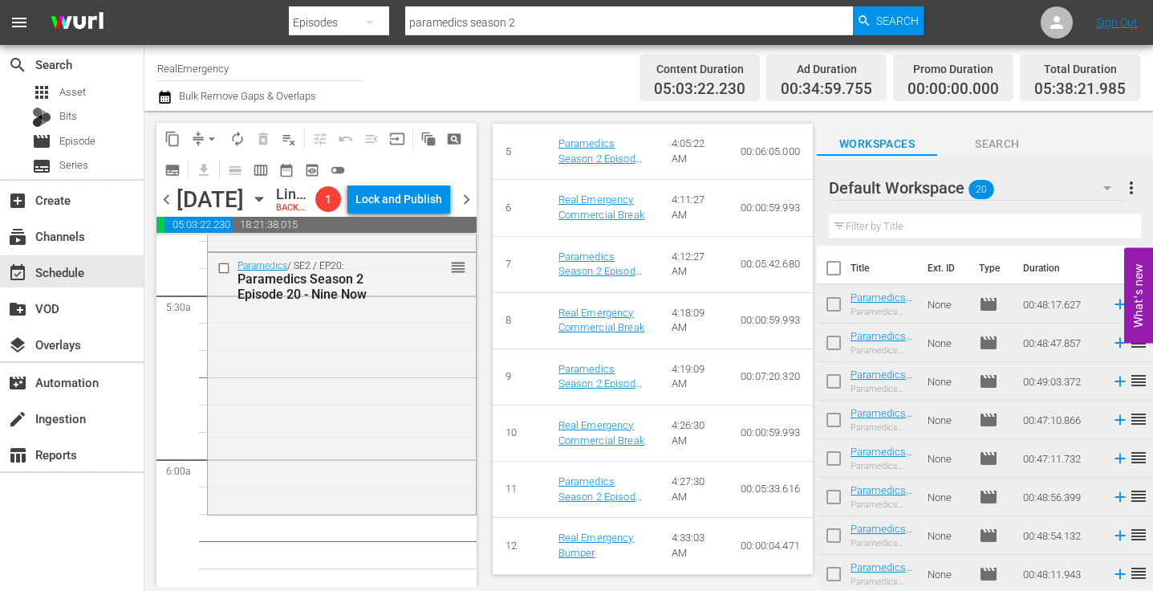
scroll to position [1748, 0]
click at [377, 419] on div "Paramedics / SE2 / EP20: Paramedics Season 2 Episode 20 - Nine Now reorder" at bounding box center [342, 375] width 268 height 258
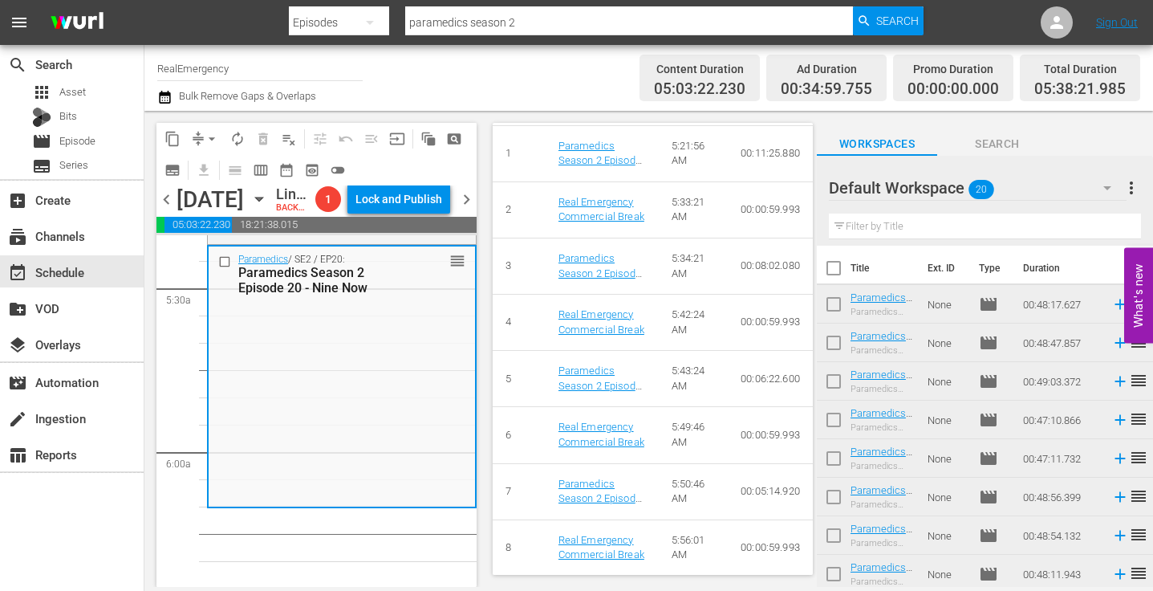
scroll to position [945, 0]
click at [167, 209] on span "chevron_left" at bounding box center [167, 199] width 20 height 20
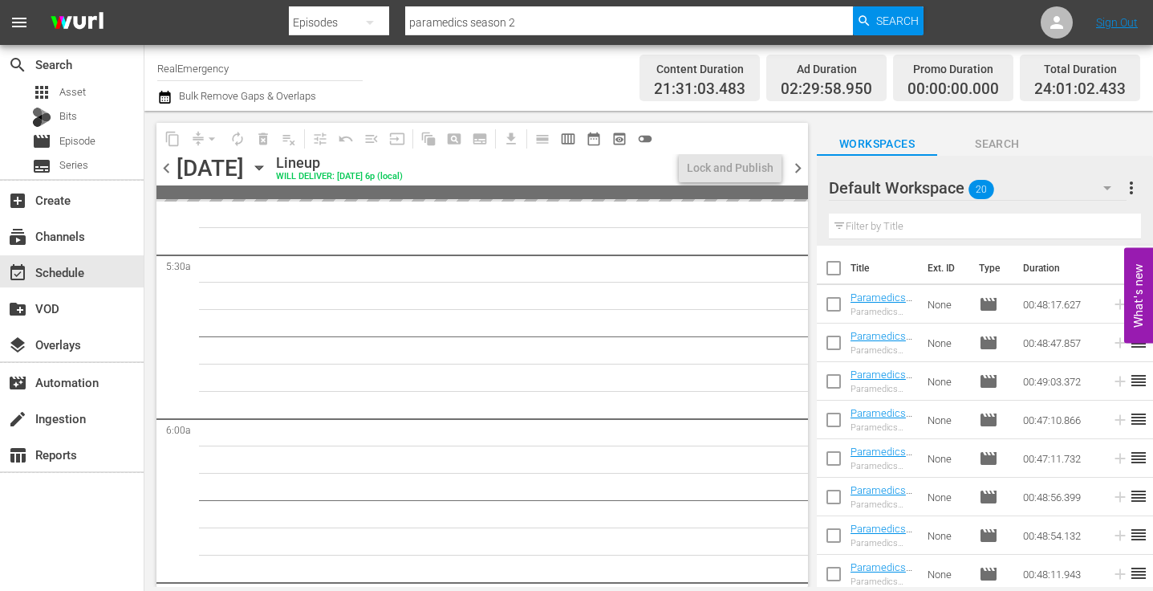
scroll to position [1694, 0]
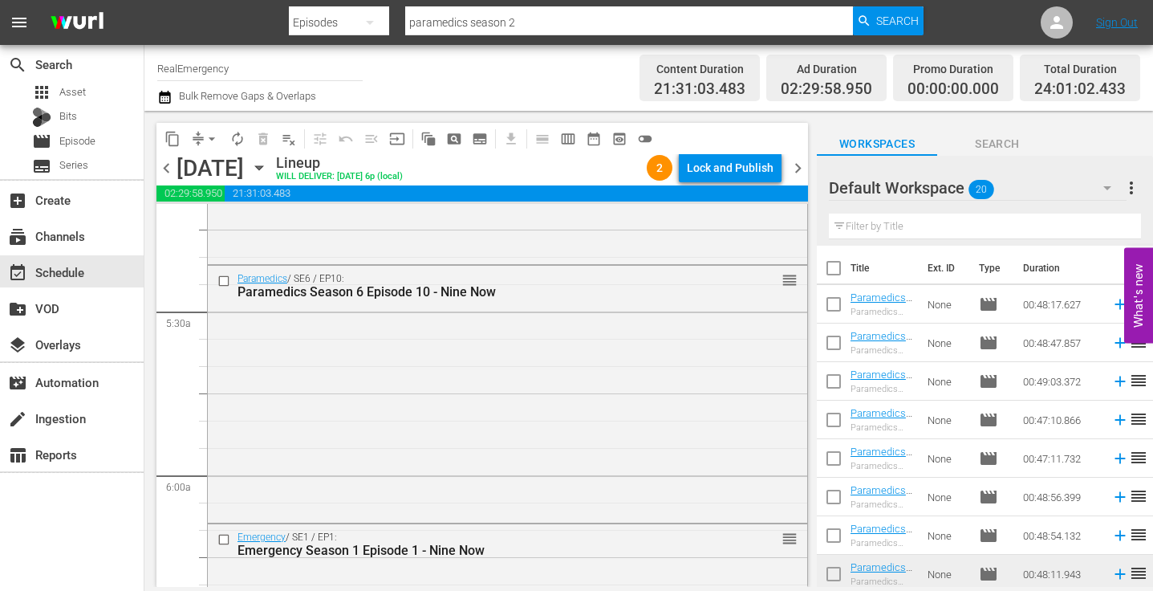
click at [801, 167] on span "chevron_right" at bounding box center [798, 168] width 20 height 20
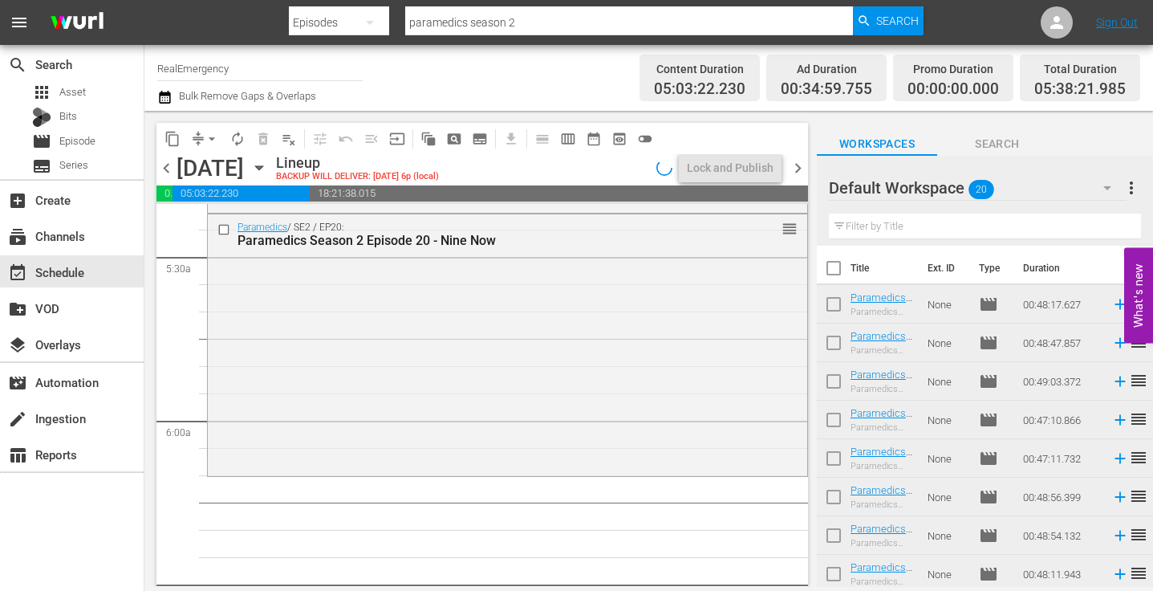
scroll to position [1666, 0]
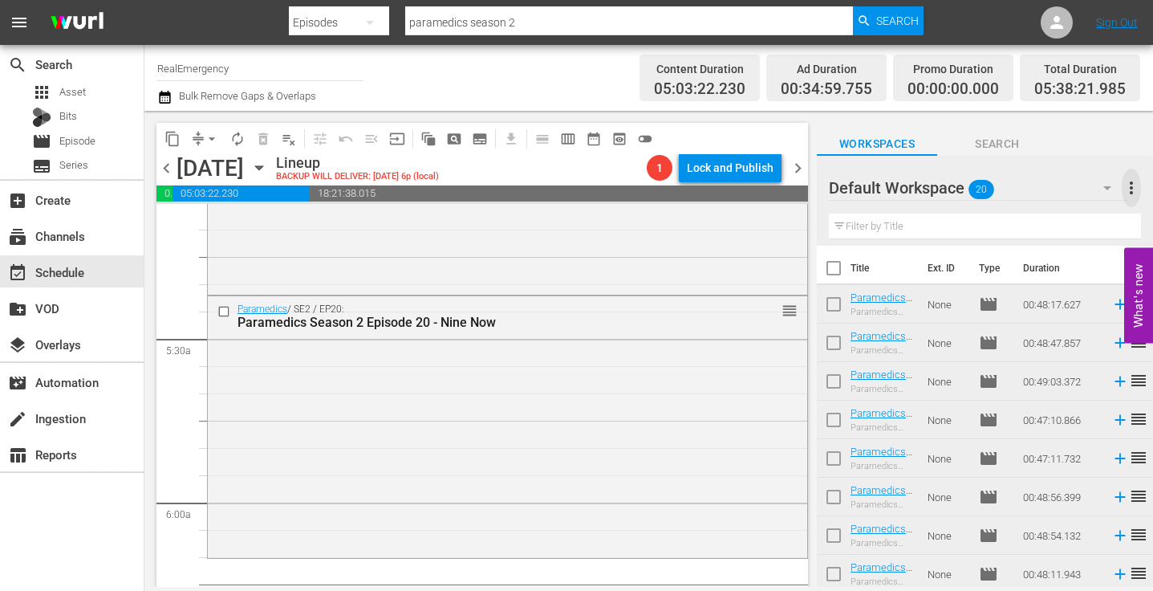
click at [1138, 185] on span "more_vert" at bounding box center [1131, 187] width 19 height 19
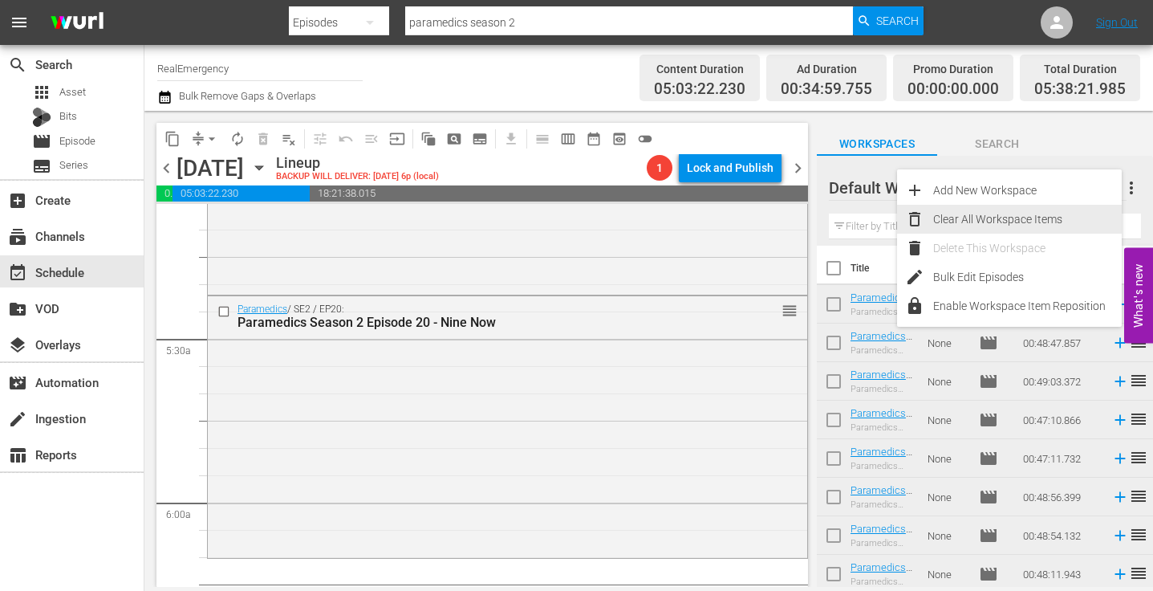
click at [1004, 214] on div "Clear All Workspace Items" at bounding box center [1027, 219] width 189 height 29
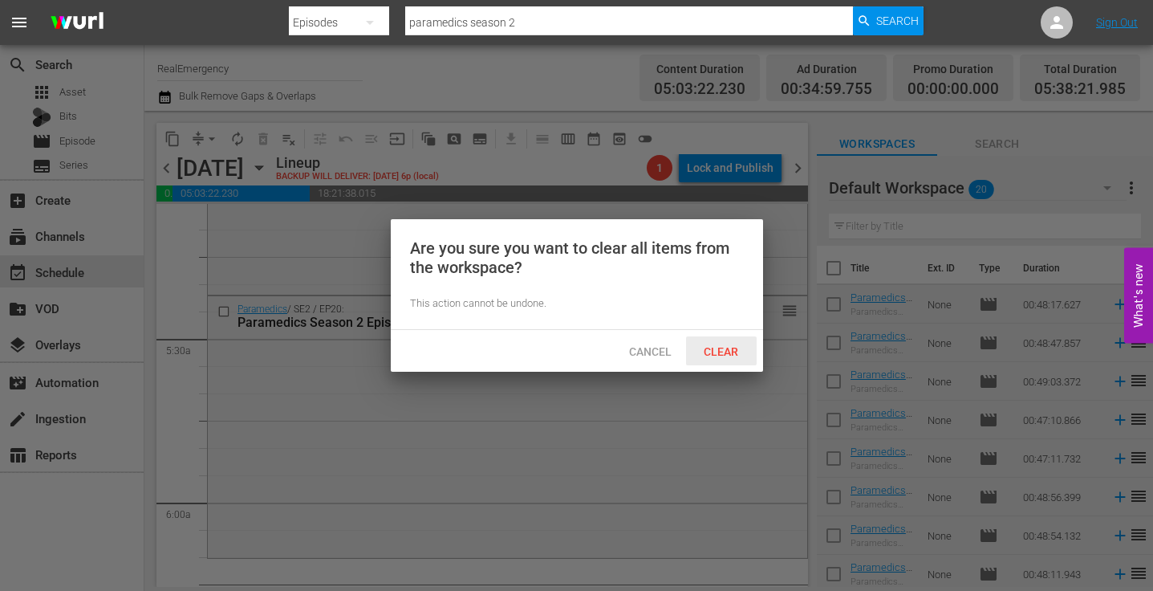
click at [725, 347] on span "Clear" at bounding box center [721, 351] width 60 height 13
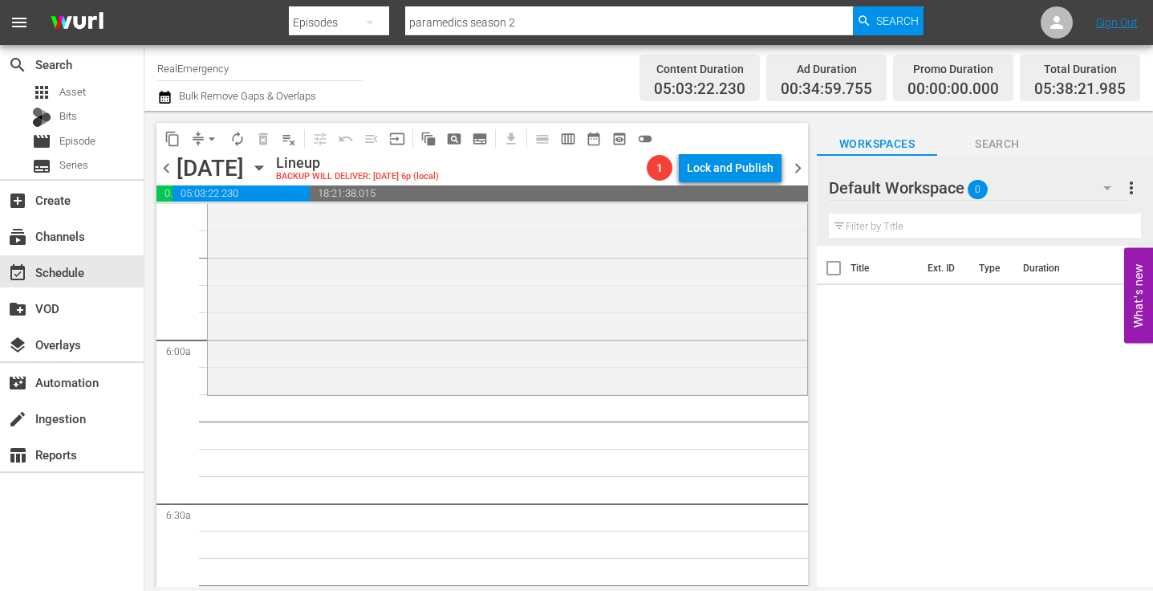
scroll to position [1831, 0]
click at [72, 142] on span "Episode" at bounding box center [77, 141] width 36 height 16
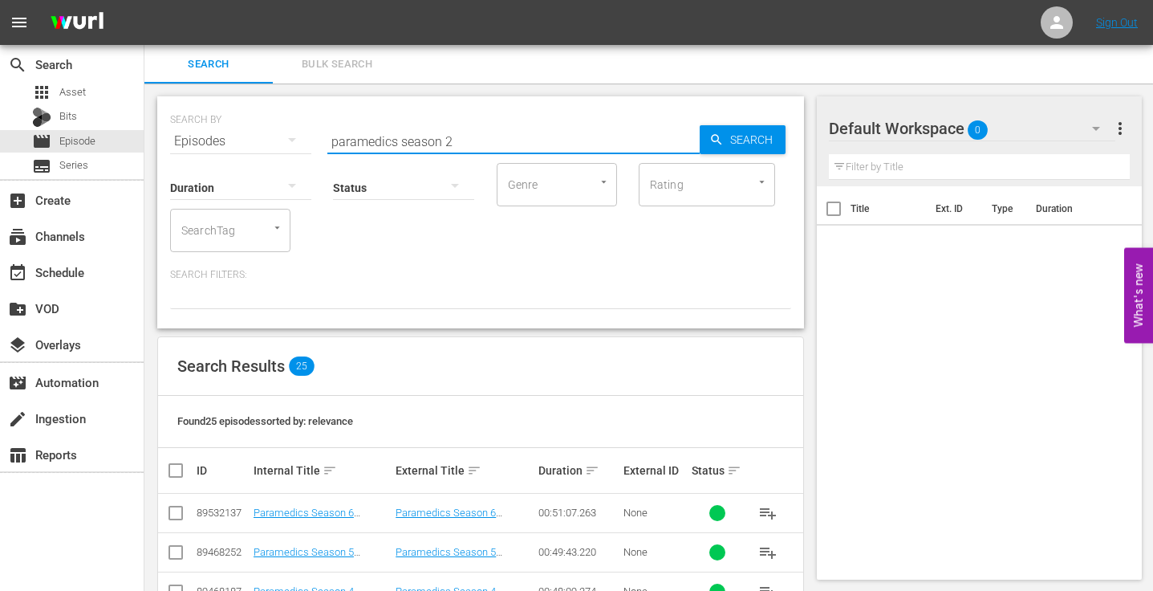
drag, startPoint x: 398, startPoint y: 139, endPoint x: 319, endPoint y: 139, distance: 79.5
click at [319, 139] on div "SEARCH BY Search By Episodes Search ID, Title, Description, Keywords, or Catego…" at bounding box center [480, 132] width 621 height 58
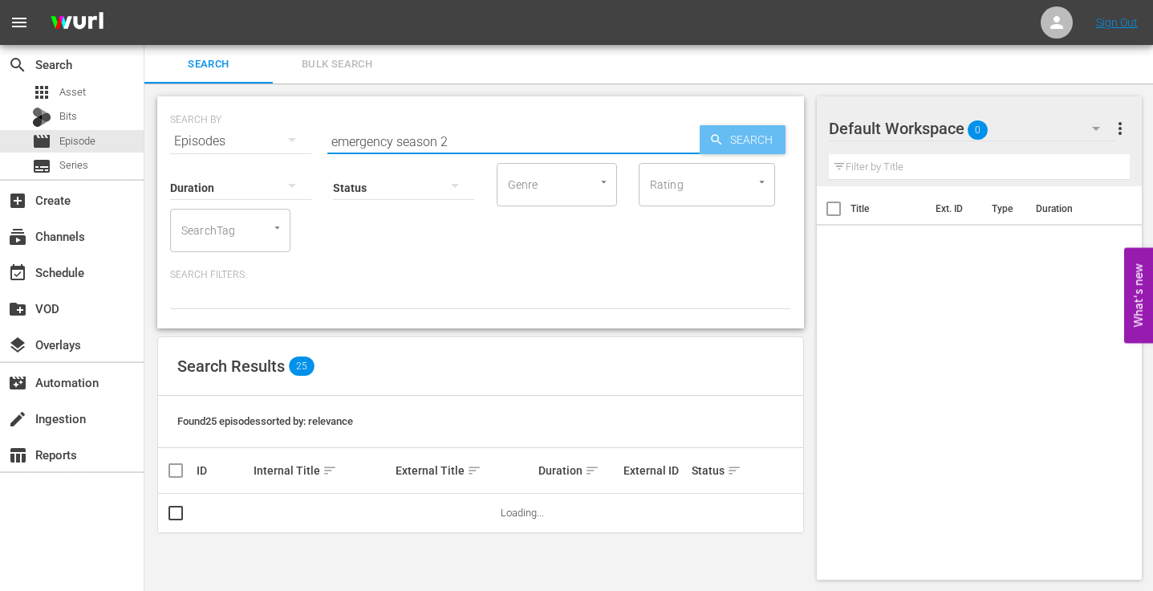
type input "emergency season 2"
click at [763, 140] on span "Search" at bounding box center [755, 139] width 62 height 29
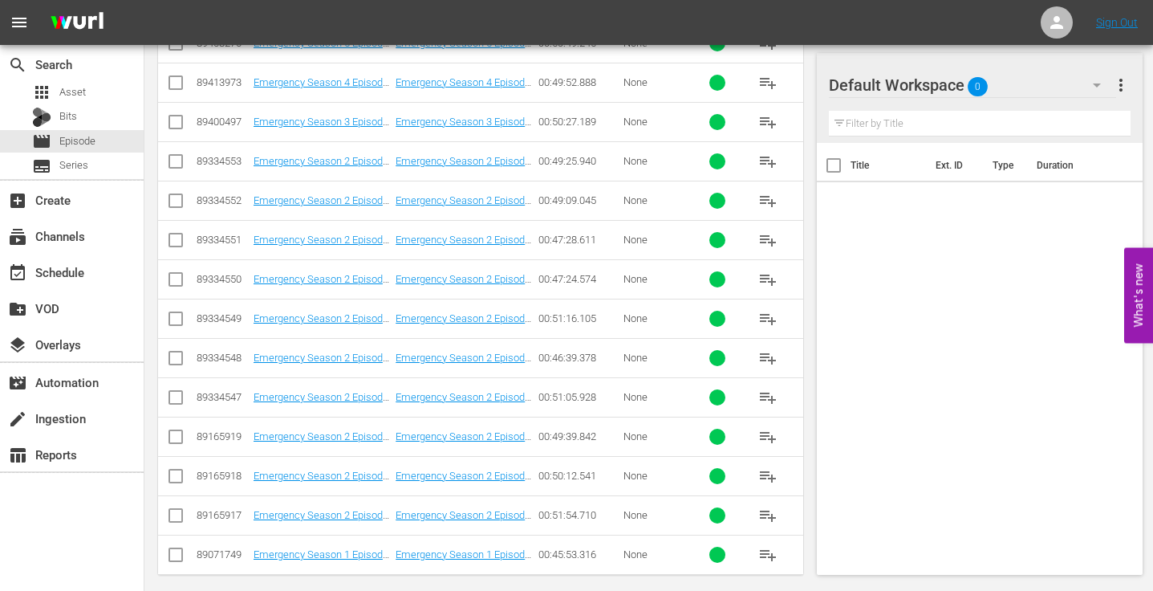
scroll to position [482, 0]
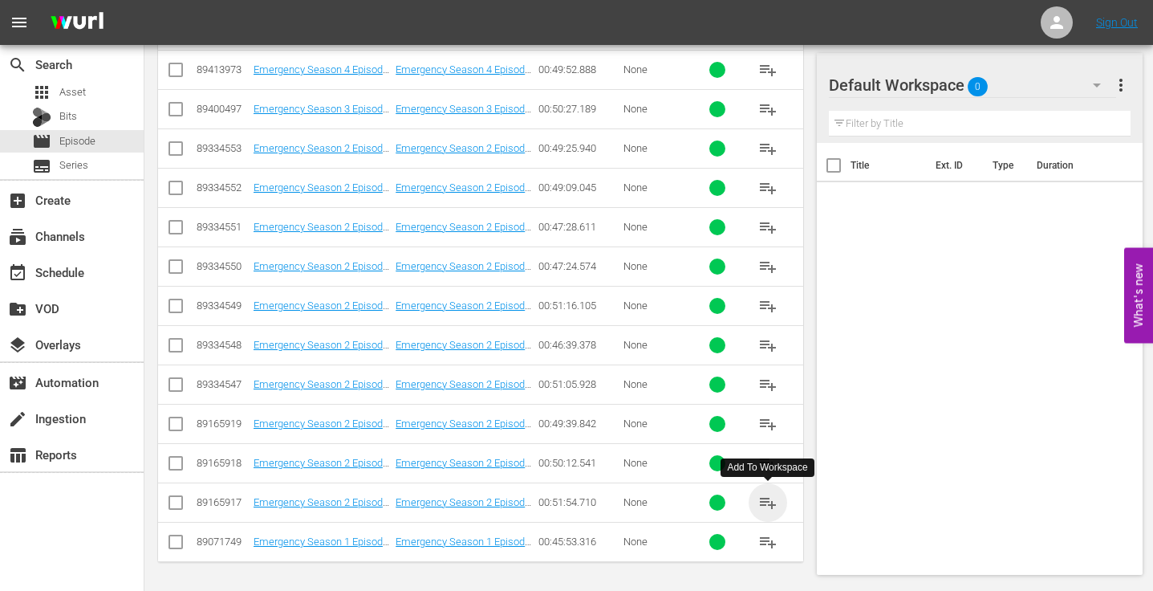
drag, startPoint x: 764, startPoint y: 498, endPoint x: 684, endPoint y: 489, distance: 80.7
click at [763, 498] on span "playlist_add" at bounding box center [768, 502] width 19 height 19
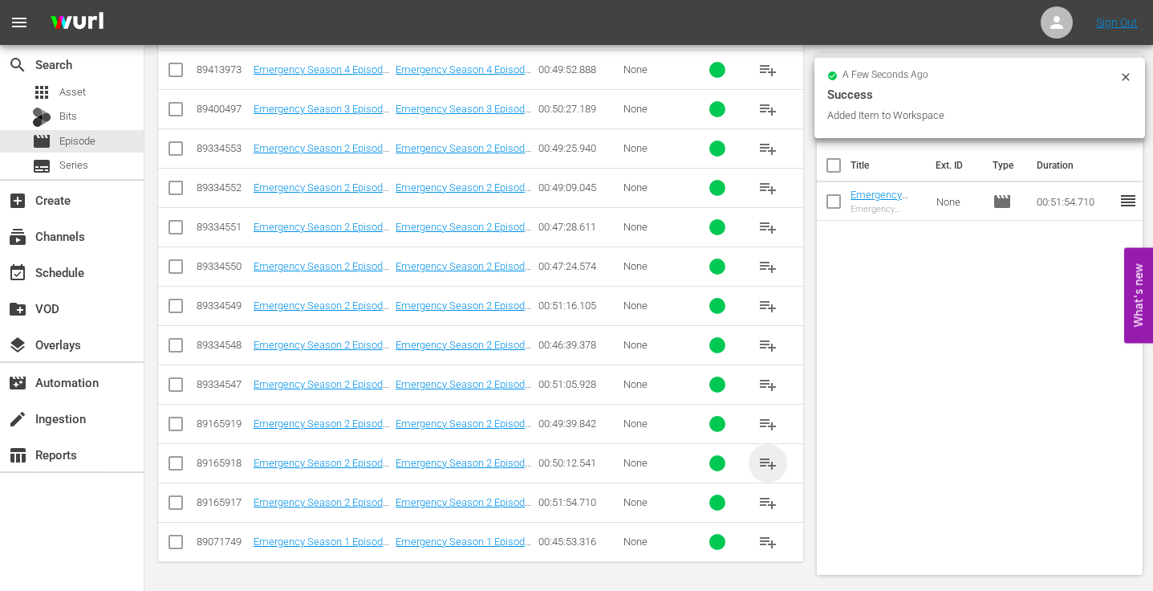
drag, startPoint x: 761, startPoint y: 460, endPoint x: 661, endPoint y: 450, distance: 100.0
click at [761, 461] on span "playlist_add" at bounding box center [768, 462] width 19 height 19
drag, startPoint x: 765, startPoint y: 420, endPoint x: 697, endPoint y: 416, distance: 68.3
click at [765, 420] on span "playlist_add" at bounding box center [768, 423] width 19 height 19
click at [766, 380] on span "playlist_add" at bounding box center [768, 384] width 19 height 19
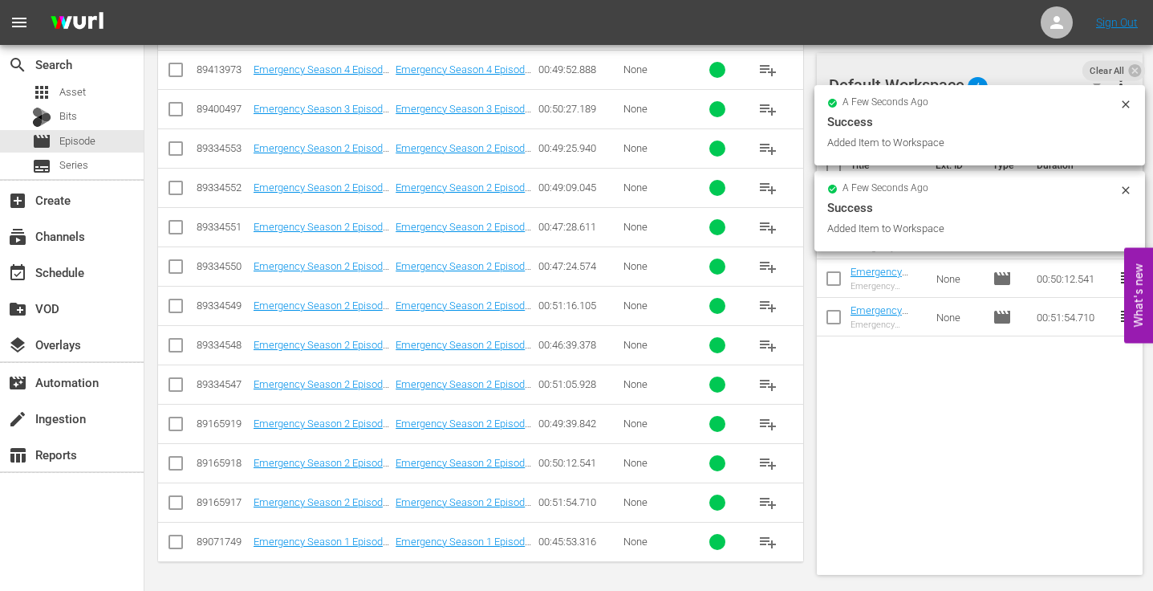
click at [763, 339] on span "playlist_add" at bounding box center [768, 345] width 19 height 19
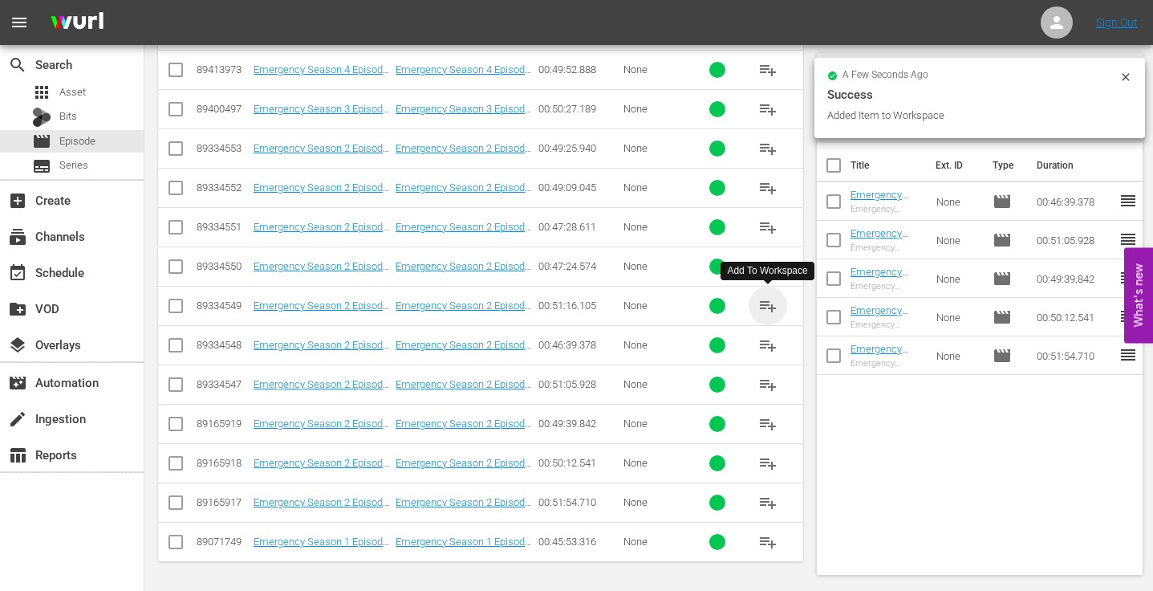
click at [773, 306] on span "playlist_add" at bounding box center [768, 305] width 19 height 19
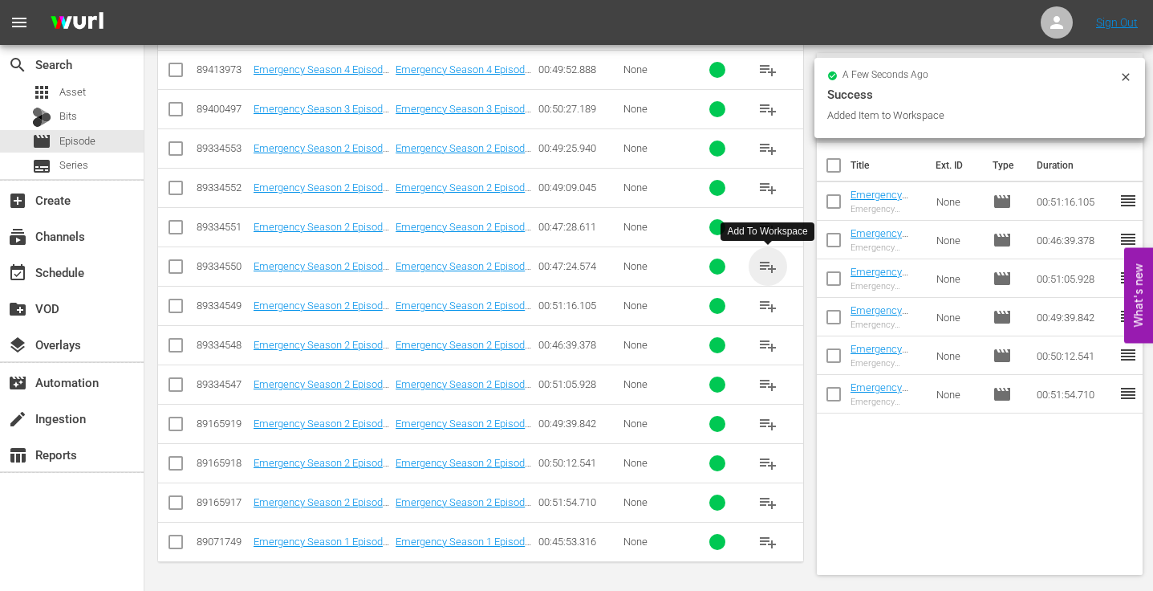
click at [765, 261] on span "playlist_add" at bounding box center [768, 266] width 19 height 19
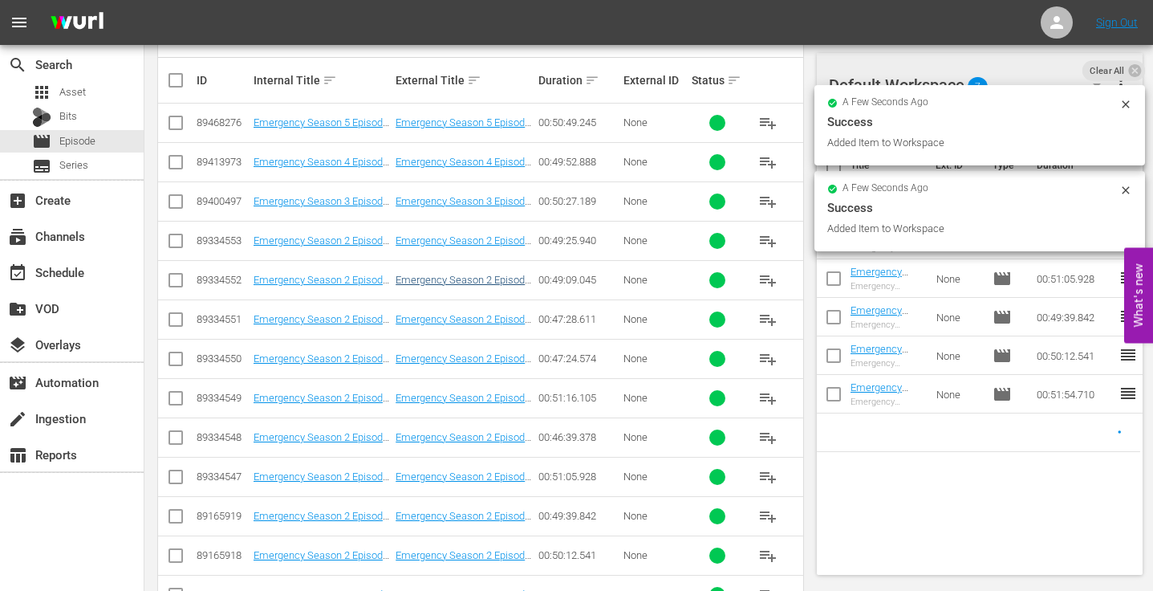
scroll to position [388, 0]
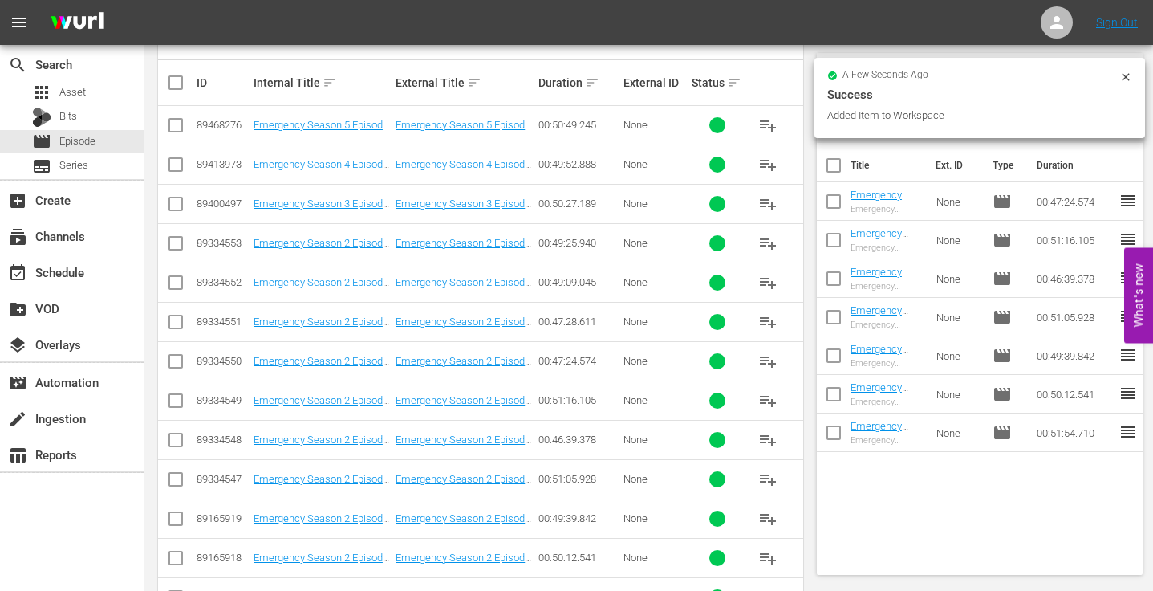
click at [764, 319] on span "playlist_add" at bounding box center [768, 321] width 19 height 19
click at [764, 279] on span "playlist_add" at bounding box center [768, 282] width 19 height 19
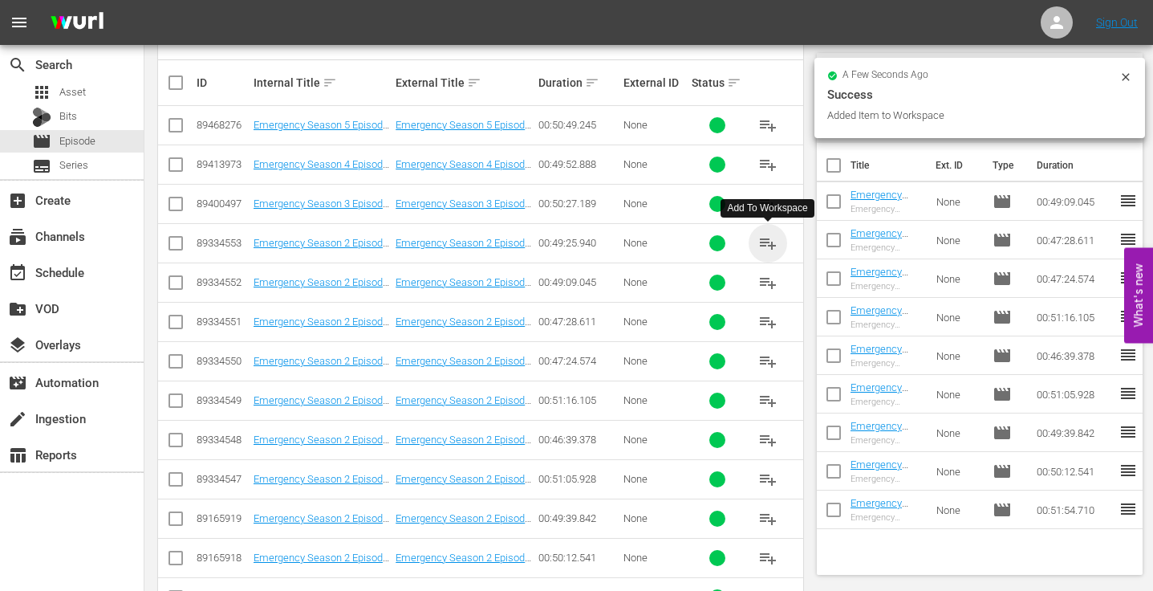
click at [768, 241] on span "playlist_add" at bounding box center [768, 243] width 19 height 19
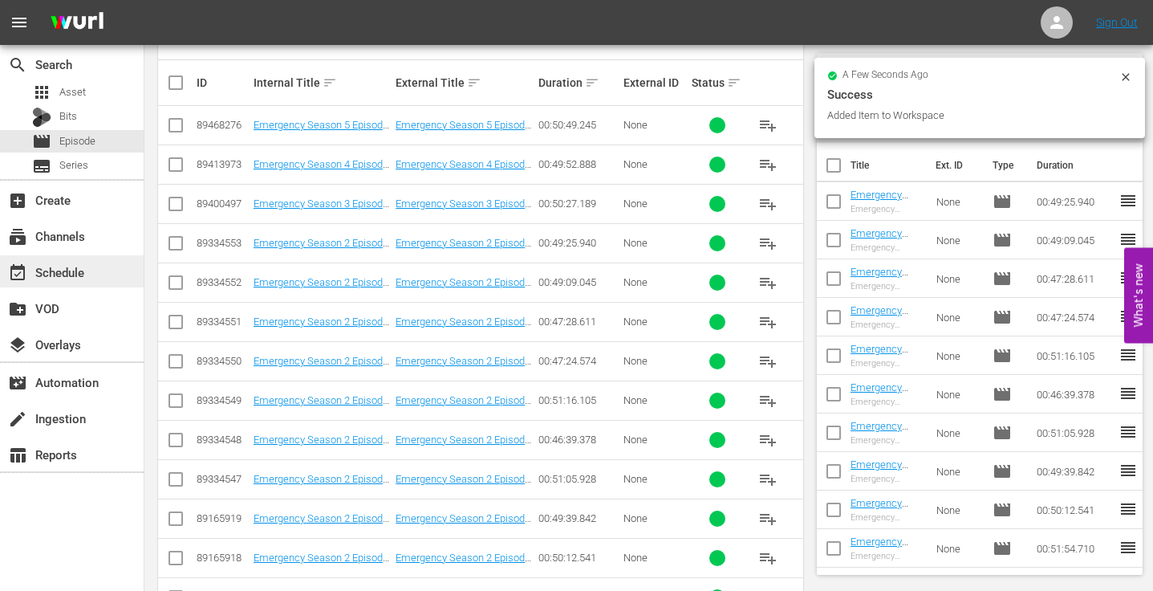
click at [42, 262] on div "event_available Schedule" at bounding box center [45, 269] width 90 height 14
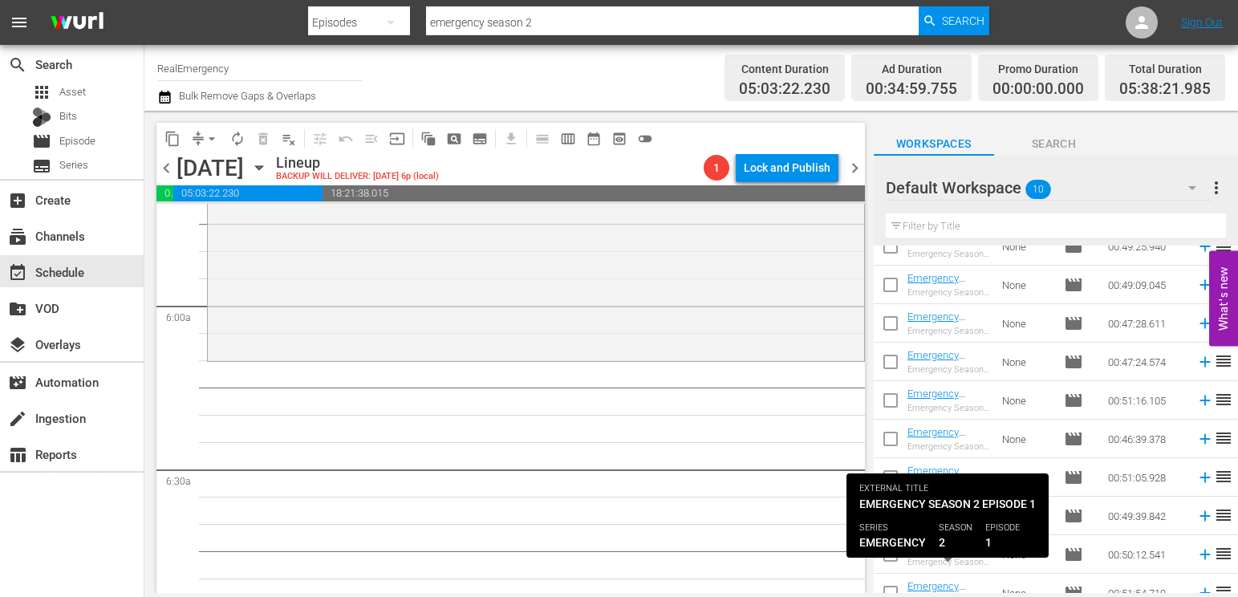
scroll to position [75, 0]
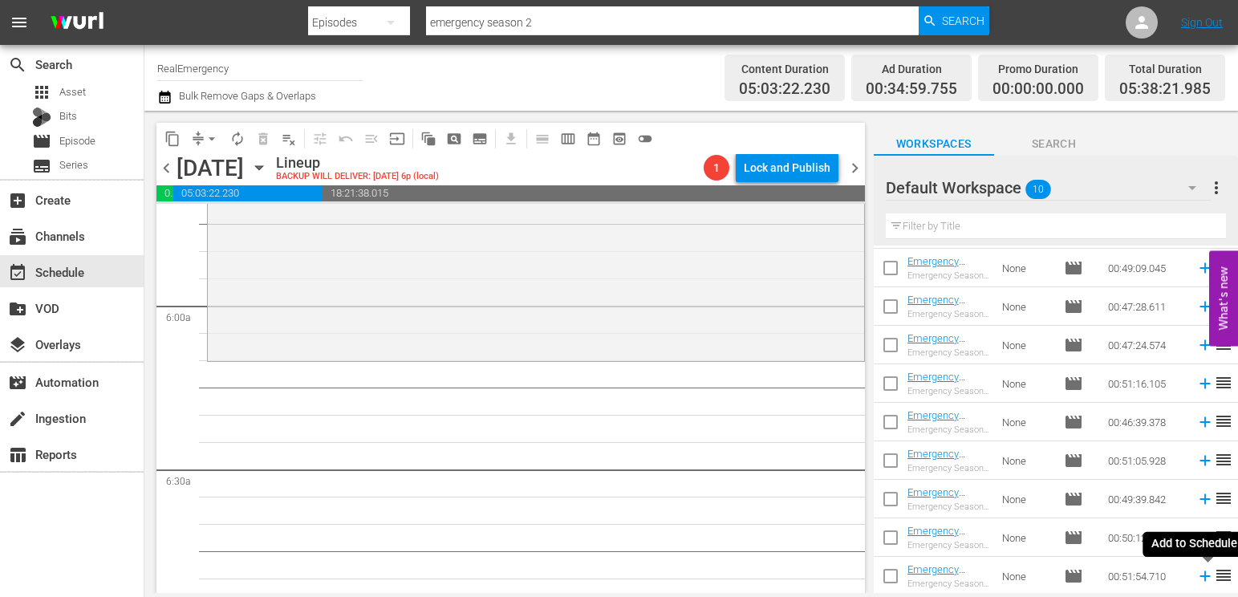
click at [1153, 575] on icon at bounding box center [1206, 576] width 18 height 18
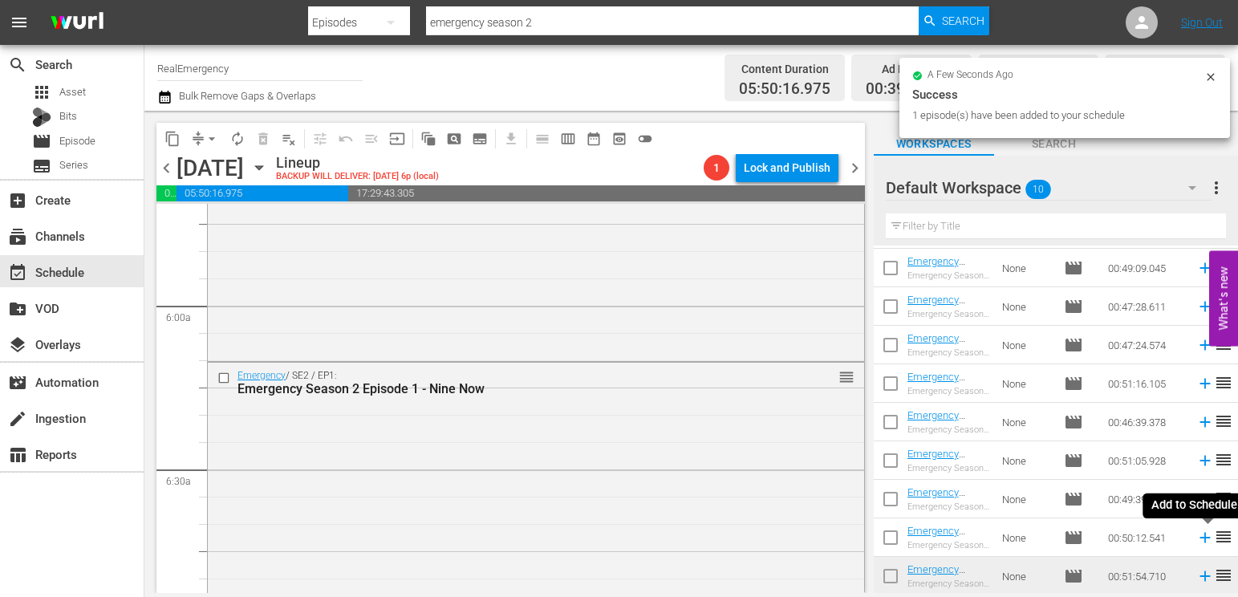
click at [1153, 538] on icon at bounding box center [1205, 538] width 10 height 10
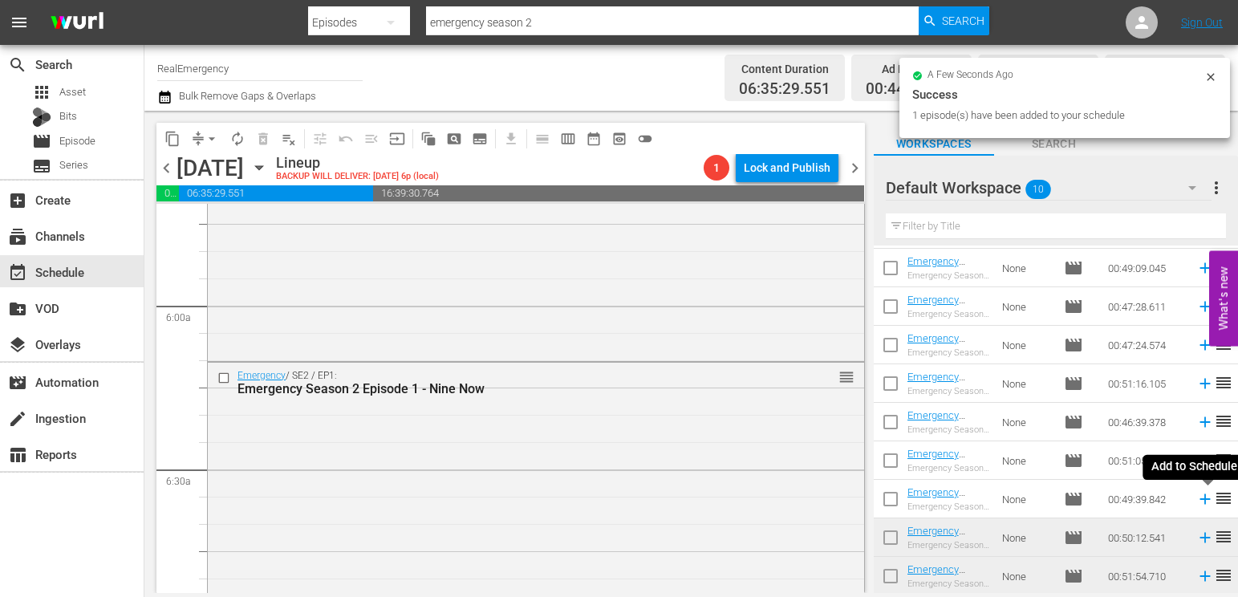
click at [1153, 498] on icon at bounding box center [1205, 499] width 10 height 10
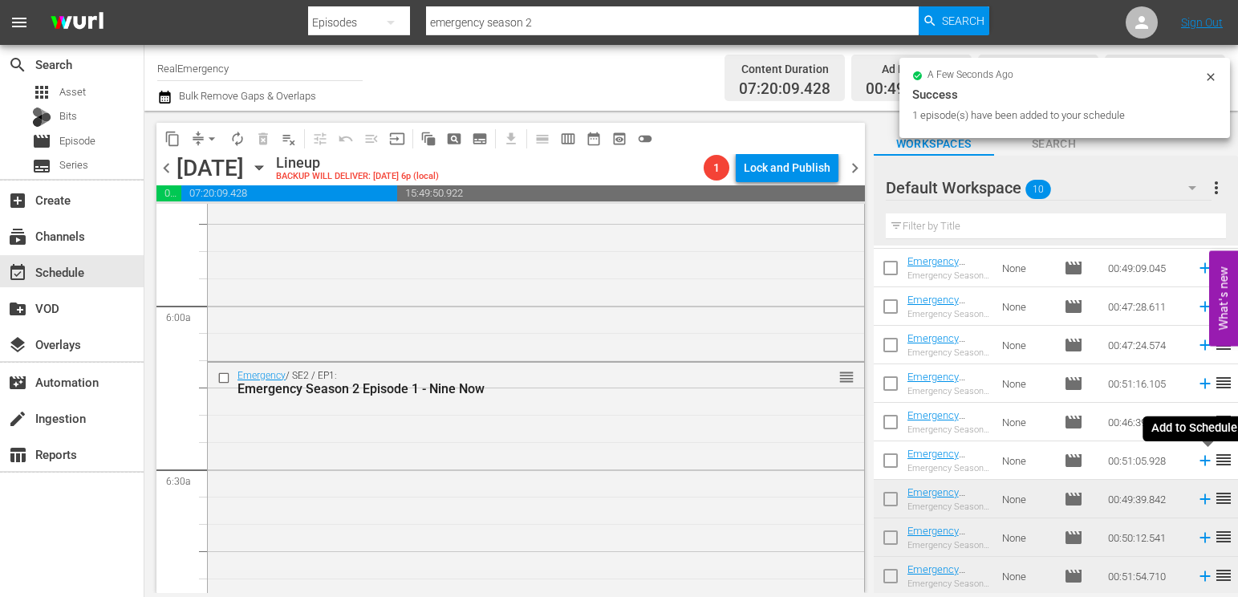
click at [1153, 458] on icon at bounding box center [1205, 461] width 10 height 10
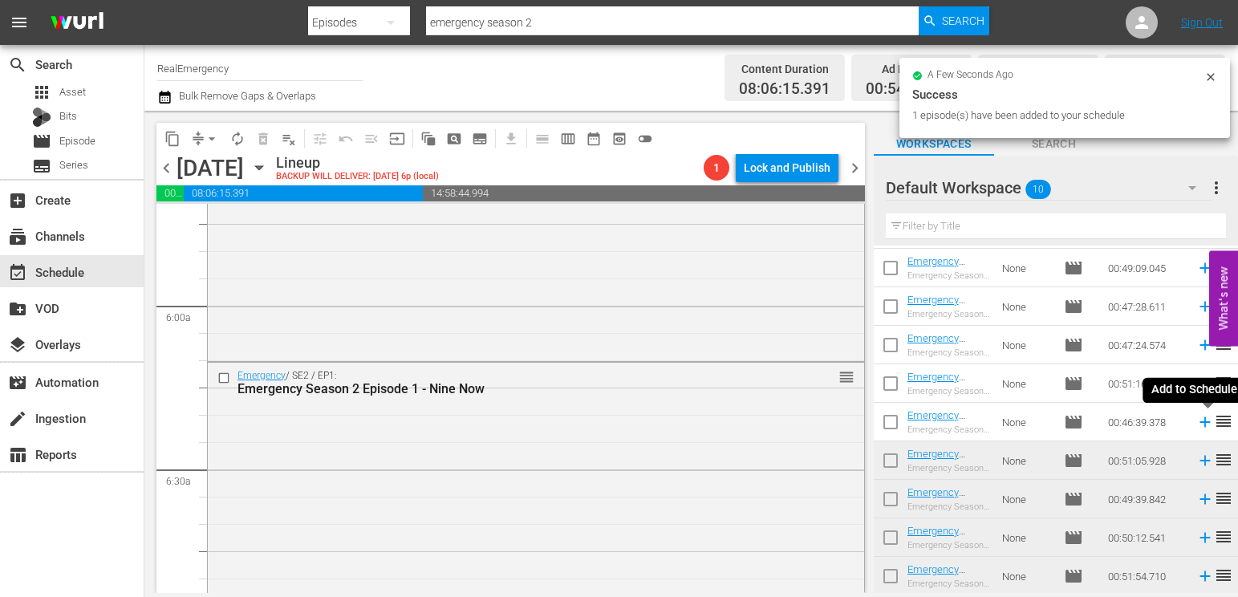
click at [1153, 422] on icon at bounding box center [1205, 422] width 10 height 10
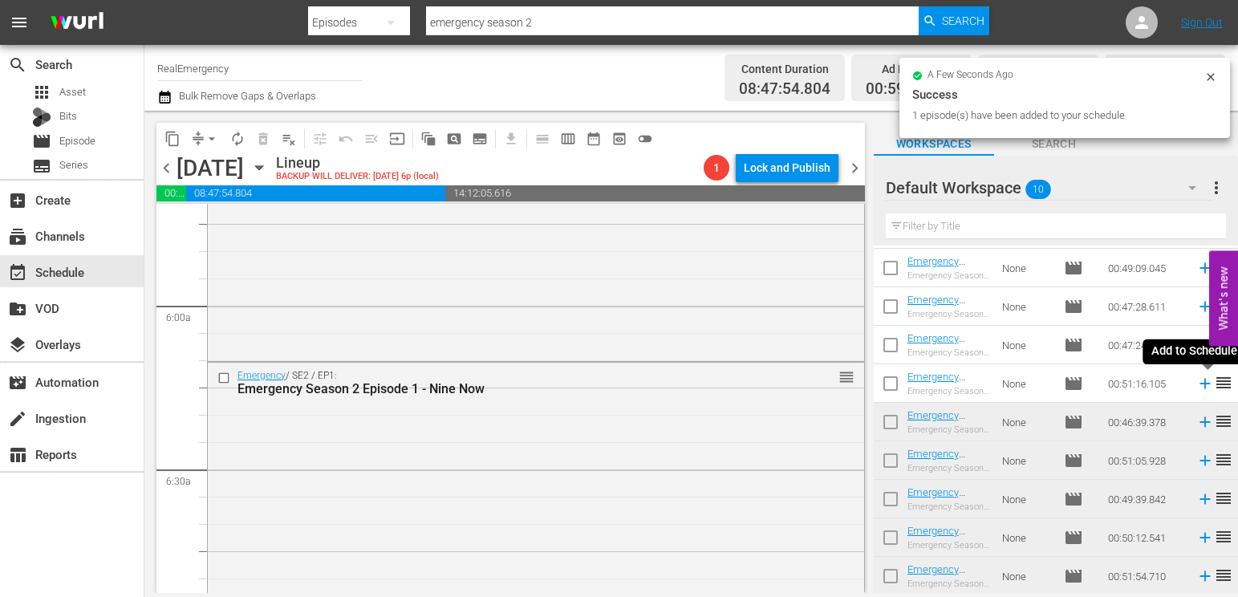
click at [1153, 382] on icon at bounding box center [1206, 384] width 18 height 18
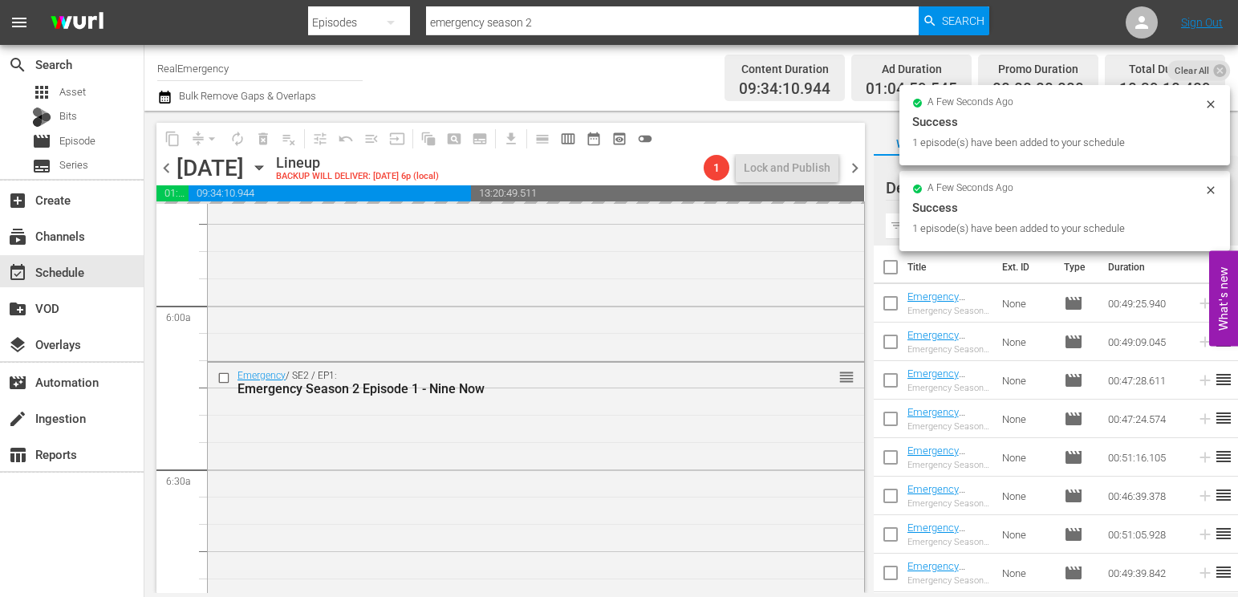
scroll to position [0, 0]
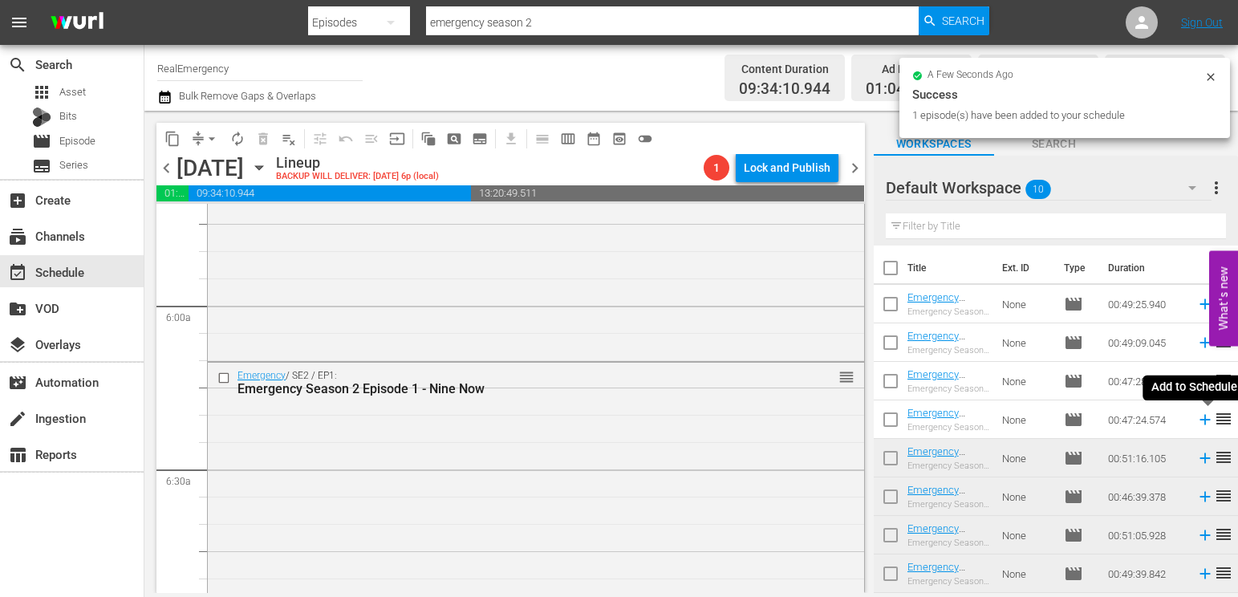
click at [1153, 418] on icon at bounding box center [1205, 420] width 10 height 10
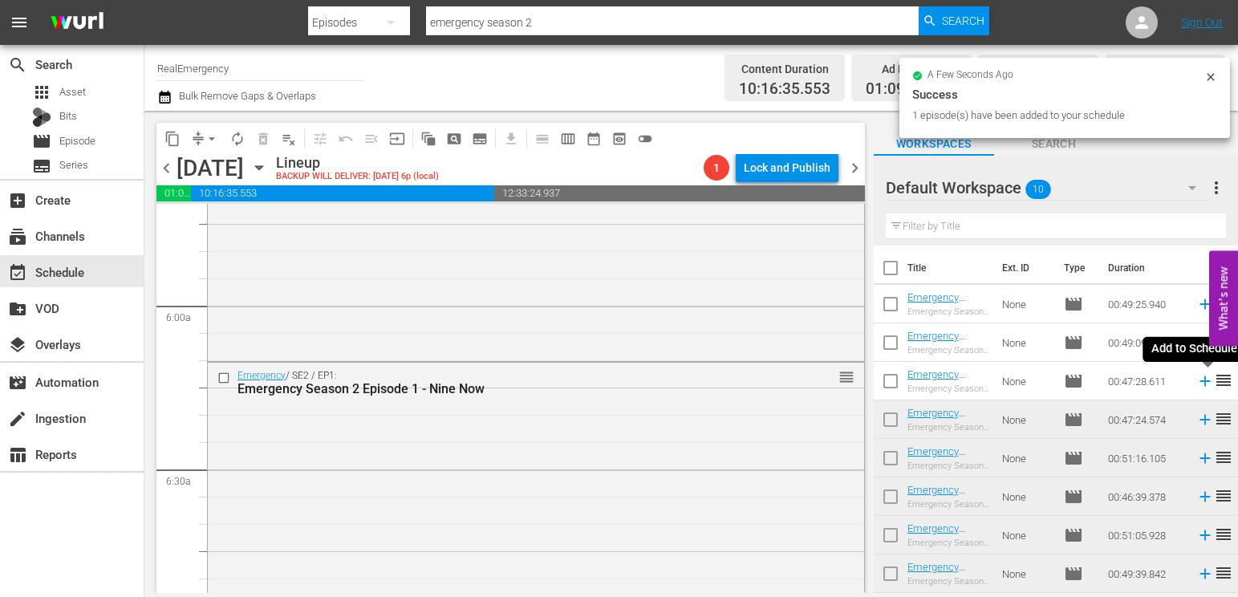
click at [1153, 380] on icon at bounding box center [1205, 381] width 10 height 10
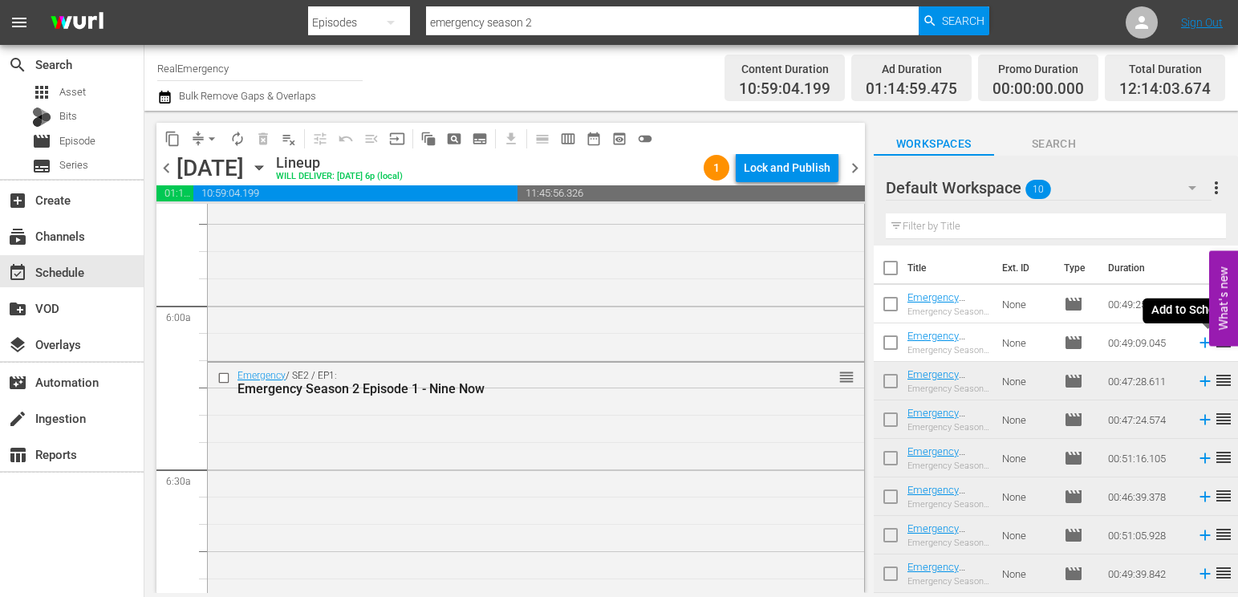
click at [1153, 344] on icon at bounding box center [1206, 343] width 18 height 18
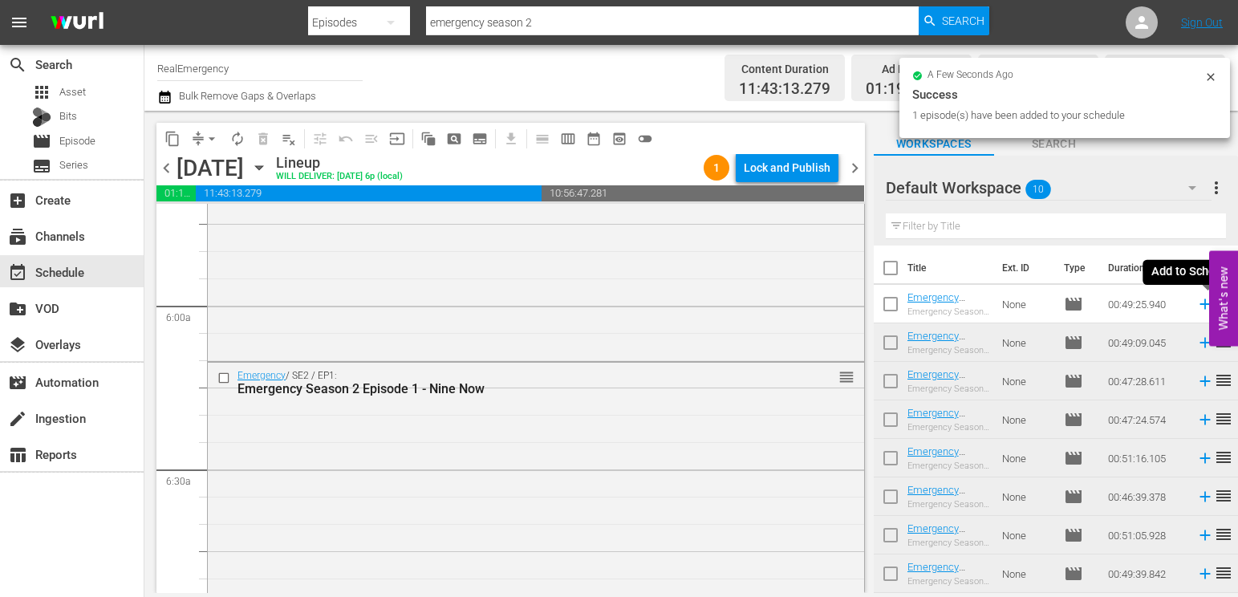
click at [1153, 300] on icon at bounding box center [1205, 304] width 10 height 10
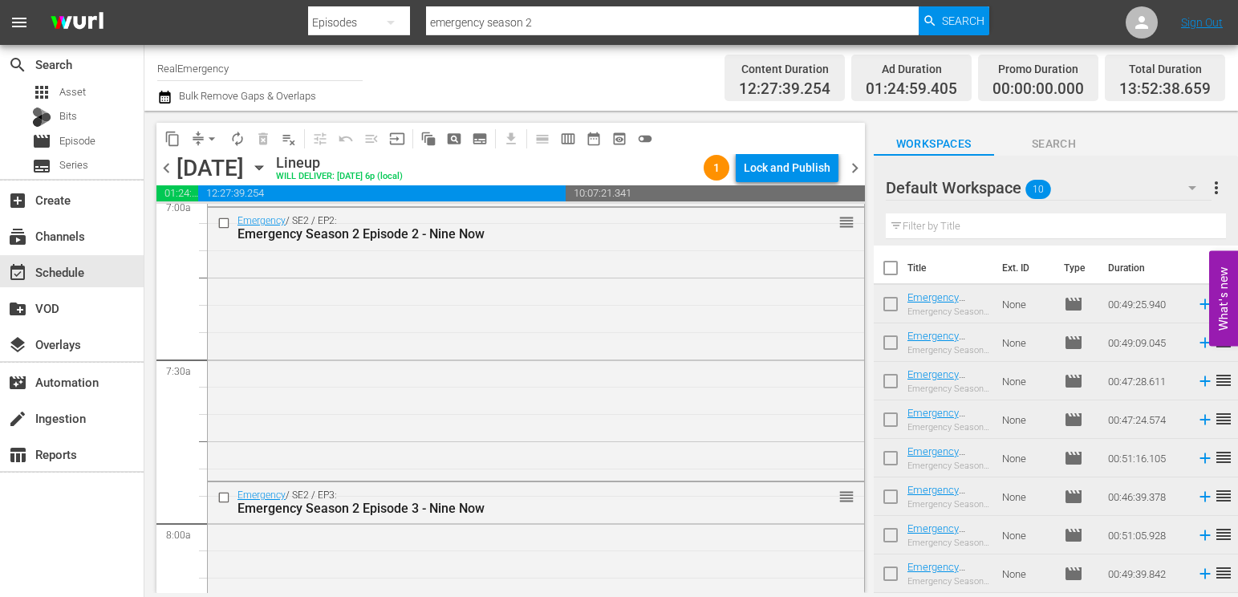
scroll to position [2326, 0]
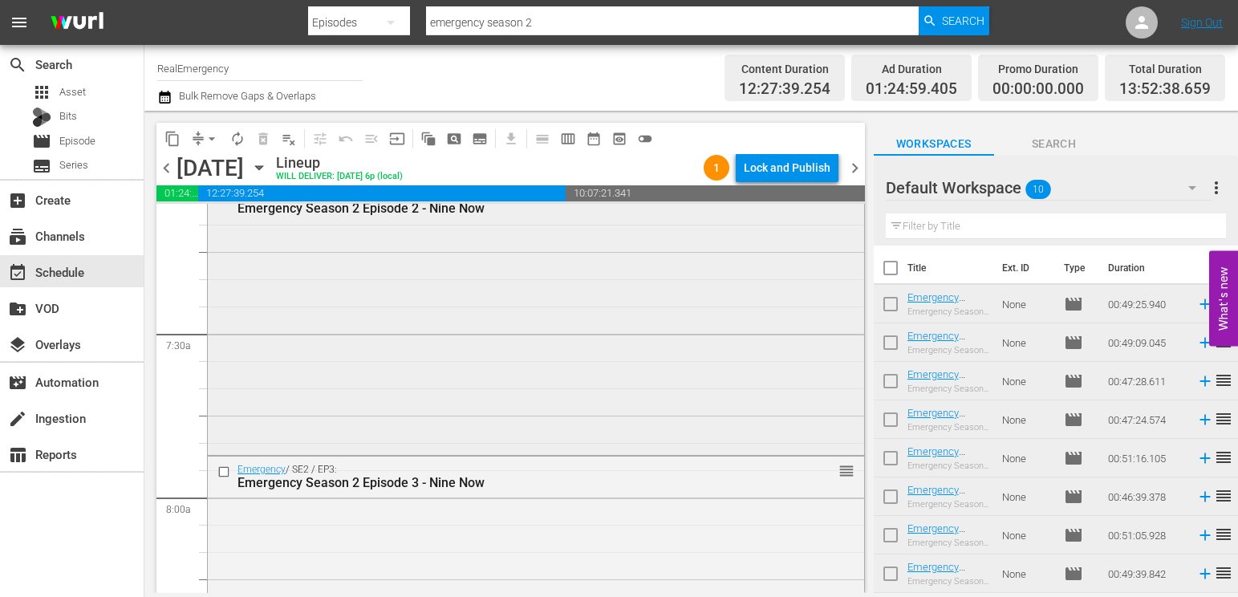
click at [491, 345] on div "Emergency / SE2 / EP2: Emergency Season 2 Episode 2 - Nine Now reorder" at bounding box center [536, 316] width 657 height 269
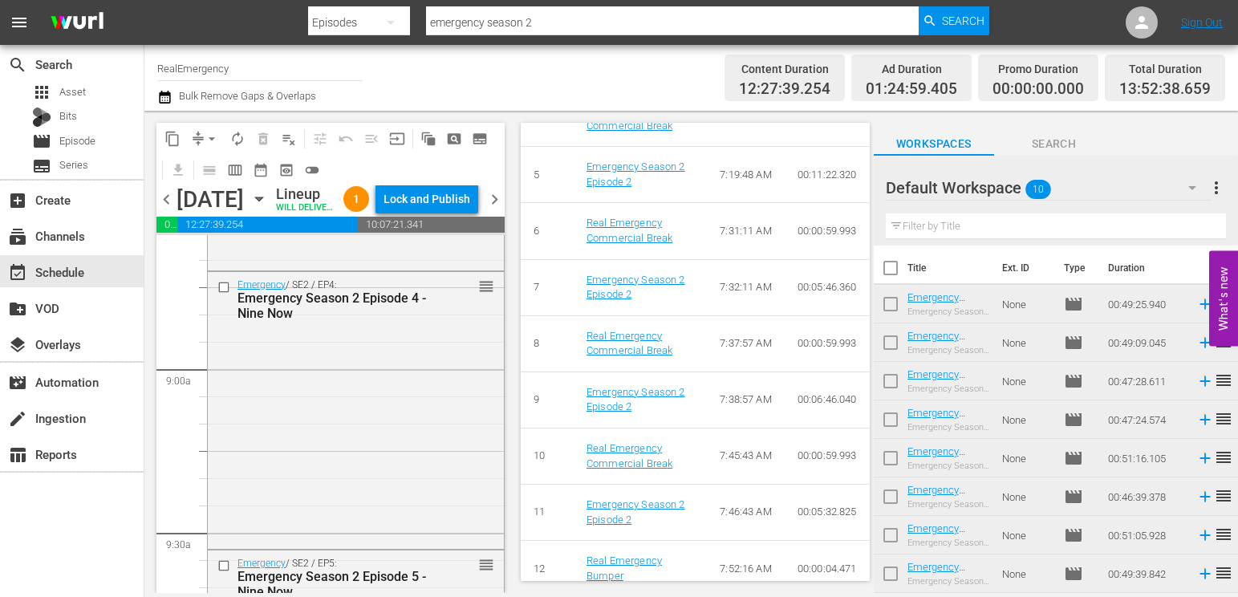
scroll to position [2816, 0]
click at [427, 366] on div "Emergency / SE2 / EP4: Emergency Season 2 Episode 4 - Nine Now reorder" at bounding box center [356, 406] width 296 height 274
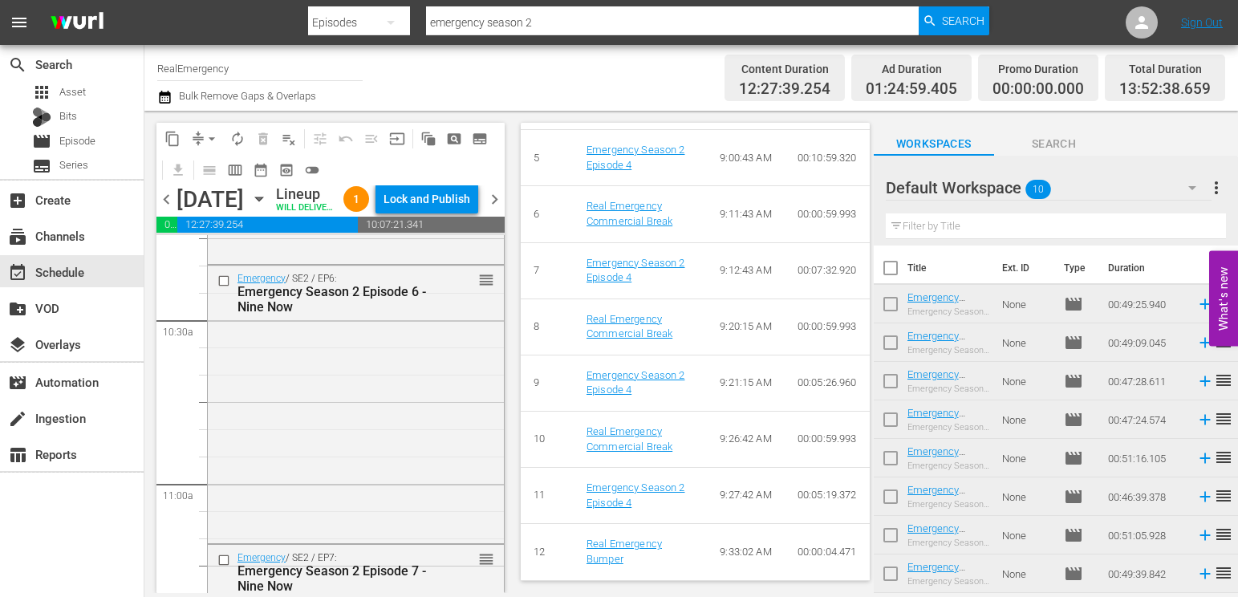
scroll to position [3361, 0]
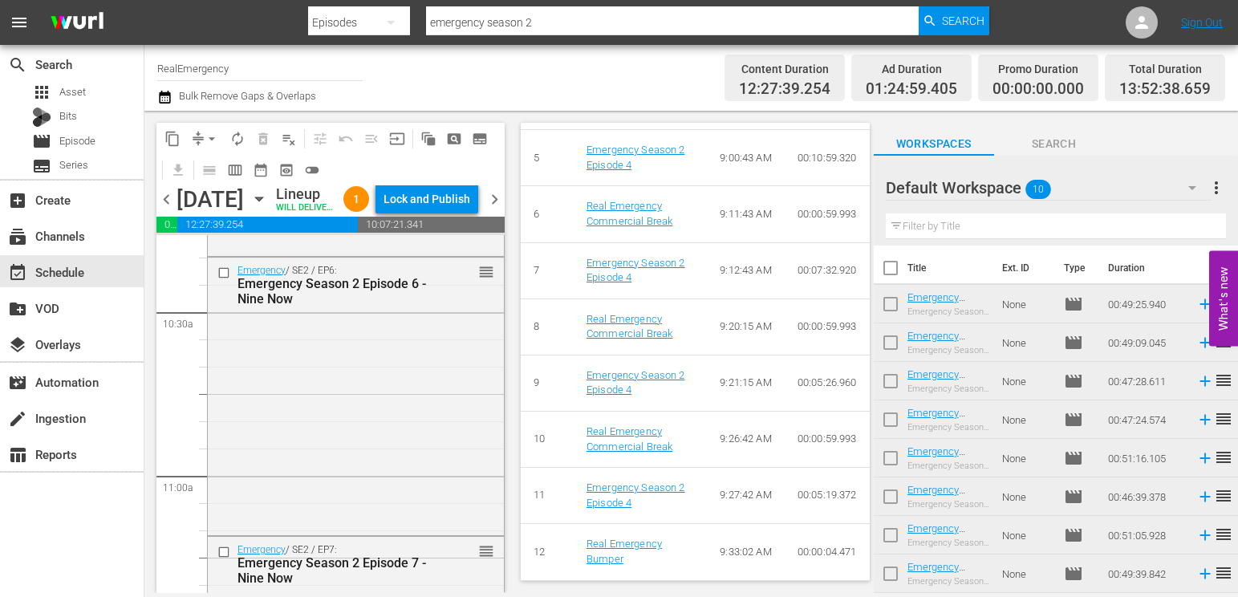
click at [396, 390] on div "Emergency / SE2 / EP6: Emergency Season 2 Episode 6 - Nine Now reorder" at bounding box center [356, 395] width 296 height 275
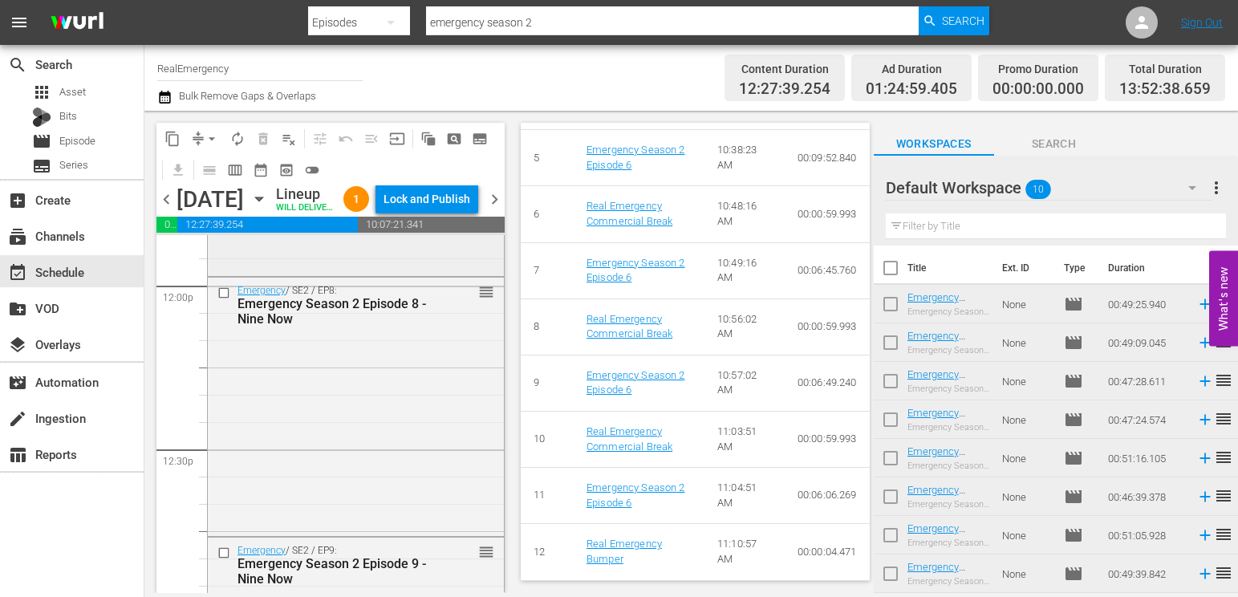
scroll to position [3882, 0]
click at [409, 392] on div "Emergency / SE2 / EP8: Emergency Season 2 Episode 8 - Nine Now reorder" at bounding box center [356, 402] width 296 height 254
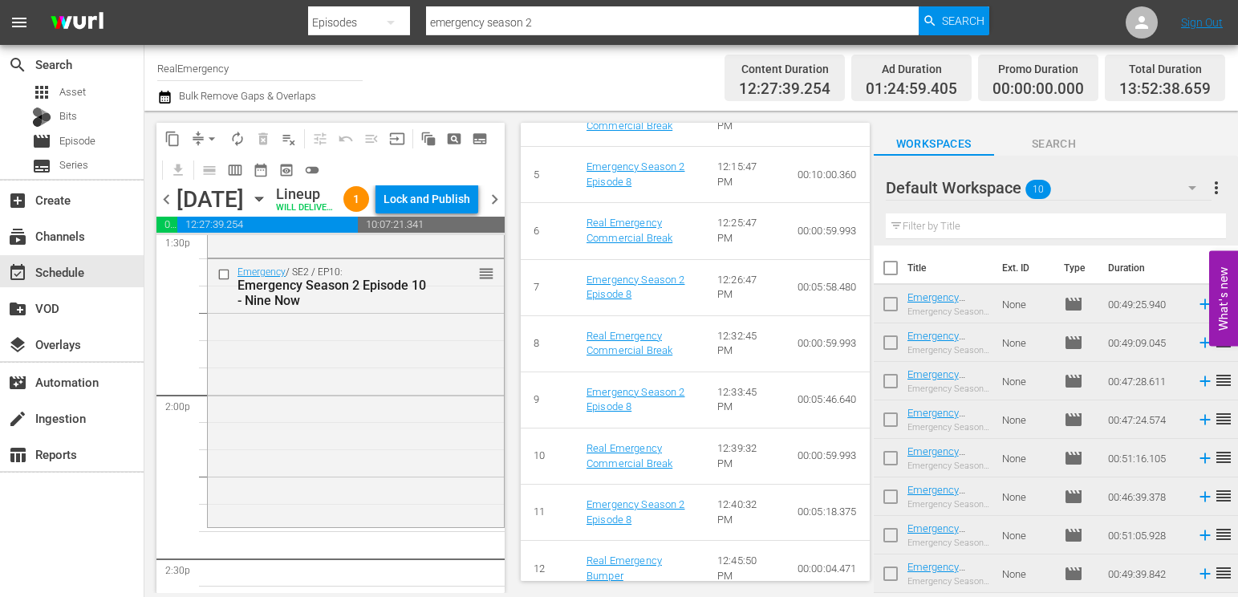
scroll to position [4433, 0]
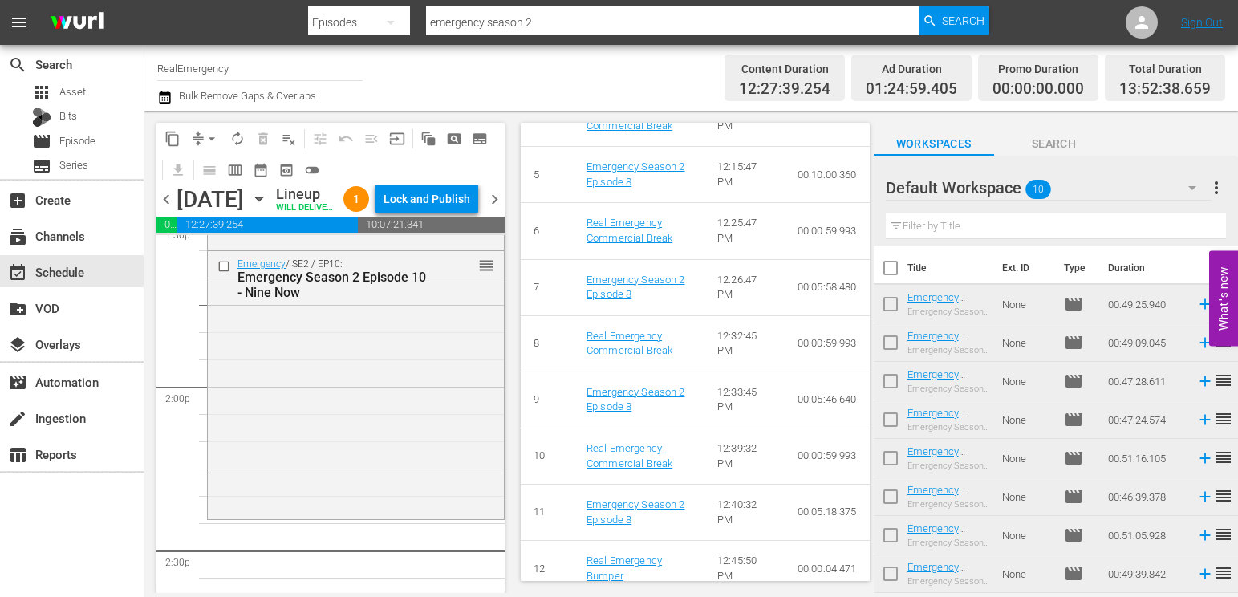
click at [406, 407] on div "Emergency / SE2 / EP10: Emergency Season 2 Episode 10 - Nine Now reorder" at bounding box center [356, 383] width 296 height 265
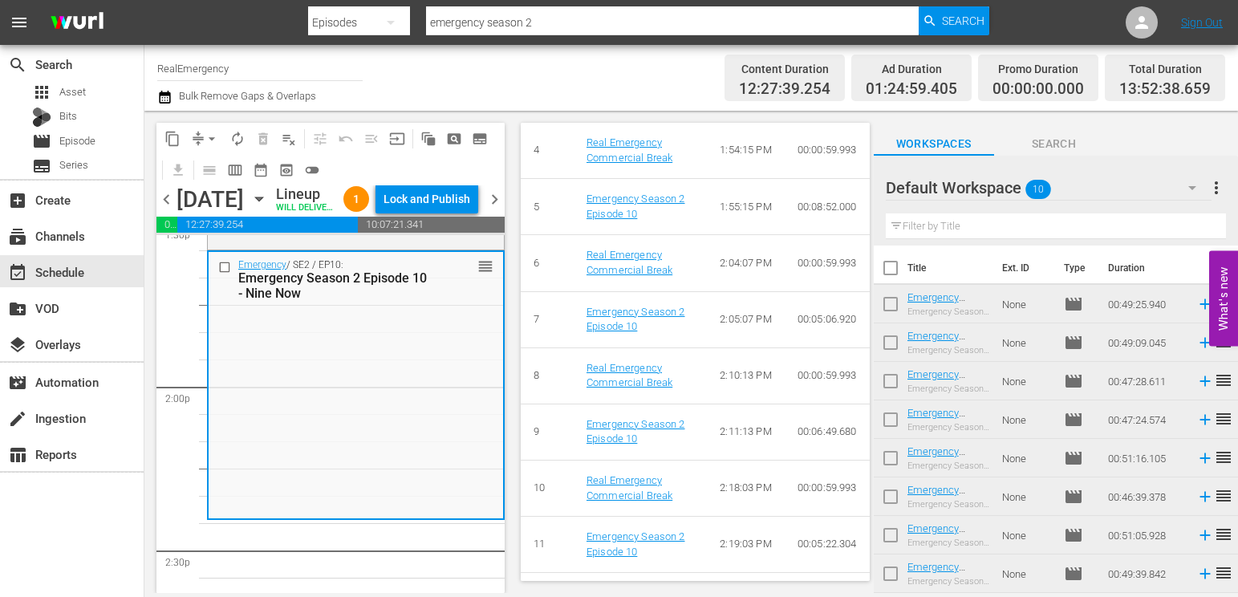
scroll to position [905, 0]
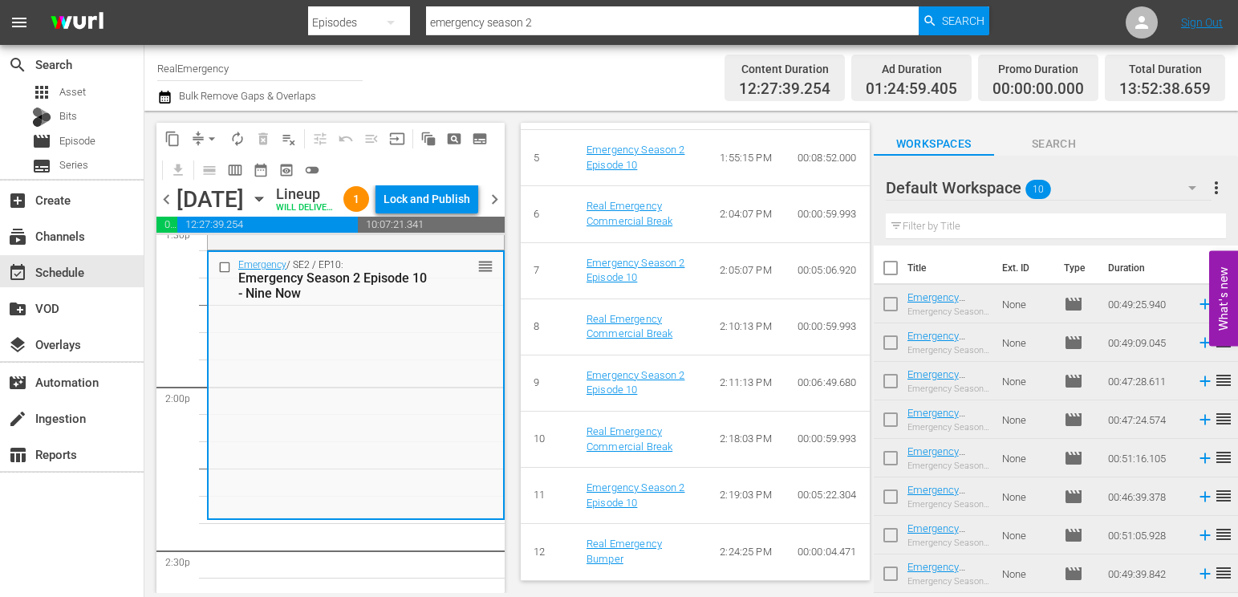
click at [1153, 186] on span "more_vert" at bounding box center [1216, 187] width 19 height 19
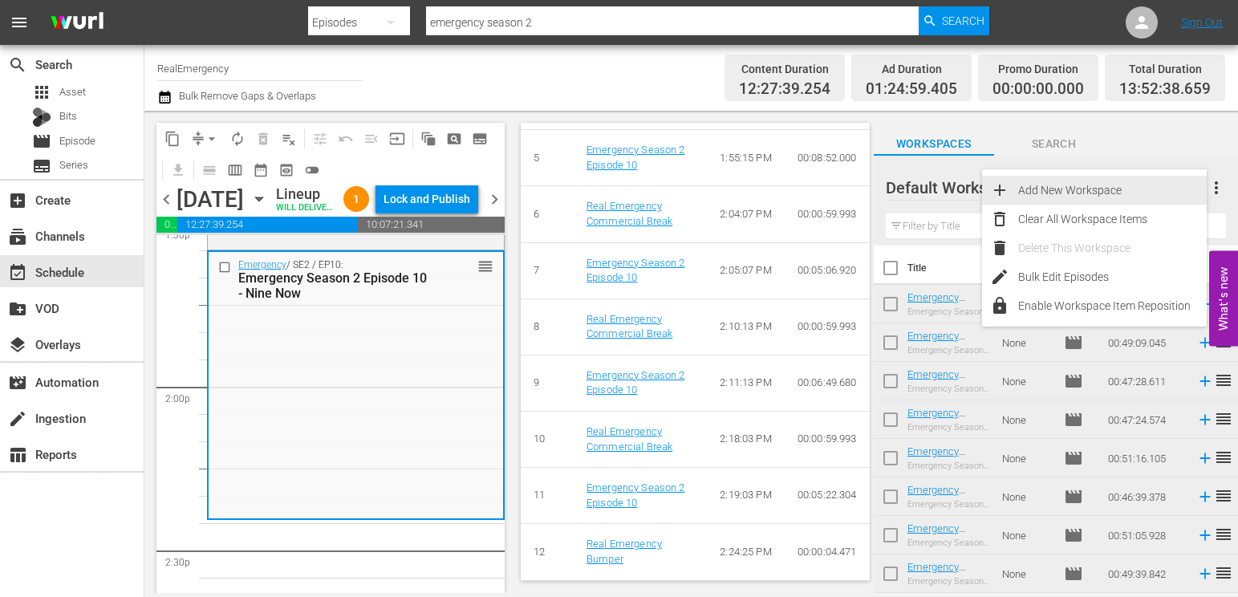
click at [1102, 193] on div "Add New Workspace" at bounding box center [1113, 190] width 189 height 29
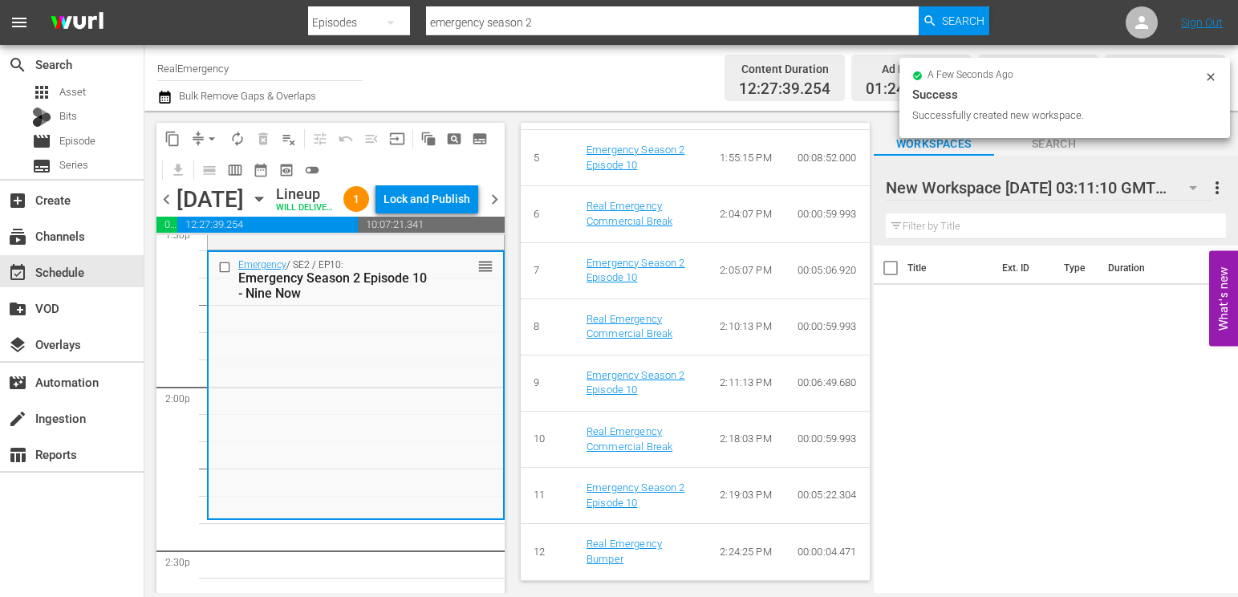
click at [1153, 185] on span "more_vert" at bounding box center [1217, 187] width 19 height 19
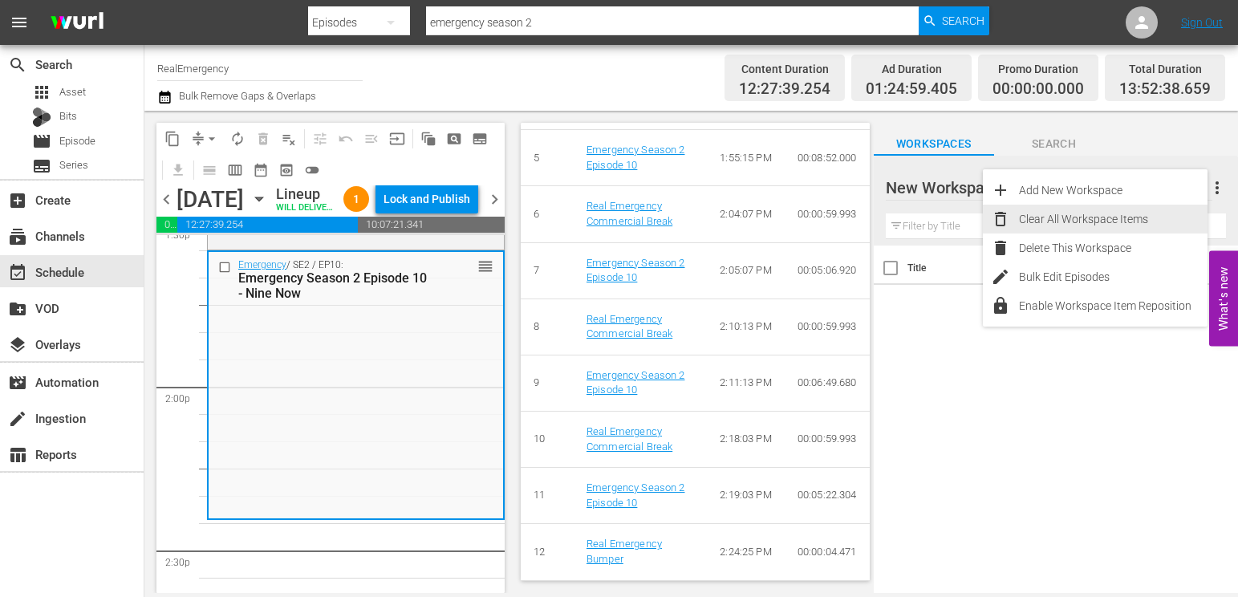
click at [1108, 217] on div "Clear All Workspace Items" at bounding box center [1113, 219] width 189 height 29
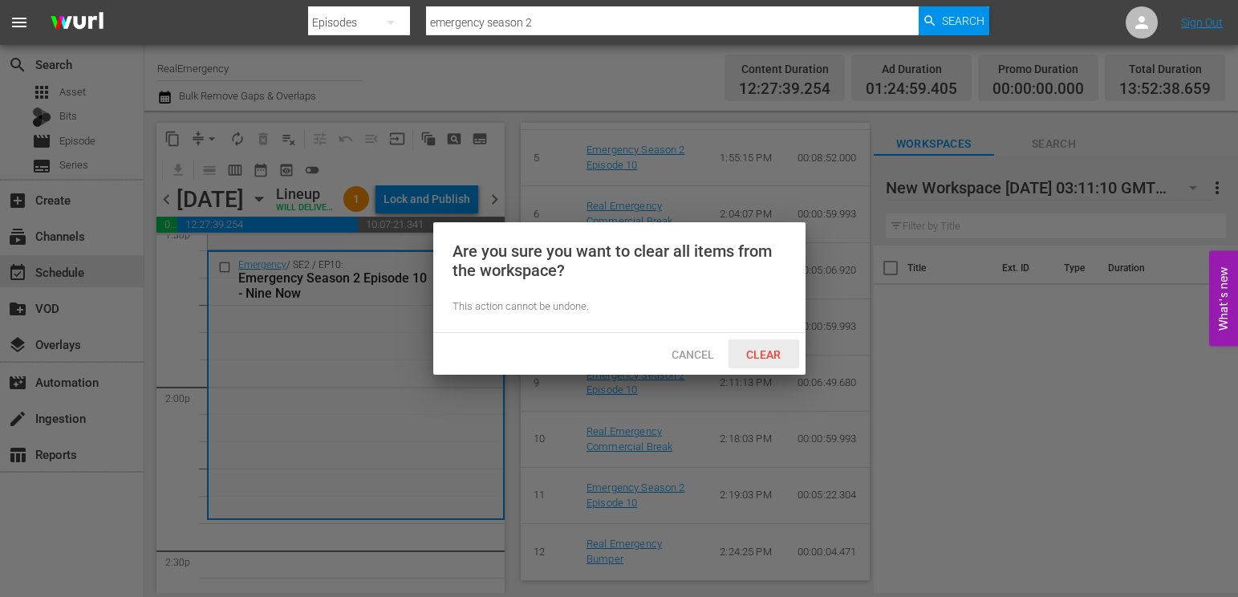
click at [769, 352] on span "Clear" at bounding box center [764, 354] width 60 height 13
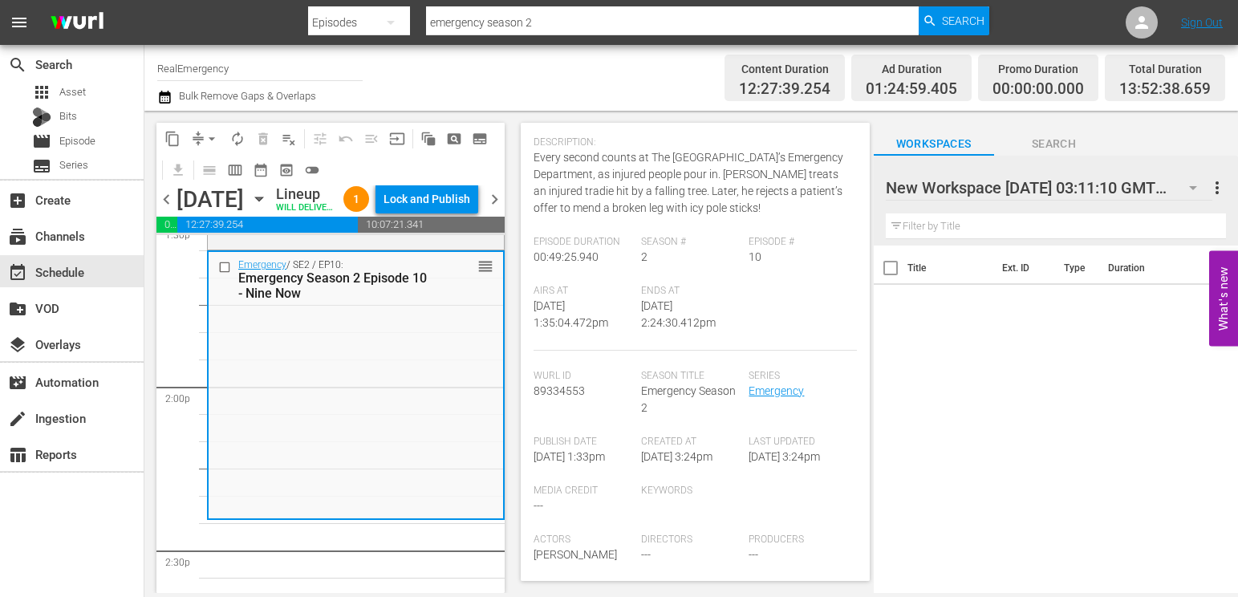
scroll to position [0, 0]
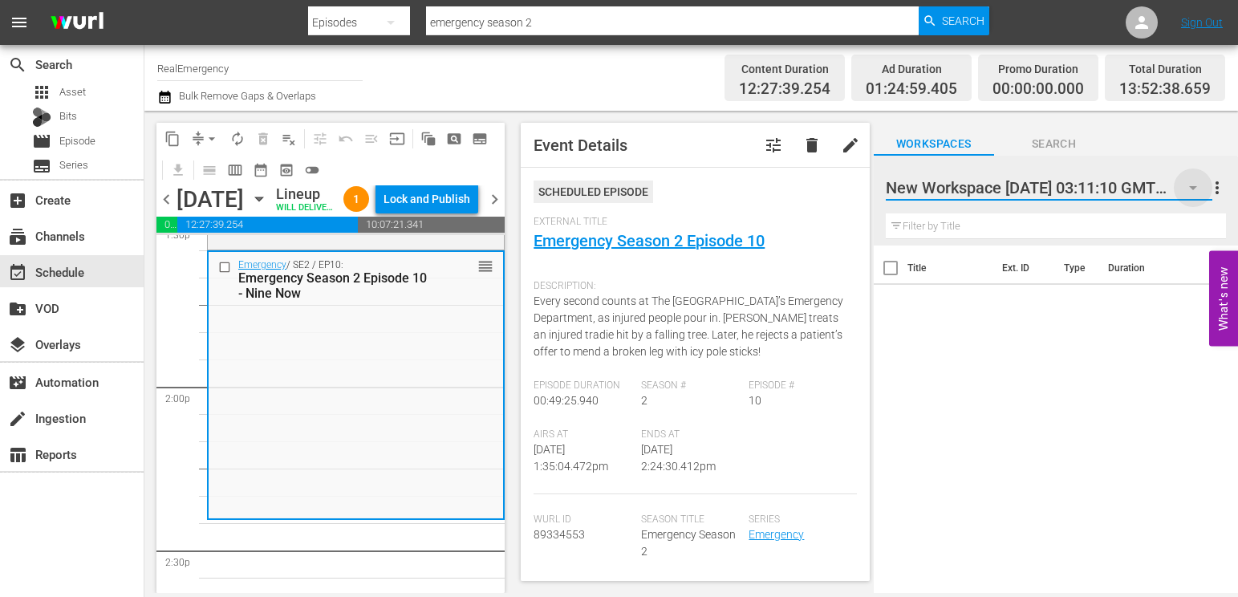
click at [1153, 184] on icon "button" at bounding box center [1193, 187] width 19 height 19
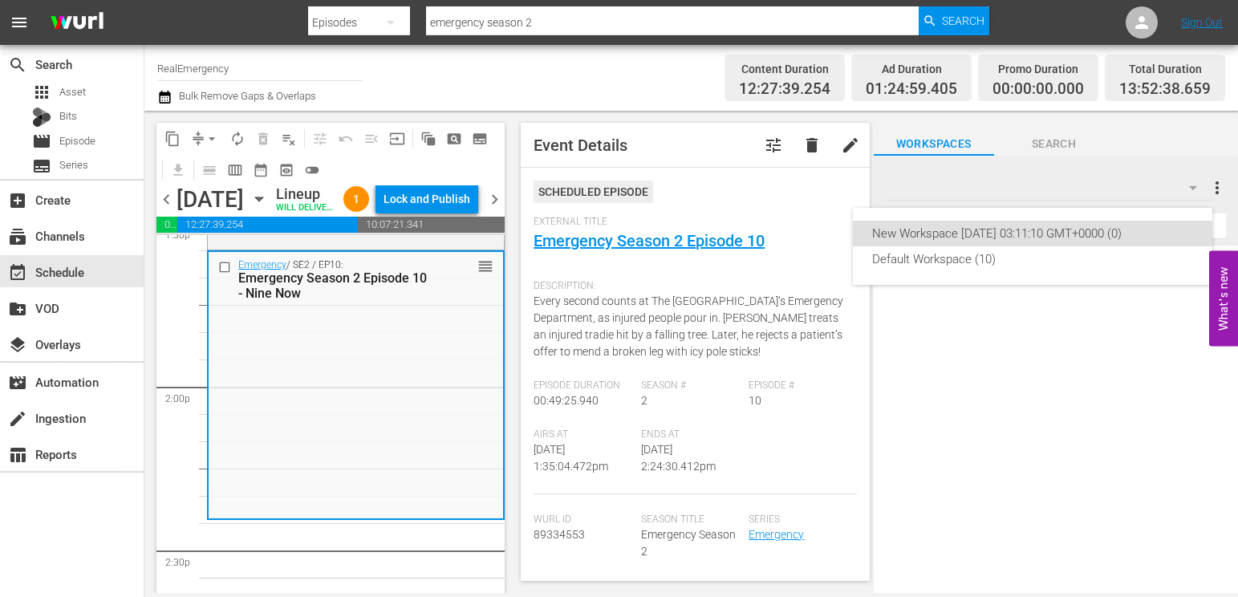
click at [973, 231] on div "New Workspace Fri Sep 05 2025 03:11:10 GMT+0000 (0)" at bounding box center [1032, 234] width 321 height 26
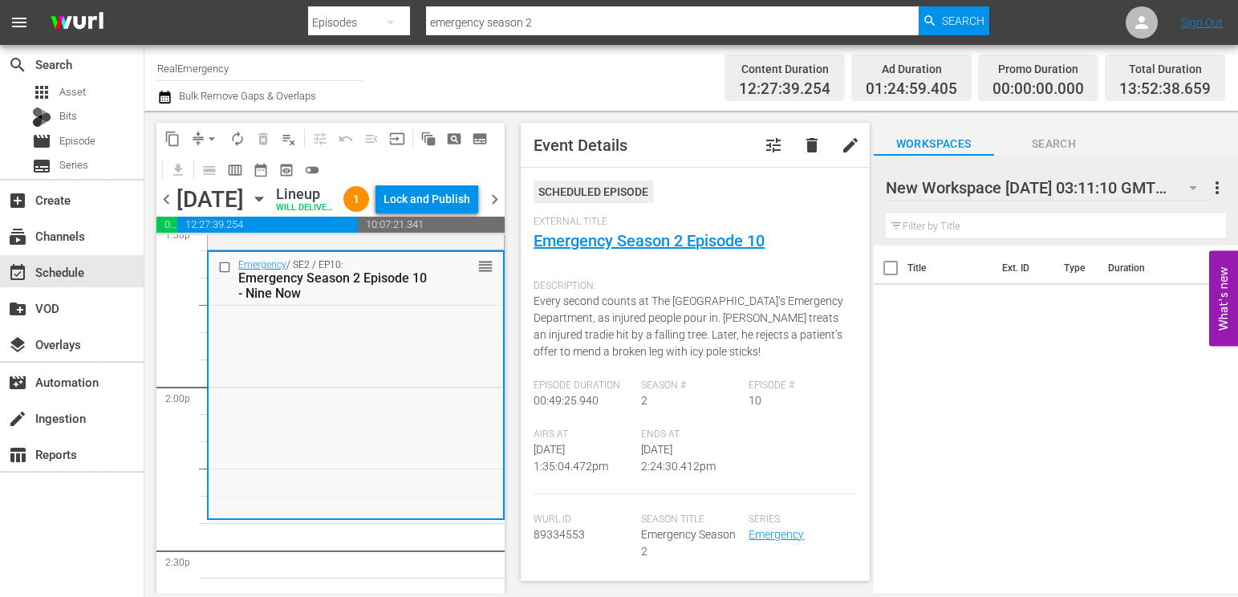
click at [1153, 185] on span "more_vert" at bounding box center [1217, 187] width 19 height 19
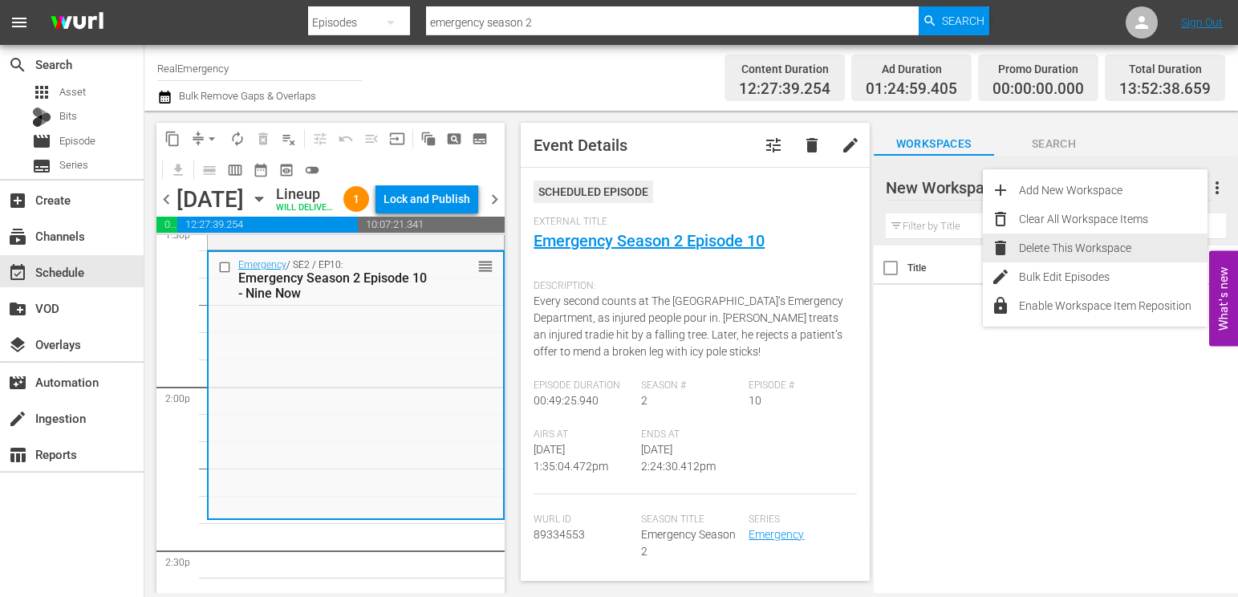
click at [1111, 238] on div "Delete This Workspace" at bounding box center [1113, 248] width 189 height 29
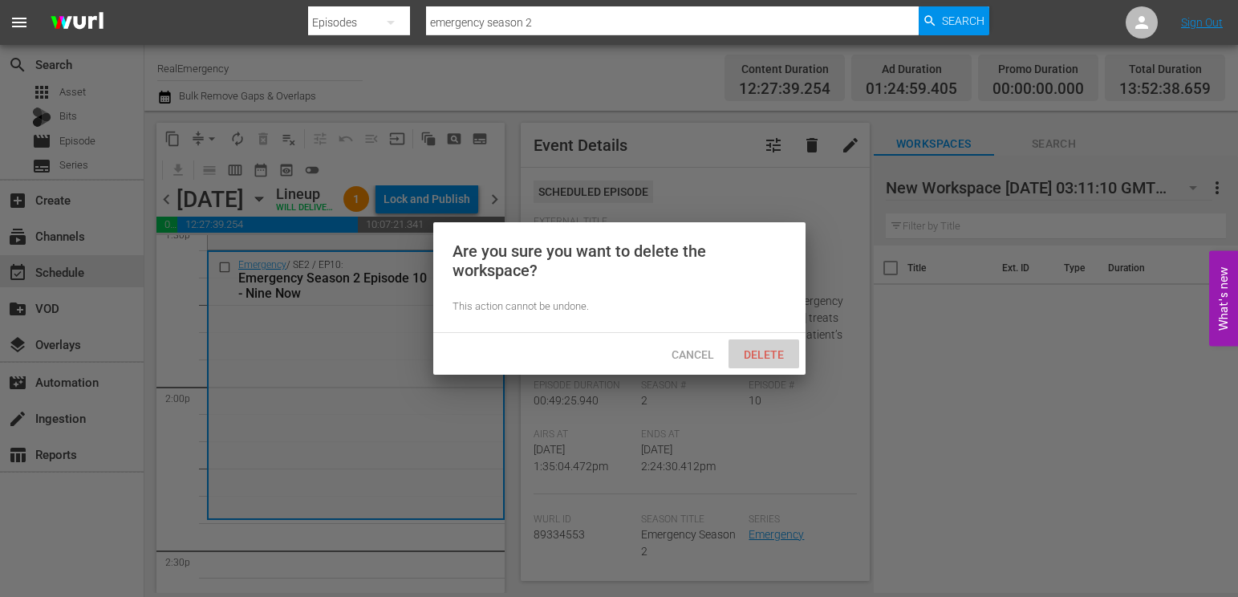
click at [756, 357] on span "Delete" at bounding box center [764, 354] width 66 height 13
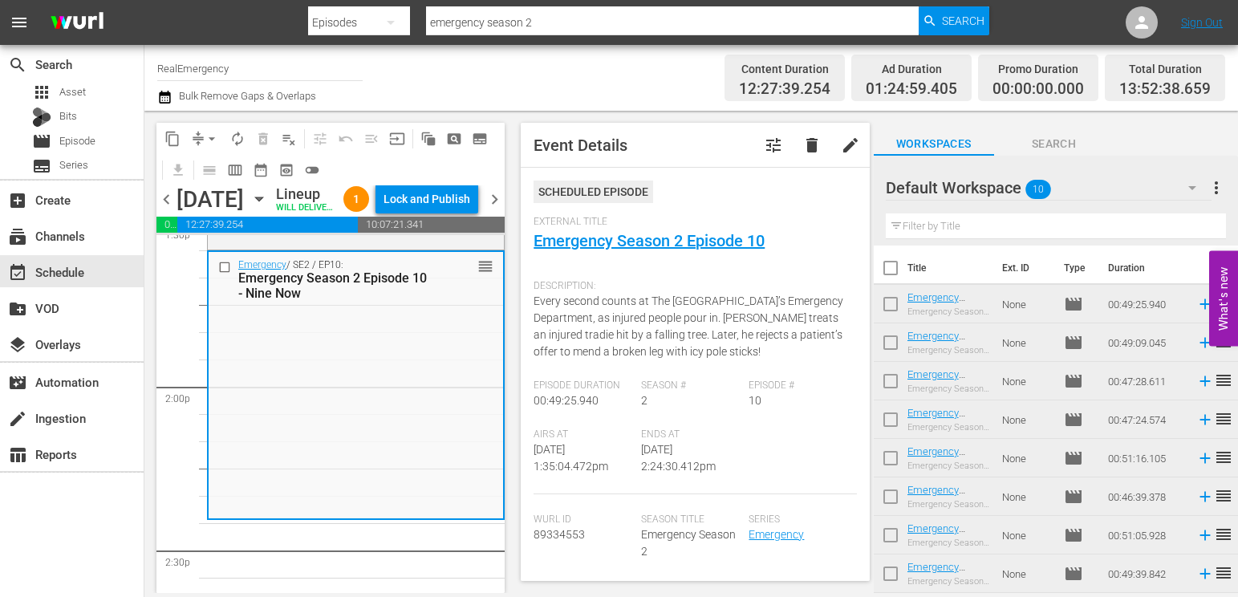
click at [1153, 184] on span "more_vert" at bounding box center [1216, 187] width 19 height 19
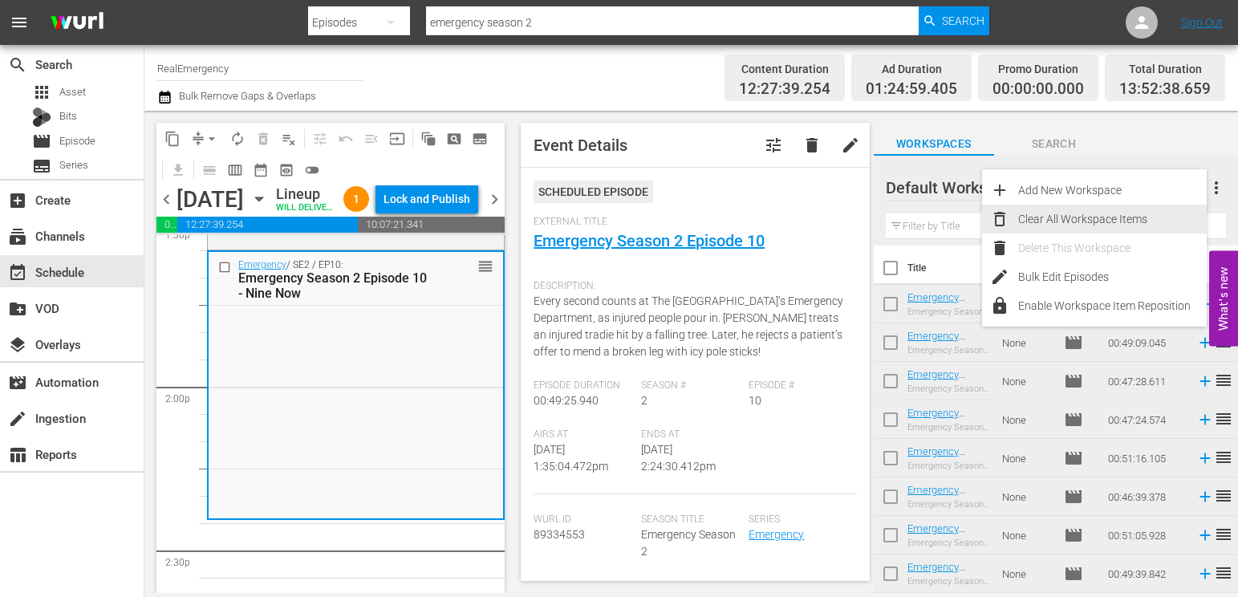
click at [1055, 217] on div "Clear All Workspace Items" at bounding box center [1113, 219] width 189 height 29
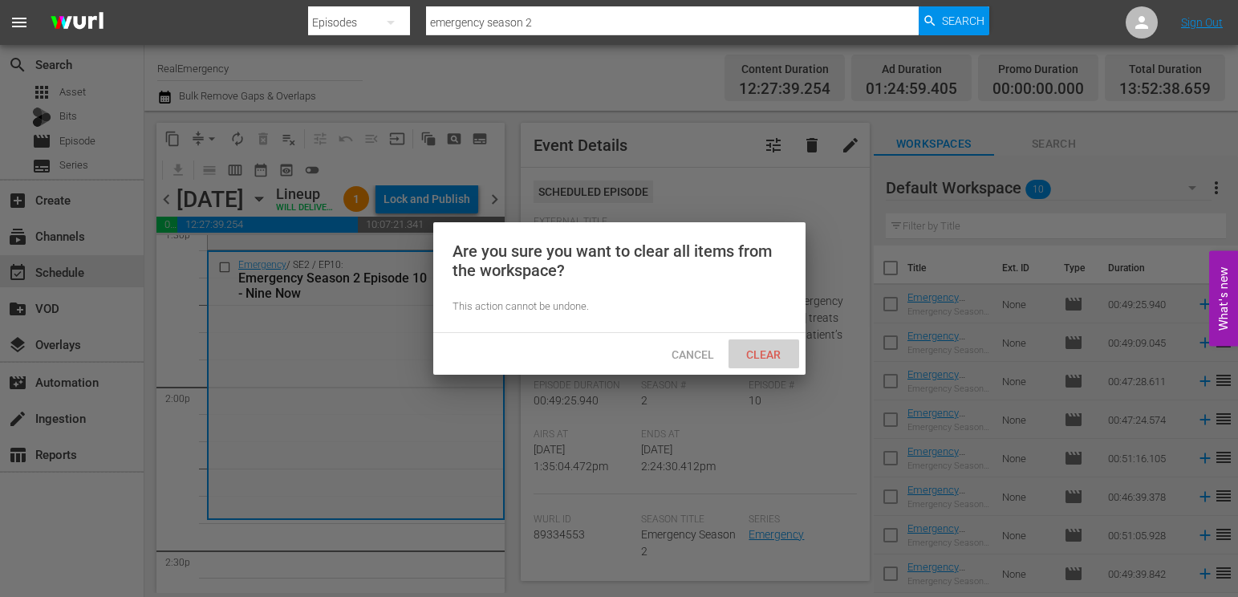
click at [767, 352] on span "Clear" at bounding box center [764, 354] width 60 height 13
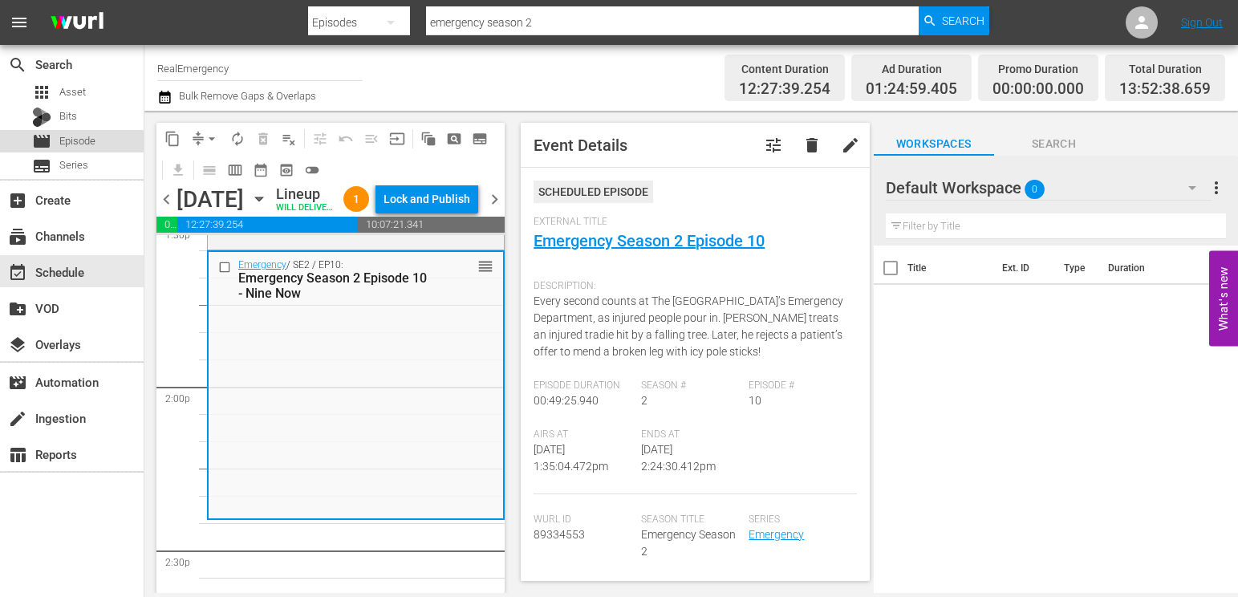
click at [87, 139] on span "Episode" at bounding box center [77, 141] width 36 height 16
